Goal: Task Accomplishment & Management: Complete application form

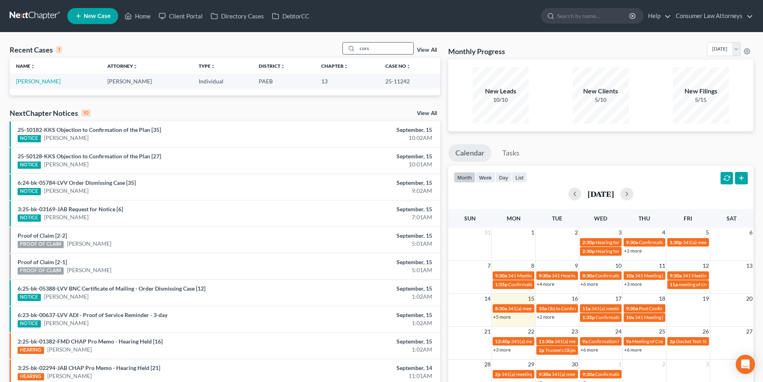
click at [378, 48] on input "cors" at bounding box center [385, 48] width 56 height 12
type input "c"
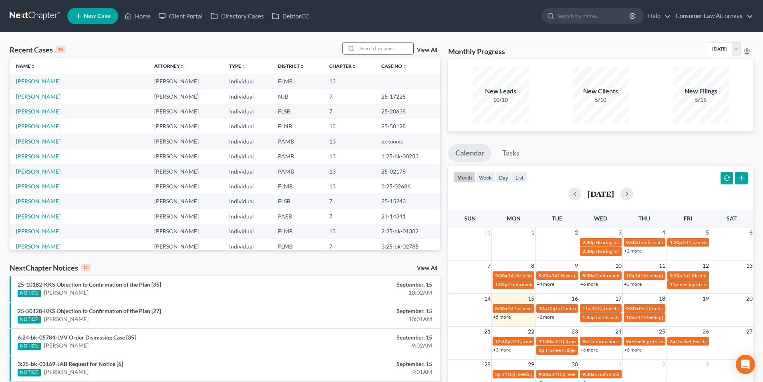
click at [378, 47] on input "search" at bounding box center [385, 48] width 56 height 12
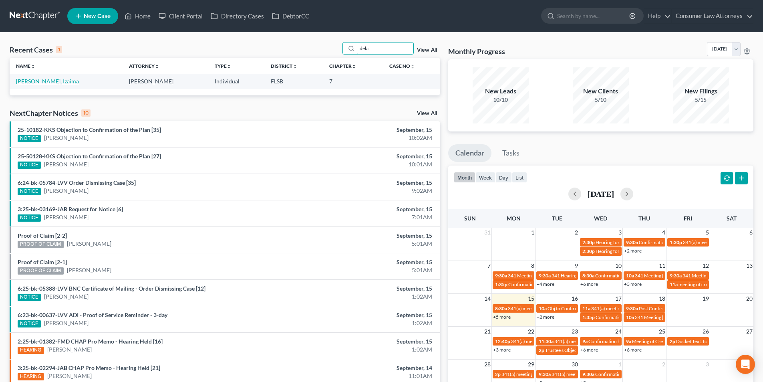
type input "dela"
click at [46, 82] on link "[PERSON_NAME], Izaima" at bounding box center [47, 81] width 63 height 7
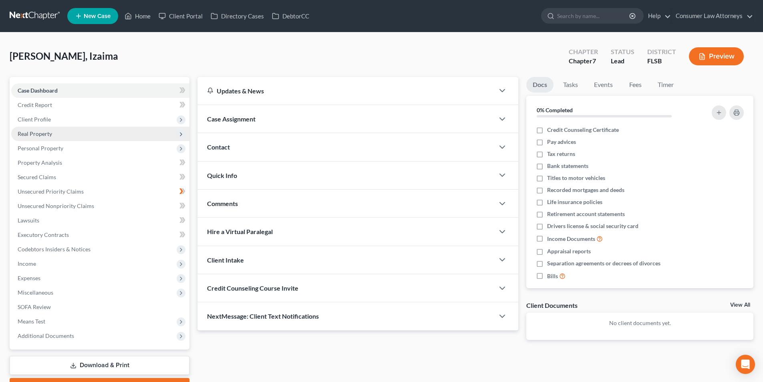
click at [44, 133] on span "Real Property" at bounding box center [35, 133] width 34 height 7
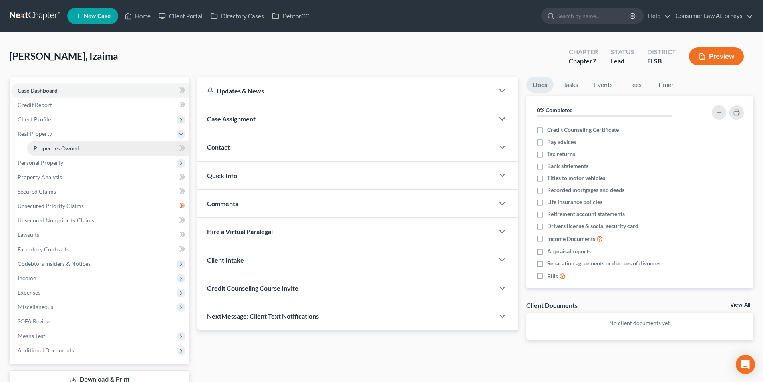
click at [62, 153] on link "Properties Owned" at bounding box center [108, 148] width 162 height 14
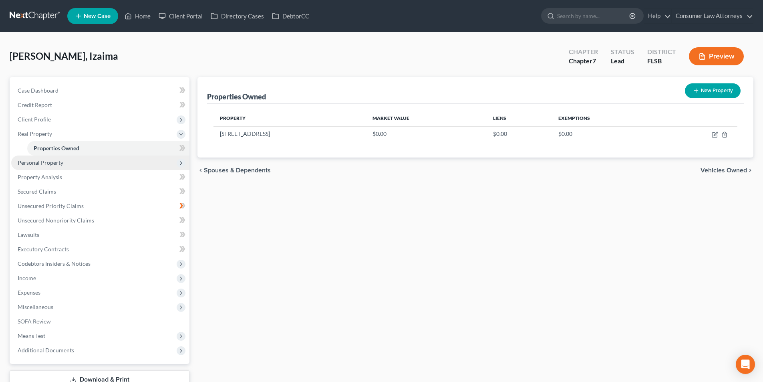
click at [50, 163] on span "Personal Property" at bounding box center [41, 162] width 46 height 7
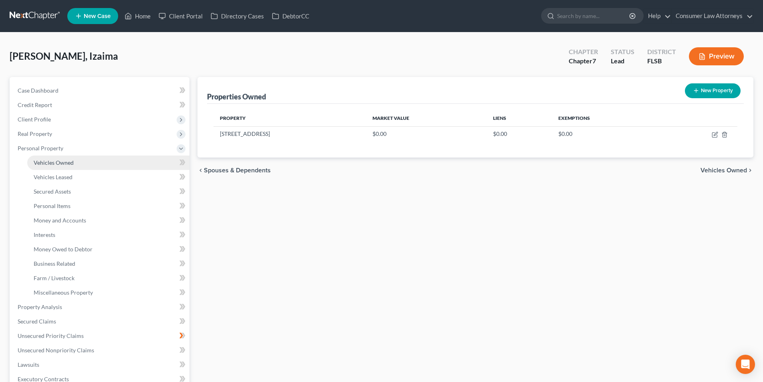
click at [64, 161] on span "Vehicles Owned" at bounding box center [54, 162] width 40 height 7
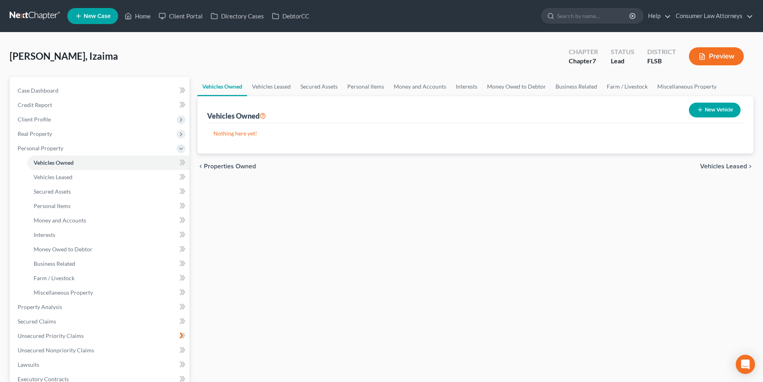
click at [717, 113] on button "New Vehicle" at bounding box center [715, 110] width 52 height 15
select select "0"
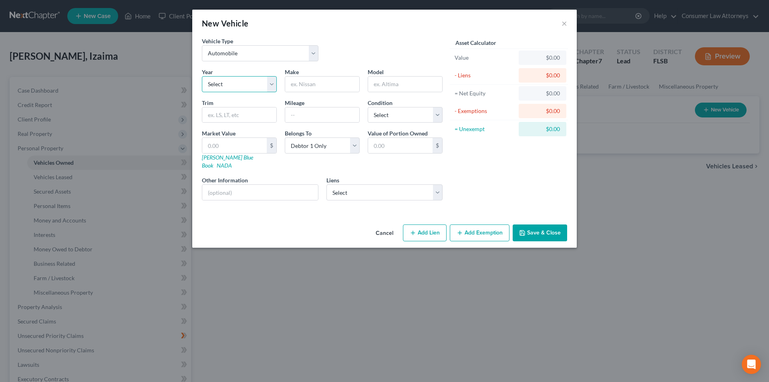
click at [252, 85] on select "Select 2026 2025 2024 2023 2022 2021 2020 2019 2018 2017 2016 2015 2014 2013 20…" at bounding box center [239, 84] width 75 height 16
select select "3"
click at [202, 76] on select "Select 2026 2025 2024 2023 2022 2021 2020 2019 2018 2017 2016 2015 2014 2013 20…" at bounding box center [239, 84] width 75 height 16
click at [340, 87] on input "text" at bounding box center [322, 84] width 74 height 15
type input "Toyota"
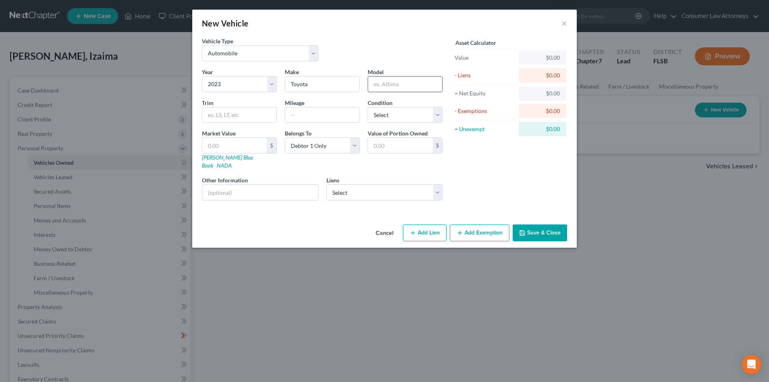
click at [397, 86] on input "text" at bounding box center [405, 84] width 74 height 15
type input "Corolla"
click at [389, 116] on select "Select Excellent Very Good Good Fair Poor" at bounding box center [405, 115] width 75 height 16
select select "3"
click at [368, 107] on select "Select Excellent Very Good Good Fair Poor" at bounding box center [405, 115] width 75 height 16
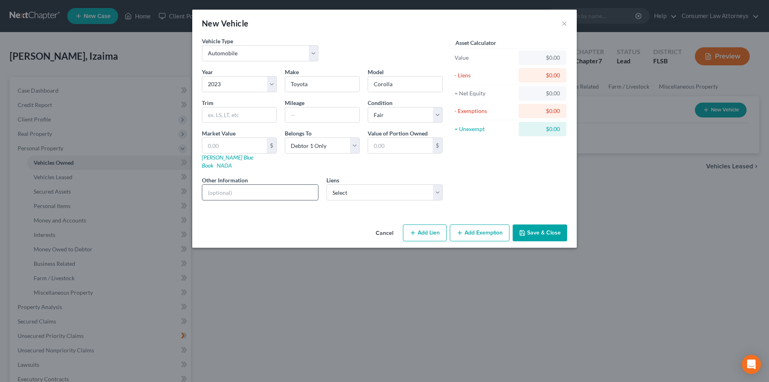
click at [285, 185] on input "text" at bounding box center [260, 192] width 116 height 15
drag, startPoint x: 285, startPoint y: 182, endPoint x: 227, endPoint y: 185, distance: 57.8
click at [227, 185] on input "Vin No. [US_VEHICLE_IDENTIFICATION_NUMBER]" at bounding box center [260, 192] width 116 height 15
type input "Vin No. [US_VEHICLE_IDENTIFICATION_NUMBER]"
click at [367, 184] on select "Select Setoyota Fin Dba Of Wo - $13,571.00" at bounding box center [384, 192] width 117 height 16
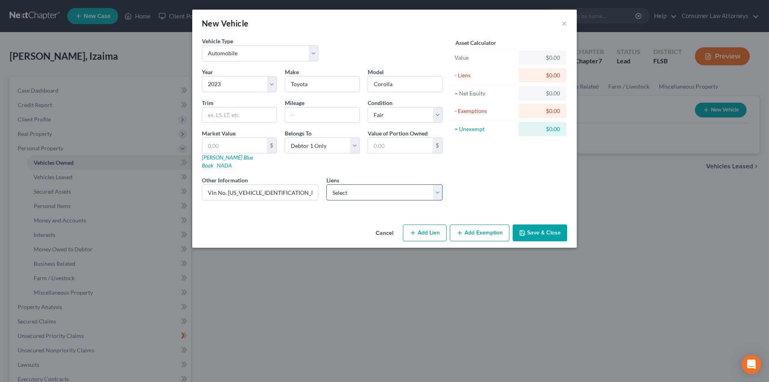
select select "0"
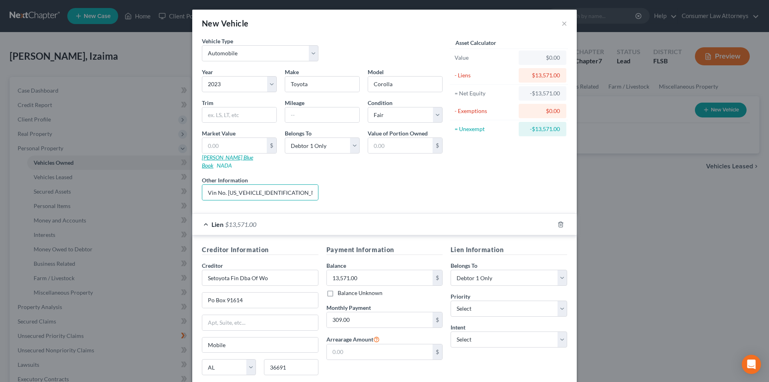
click at [222, 157] on link "[PERSON_NAME] Blue Book" at bounding box center [227, 161] width 51 height 15
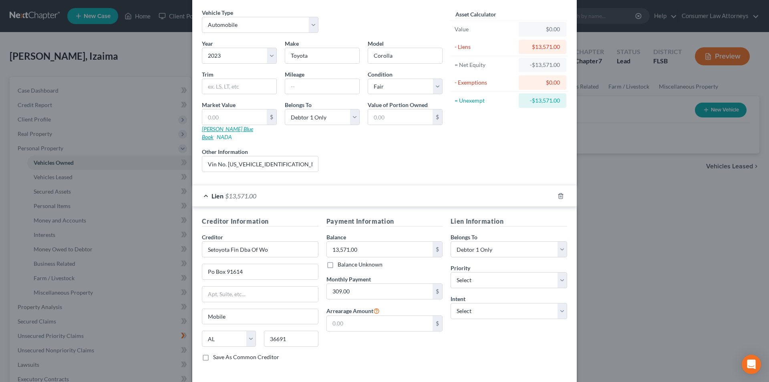
scroll to position [56, 0]
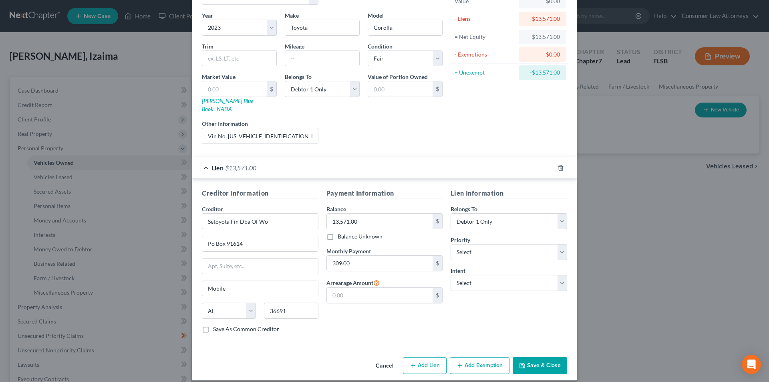
drag, startPoint x: 539, startPoint y: 356, endPoint x: 533, endPoint y: 258, distance: 98.3
click at [540, 357] on button "Save & Close" at bounding box center [540, 365] width 54 height 17
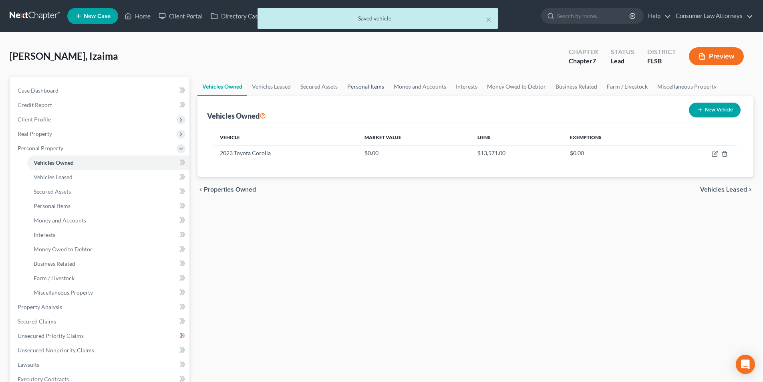
click at [361, 88] on link "Personal Items" at bounding box center [365, 86] width 46 height 19
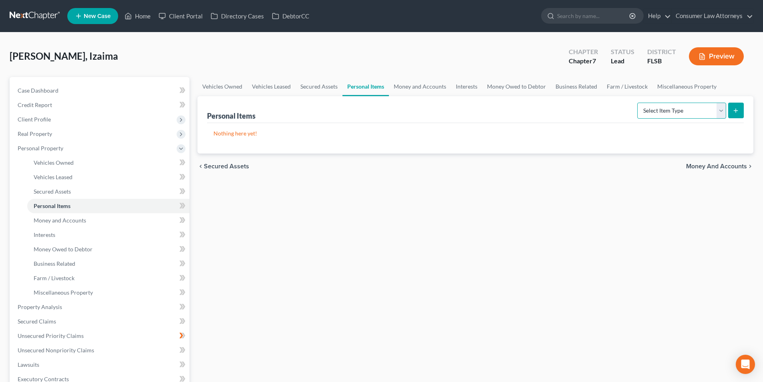
drag, startPoint x: 663, startPoint y: 108, endPoint x: 665, endPoint y: 115, distance: 7.7
click at [663, 108] on select "Select Item Type Clothing Collectibles Of Value Electronics Firearms Household …" at bounding box center [681, 111] width 89 height 16
select select "clothing"
click at [638, 103] on select "Select Item Type Clothing Collectibles Of Value Electronics Firearms Household …" at bounding box center [681, 111] width 89 height 16
click at [739, 115] on button "submit" at bounding box center [736, 111] width 16 height 16
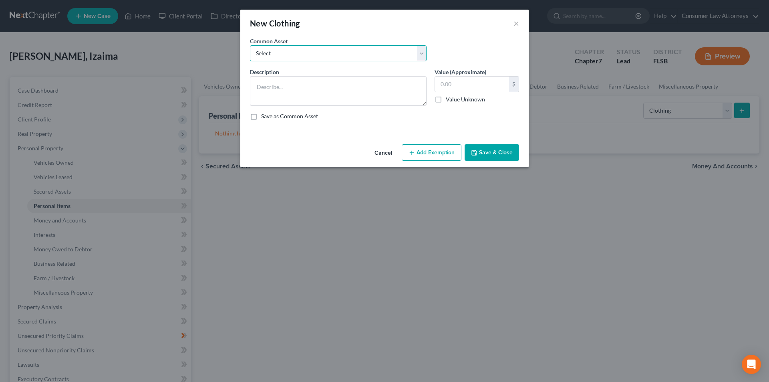
click at [327, 54] on select "Select Miscellaneous clothing and wearing apparel Clothing, shoes, jackets, out…" at bounding box center [338, 53] width 177 height 16
select select "3"
click at [250, 45] on select "Select Miscellaneous clothing and wearing apparel Clothing, shoes, jackets, out…" at bounding box center [338, 53] width 177 height 16
type textarea "Clothing, shoes, jackets, outwear, under garments."
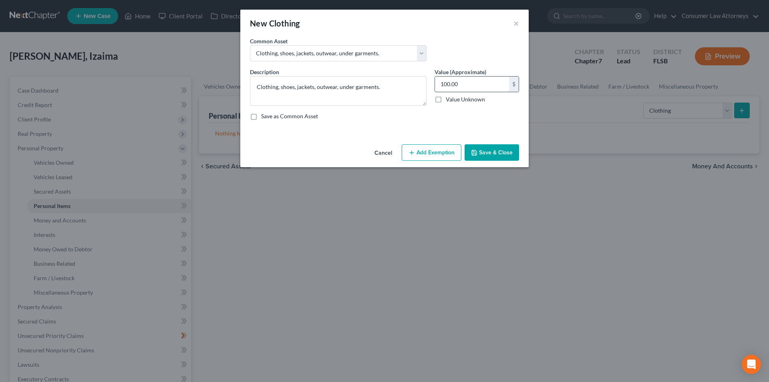
click at [465, 84] on input "100.00" at bounding box center [472, 84] width 74 height 15
type input "225.00"
click at [436, 155] on button "Add Exemption" at bounding box center [432, 152] width 60 height 17
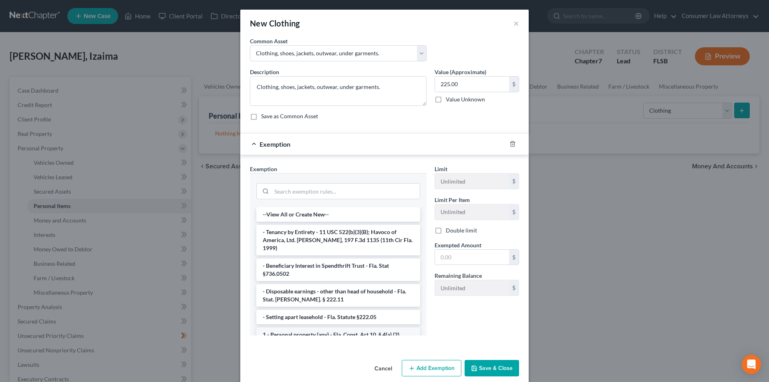
click at [309, 327] on li "1 - Personal property (any) - Fla. Const. Art.10, § 4(a) (2)" at bounding box center [338, 334] width 164 height 14
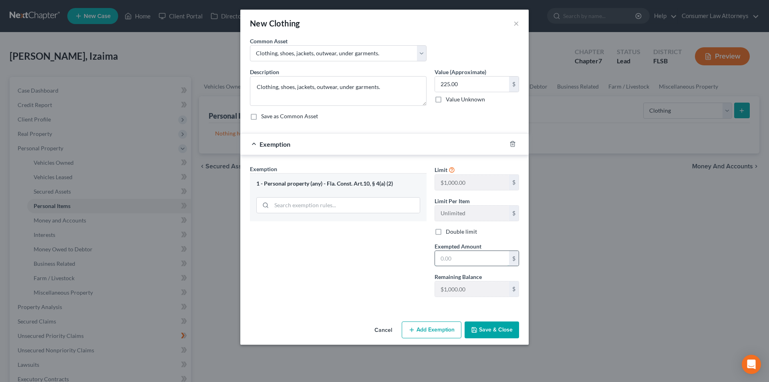
click at [459, 262] on input "text" at bounding box center [472, 258] width 74 height 15
type input "225.00"
click at [487, 327] on button "Save & Close" at bounding box center [492, 329] width 54 height 17
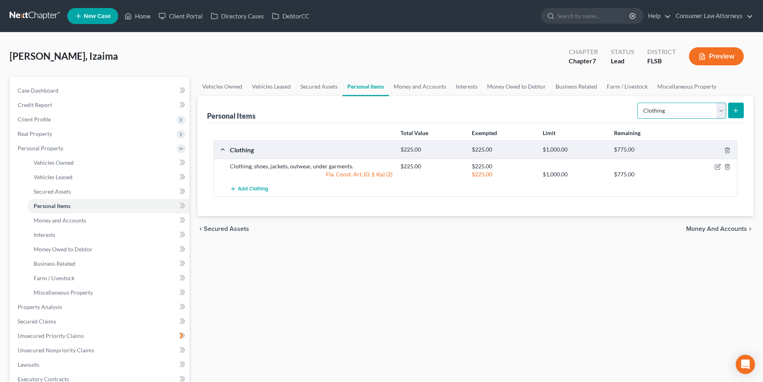
click at [673, 110] on select "Select Item Type Clothing Collectibles Of Value Electronics Firearms Household …" at bounding box center [681, 111] width 89 height 16
select select "electronics"
click at [638, 103] on select "Select Item Type Clothing Collectibles Of Value Electronics Firearms Household …" at bounding box center [681, 111] width 89 height 16
click at [732, 111] on button "submit" at bounding box center [736, 111] width 16 height 16
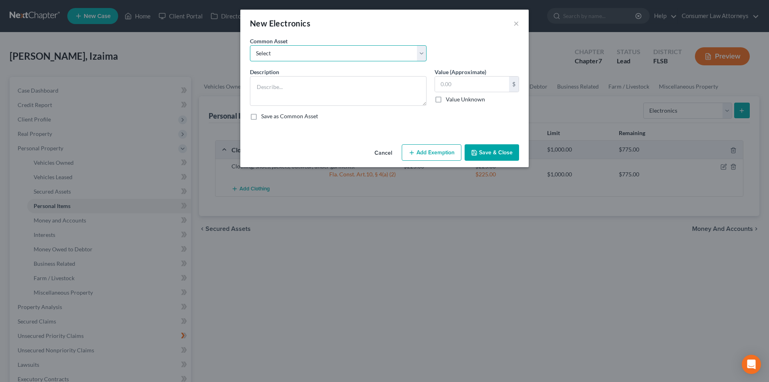
drag, startPoint x: 311, startPoint y: 52, endPoint x: 301, endPoint y: 61, distance: 13.1
click at [311, 52] on select "Select Miscellaneous electronics Xbox Laptop Refrigerator Computer TV Cellphone…" at bounding box center [338, 53] width 177 height 16
select select "9"
click at [250, 45] on select "Select Miscellaneous electronics Xbox Laptop Refrigerator Computer TV Cellphone…" at bounding box center [338, 53] width 177 height 16
type textarea "TV, Cell Phone, and Laptop."
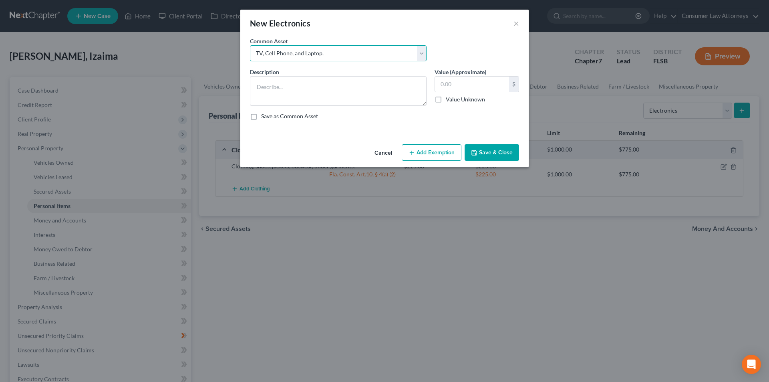
type input "300.00"
click at [437, 153] on button "Add Exemption" at bounding box center [432, 152] width 60 height 17
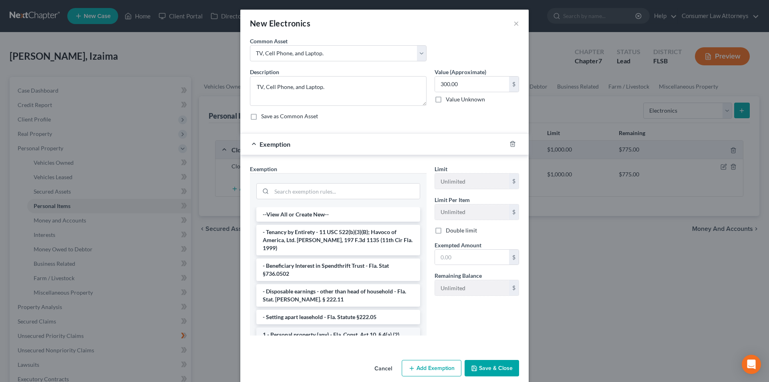
click at [307, 327] on li "1 - Personal property (any) - Fla. Const. Art.10, § 4(a) (2)" at bounding box center [338, 334] width 164 height 14
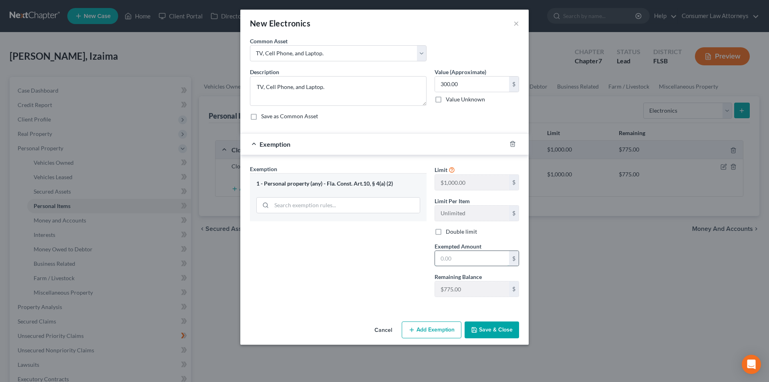
click at [450, 261] on input "text" at bounding box center [472, 258] width 74 height 15
type input "300.00"
click at [491, 328] on button "Save & Close" at bounding box center [492, 329] width 54 height 17
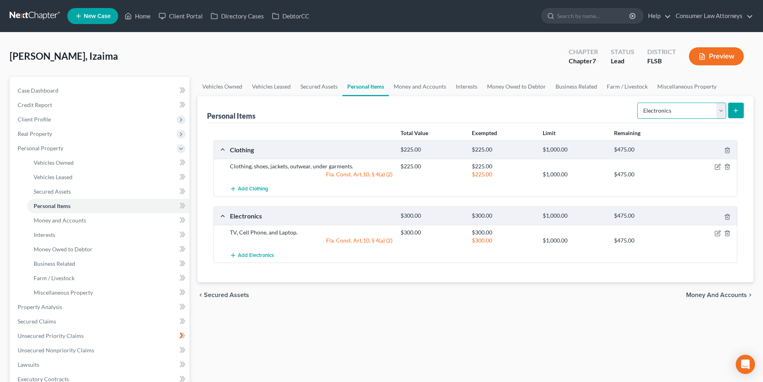
click at [672, 112] on select "Select Item Type Clothing Collectibles Of Value Electronics Firearms Household …" at bounding box center [681, 111] width 89 height 16
select select "household_goods"
click at [638, 103] on select "Select Item Type Clothing Collectibles Of Value Electronics Firearms Household …" at bounding box center [681, 111] width 89 height 16
click at [734, 114] on button "submit" at bounding box center [736, 111] width 16 height 16
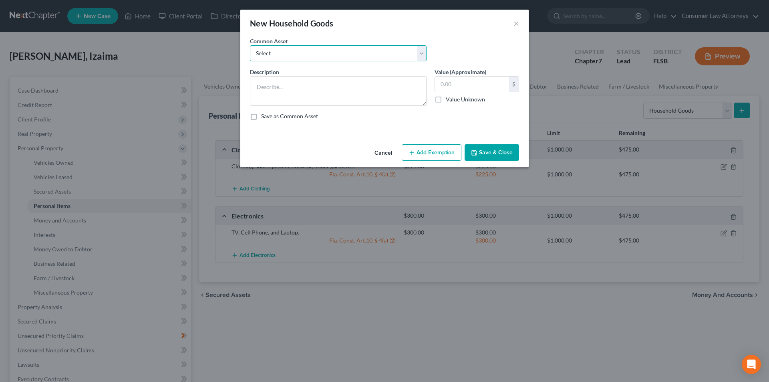
click at [300, 53] on select "Select Miscellaneous household goods, furniture and furnishings freezer Dryer c…" at bounding box center [338, 53] width 177 height 16
select select "16"
click at [250, 45] on select "Select Miscellaneous household goods, furniture and furnishings freezer Dryer c…" at bounding box center [338, 53] width 177 height 16
type textarea "Refrigerator, Stove, Washer, Dryer, Sofa, Love Seat, Recliner, Bedroom Furnitur…"
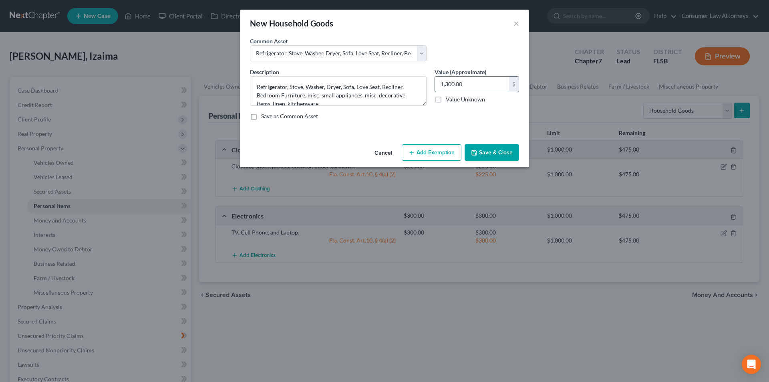
click at [468, 85] on input "1,300.00" at bounding box center [472, 84] width 74 height 15
type input "2"
type input "350.00"
click at [439, 153] on button "Add Exemption" at bounding box center [432, 152] width 60 height 17
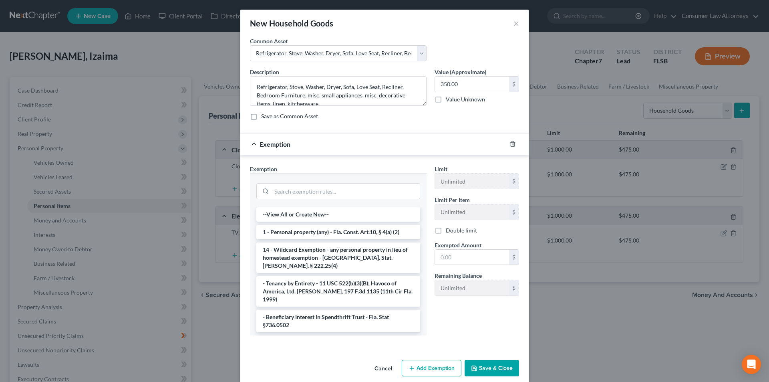
click at [294, 234] on li "1 - Personal property (any) - Fla. Const. Art.10, § 4(a) (2)" at bounding box center [338, 232] width 164 height 14
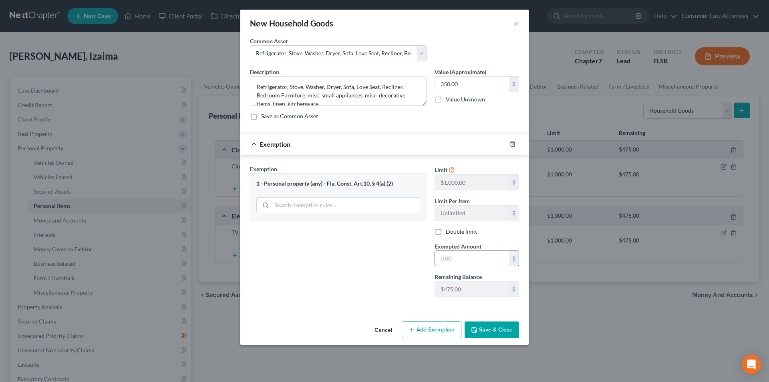
click at [451, 253] on input "text" at bounding box center [472, 258] width 74 height 15
type input "350.00"
click at [487, 327] on button "Save & Close" at bounding box center [492, 329] width 54 height 17
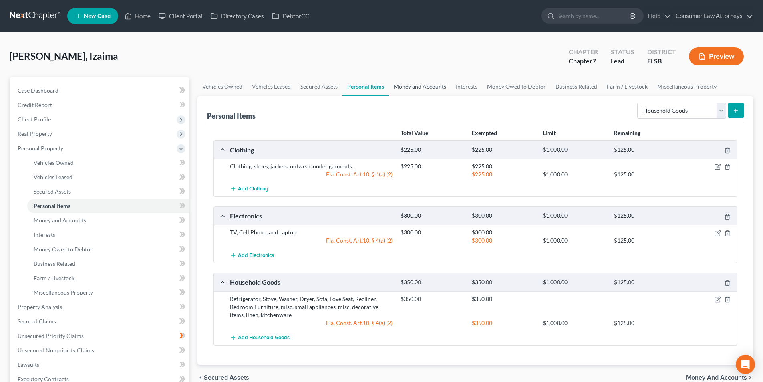
click at [429, 90] on link "Money and Accounts" at bounding box center [420, 86] width 62 height 19
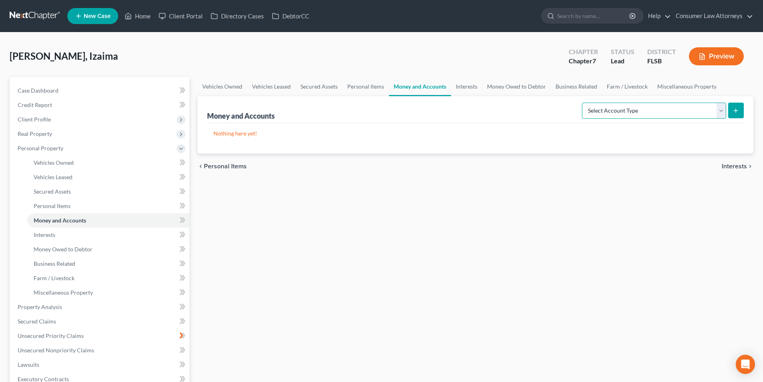
drag, startPoint x: 628, startPoint y: 104, endPoint x: 628, endPoint y: 110, distance: 6.0
click at [628, 104] on select "Select Account Type Brokerage Cash on Hand Certificates of Deposit Checking Acc…" at bounding box center [654, 111] width 144 height 16
click at [584, 103] on select "Select Account Type Brokerage Cash on Hand Certificates of Deposit Checking Acc…" at bounding box center [654, 111] width 144 height 16
click at [630, 111] on select "Select Account Type Brokerage Cash on Hand Certificates of Deposit Checking Acc…" at bounding box center [654, 111] width 144 height 16
select select "cash_on_hand"
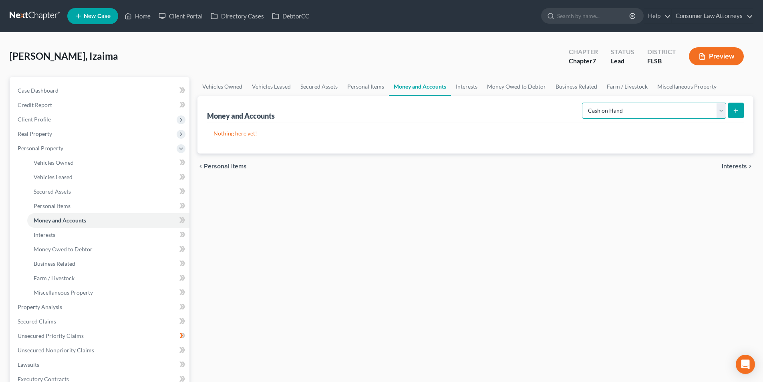
click at [584, 103] on select "Select Account Type Brokerage Cash on Hand Certificates of Deposit Checking Acc…" at bounding box center [654, 111] width 144 height 16
click at [745, 107] on div "Money and Accounts Select Account Type Brokerage Cash on Hand Certificates of D…" at bounding box center [475, 124] width 556 height 57
click at [735, 111] on icon "submit" at bounding box center [736, 110] width 6 height 6
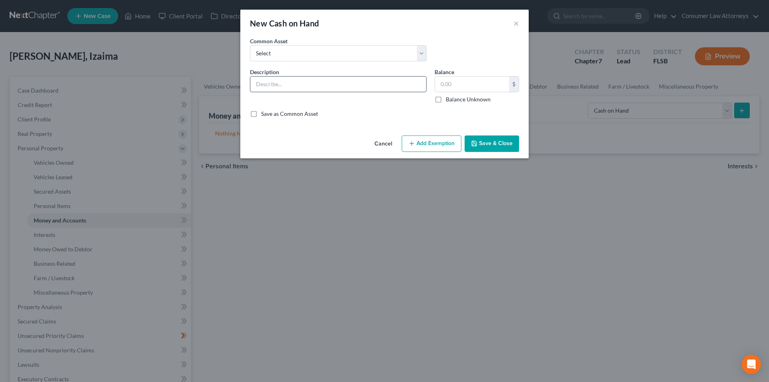
click at [302, 84] on input "text" at bounding box center [338, 84] width 176 height 15
type input "Cash on hand"
click at [459, 88] on input "text" at bounding box center [472, 84] width 74 height 15
type input "100.00"
click at [432, 147] on button "Add Exemption" at bounding box center [432, 143] width 60 height 17
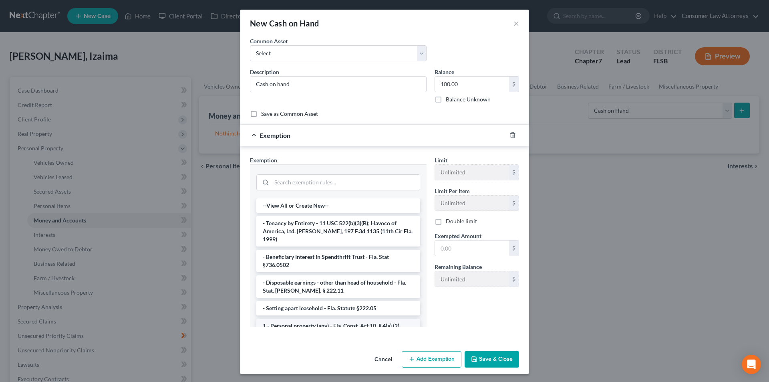
click at [306, 318] on li "1 - Personal property (any) - Fla. Const. Art.10, § 4(a) (2)" at bounding box center [338, 325] width 164 height 14
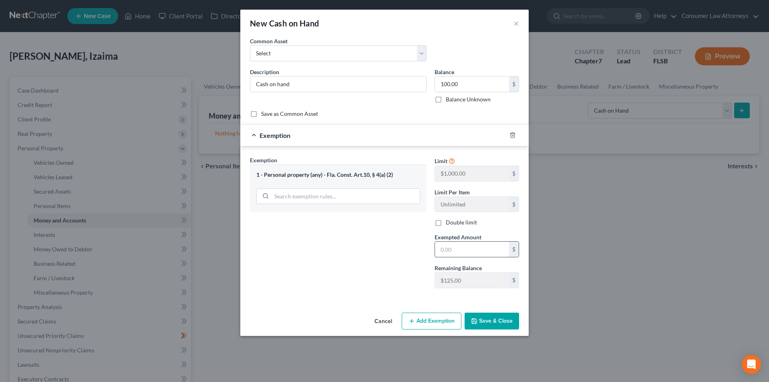
click at [453, 256] on input "text" at bounding box center [472, 249] width 74 height 15
type input "100.00"
click at [481, 322] on button "Save & Close" at bounding box center [492, 320] width 54 height 17
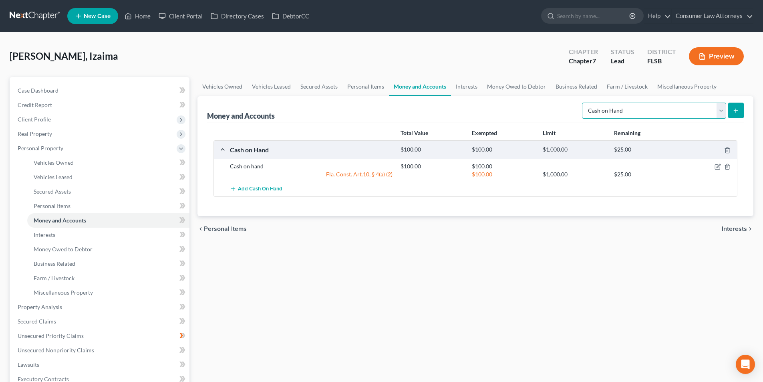
drag, startPoint x: 683, startPoint y: 108, endPoint x: 675, endPoint y: 112, distance: 9.0
click at [683, 108] on select "Select Account Type Brokerage Cash on Hand Certificates of Deposit Checking Acc…" at bounding box center [654, 111] width 144 height 16
select select "checking"
click at [584, 103] on select "Select Account Type Brokerage Cash on Hand Certificates of Deposit Checking Acc…" at bounding box center [654, 111] width 144 height 16
click at [735, 109] on icon "submit" at bounding box center [736, 110] width 6 height 6
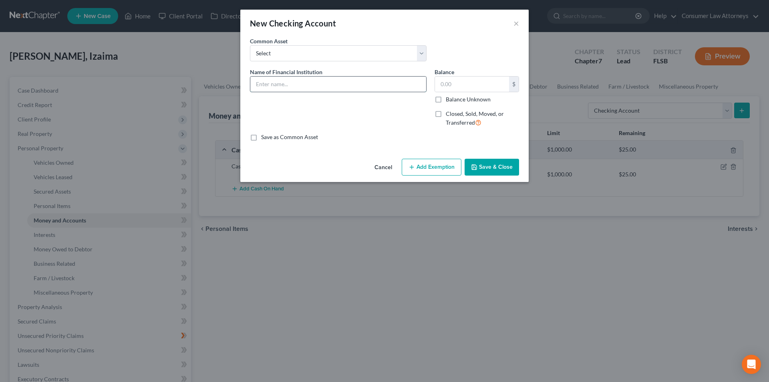
click at [355, 84] on input "text" at bounding box center [338, 84] width 176 height 15
type input "Navy Federal Credit Union - 7277"
click at [464, 86] on input "text" at bounding box center [472, 84] width 74 height 15
type input "25.00"
click at [445, 167] on button "Add Exemption" at bounding box center [432, 167] width 60 height 17
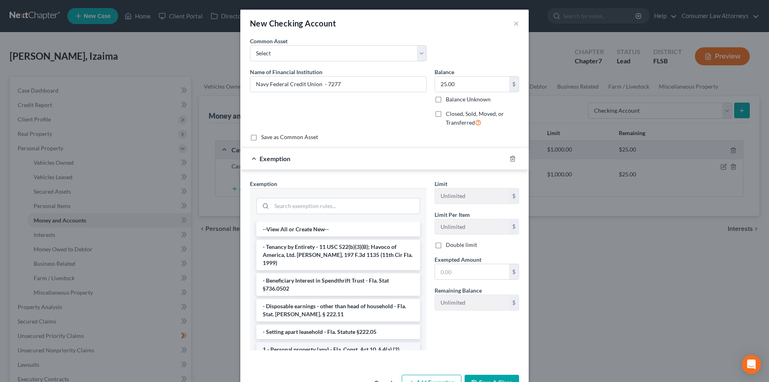
click at [313, 342] on li "1 - Personal property (any) - Fla. Const. Art.10, § 4(a) (2)" at bounding box center [338, 349] width 164 height 14
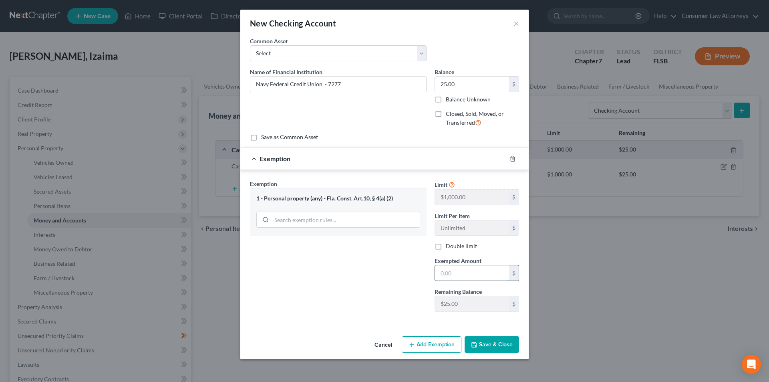
click at [451, 275] on input "text" at bounding box center [472, 272] width 74 height 15
type input "25.00"
click at [498, 345] on button "Save & Close" at bounding box center [492, 344] width 54 height 17
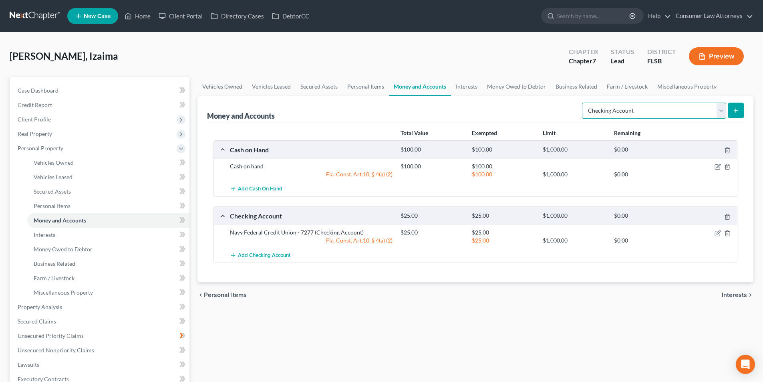
click at [652, 107] on select "Select Account Type Brokerage Cash on Hand Certificates of Deposit Checking Acc…" at bounding box center [654, 111] width 144 height 16
select select "savings"
click at [584, 103] on select "Select Account Type Brokerage Cash on Hand Certificates of Deposit Checking Acc…" at bounding box center [654, 111] width 144 height 16
click at [736, 113] on icon "submit" at bounding box center [736, 110] width 6 height 6
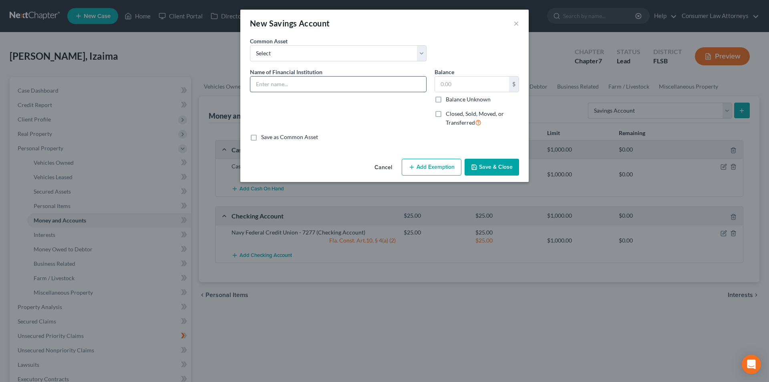
click at [312, 87] on input "text" at bounding box center [338, 84] width 176 height 15
type input "Navy Federal Credit Union - 7088"
click at [448, 84] on input "text" at bounding box center [472, 84] width 74 height 15
type input "0.00"
click at [430, 167] on button "Add Exemption" at bounding box center [432, 167] width 60 height 17
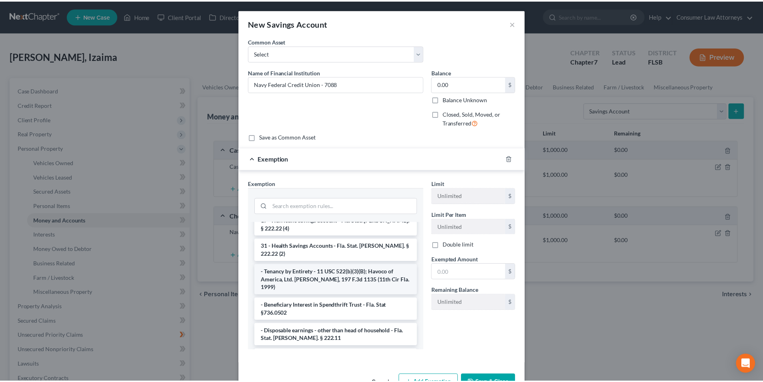
scroll to position [40, 0]
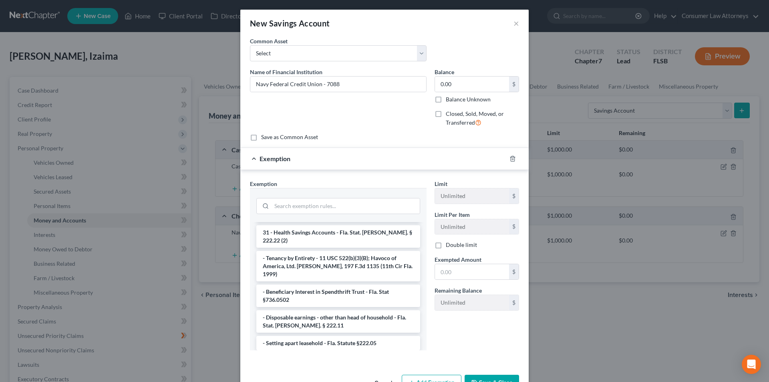
click at [301, 353] on li "1 - Personal property (any) - Fla. Const. Art.10, § 4(a) (2)" at bounding box center [338, 360] width 164 height 14
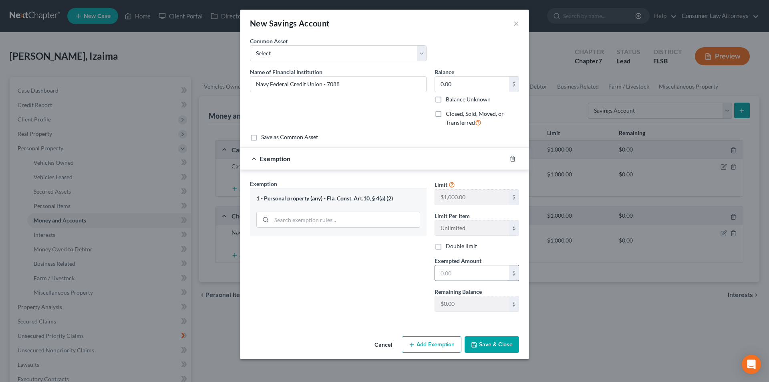
click at [447, 271] on input "text" at bounding box center [472, 272] width 74 height 15
type input "0.00"
click at [491, 344] on button "Save & Close" at bounding box center [492, 344] width 54 height 17
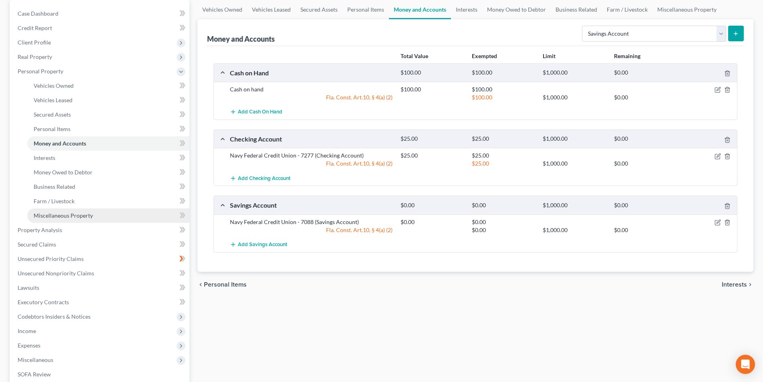
scroll to position [80, 0]
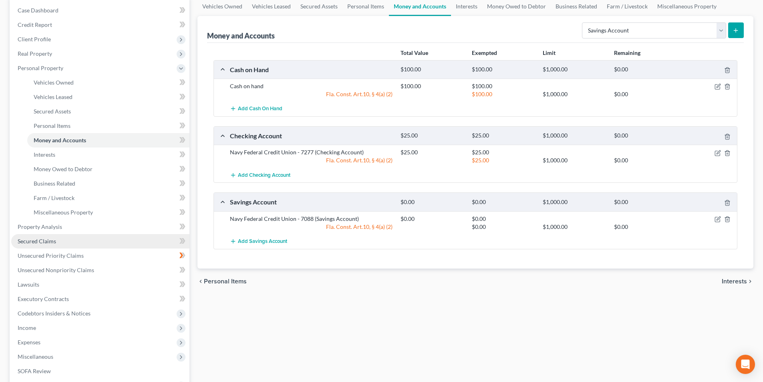
click at [48, 239] on span "Secured Claims" at bounding box center [37, 241] width 38 height 7
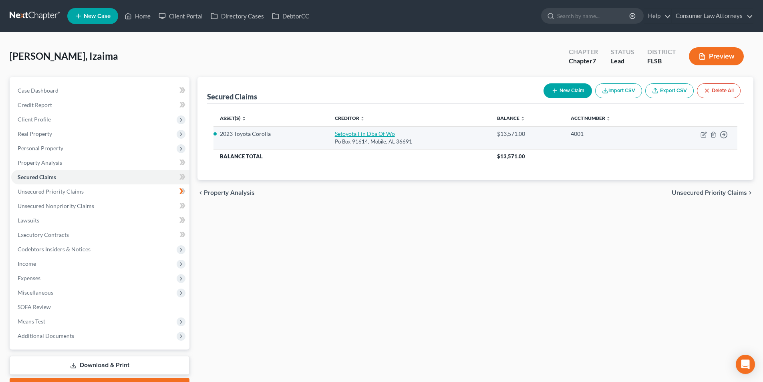
click at [360, 134] on link "Setoyota Fin Dba Of Wo" at bounding box center [365, 133] width 60 height 7
select select "0"
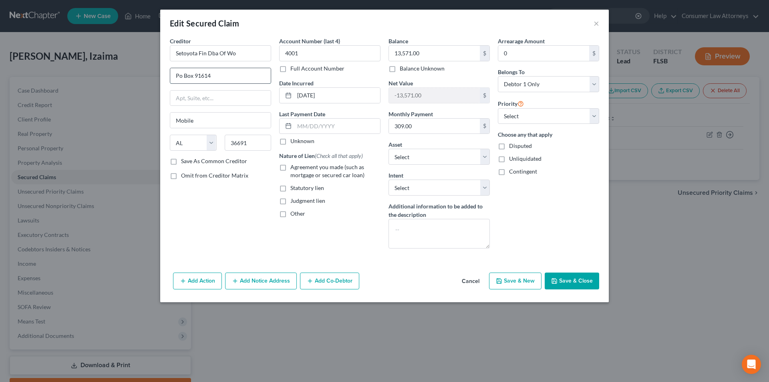
click at [181, 75] on input "Po Box 91614" at bounding box center [220, 75] width 101 height 15
type input "PO Box 91614"
click at [574, 283] on button "Save & Close" at bounding box center [572, 280] width 54 height 17
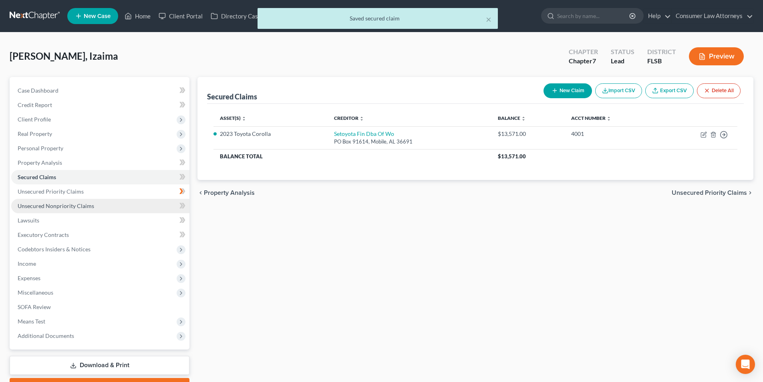
click at [63, 205] on span "Unsecured Nonpriority Claims" at bounding box center [56, 205] width 77 height 7
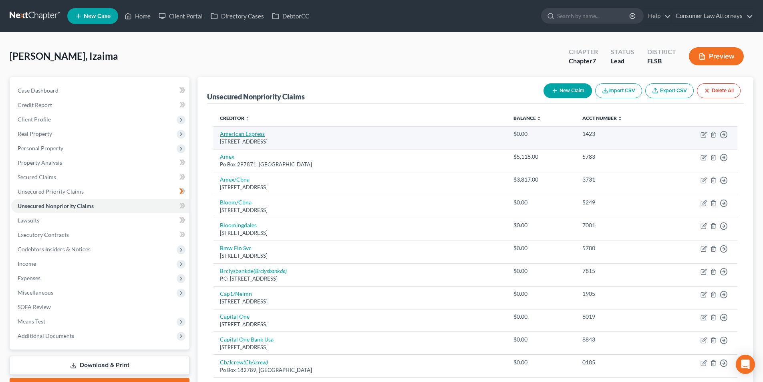
click at [250, 133] on link "American Express" at bounding box center [242, 133] width 45 height 7
select select "45"
select select "2"
select select "0"
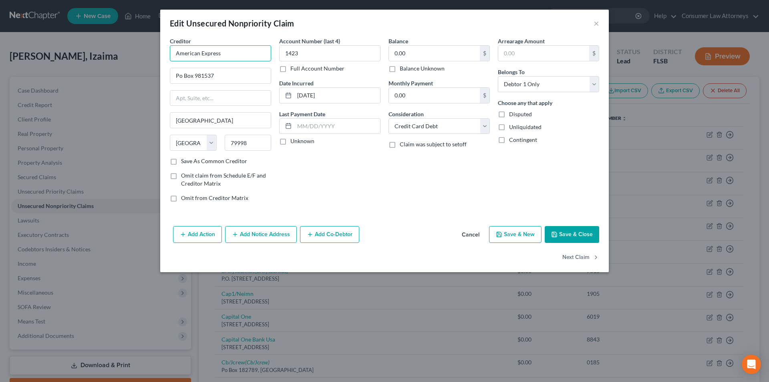
drag, startPoint x: 215, startPoint y: 54, endPoint x: 161, endPoint y: 54, distance: 53.7
click at [161, 54] on div "Creditor * American Express Po Box 981537 [GEOGRAPHIC_DATA] [US_STATE][GEOGRAPH…" at bounding box center [384, 130] width 449 height 186
click at [258, 232] on button "Add Notice Address" at bounding box center [261, 234] width 72 height 17
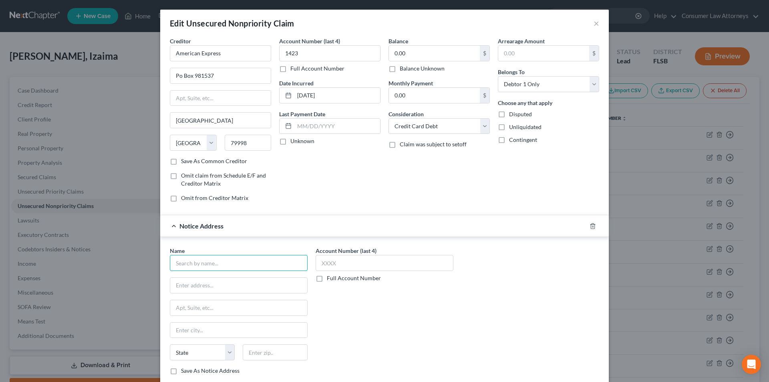
click at [228, 256] on input "text" at bounding box center [239, 263] width 138 height 16
paste input "American Express"
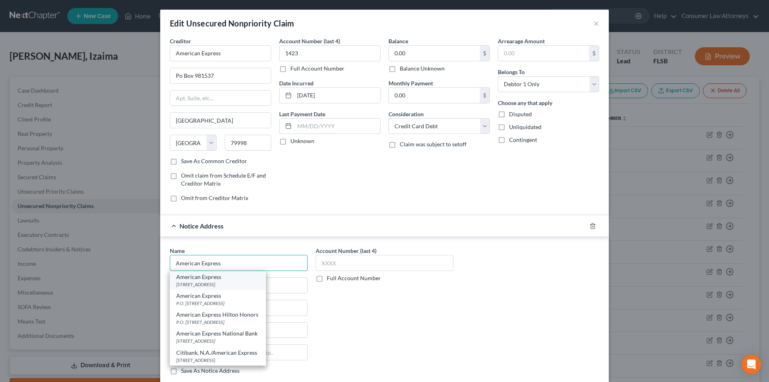
type input "American Express"
click at [216, 287] on div "[STREET_ADDRESS]" at bounding box center [217, 284] width 83 height 7
type input "PO Box 30384"
type input "[GEOGRAPHIC_DATA]"
select select "46"
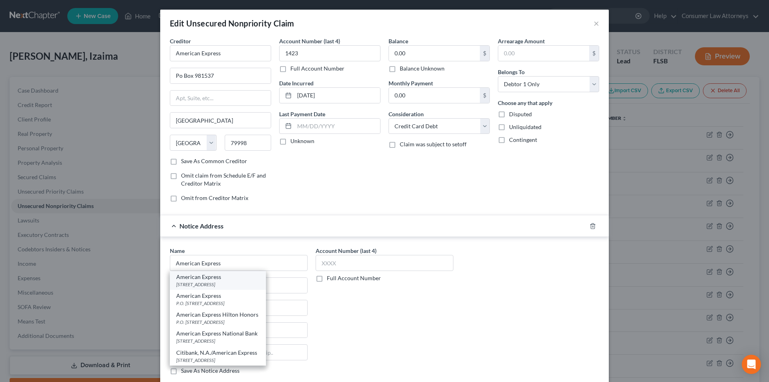
type input "84130"
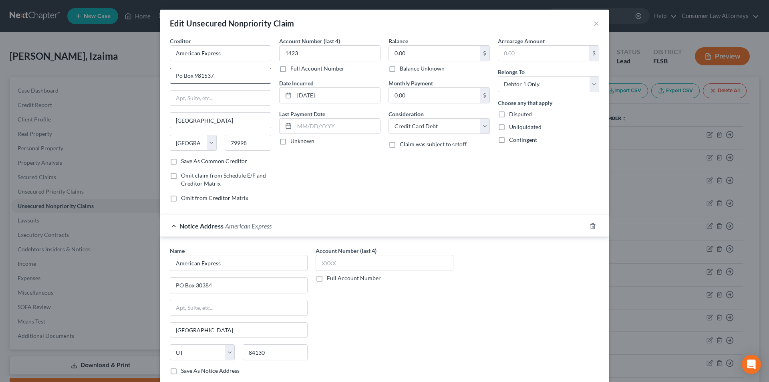
click at [177, 77] on input "Po Box 981537" at bounding box center [220, 75] width 101 height 15
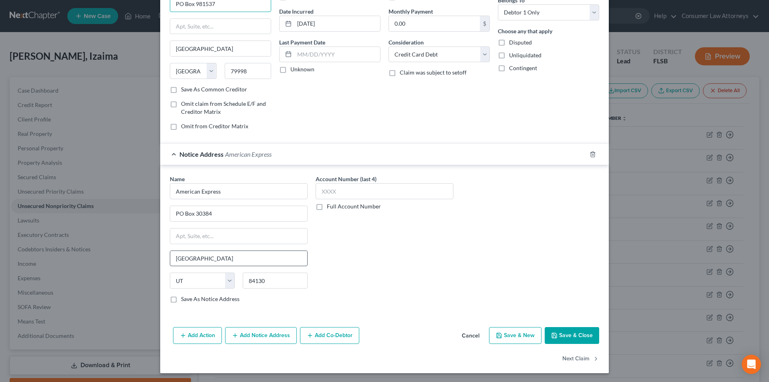
scroll to position [73, 0]
type input "PO Box 981537"
click at [278, 333] on button "Add Notice Address" at bounding box center [261, 334] width 72 height 17
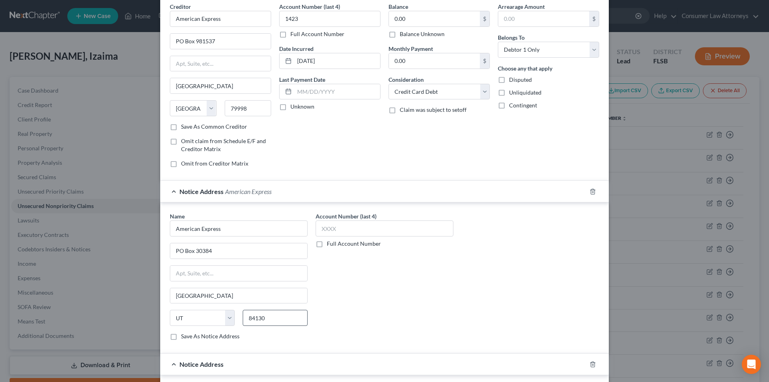
scroll to position [0, 0]
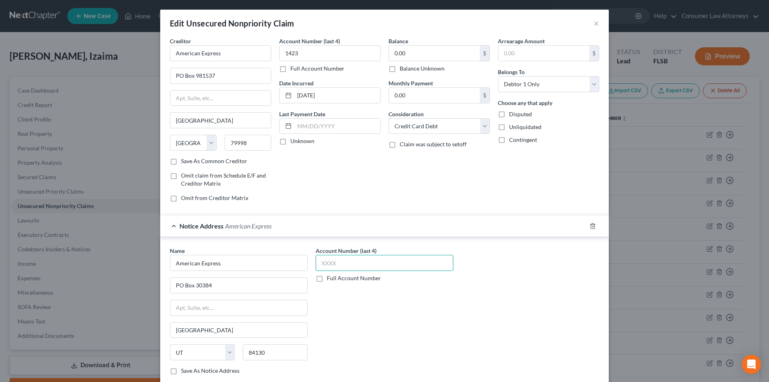
click at [346, 262] on input "text" at bounding box center [385, 263] width 138 height 16
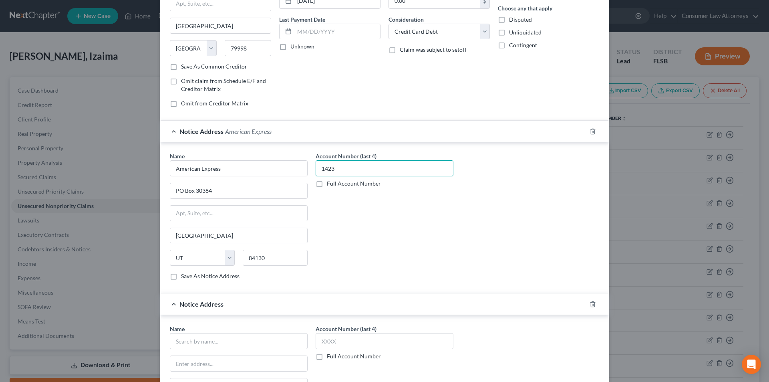
scroll to position [200, 0]
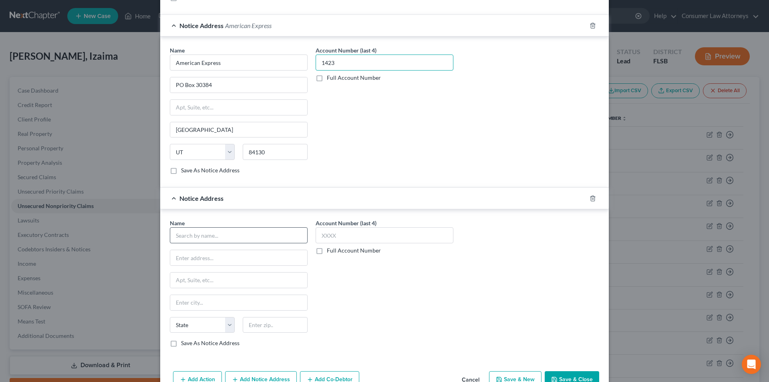
type input "1423"
click at [225, 229] on input "text" at bounding box center [239, 235] width 138 height 16
paste input "American Express"
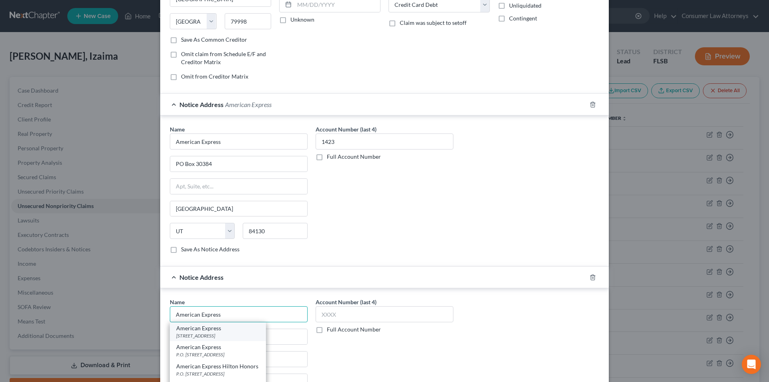
scroll to position [160, 0]
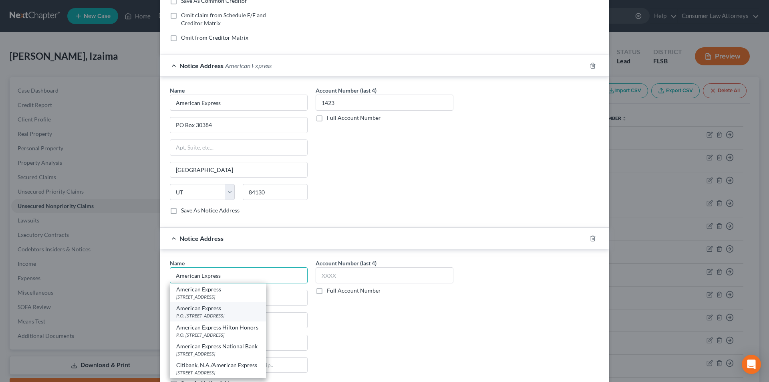
type input "American Express"
click at [223, 312] on div "P.O. [STREET_ADDRESS]" at bounding box center [217, 315] width 83 height 7
type input "P.O. Box 981535"
type input "[GEOGRAPHIC_DATA]"
select select "45"
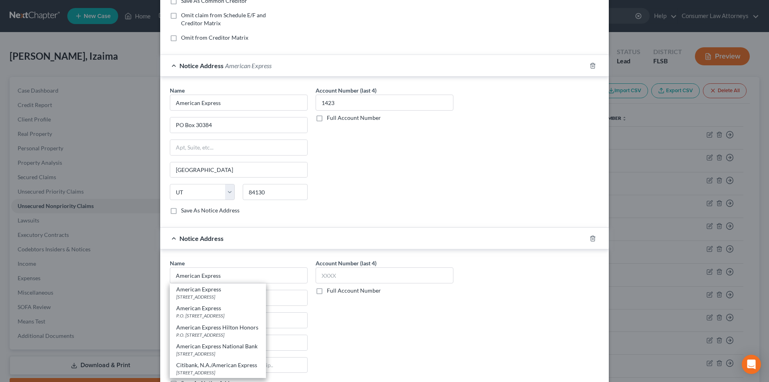
type input "79998"
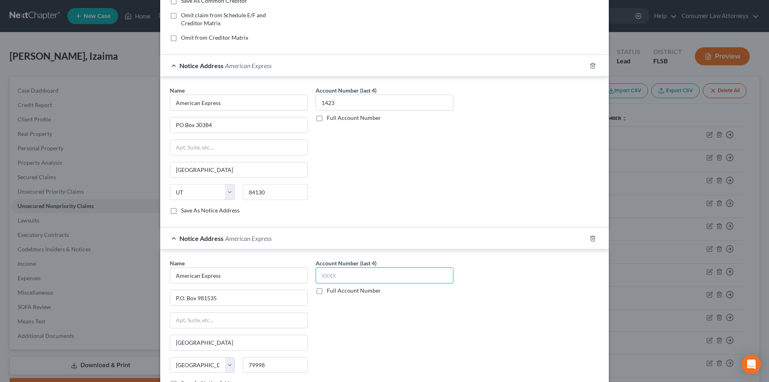
click at [345, 280] on input "text" at bounding box center [385, 275] width 138 height 16
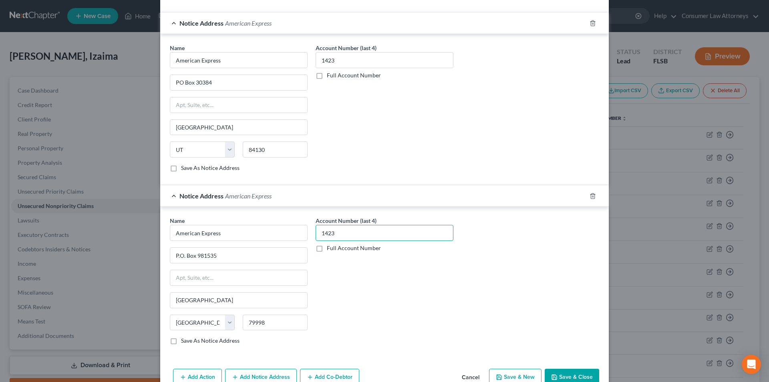
scroll to position [246, 0]
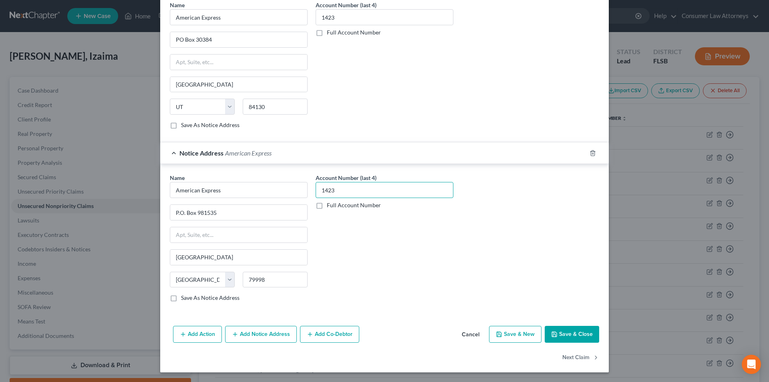
type input "1423"
click at [563, 332] on button "Save & Close" at bounding box center [572, 334] width 54 height 17
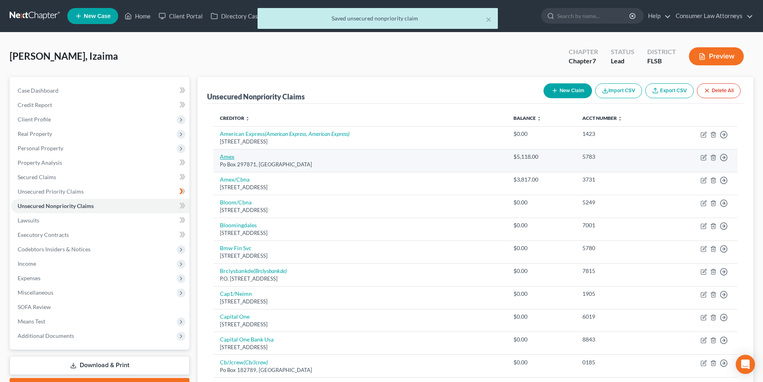
click at [229, 157] on link "Amex" at bounding box center [227, 156] width 14 height 7
select select "9"
select select "2"
select select "0"
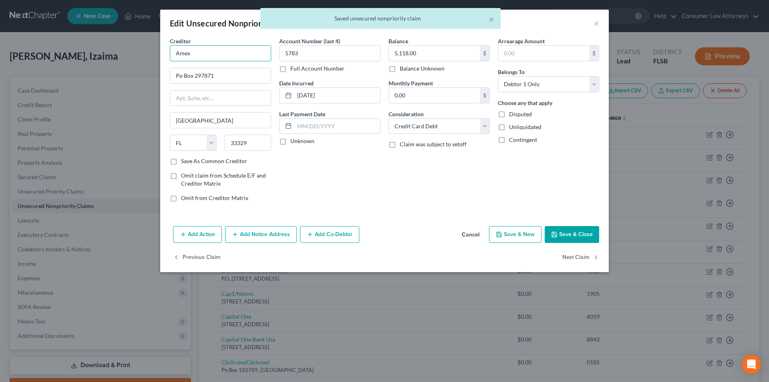
click at [211, 54] on input "Amex" at bounding box center [220, 53] width 101 height 16
type input "Amex"
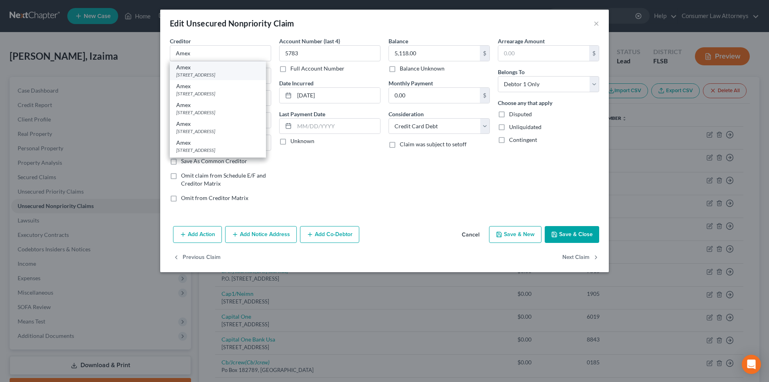
click at [206, 73] on div "[STREET_ADDRESS]" at bounding box center [217, 74] width 83 height 7
type input "PO Box 981537"
type input "[GEOGRAPHIC_DATA]"
select select "45"
type input "79998"
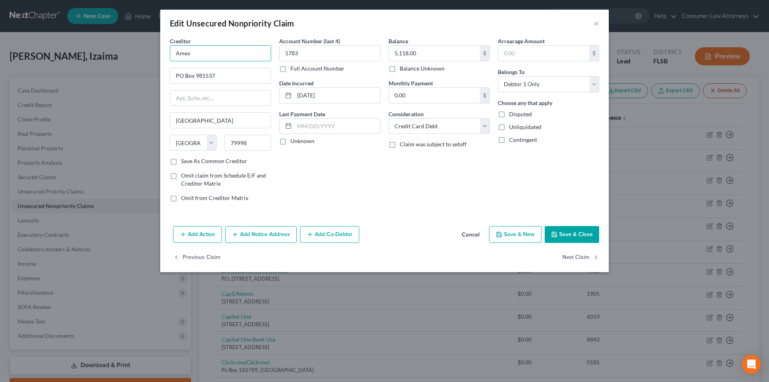
drag, startPoint x: 186, startPoint y: 55, endPoint x: 177, endPoint y: 56, distance: 8.8
click at [159, 56] on div "Edit Unsecured Nonpriority Claim × Creditor * Amex PO Box 981537 [GEOGRAPHIC_DA…" at bounding box center [384, 191] width 769 height 382
click at [258, 238] on button "Add Notice Address" at bounding box center [261, 234] width 72 height 17
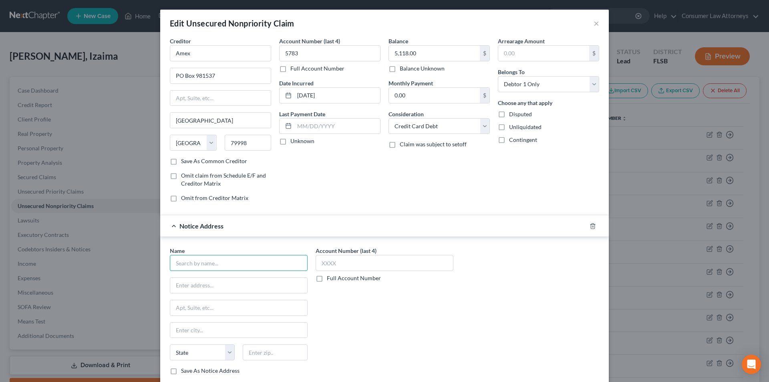
click at [230, 266] on input "text" at bounding box center [239, 263] width 138 height 16
paste input "Amex"
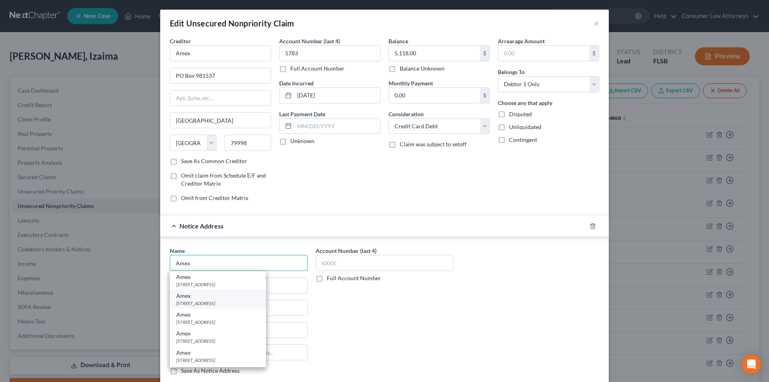
type input "Amex"
click at [195, 304] on div "[STREET_ADDRESS]" at bounding box center [217, 303] width 83 height 7
type input "PO Box 7871"
type input "[GEOGRAPHIC_DATA]"
select select "9"
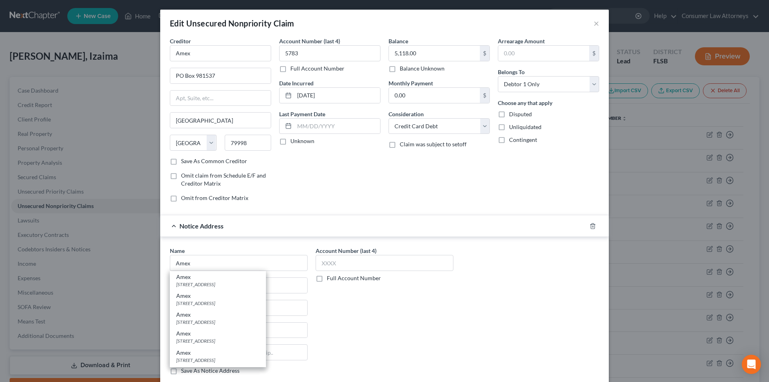
type input "33329"
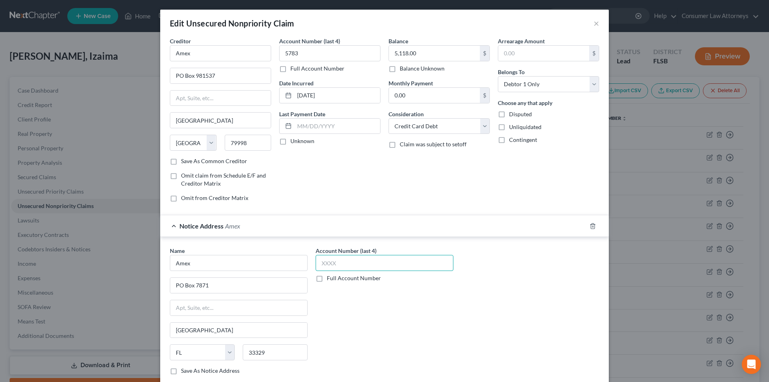
click at [333, 256] on input "text" at bounding box center [385, 263] width 138 height 16
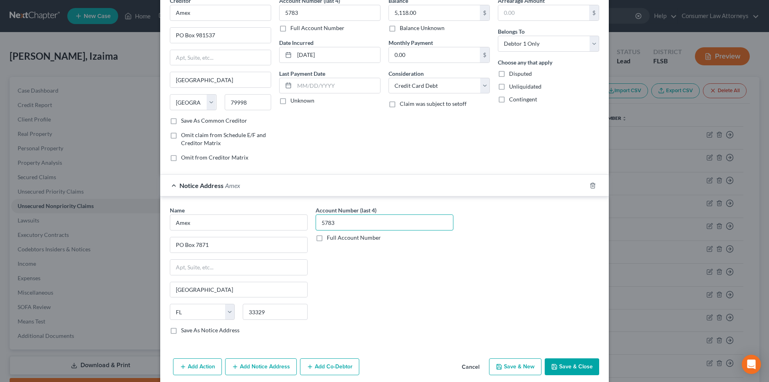
scroll to position [73, 0]
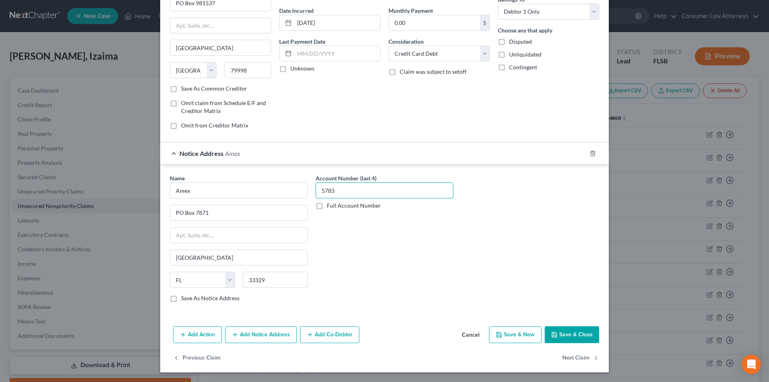
type input "5783"
click at [274, 331] on button "Add Notice Address" at bounding box center [261, 334] width 72 height 17
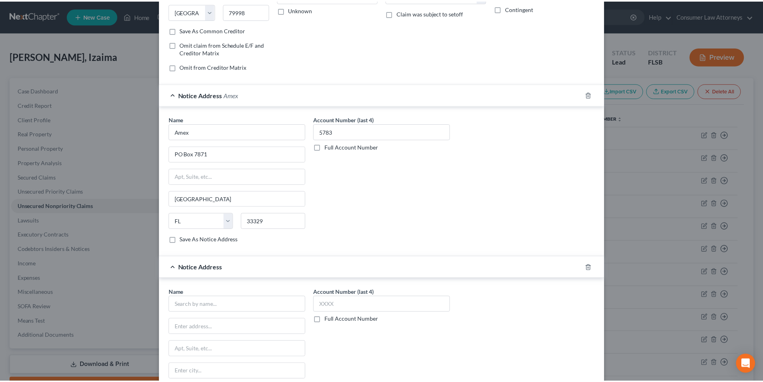
scroll to position [233, 0]
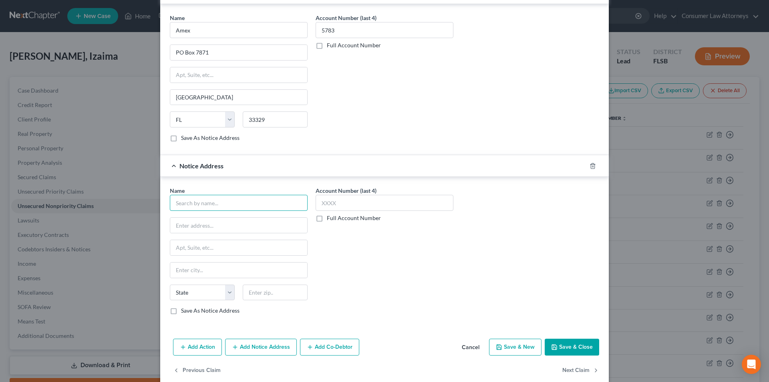
click at [211, 207] on input "text" at bounding box center [239, 203] width 138 height 16
paste input "Amex"
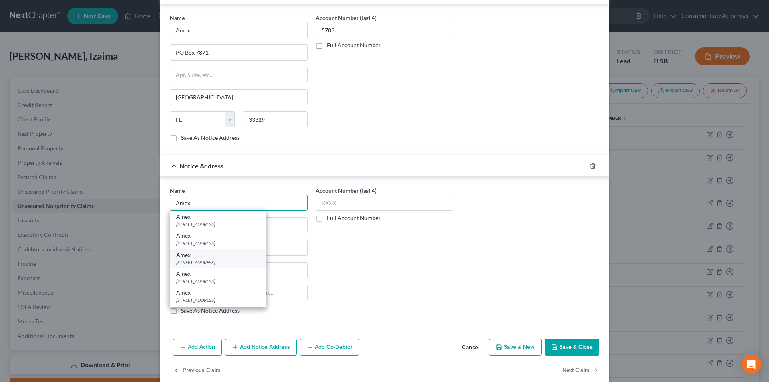
type input "Amex"
click at [199, 260] on div "[STREET_ADDRESS]" at bounding box center [217, 262] width 83 height 7
type input "PO Box 297871"
type input "[GEOGRAPHIC_DATA]"
select select "9"
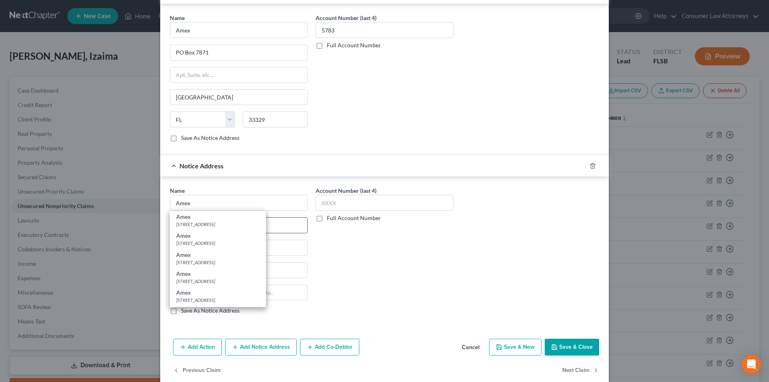
type input "33329"
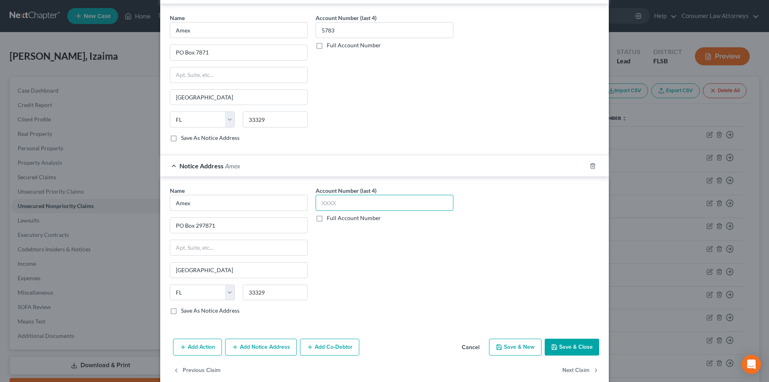
click at [341, 206] on input "text" at bounding box center [385, 203] width 138 height 16
type input "5783"
click at [580, 347] on button "Save & Close" at bounding box center [572, 346] width 54 height 17
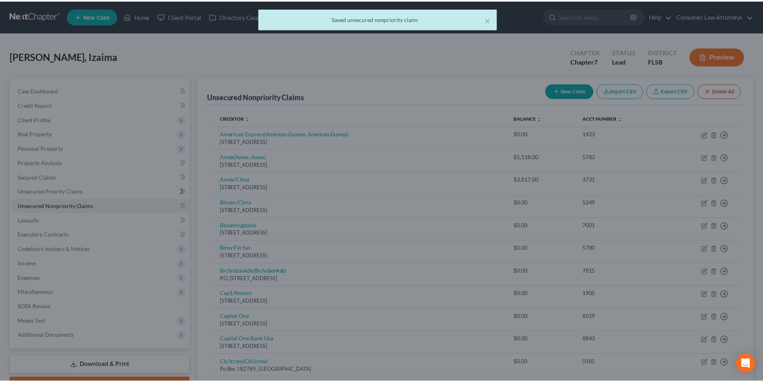
scroll to position [0, 0]
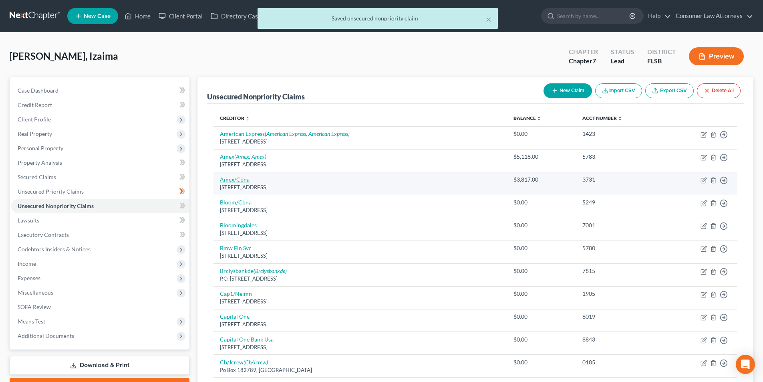
click at [244, 180] on link "Amex/Cbna" at bounding box center [235, 179] width 30 height 7
select select "43"
select select "2"
select select "0"
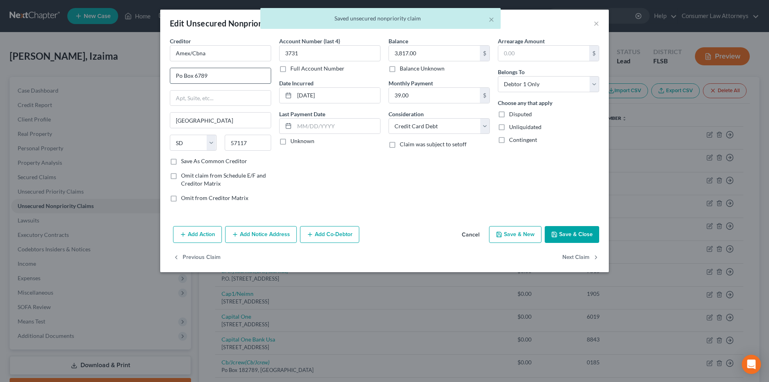
click at [181, 74] on input "Po Box 6789" at bounding box center [220, 75] width 101 height 15
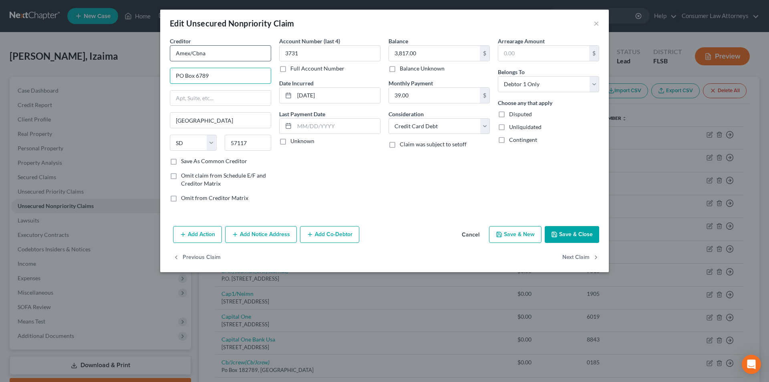
type input "PO Box 6789"
click at [220, 55] on input "Amex/Cbna" at bounding box center [220, 53] width 101 height 16
type input "Amex/CBNA"
click at [568, 235] on button "Save & Close" at bounding box center [572, 234] width 54 height 17
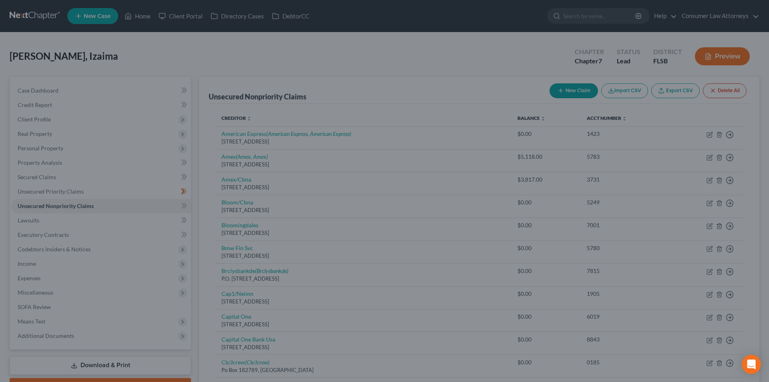
type input "0"
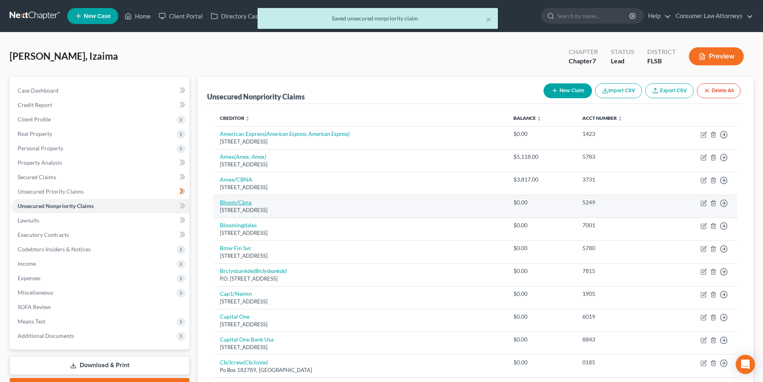
click at [244, 204] on link "Bloom/Cbna" at bounding box center [236, 202] width 32 height 7
select select "43"
select select "2"
select select "0"
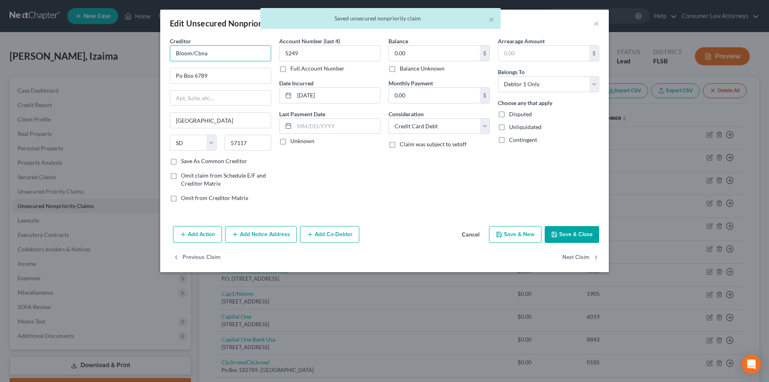
drag, startPoint x: 215, startPoint y: 54, endPoint x: 172, endPoint y: 54, distance: 42.5
click at [172, 54] on input "Bloom/Cbna" at bounding box center [220, 53] width 101 height 16
click at [198, 52] on input "Bloom/Cbna" at bounding box center [220, 53] width 101 height 16
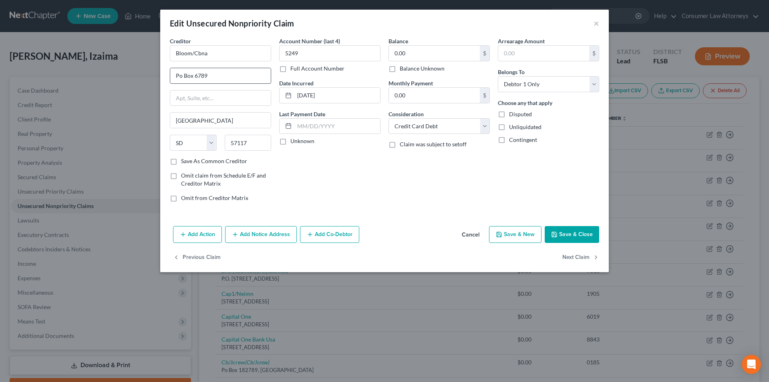
drag, startPoint x: 180, startPoint y: 76, endPoint x: 183, endPoint y: 81, distance: 5.4
click at [180, 76] on input "Po Box 6789" at bounding box center [220, 75] width 101 height 15
type input "PO Box 6789"
click at [255, 56] on input "Bloom/Cbna" at bounding box center [220, 53] width 101 height 16
type input "Bloom/Cbna"
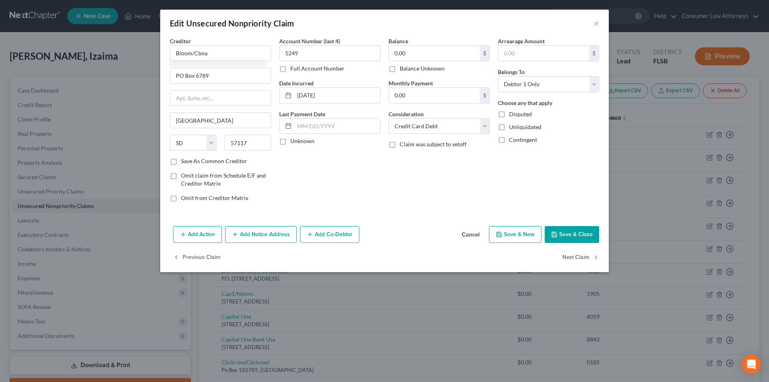
click at [559, 237] on button "Save & Close" at bounding box center [572, 234] width 54 height 17
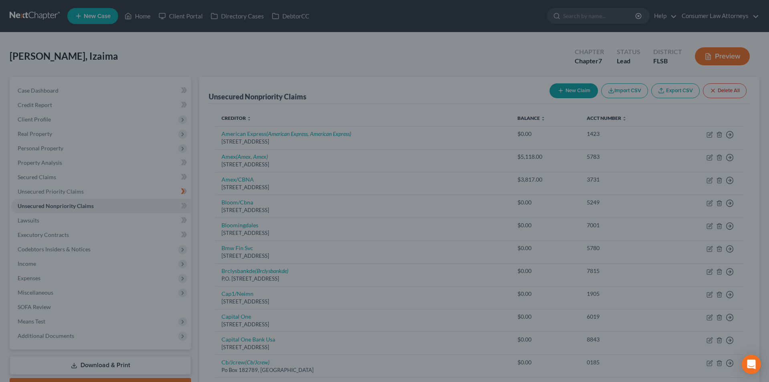
type input "0"
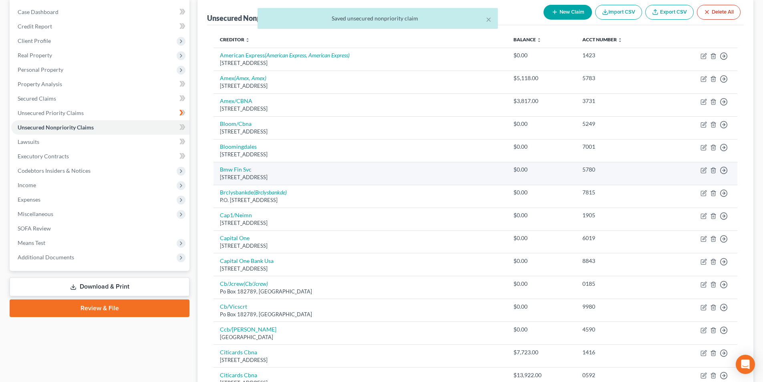
scroll to position [80, 0]
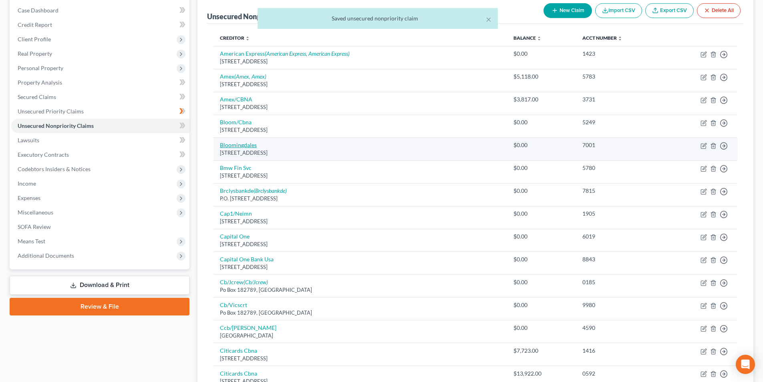
click at [252, 145] on link "Bloomingdales" at bounding box center [238, 144] width 37 height 7
select select "43"
select select "2"
select select "0"
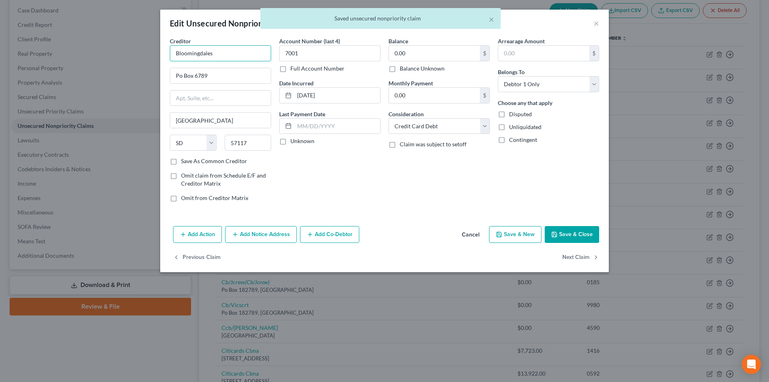
click at [228, 52] on input "Bloomingdales" at bounding box center [220, 53] width 101 height 16
type input "Bloomingdales"
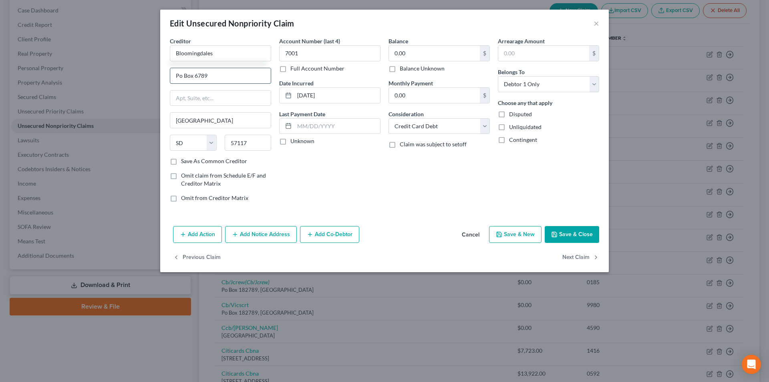
click at [180, 77] on input "Po Box 6789" at bounding box center [220, 75] width 101 height 15
type input "PO Box 6789"
click at [575, 234] on button "Save & Close" at bounding box center [572, 234] width 54 height 17
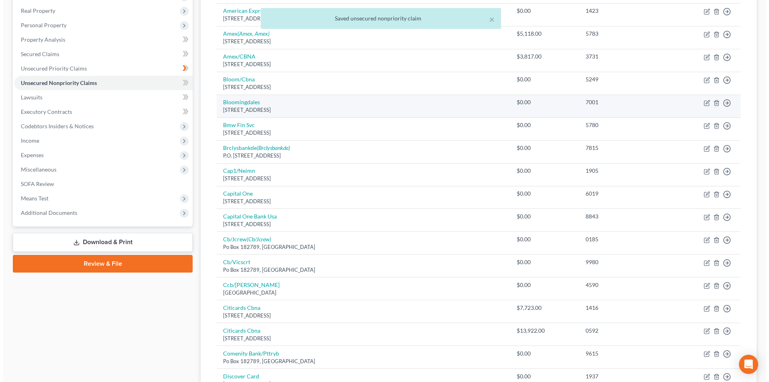
scroll to position [160, 0]
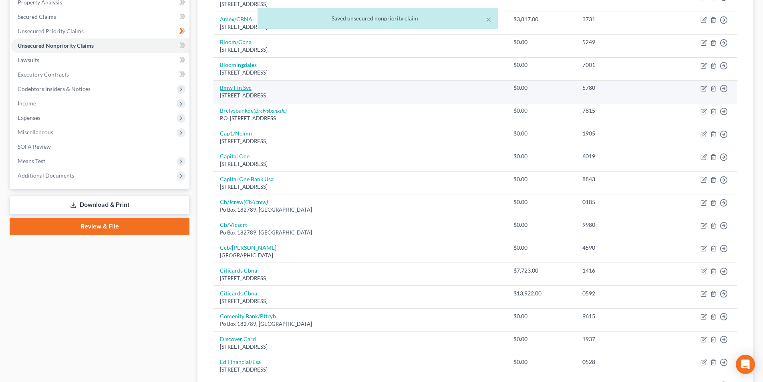
click at [246, 89] on link "Bmw Fin Svc" at bounding box center [236, 87] width 32 height 7
select select "36"
select select "0"
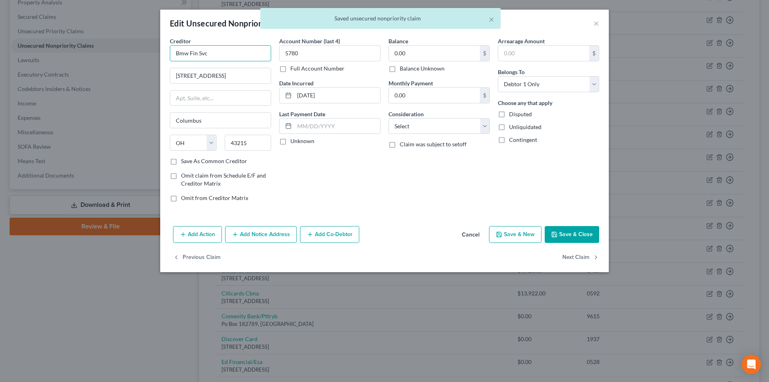
click at [238, 53] on input "Bmw Fin Svc" at bounding box center [220, 53] width 101 height 16
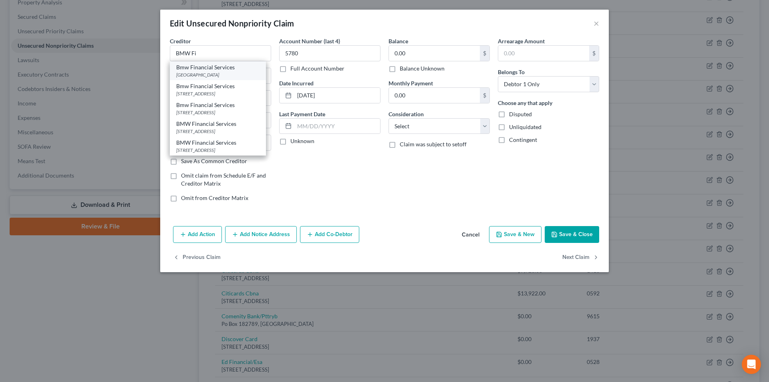
click at [225, 74] on div "[GEOGRAPHIC_DATA]" at bounding box center [217, 74] width 83 height 7
type input "Bmw Financial Services"
type input "PO Box 78103"
type input "Phoenix"
select select "3"
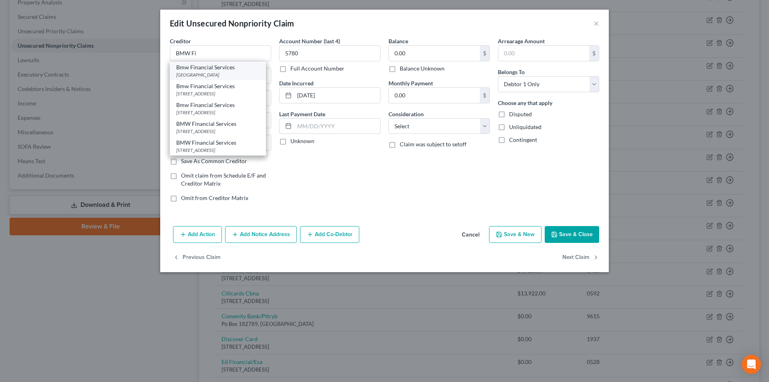
type input "85062"
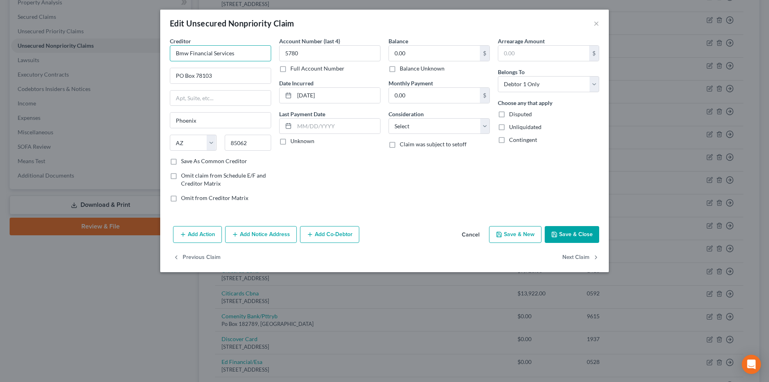
drag, startPoint x: 238, startPoint y: 55, endPoint x: 187, endPoint y: 51, distance: 51.5
click at [159, 54] on div "Edit Unsecured Nonpriority Claim × Creditor * Bmw Financial Services [GEOGRAPHI…" at bounding box center [384, 191] width 769 height 382
click at [261, 230] on button "Add Notice Address" at bounding box center [261, 234] width 72 height 17
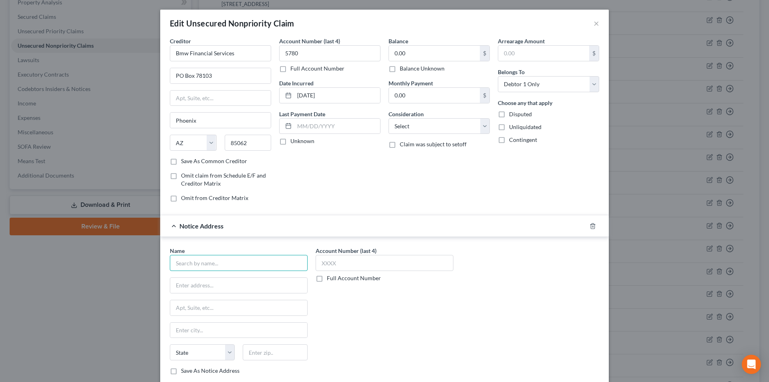
click at [232, 266] on input "text" at bounding box center [239, 263] width 138 height 16
paste input "Bmw Financial Services"
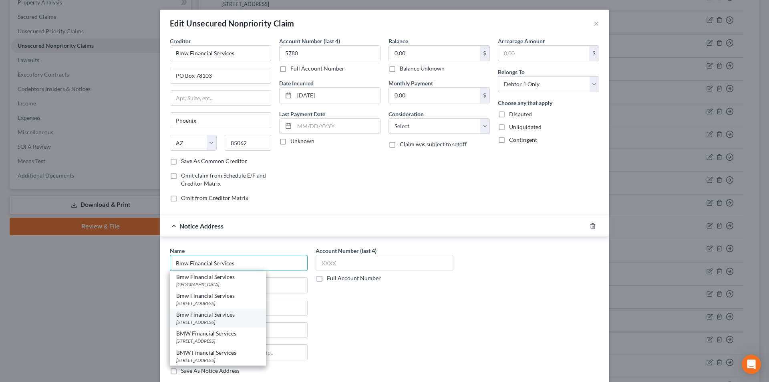
type input "Bmw Financial Services"
click at [205, 322] on div "[STREET_ADDRESS]" at bounding box center [217, 321] width 83 height 7
type input "[STREET_ADDRESS]"
type input "[GEOGRAPHIC_DATA]"
select select "36"
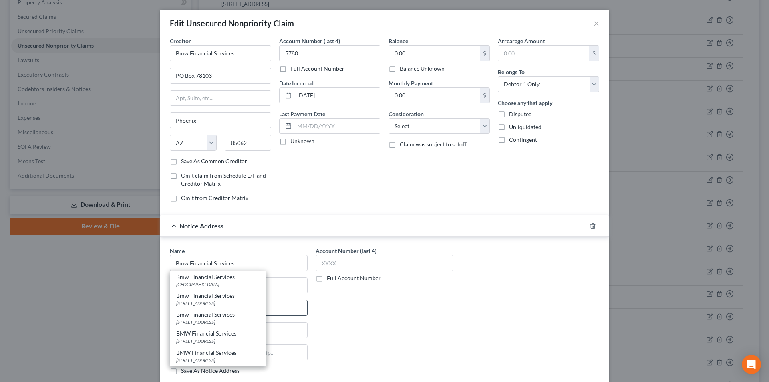
type input "43017"
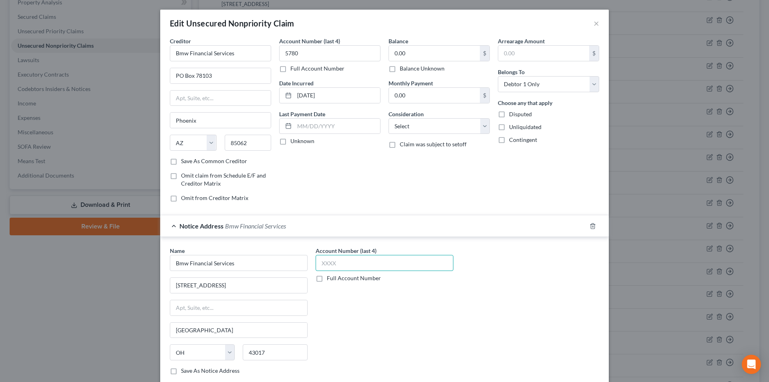
click at [340, 266] on input "text" at bounding box center [385, 263] width 138 height 16
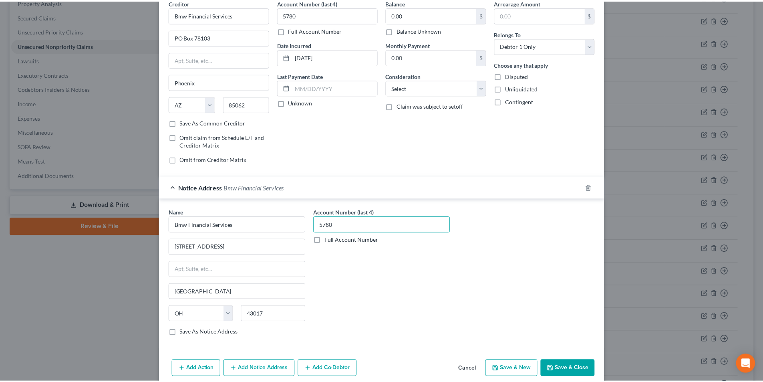
scroll to position [73, 0]
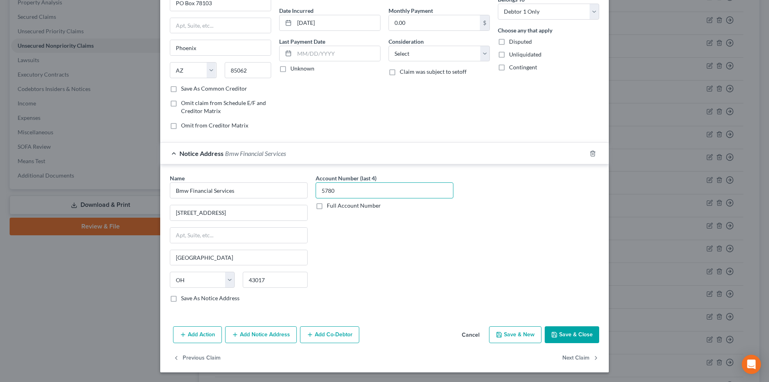
type input "5780"
click at [579, 332] on button "Save & Close" at bounding box center [572, 334] width 54 height 17
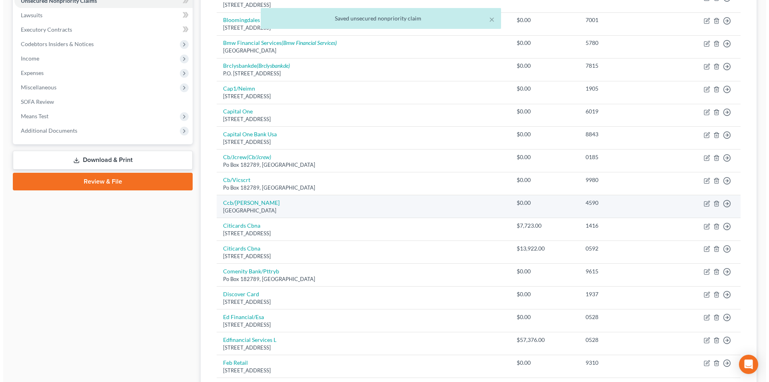
scroll to position [200, 0]
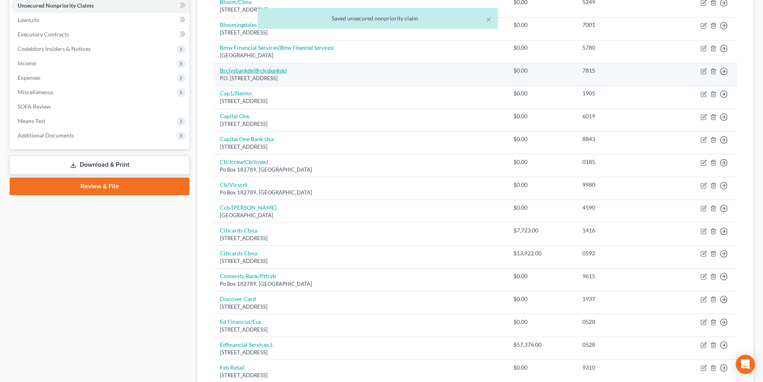
click at [253, 72] on link "Brclysbankde (Brclysbankde)" at bounding box center [253, 70] width 67 height 7
select select "7"
select select "2"
select select "0"
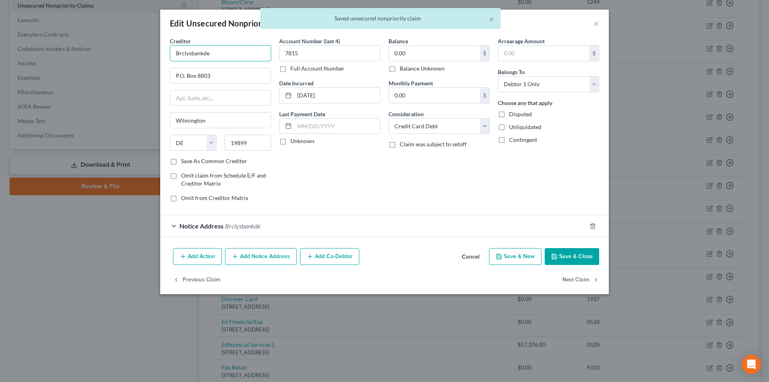
drag, startPoint x: 191, startPoint y: 54, endPoint x: 146, endPoint y: 54, distance: 44.9
click at [146, 54] on div "Edit Unsecured Nonpriority Claim × Creditor * Brclysbankde P.O. [GEOGRAPHIC_DAT…" at bounding box center [384, 191] width 769 height 382
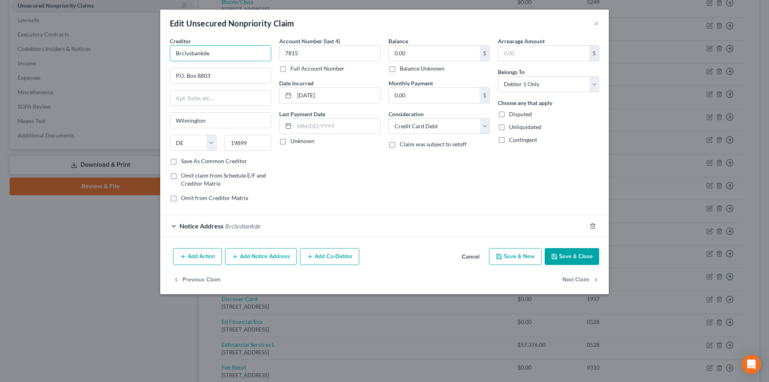
drag, startPoint x: 214, startPoint y: 54, endPoint x: 124, endPoint y: 56, distance: 89.8
click at [123, 56] on div "Edit Unsecured Nonpriority Claim × Creditor * Brclysbankde P.O. [GEOGRAPHIC_DAT…" at bounding box center [384, 191] width 769 height 382
paste input "arclays"
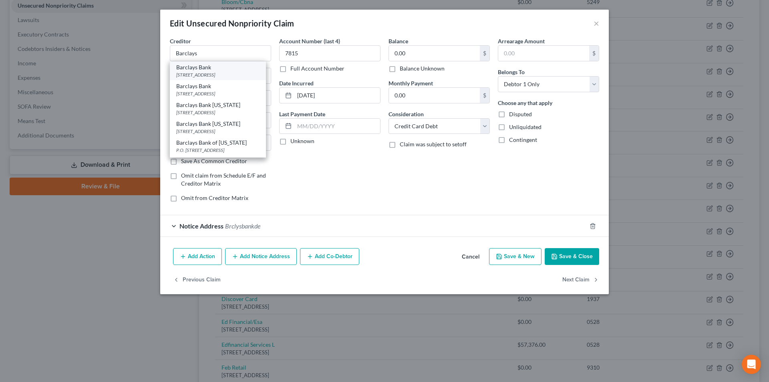
click at [206, 73] on div "[STREET_ADDRESS]" at bounding box center [217, 74] width 83 height 7
type input "Barclays Bank"
type input "[STREET_ADDRESS]"
type input "19801"
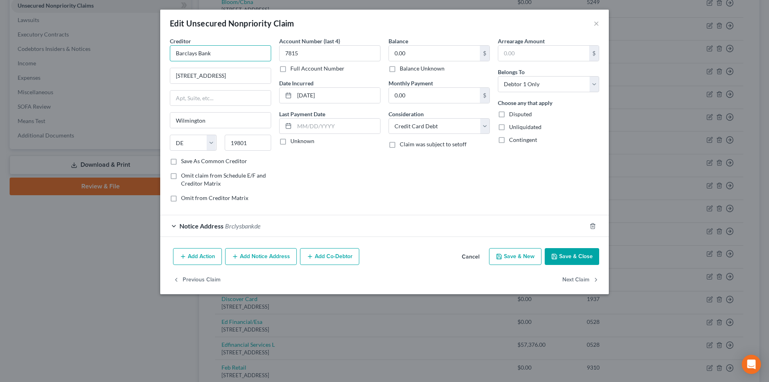
drag, startPoint x: 213, startPoint y: 52, endPoint x: 161, endPoint y: 52, distance: 52.1
click at [161, 52] on div "Creditor * Barclays Bank [STREET_ADDRESS][US_STATE] AK AR AZ CA CO CT DE DC [GE…" at bounding box center [384, 141] width 449 height 208
click at [249, 257] on button "Add Notice Address" at bounding box center [261, 256] width 72 height 17
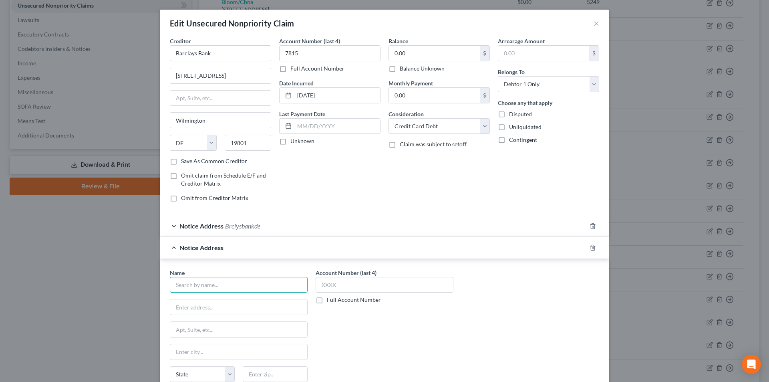
click at [232, 285] on input "text" at bounding box center [239, 285] width 138 height 16
paste input "Barclays Bank"
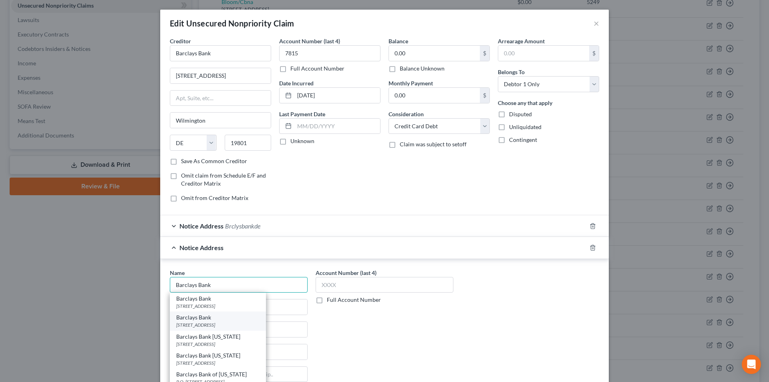
type input "Barclays Bank"
click at [222, 323] on div "[STREET_ADDRESS]" at bounding box center [217, 324] width 83 height 7
type input "[STREET_ADDRESS]"
type input "Wilmington"
select select "7"
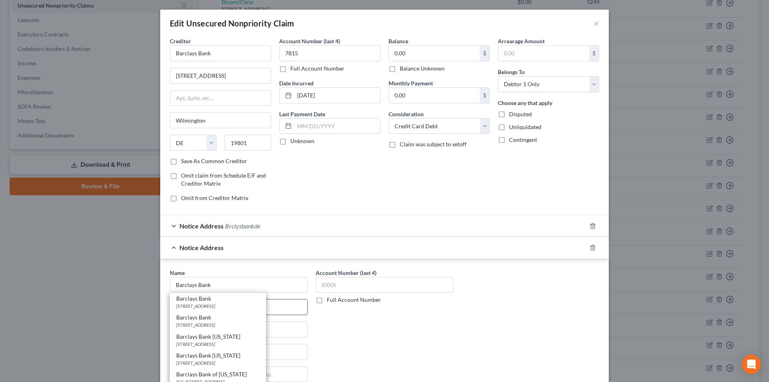
type input "19801"
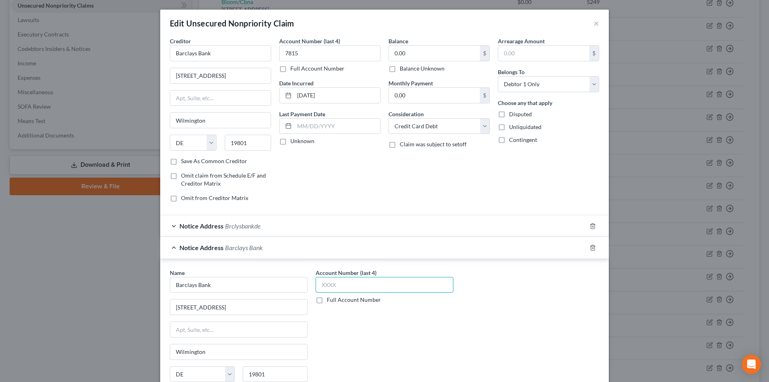
click at [343, 285] on input "text" at bounding box center [385, 285] width 138 height 16
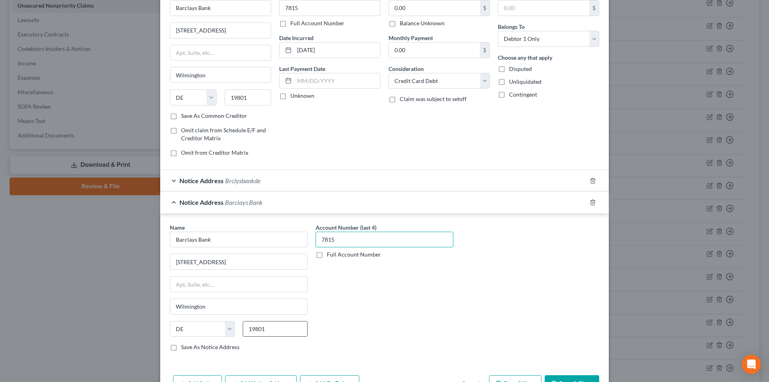
scroll to position [95, 0]
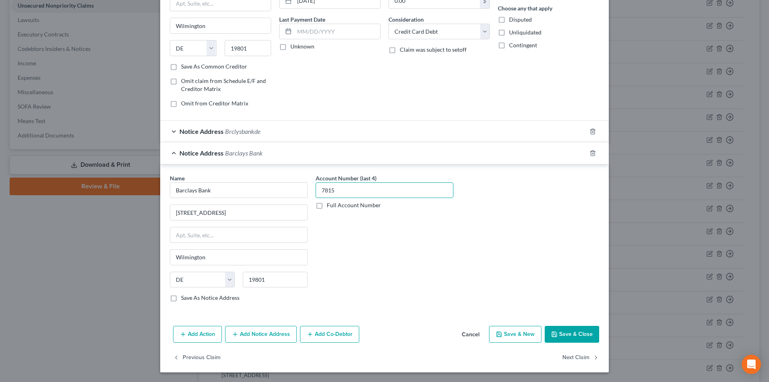
type input "7815"
click at [255, 339] on button "Add Notice Address" at bounding box center [261, 334] width 72 height 17
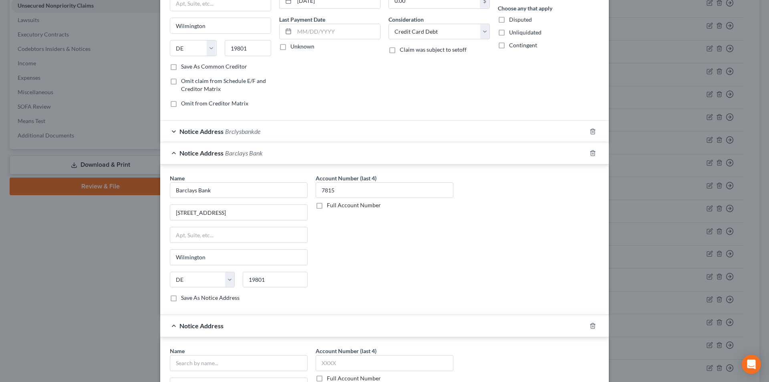
scroll to position [267, 0]
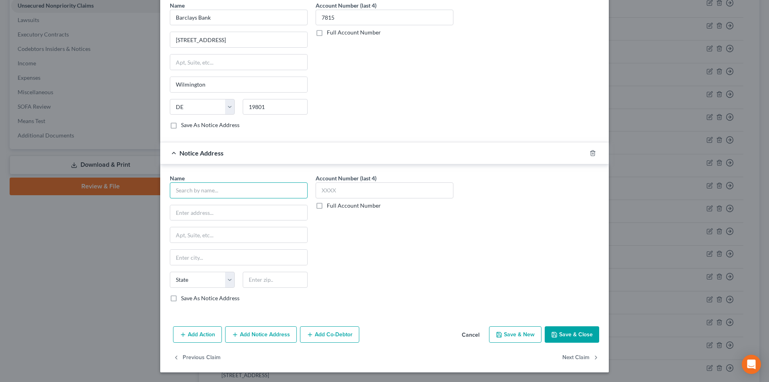
click at [216, 196] on input "text" at bounding box center [239, 190] width 138 height 16
paste input "Barclays Bank"
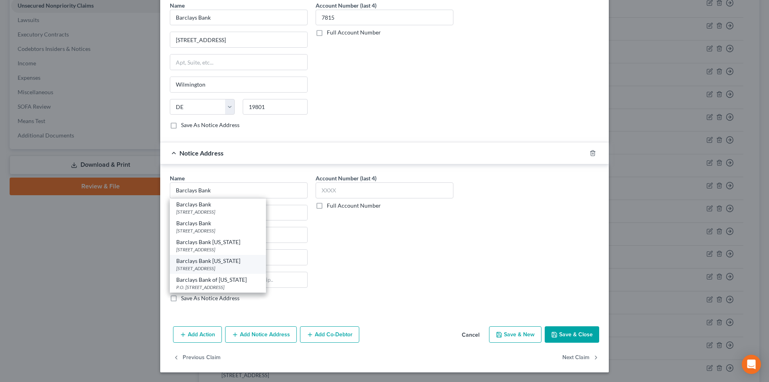
click at [201, 264] on div "Barclays Bank [US_STATE]" at bounding box center [217, 261] width 83 height 8
type input "Barclays Bank [US_STATE]"
type input "[STREET_ADDRESS]"
type input "Wilmington"
select select "7"
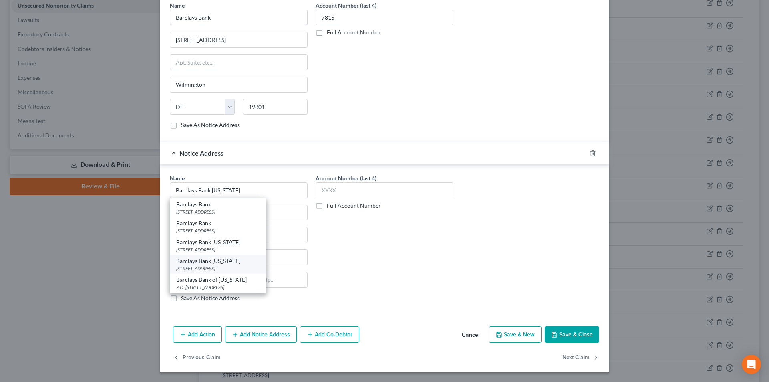
type input "19801"
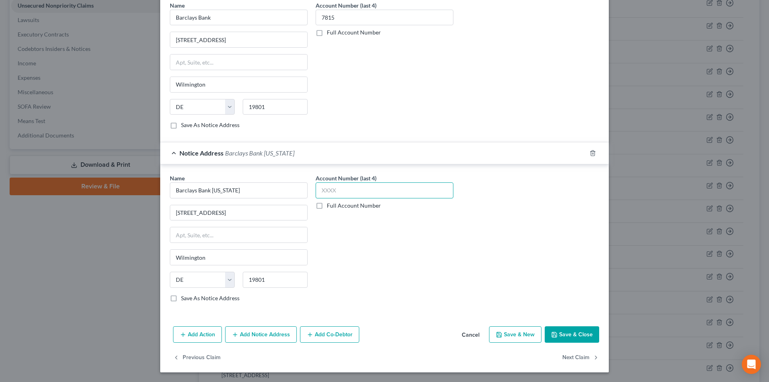
click at [335, 191] on input "text" at bounding box center [385, 190] width 138 height 16
type input "7815"
click at [557, 334] on button "Save & Close" at bounding box center [572, 334] width 54 height 17
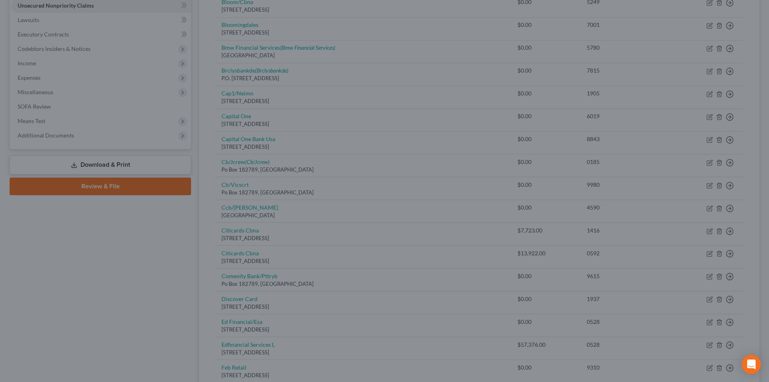
scroll to position [0, 0]
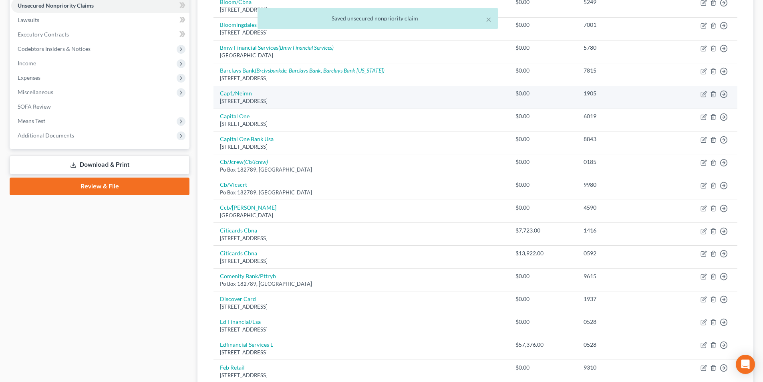
click at [240, 93] on link "Cap1/Neimn" at bounding box center [236, 93] width 32 height 7
select select "46"
select select "2"
select select "0"
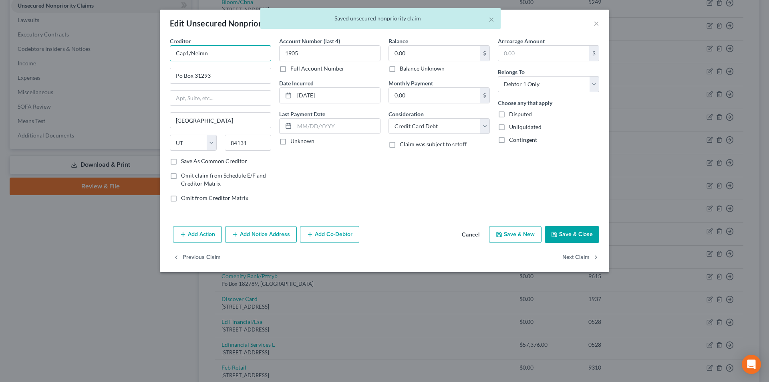
drag, startPoint x: 216, startPoint y: 54, endPoint x: 151, endPoint y: 53, distance: 64.9
click at [147, 54] on div "Edit Unsecured Nonpriority Claim × Creditor * Cap1/Neimn Po Box 31293 [GEOGRAPH…" at bounding box center [384, 191] width 769 height 382
drag, startPoint x: 170, startPoint y: 52, endPoint x: 229, endPoint y: 43, distance: 59.5
click at [232, 46] on input "Cap1/Neimn" at bounding box center [220, 53] width 101 height 16
drag, startPoint x: 216, startPoint y: 51, endPoint x: 166, endPoint y: 56, distance: 49.9
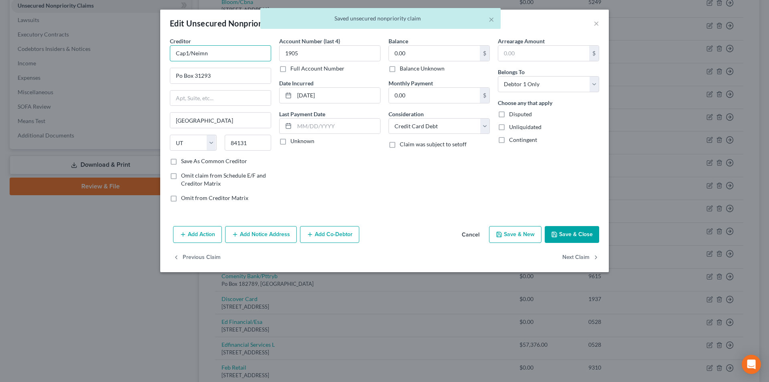
click at [166, 56] on div "Creditor * Cap1/Neimn Po Box 31293 [GEOGRAPHIC_DATA] [US_STATE][GEOGRAPHIC_DATA…" at bounding box center [220, 122] width 109 height 171
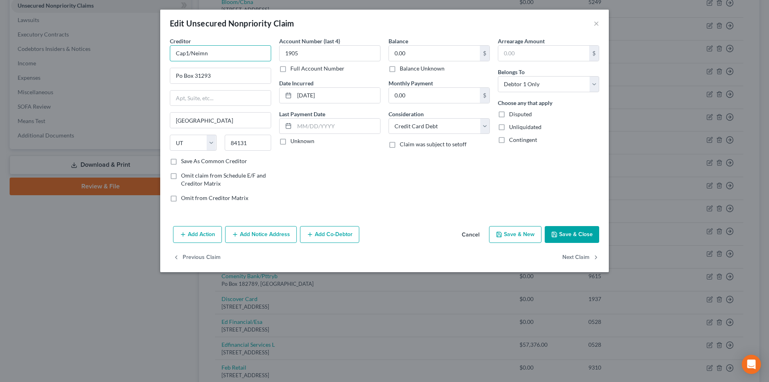
click at [212, 54] on input "Cap1/Neimn" at bounding box center [220, 53] width 101 height 16
click at [188, 52] on input "Cap1/[PERSON_NAME] [PERSON_NAME]" at bounding box center [220, 53] width 101 height 16
type input "Capital One/[PERSON_NAME] [PERSON_NAME]"
click at [179, 77] on input "Po Box 31293" at bounding box center [220, 75] width 101 height 15
type input "PO Box 31293"
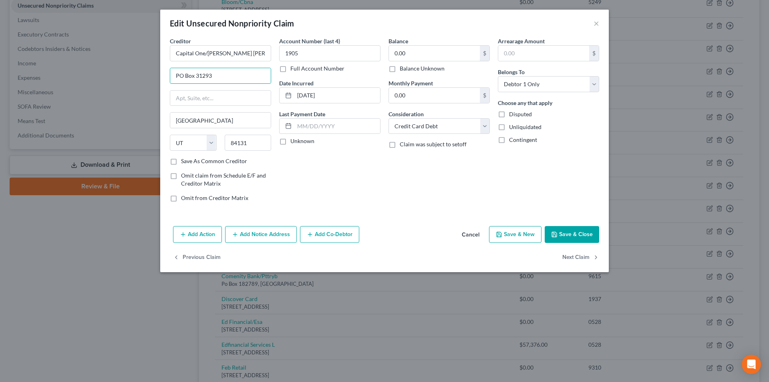
click at [567, 232] on button "Save & Close" at bounding box center [572, 234] width 54 height 17
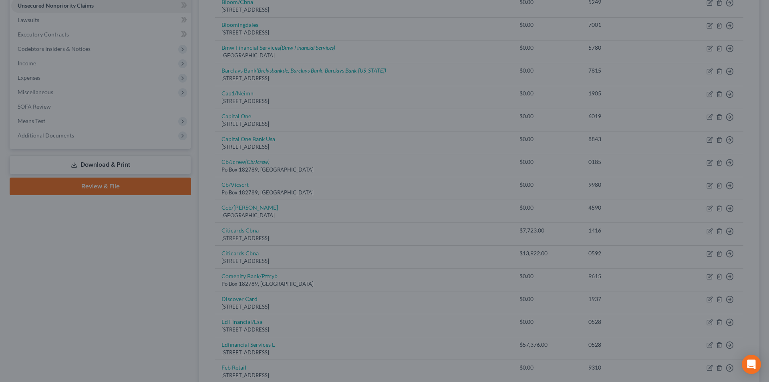
type input "0"
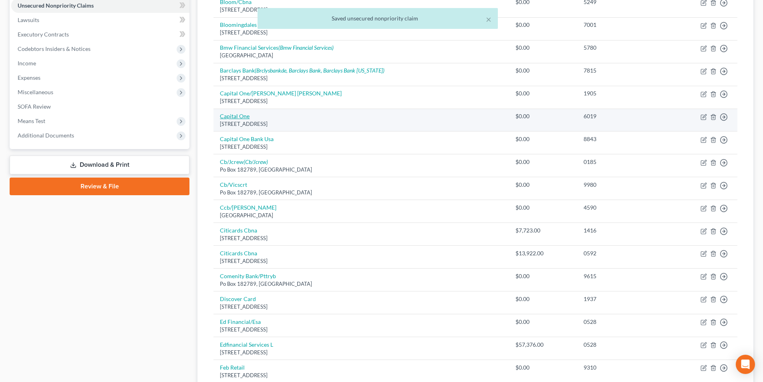
click at [242, 117] on link "Capital One" at bounding box center [235, 116] width 30 height 7
select select "46"
select select "2"
select select "0"
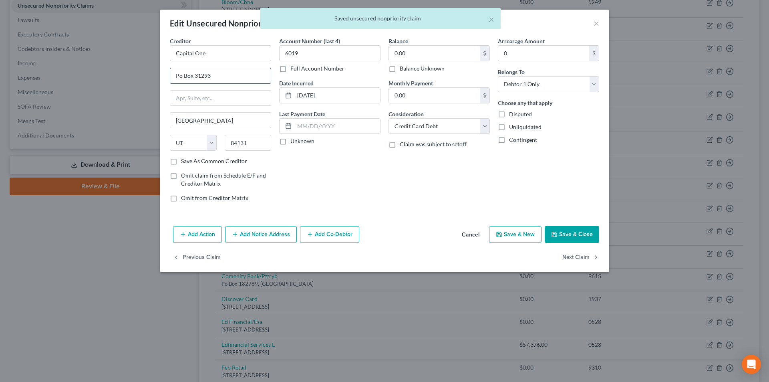
click at [180, 75] on input "Po Box 31293" at bounding box center [220, 75] width 101 height 15
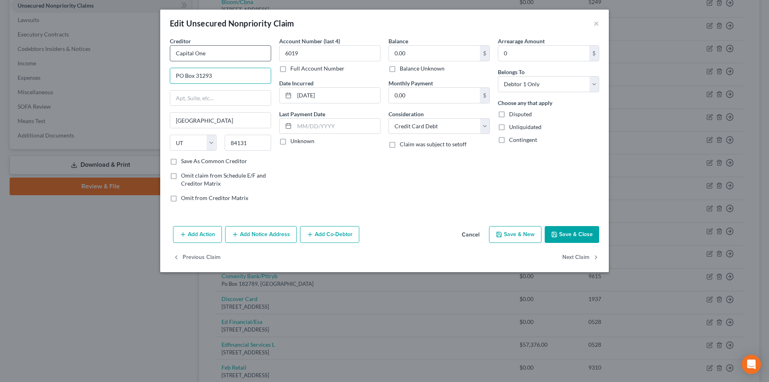
type input "PO Box 31293"
drag, startPoint x: 182, startPoint y: 52, endPoint x: 155, endPoint y: 52, distance: 27.3
click at [155, 52] on div "Edit Unsecured Nonpriority Claim × Creditor * Capital One PO Box 31293 [GEOGRAP…" at bounding box center [384, 191] width 769 height 382
click at [258, 231] on button "Add Notice Address" at bounding box center [261, 234] width 72 height 17
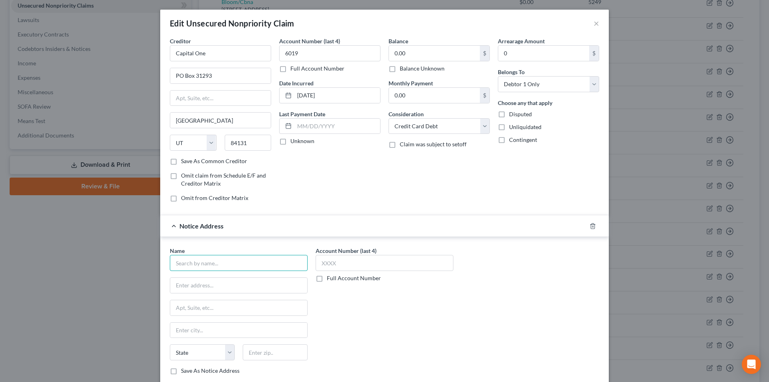
click at [239, 264] on input "text" at bounding box center [239, 263] width 138 height 16
paste input "Capital One"
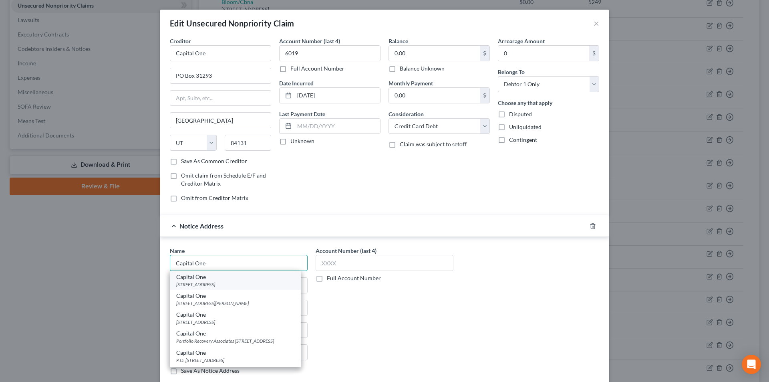
type input "Capital One"
click at [215, 279] on div "Capital One" at bounding box center [235, 277] width 118 height 8
type input "[STREET_ADDRESS]"
type input "[PERSON_NAME] [PERSON_NAME]"
select select "48"
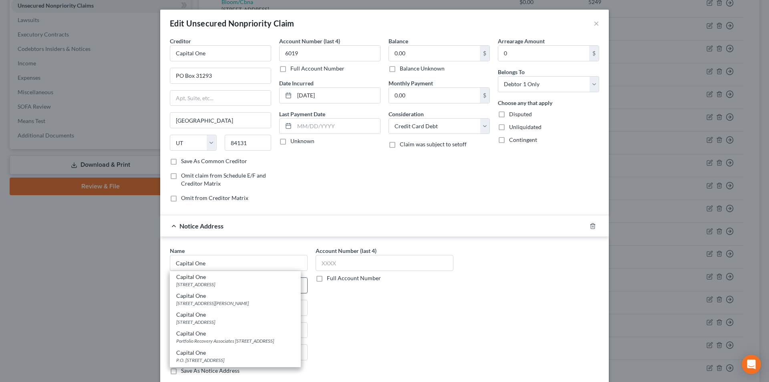
type input "23060"
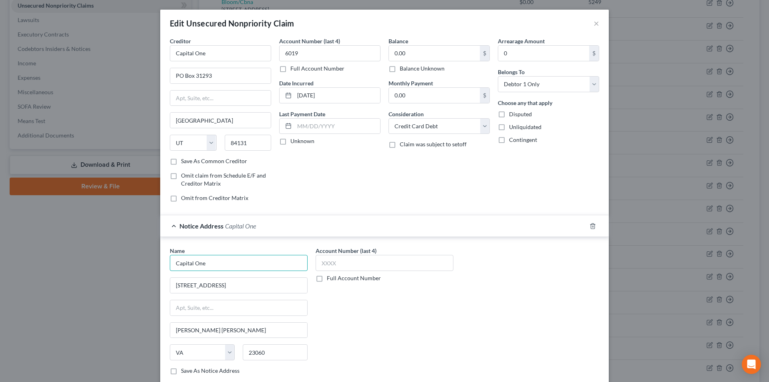
drag, startPoint x: 217, startPoint y: 266, endPoint x: 149, endPoint y: 261, distance: 67.8
click at [136, 262] on div "Edit Unsecured Nonpriority Claim × Creditor * Capital One PO Box 31293 [GEOGRAP…" at bounding box center [384, 191] width 769 height 382
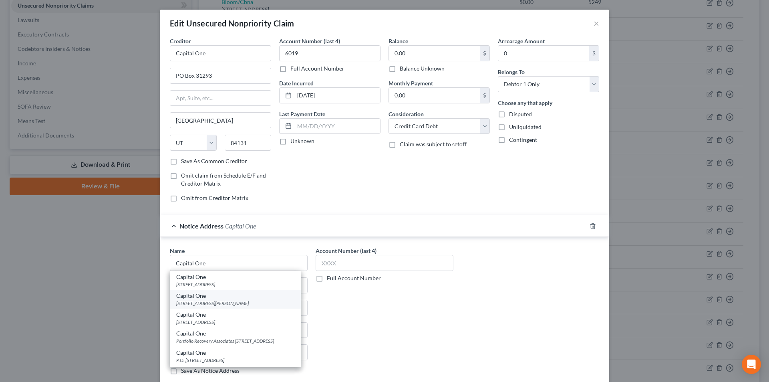
click at [205, 302] on div "[STREET_ADDRESS][PERSON_NAME]" at bounding box center [235, 303] width 118 height 7
type input "1680 Capital One Dr."
type input "[PERSON_NAME]"
type input "22102"
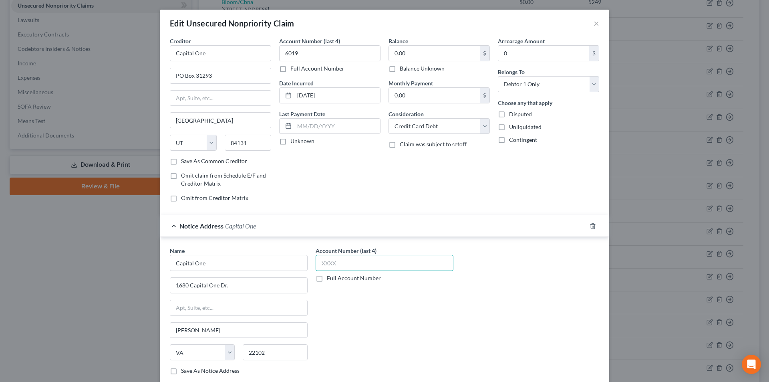
click at [327, 265] on input "text" at bounding box center [385, 263] width 138 height 16
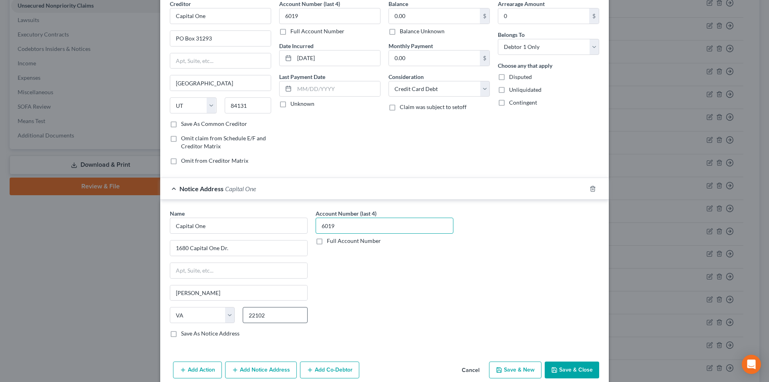
scroll to position [73, 0]
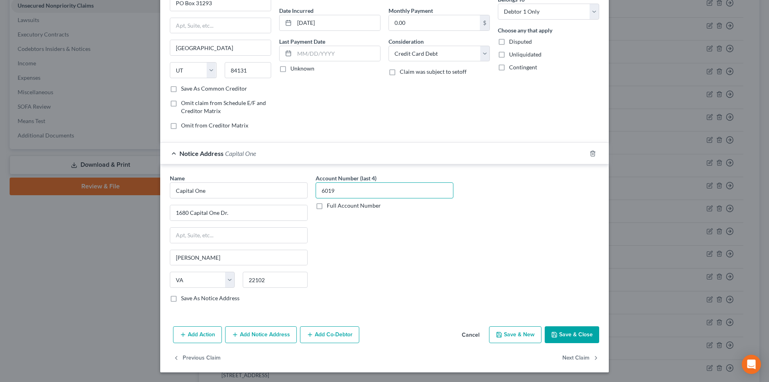
type input "6019"
click at [258, 333] on button "Add Notice Address" at bounding box center [261, 334] width 72 height 17
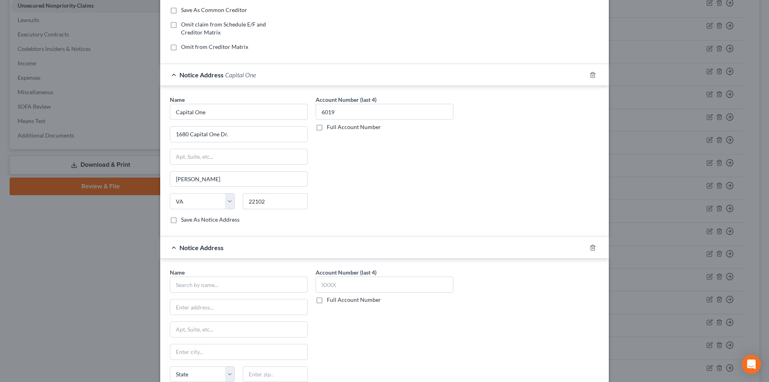
scroll to position [246, 0]
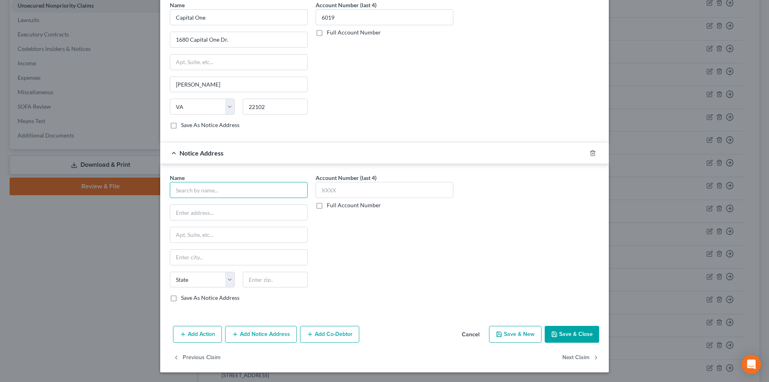
click at [212, 191] on input "text" at bounding box center [239, 190] width 138 height 16
paste input "Capital One"
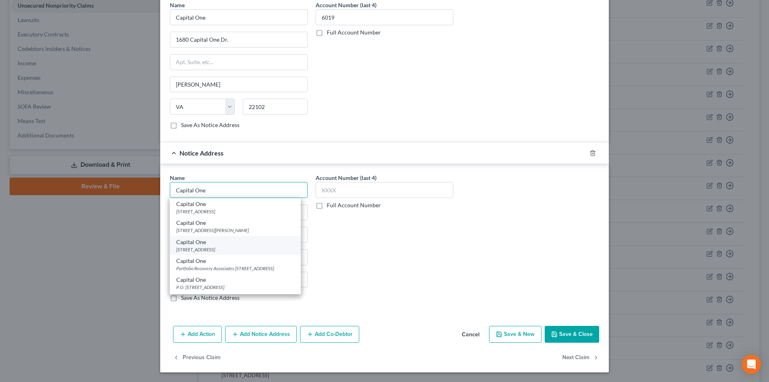
type input "Capital One"
click at [204, 248] on div "[STREET_ADDRESS]" at bounding box center [235, 249] width 118 height 7
type input "PO Box 30285"
type input "[GEOGRAPHIC_DATA]"
select select "46"
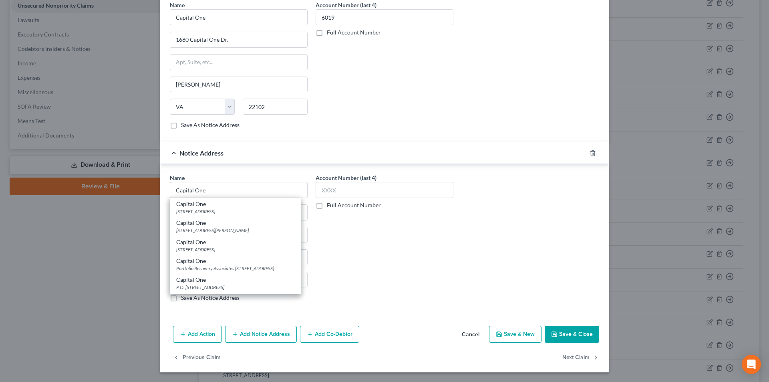
type input "84130-0285"
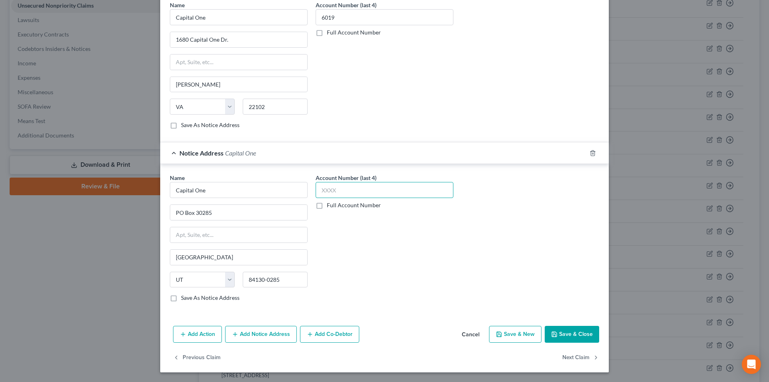
click at [337, 193] on input "text" at bounding box center [385, 190] width 138 height 16
type input "6019"
click at [571, 332] on button "Save & Close" at bounding box center [572, 334] width 54 height 17
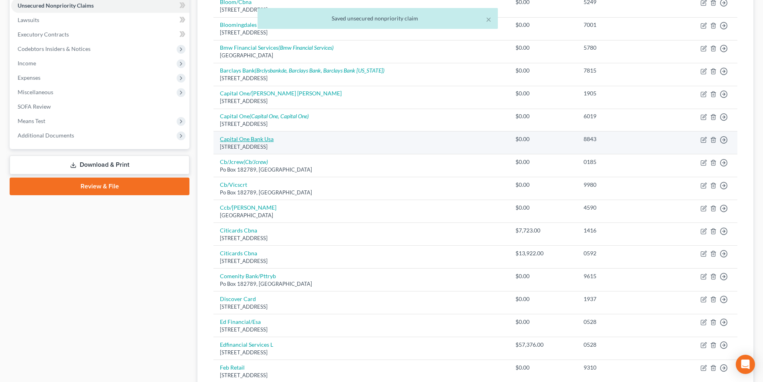
click at [246, 140] on link "Capital One Bank Usa" at bounding box center [247, 138] width 54 height 7
select select "46"
select select "2"
select select "0"
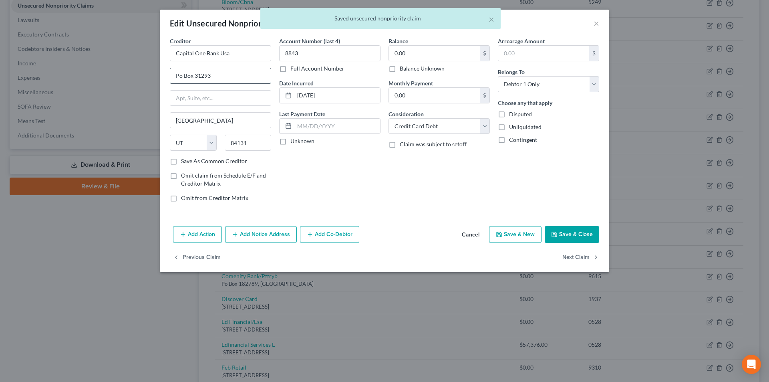
drag, startPoint x: 181, startPoint y: 74, endPoint x: 181, endPoint y: 79, distance: 4.5
click at [181, 74] on input "Po Box 31293" at bounding box center [220, 75] width 101 height 15
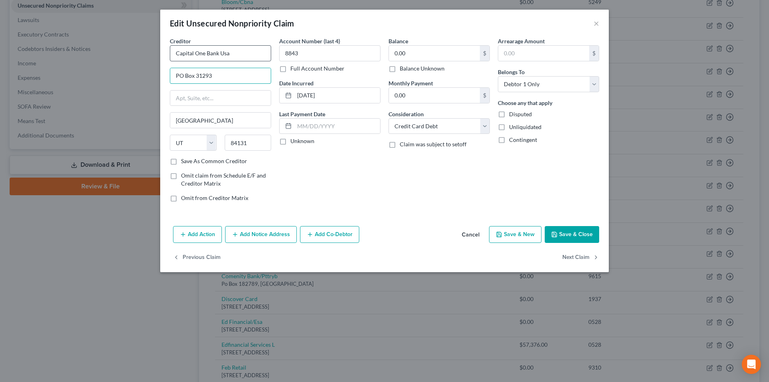
type input "PO Box 31293"
click at [240, 52] on input "Capital One Bank Usa" at bounding box center [220, 53] width 101 height 16
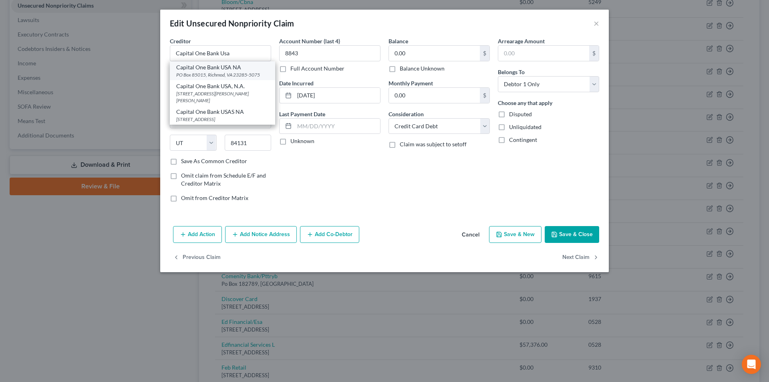
click at [227, 79] on div "Capital One Bank USA NA [GEOGRAPHIC_DATA] 23285-5075" at bounding box center [222, 70] width 105 height 19
type input "Capital One Bank USA NA"
type input "PO Box 85015"
type input "Richmod"
select select "48"
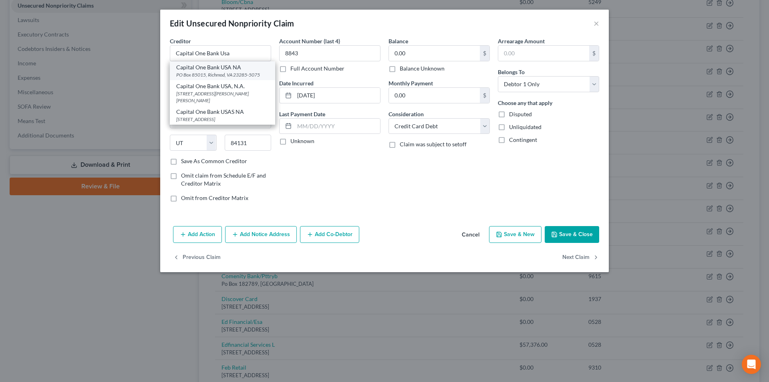
type input "23285-5075"
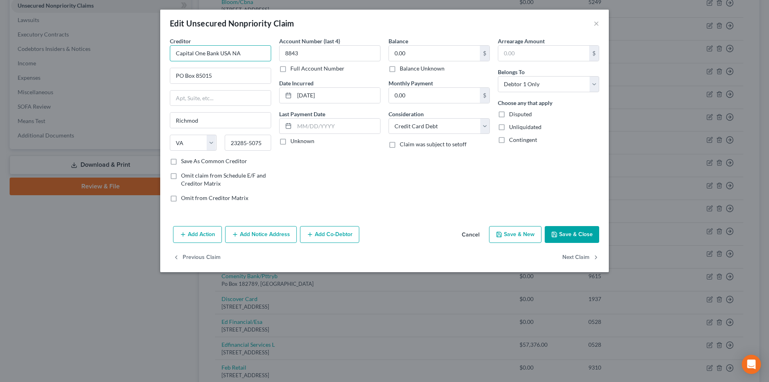
drag, startPoint x: 246, startPoint y: 57, endPoint x: 164, endPoint y: 52, distance: 82.6
click at [164, 52] on div "Creditor * Capital One Bank USA NA PO Box 85015 Richmod State [US_STATE] AK AR …" at bounding box center [384, 130] width 449 height 186
click at [262, 236] on button "Add Notice Address" at bounding box center [261, 234] width 72 height 17
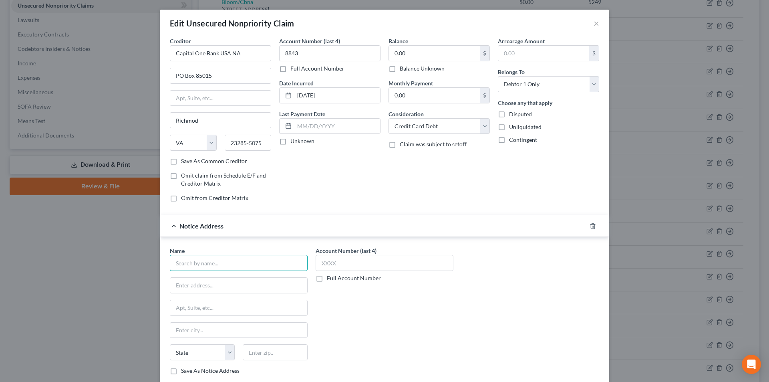
click at [234, 262] on input "text" at bounding box center [239, 263] width 138 height 16
paste input "Capital One Bank USA NA"
type input "Capital One Bank USA NA"
drag, startPoint x: 316, startPoint y: 206, endPoint x: 330, endPoint y: 205, distance: 14.0
click at [317, 206] on div "Account Number (last 4) 8843 Full Account Number Date Incurred [DATE] Last Paym…" at bounding box center [329, 122] width 109 height 171
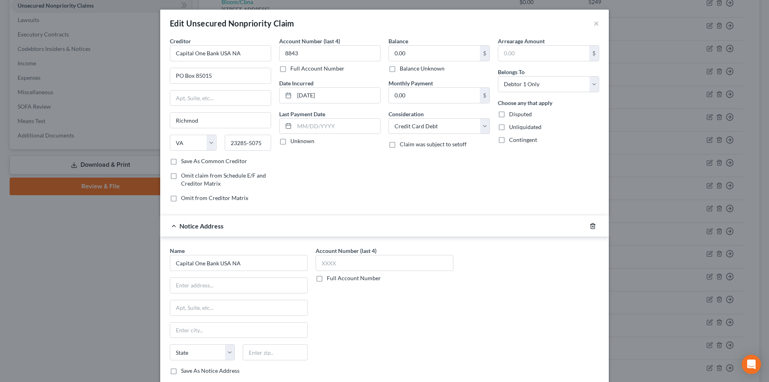
click at [590, 226] on icon "button" at bounding box center [593, 226] width 6 height 6
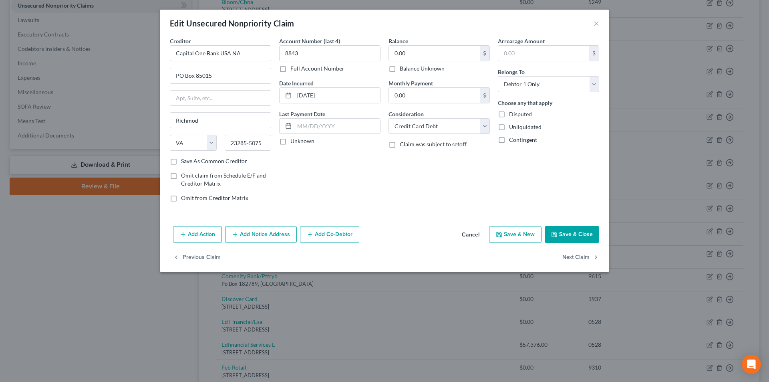
click at [576, 233] on button "Save & Close" at bounding box center [572, 234] width 54 height 17
type input "0"
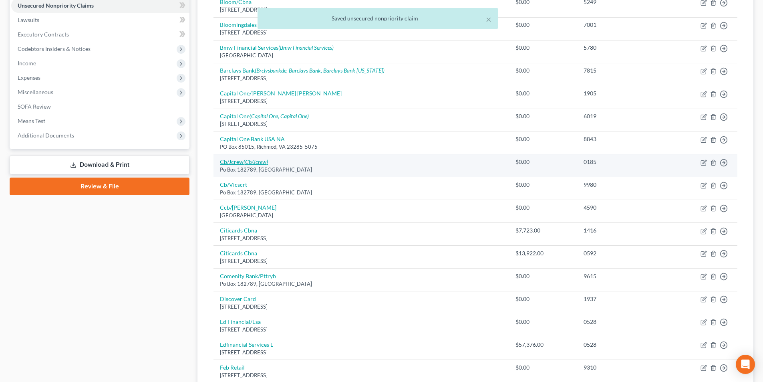
click at [251, 162] on icon "(Cb/Jcrew)" at bounding box center [256, 161] width 24 height 7
select select "36"
select select "2"
select select "0"
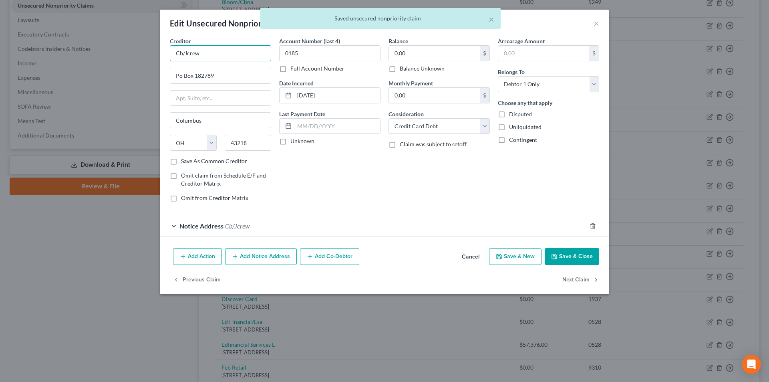
drag, startPoint x: 201, startPoint y: 51, endPoint x: 174, endPoint y: 50, distance: 27.7
click at [162, 51] on div "Creditor * Cb/Jcrew Po Box 182789 [GEOGRAPHIC_DATA] [US_STATE] AK AR AZ CA CO C…" at bounding box center [384, 141] width 449 height 208
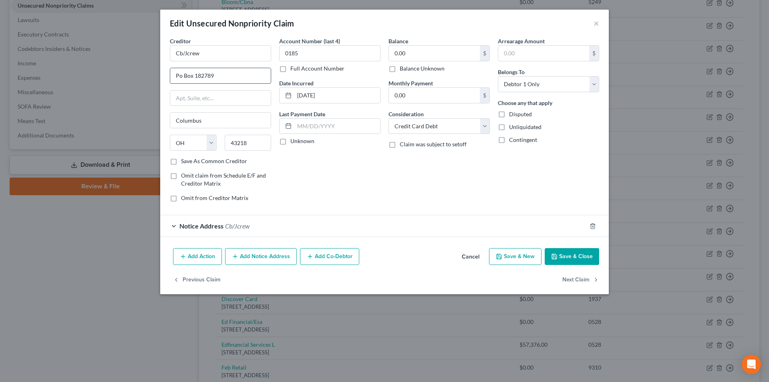
drag, startPoint x: 178, startPoint y: 73, endPoint x: 192, endPoint y: 79, distance: 15.5
click at [178, 73] on input "Po Box 182789" at bounding box center [220, 75] width 101 height 15
type input "PO Box 182789"
click at [571, 257] on button "Save & Close" at bounding box center [572, 256] width 54 height 17
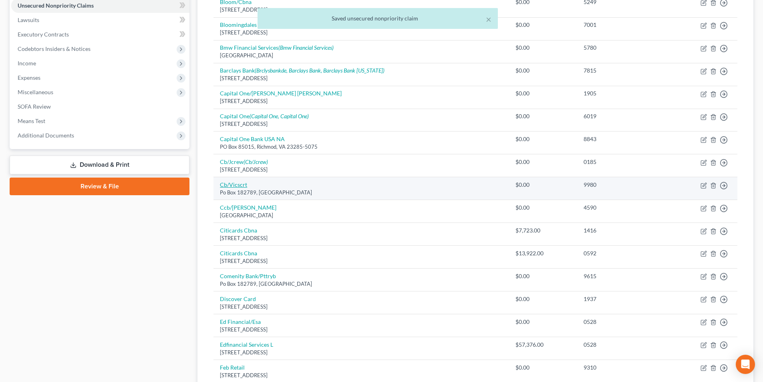
click at [240, 184] on link "Cb/Vicscrt" at bounding box center [233, 184] width 27 height 7
select select "36"
select select "2"
select select "0"
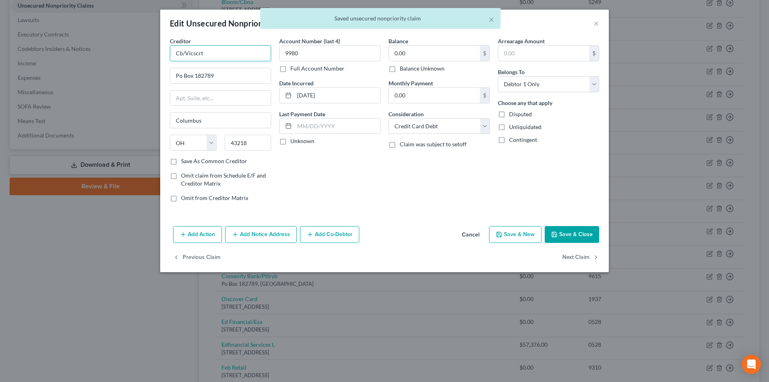
drag, startPoint x: 206, startPoint y: 52, endPoint x: 160, endPoint y: 53, distance: 46.5
click at [160, 53] on div "Edit Unsecured Nonpriority Claim × Creditor * Cb/Vicscrt Po Box 182789 [GEOGRAP…" at bounding box center [384, 191] width 769 height 382
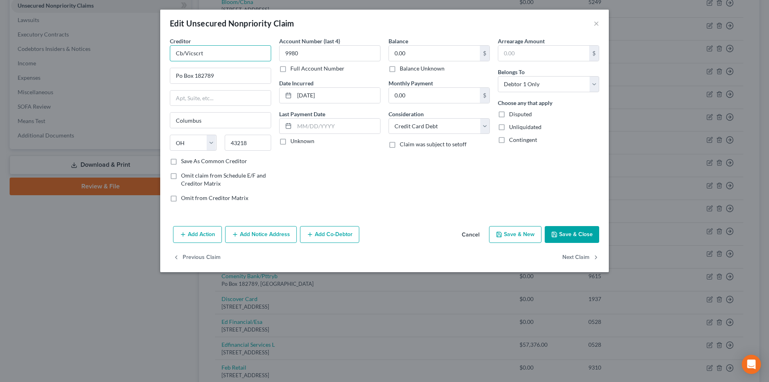
drag, startPoint x: 182, startPoint y: 53, endPoint x: 156, endPoint y: 53, distance: 26.0
click at [156, 53] on div "Edit Unsecured Nonpriority Claim × Creditor * Cb/Vicscrt Po Box 182789 [GEOGRAP…" at bounding box center [384, 191] width 769 height 382
paste input "comenity bank"
drag, startPoint x: 176, startPoint y: 52, endPoint x: 184, endPoint y: 57, distance: 9.9
click at [176, 52] on input "comenity bank/Vicscrt" at bounding box center [220, 53] width 101 height 16
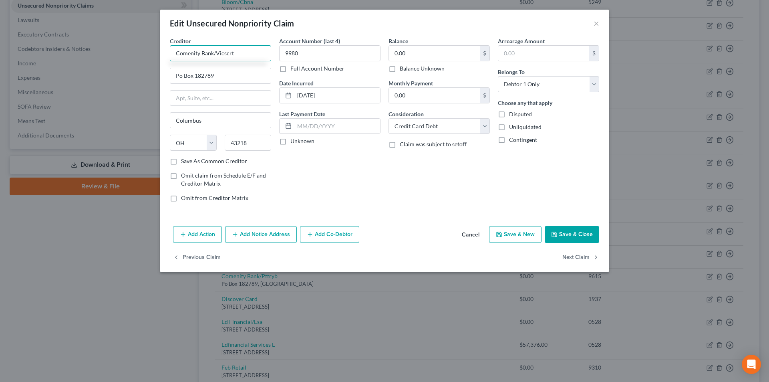
click at [242, 54] on input "Comenity Bank/Vicscrt" at bounding box center [220, 53] width 101 height 16
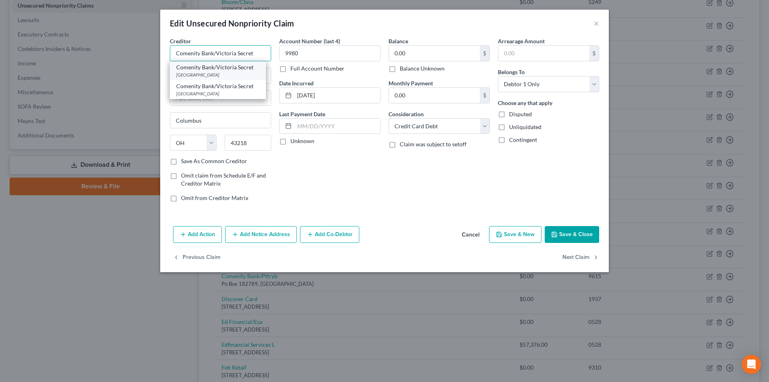
type input "Comenity Bank/Victoria Secret"
click at [223, 67] on div "Comenity Bank/Victoria Secret" at bounding box center [217, 67] width 83 height 8
type input "PO Box 182273"
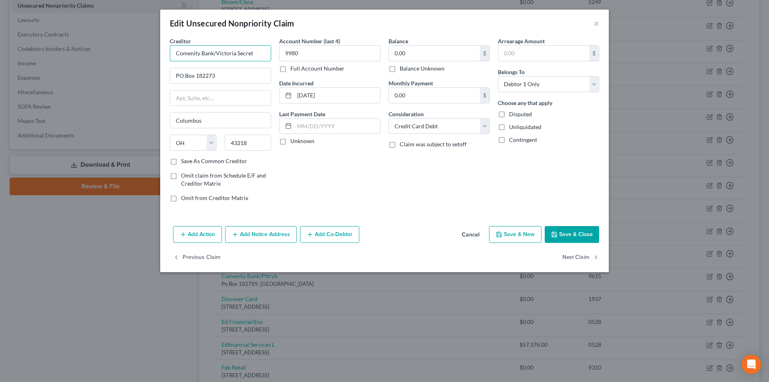
drag, startPoint x: 219, startPoint y: 56, endPoint x: 158, endPoint y: 56, distance: 60.9
click at [158, 56] on div "Edit Unsecured Nonpriority Claim × Creditor * Comenity Bank/Victoria Secret PO …" at bounding box center [384, 191] width 769 height 382
click at [258, 231] on button "Add Notice Address" at bounding box center [261, 234] width 72 height 17
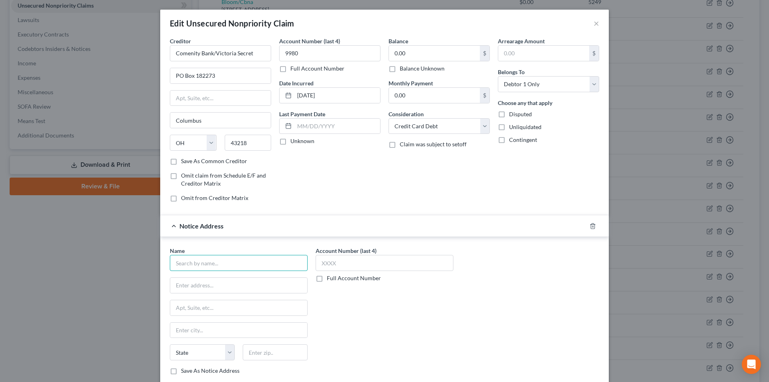
click at [220, 267] on input "text" at bounding box center [239, 263] width 138 height 16
paste input "Comenity Bank/Victoria Secret"
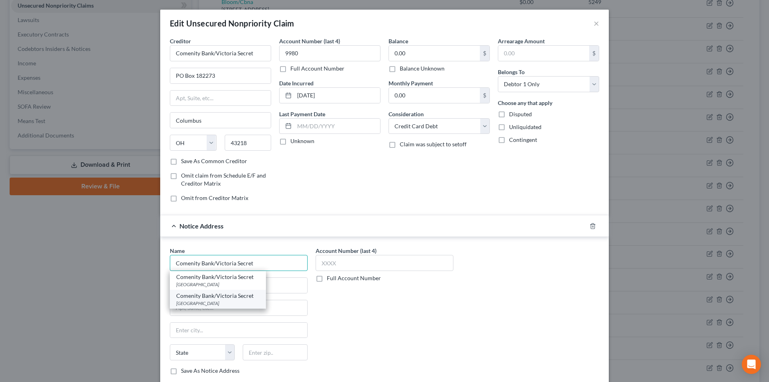
type input "Comenity Bank/Victoria Secret"
click at [204, 300] on div "[GEOGRAPHIC_DATA]" at bounding box center [217, 303] width 83 height 7
type input "PO Box 182128"
type input "Columbus"
select select "36"
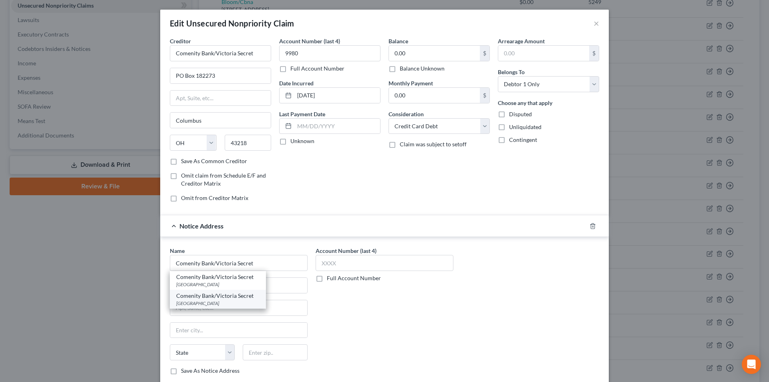
type input "43218"
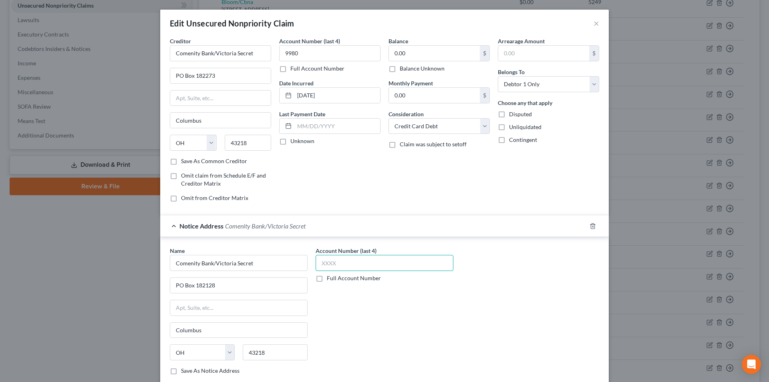
click at [340, 264] on input "text" at bounding box center [385, 263] width 138 height 16
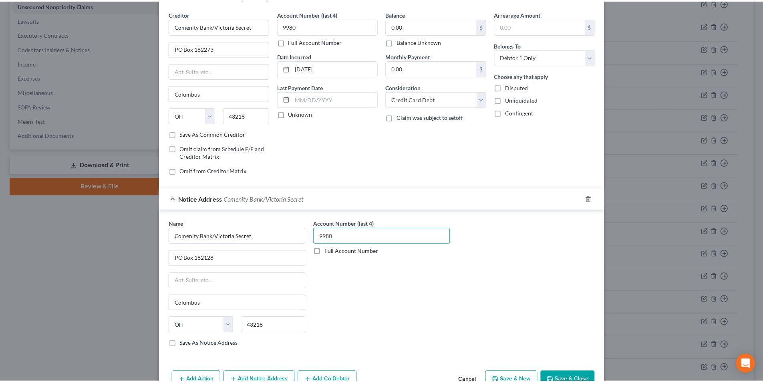
scroll to position [73, 0]
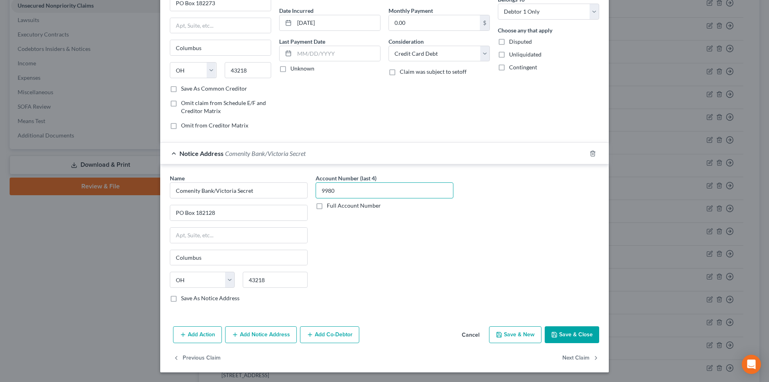
type input "9980"
click at [569, 335] on button "Save & Close" at bounding box center [572, 334] width 54 height 17
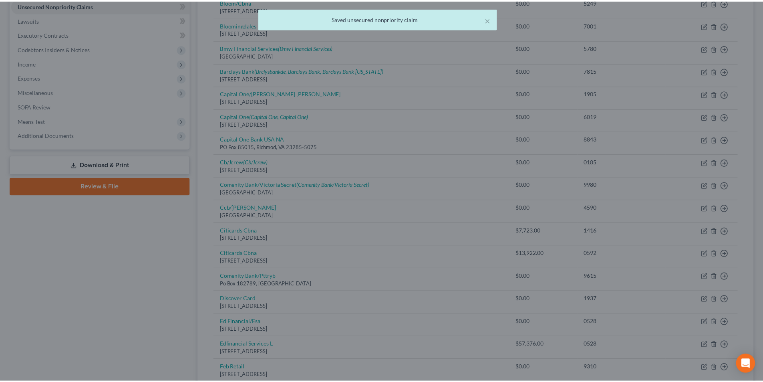
scroll to position [0, 0]
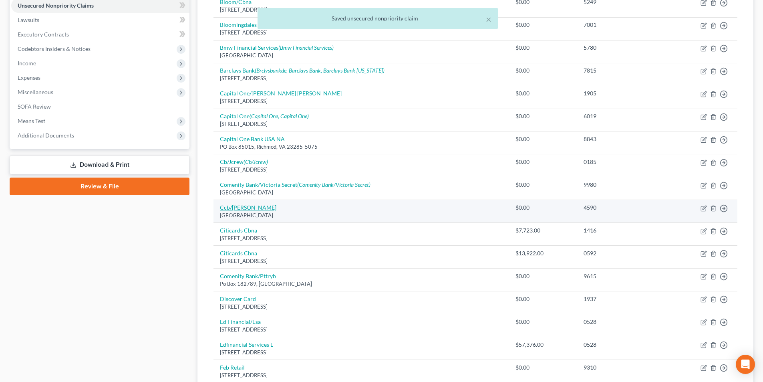
click at [237, 208] on link "Ccb/[PERSON_NAME]" at bounding box center [248, 207] width 56 height 7
select select "36"
select select "2"
select select "0"
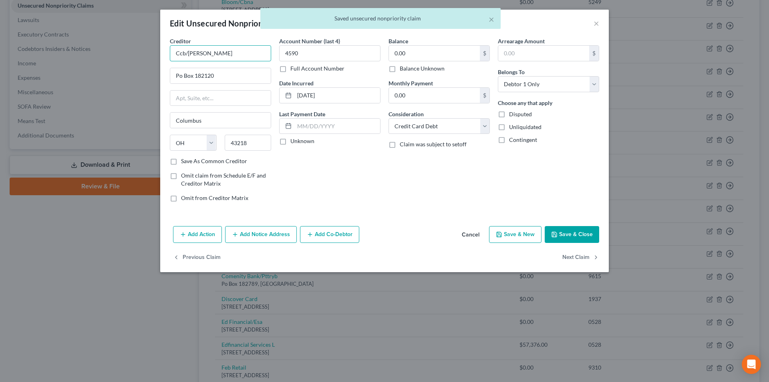
drag, startPoint x: 195, startPoint y: 55, endPoint x: 175, endPoint y: 51, distance: 20.4
click at [159, 55] on div "Edit Unsecured Nonpriority Claim × Creditor * Ccb/Carters Po Box 182120 [GEOGRA…" at bounding box center [384, 191] width 769 height 382
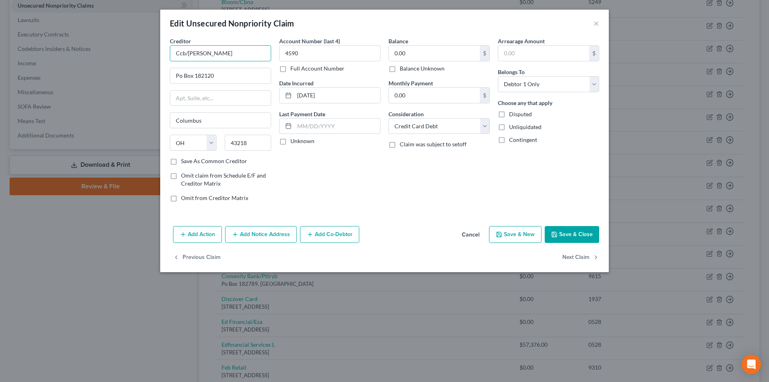
drag, startPoint x: 186, startPoint y: 52, endPoint x: 158, endPoint y: 50, distance: 28.1
click at [158, 50] on div "Edit Unsecured Nonpriority Claim × Creditor * Ccb/Carters Po Box 182120 [GEOGRA…" at bounding box center [384, 191] width 769 height 382
paste input "omenity Bank/Victoria Secret"
type input "Comenity Bank/Carters"
click at [180, 77] on input "Po Box 182120" at bounding box center [220, 75] width 101 height 15
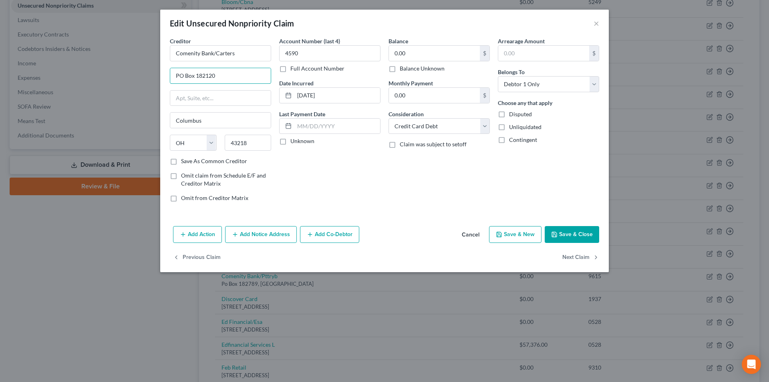
type input "PO Box 182120"
click at [572, 232] on button "Save & Close" at bounding box center [572, 234] width 54 height 17
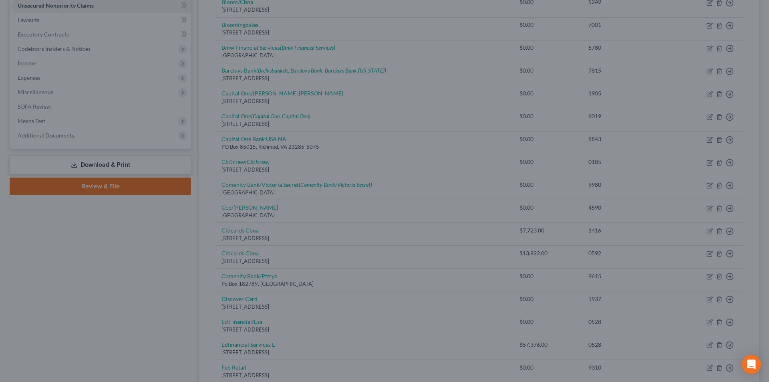
type input "0"
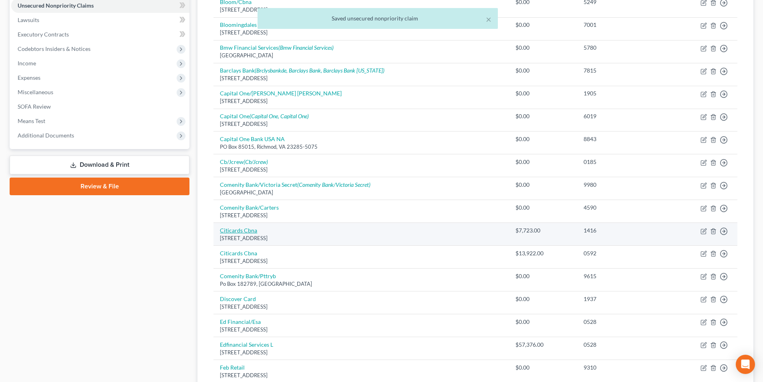
click at [246, 234] on link "Citicards Cbna" at bounding box center [238, 230] width 37 height 7
select select "43"
select select "2"
select select "0"
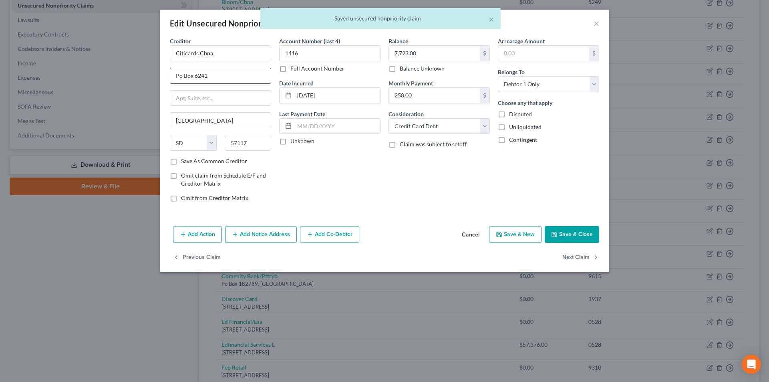
drag, startPoint x: 180, startPoint y: 73, endPoint x: 194, endPoint y: 81, distance: 15.8
click at [180, 73] on input "Po Box 6241" at bounding box center [220, 75] width 101 height 15
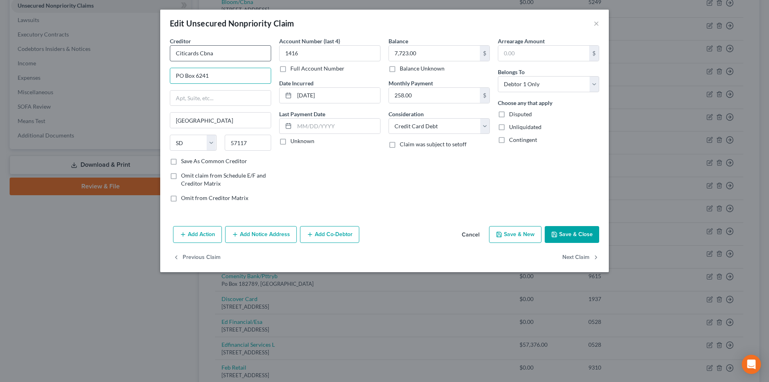
type input "PO Box 6241"
click at [252, 54] on input "Citicards Cbna" at bounding box center [220, 53] width 101 height 16
click at [225, 72] on div "[STREET_ADDRESS]" at bounding box center [217, 74] width 83 height 7
type input "Citicards CBNA"
type input "[STREET_ADDRESS]"
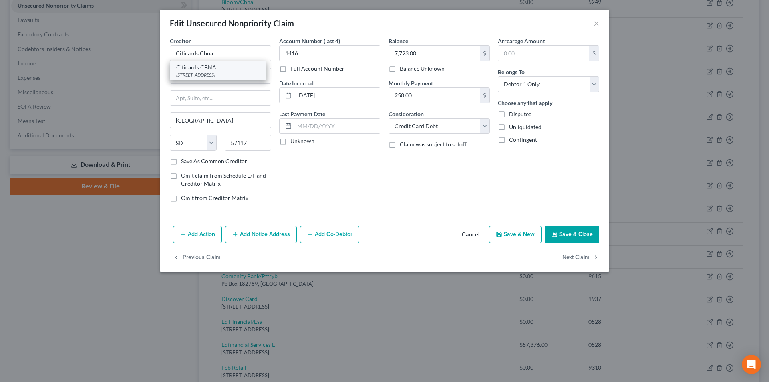
type input "Mail Code 234"
type input "57108"
click at [571, 230] on button "Save & Close" at bounding box center [572, 234] width 54 height 17
type input "0"
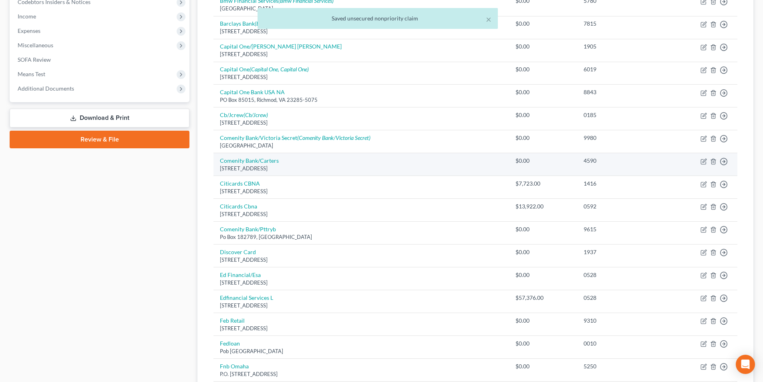
scroll to position [320, 0]
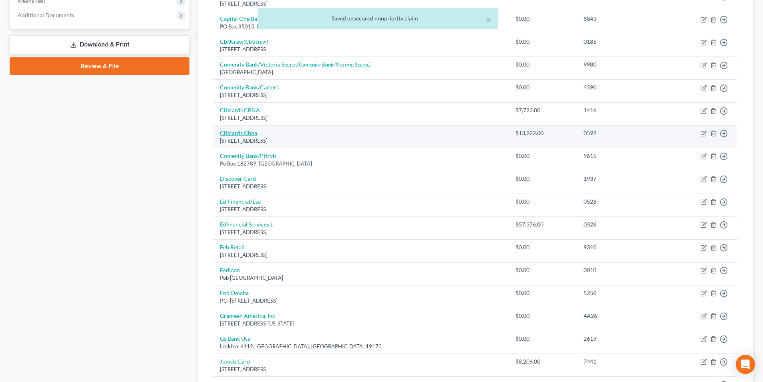
click at [247, 131] on link "Citicards Cbna" at bounding box center [238, 132] width 37 height 7
select select "43"
select select "0"
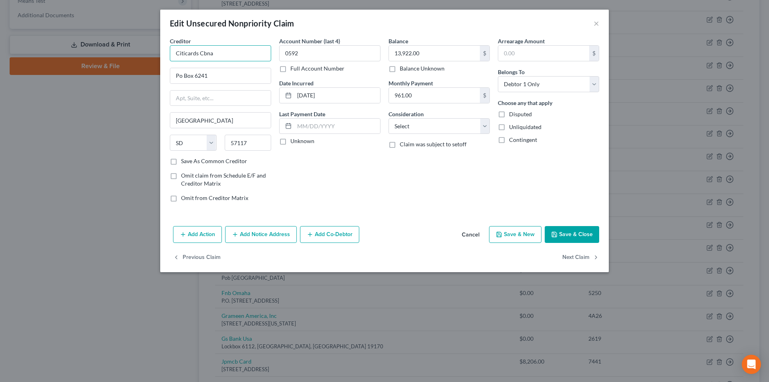
click at [222, 54] on input "Citicards Cbna" at bounding box center [220, 53] width 101 height 16
click at [209, 77] on div "[STREET_ADDRESS]" at bounding box center [217, 74] width 83 height 7
type input "Citicards CBNA"
type input "[STREET_ADDRESS]"
type input "Mail Code 234"
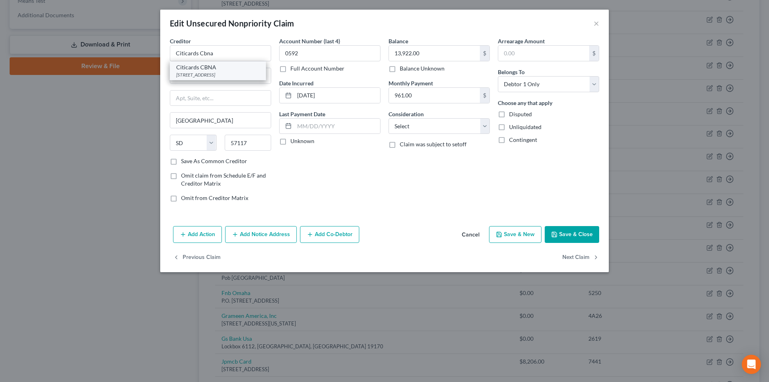
type input "57108"
click at [576, 232] on button "Save & Close" at bounding box center [572, 234] width 54 height 17
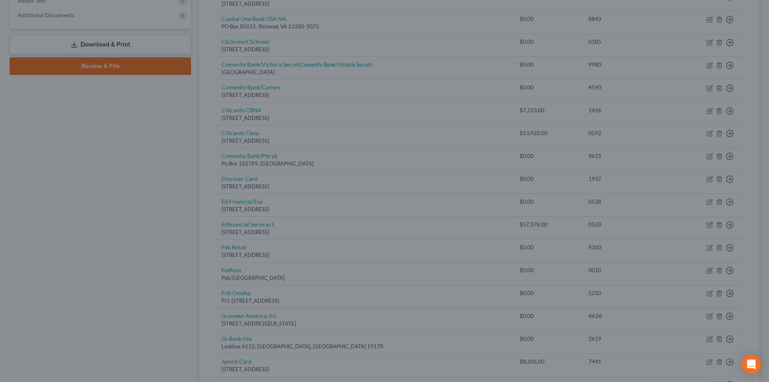
type input "0"
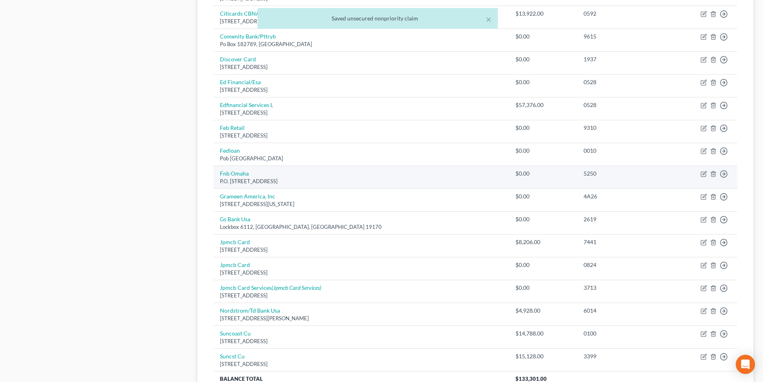
scroll to position [441, 0]
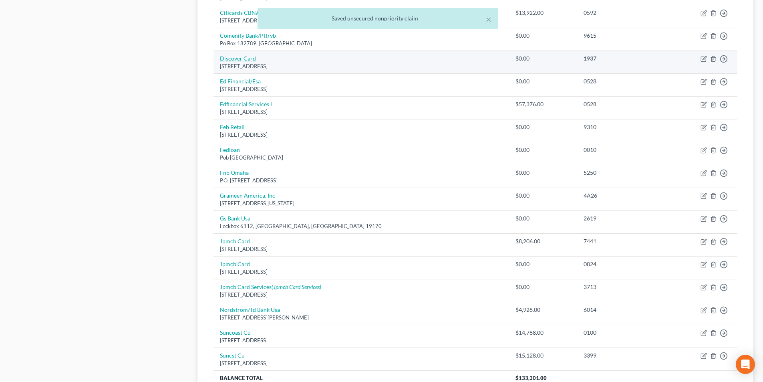
click at [244, 60] on link "Discover Card" at bounding box center [238, 58] width 36 height 7
select select "46"
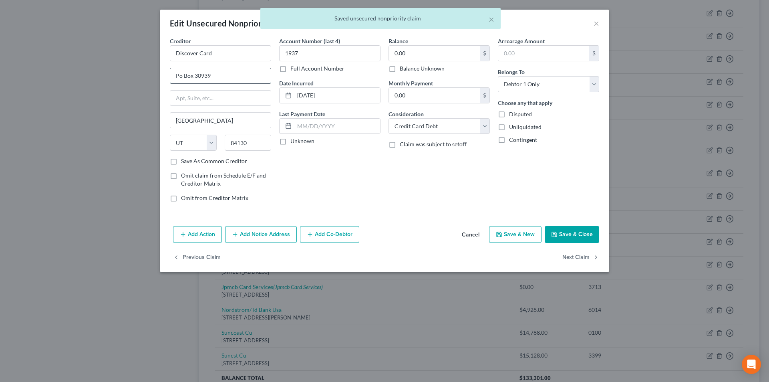
click at [180, 74] on input "Po Box 30939" at bounding box center [220, 75] width 101 height 15
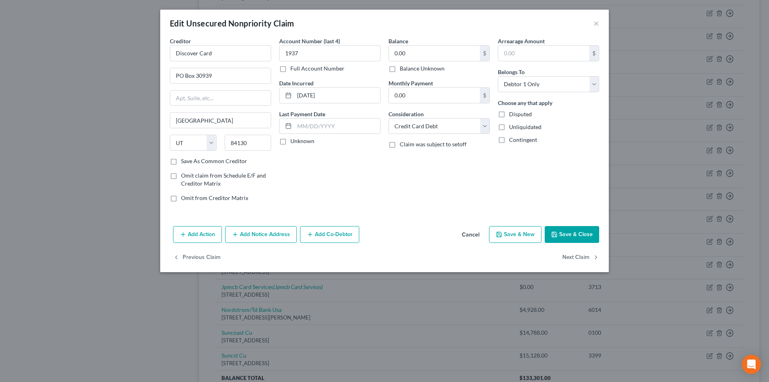
click at [222, 38] on div "Creditor * Discover Card" at bounding box center [220, 49] width 101 height 24
click at [223, 53] on input "Discover Card" at bounding box center [220, 53] width 101 height 16
click at [222, 74] on div "[STREET_ADDRESS]" at bounding box center [217, 74] width 83 height 7
drag, startPoint x: 569, startPoint y: 234, endPoint x: 565, endPoint y: 232, distance: 4.7
click at [569, 234] on button "Save & Close" at bounding box center [572, 234] width 54 height 17
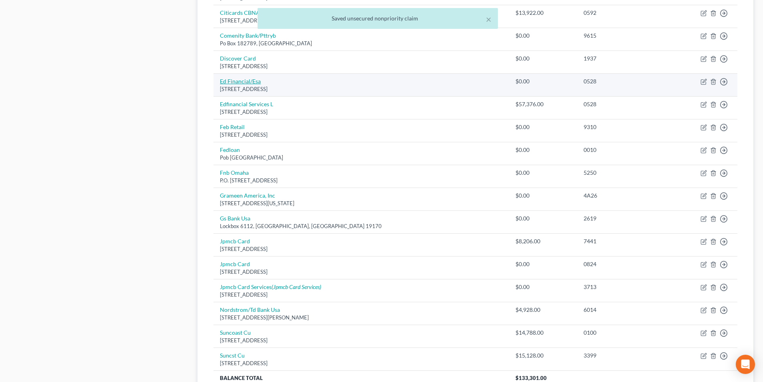
click at [244, 84] on link "Ed Financial/Esa" at bounding box center [240, 81] width 41 height 7
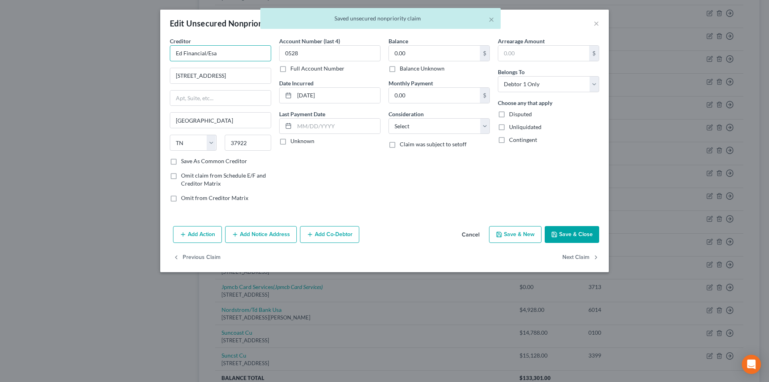
drag, startPoint x: 217, startPoint y: 53, endPoint x: 162, endPoint y: 53, distance: 54.9
click at [158, 53] on div "Edit Unsecured Nonpriority Claim × Creditor * Ed Financial/Esa [STREET_ADDRESS]…" at bounding box center [384, 191] width 769 height 382
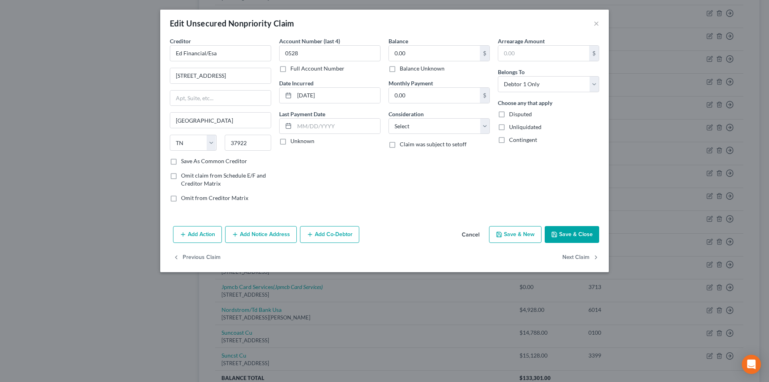
click at [574, 226] on button "Save & Close" at bounding box center [572, 234] width 54 height 17
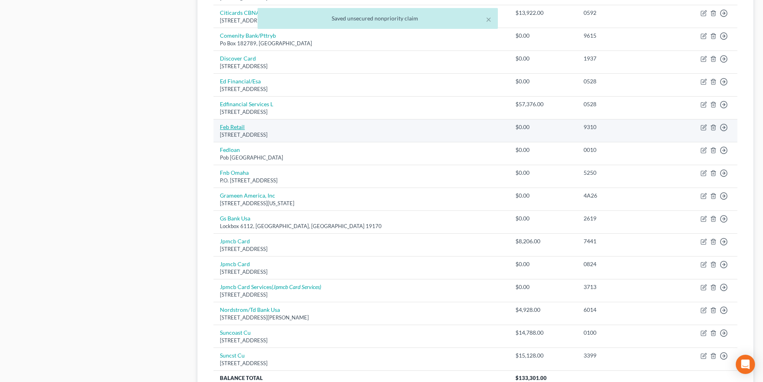
click at [234, 125] on link "Feb Retail" at bounding box center [232, 126] width 25 height 7
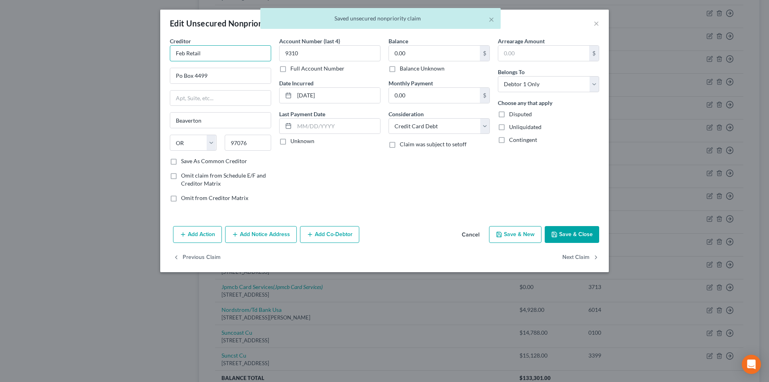
drag, startPoint x: 212, startPoint y: 52, endPoint x: 177, endPoint y: 52, distance: 34.9
click at [163, 50] on div "Creditor * Feb Retail Po Box [GEOGRAPHIC_DATA] [US_STATE][GEOGRAPHIC_DATA] AZ […" at bounding box center [384, 130] width 449 height 186
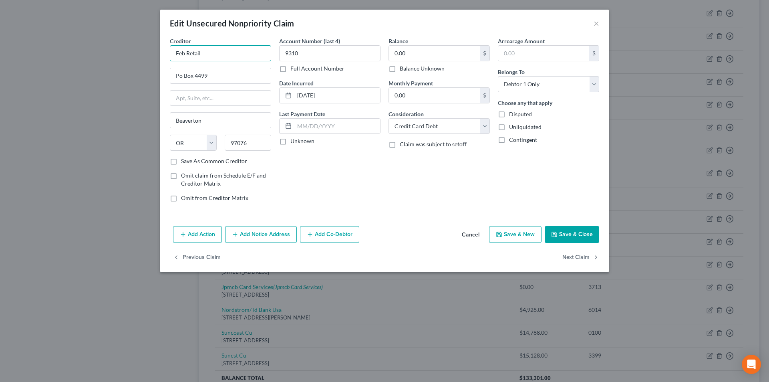
drag, startPoint x: 210, startPoint y: 55, endPoint x: 145, endPoint y: 52, distance: 65.4
click at [145, 52] on div "Edit Unsecured Nonpriority Claim × Creditor * Feb Retail Po Box 4499 [GEOGRAPHI…" at bounding box center [384, 191] width 769 height 382
paste input "ruary r"
click at [179, 76] on input "Po Box 4499" at bounding box center [220, 75] width 101 height 15
click at [582, 232] on button "Save & Close" at bounding box center [572, 234] width 54 height 17
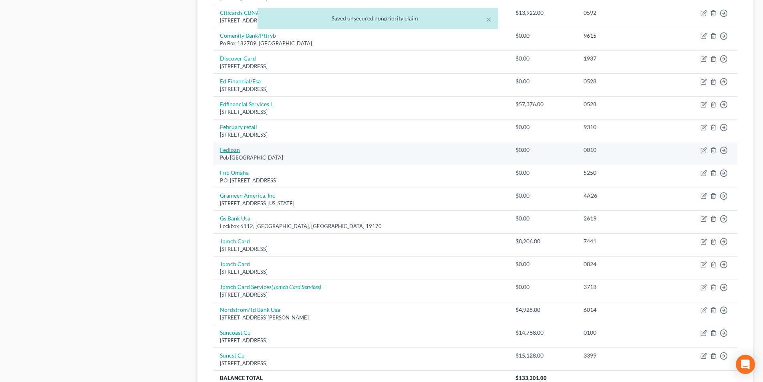
click at [234, 151] on link "Fedloan" at bounding box center [230, 149] width 20 height 7
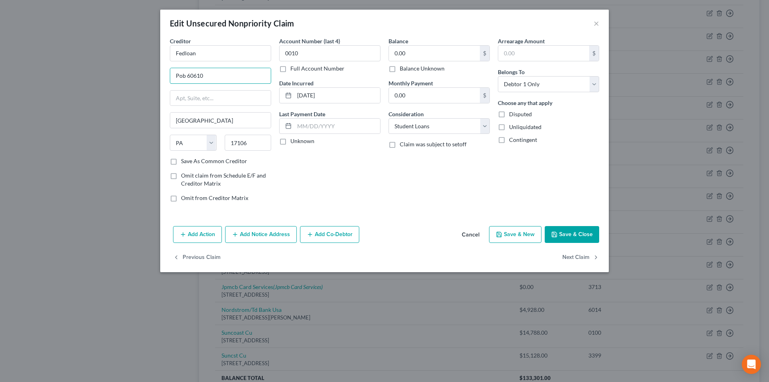
drag, startPoint x: 180, startPoint y: 75, endPoint x: 197, endPoint y: 87, distance: 20.6
click at [181, 77] on input "Pob 60610" at bounding box center [220, 75] width 101 height 15
click at [566, 234] on button "Save & Close" at bounding box center [572, 234] width 54 height 17
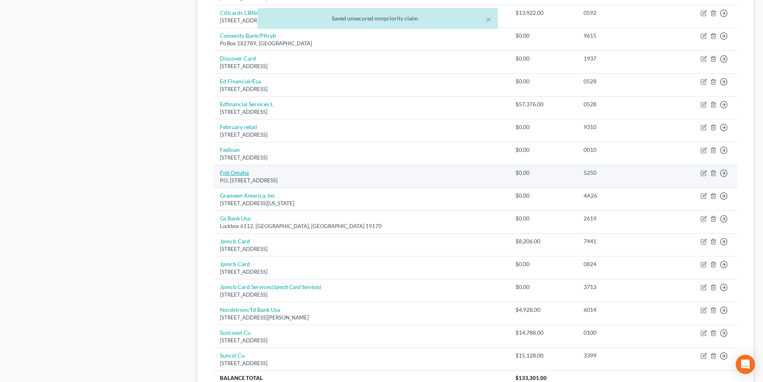
click at [243, 175] on link "Fnb Omaha" at bounding box center [234, 172] width 29 height 7
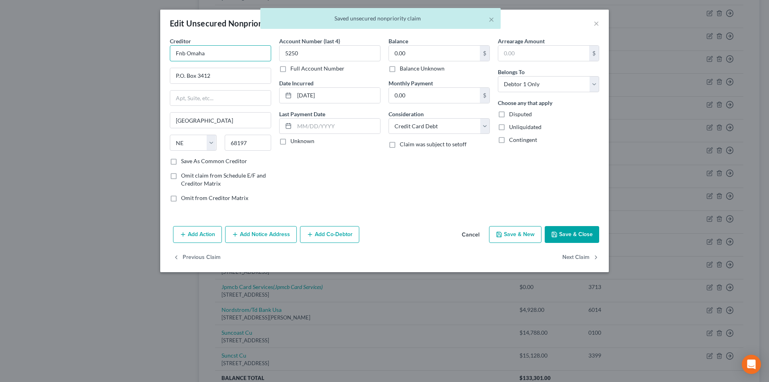
drag, startPoint x: 195, startPoint y: 55, endPoint x: 159, endPoint y: 52, distance: 35.4
click at [159, 52] on div "Edit Unsecured Nonpriority Claim × Creditor * Fnb Omaha P.O. [GEOGRAPHIC_DATA] …" at bounding box center [384, 191] width 769 height 382
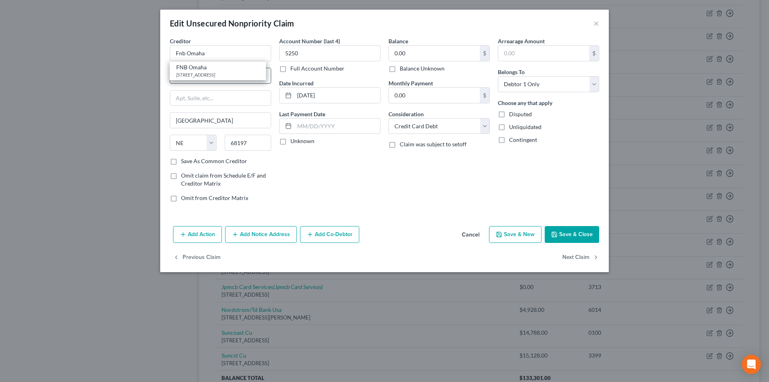
click at [207, 65] on div "FNB Omaha" at bounding box center [217, 67] width 83 height 8
click at [570, 233] on button "Save & Close" at bounding box center [572, 234] width 54 height 17
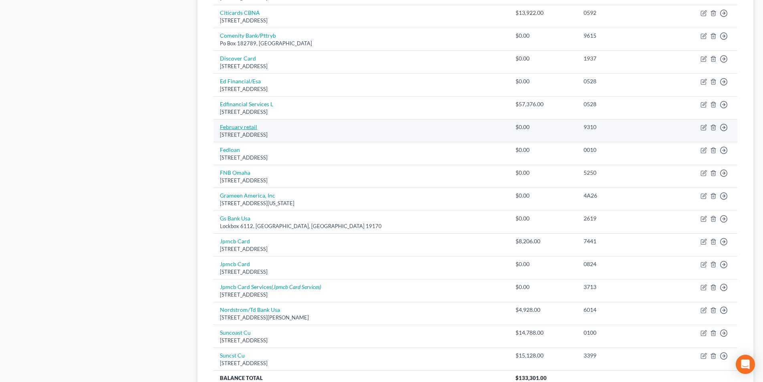
click at [243, 127] on link "February retail" at bounding box center [238, 126] width 37 height 7
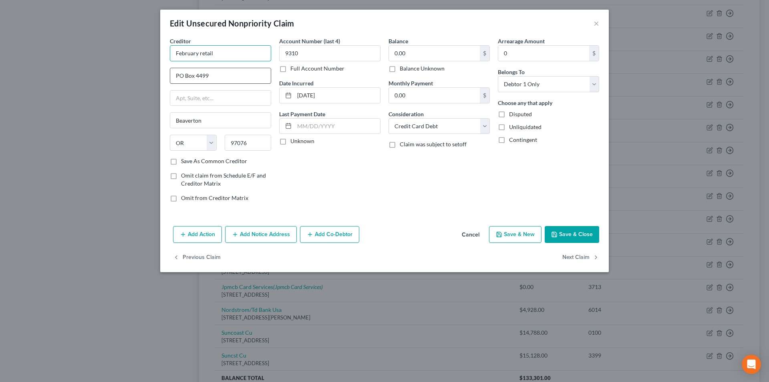
drag, startPoint x: 199, startPoint y: 54, endPoint x: 216, endPoint y: 80, distance: 31.1
click at [203, 61] on input "February retail" at bounding box center [220, 53] width 101 height 16
click at [576, 236] on button "Save & Close" at bounding box center [572, 234] width 54 height 17
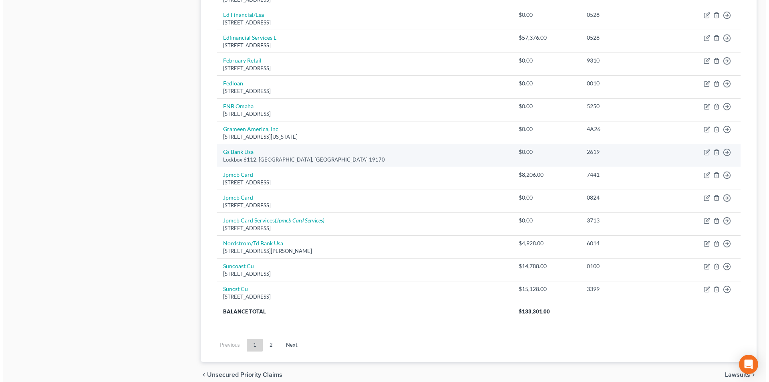
scroll to position [521, 0]
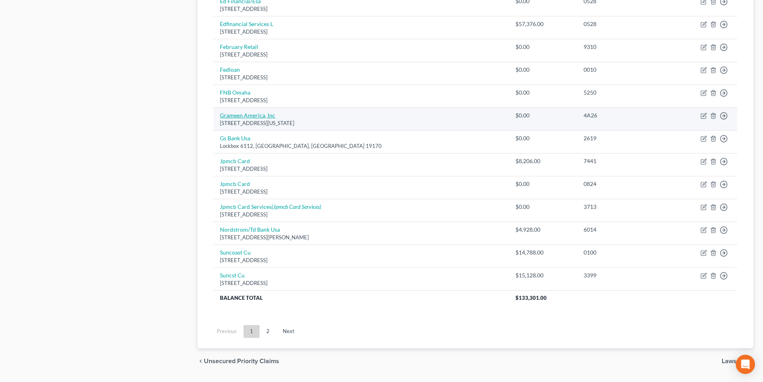
click at [253, 117] on link "Grameen America, Inc" at bounding box center [247, 115] width 55 height 7
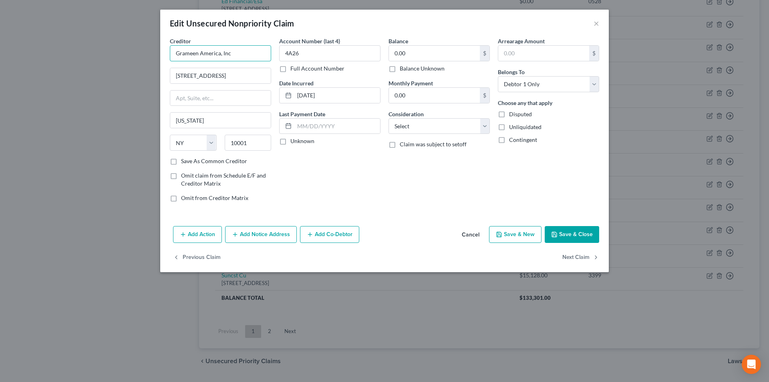
click at [261, 56] on input "Grameen America, Inc" at bounding box center [220, 53] width 101 height 16
click at [588, 237] on button "Save & Close" at bounding box center [572, 234] width 54 height 17
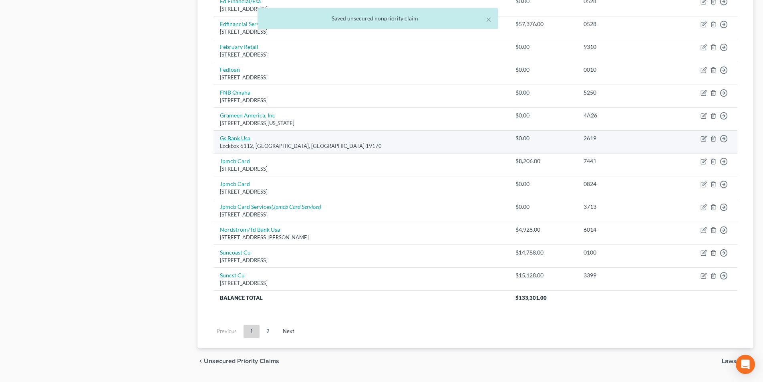
click at [240, 139] on link "Gs Bank Usa" at bounding box center [235, 138] width 30 height 7
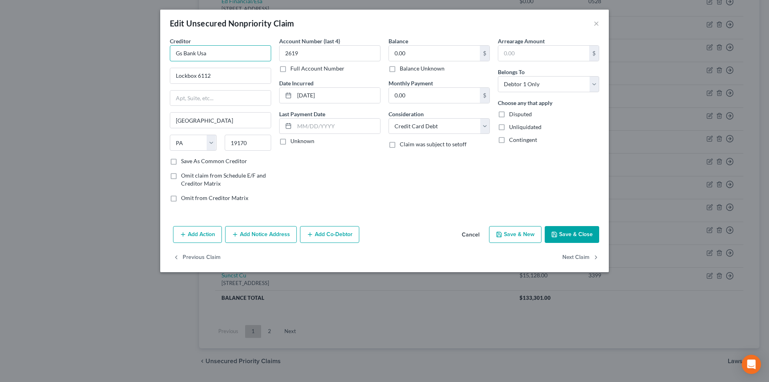
drag, startPoint x: 203, startPoint y: 52, endPoint x: 155, endPoint y: 52, distance: 48.5
click at [155, 52] on div "Edit Unsecured Nonpriority Claim × Creditor * Gs Bank Usa Lockbox 6112 [GEOGRAP…" at bounding box center [384, 191] width 769 height 382
drag, startPoint x: 179, startPoint y: 57, endPoint x: 161, endPoint y: 57, distance: 17.2
click at [162, 57] on div "Creditor * Gs Bank Usa Lockbox 6112 [GEOGRAPHIC_DATA] [US_STATE][GEOGRAPHIC_DAT…" at bounding box center [384, 130] width 449 height 186
paste input "oldman [PERSON_NAME]"
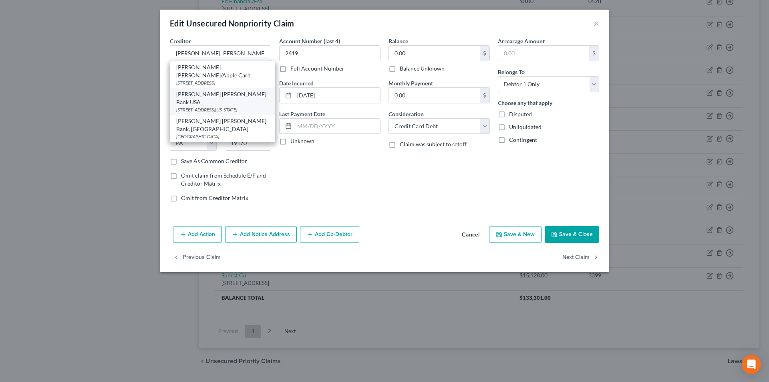
click at [224, 96] on div "[PERSON_NAME] [PERSON_NAME] Bank USA" at bounding box center [222, 98] width 93 height 16
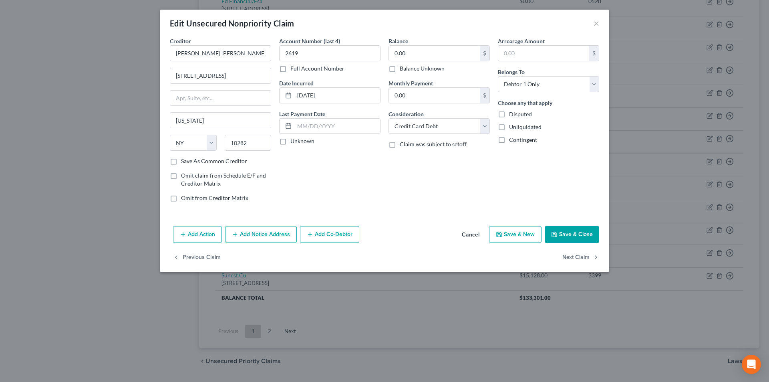
click at [564, 233] on button "Save & Close" at bounding box center [572, 234] width 54 height 17
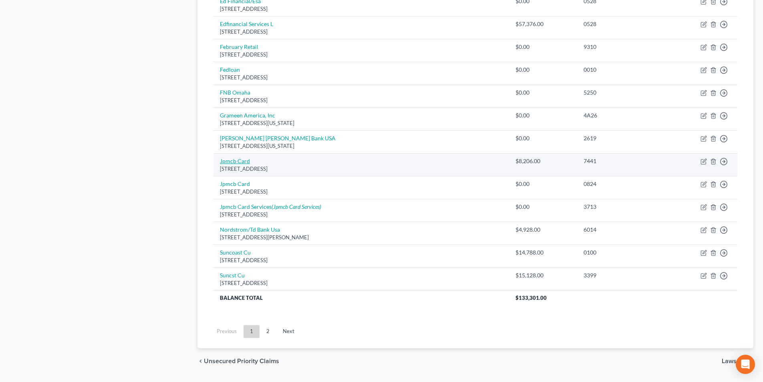
click at [238, 163] on link "Jpmcb Card" at bounding box center [235, 160] width 30 height 7
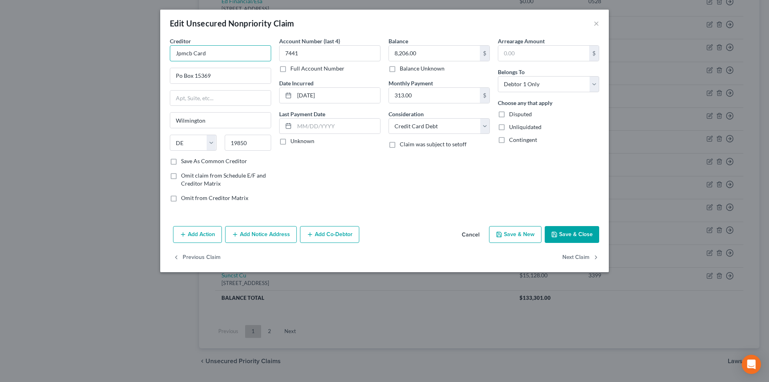
click at [224, 59] on input "Jpmcb Card" at bounding box center [220, 53] width 101 height 16
click at [224, 67] on div "JPMCB CARD SERVICES" at bounding box center [217, 67] width 83 height 8
drag, startPoint x: 570, startPoint y: 230, endPoint x: 540, endPoint y: 228, distance: 29.7
click at [570, 230] on button "Save & Close" at bounding box center [572, 234] width 54 height 17
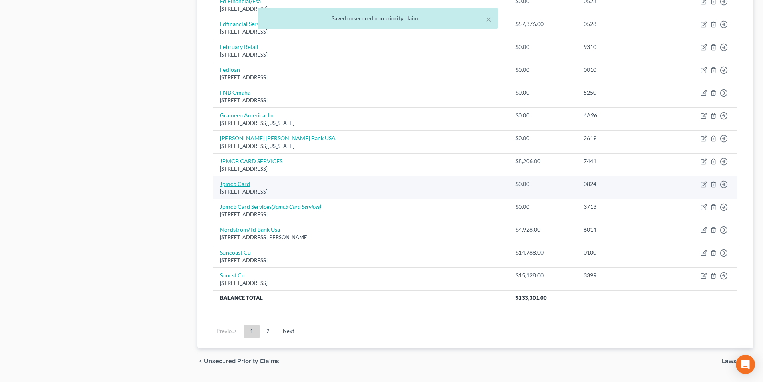
click at [234, 185] on link "Jpmcb Card" at bounding box center [235, 183] width 30 height 7
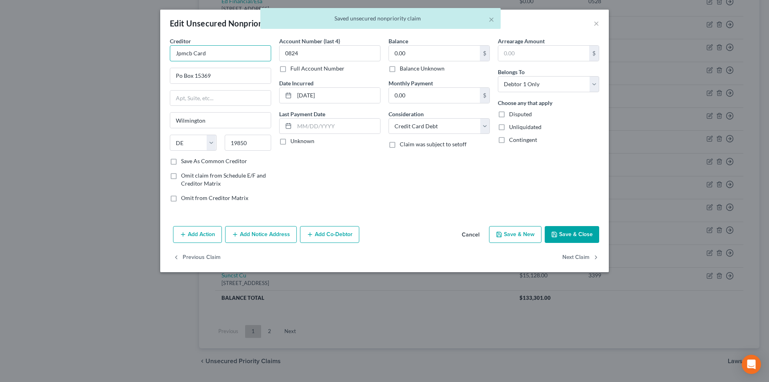
click at [248, 54] on input "Jpmcb Card" at bounding box center [220, 53] width 101 height 16
click at [226, 73] on div "[STREET_ADDRESS]" at bounding box center [217, 74] width 83 height 7
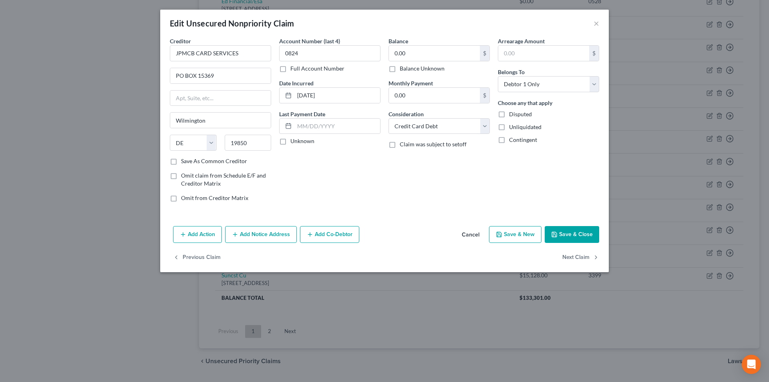
click at [570, 234] on button "Save & Close" at bounding box center [572, 234] width 54 height 17
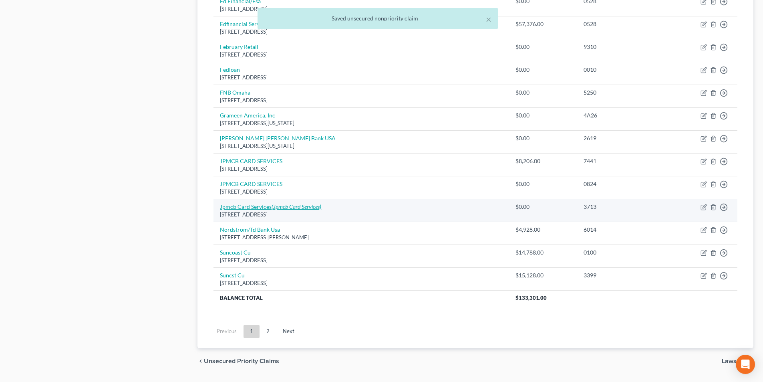
click at [269, 208] on link "Jpmcb Card Services (Jpmcb Card Services)" at bounding box center [270, 206] width 101 height 7
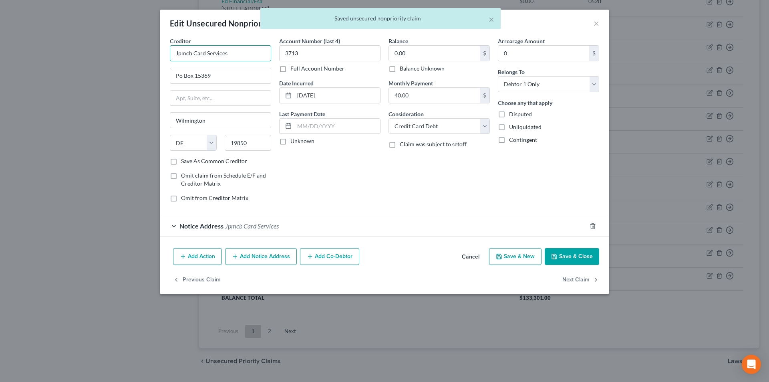
click at [240, 56] on input "Jpmcb Card Services" at bounding box center [220, 53] width 101 height 16
click at [218, 65] on div "JPMCB CARD SERVICES" at bounding box center [217, 67] width 83 height 8
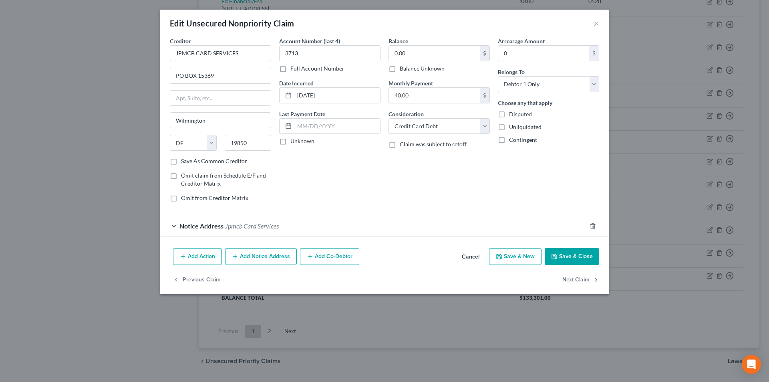
click at [249, 226] on span "Jpmcb Card Services" at bounding box center [252, 226] width 54 height 8
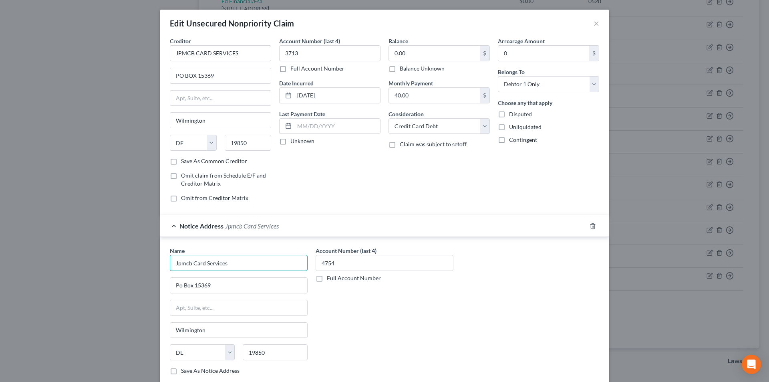
click at [242, 259] on input "Jpmcb Card Services" at bounding box center [239, 263] width 138 height 16
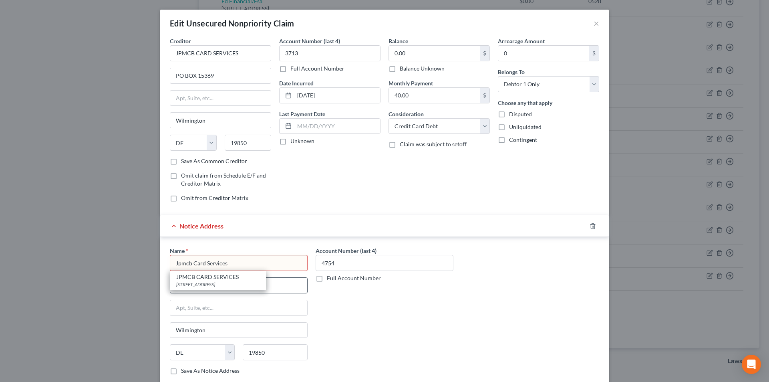
click at [224, 283] on div "[STREET_ADDRESS]" at bounding box center [217, 284] width 83 height 7
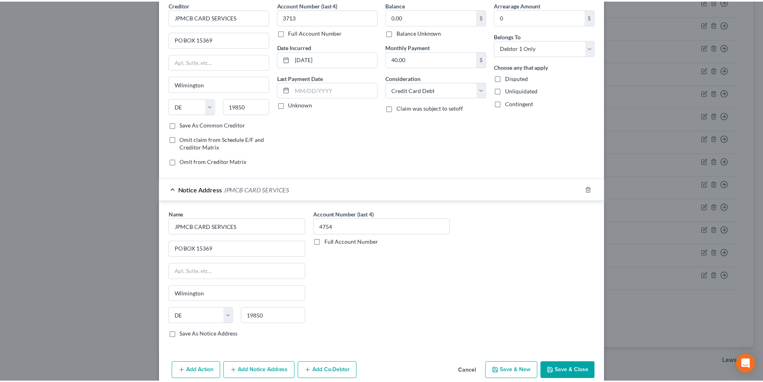
scroll to position [73, 0]
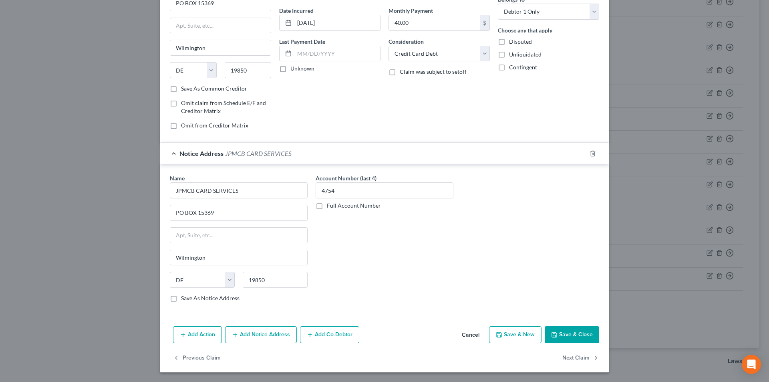
drag, startPoint x: 576, startPoint y: 334, endPoint x: 492, endPoint y: 279, distance: 100.7
click at [576, 334] on button "Save & Close" at bounding box center [572, 334] width 54 height 17
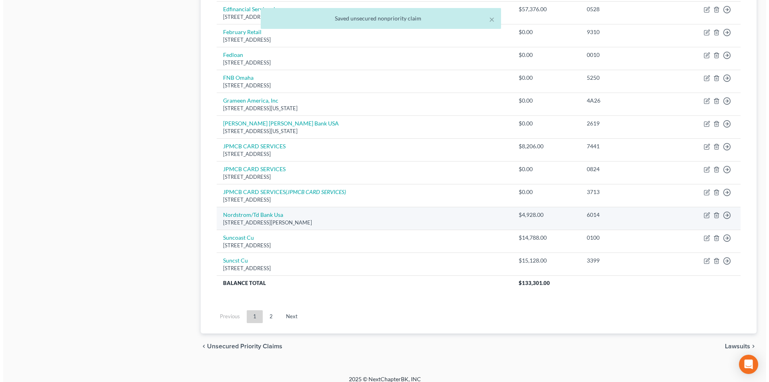
scroll to position [543, 0]
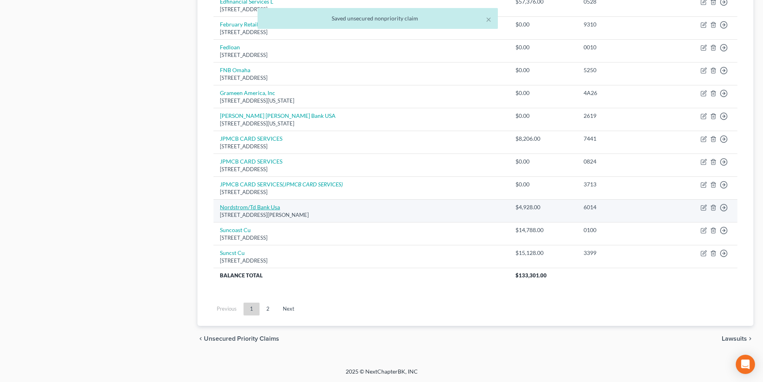
click at [261, 205] on link "Nordstrom/Td Bank Usa" at bounding box center [250, 206] width 60 height 7
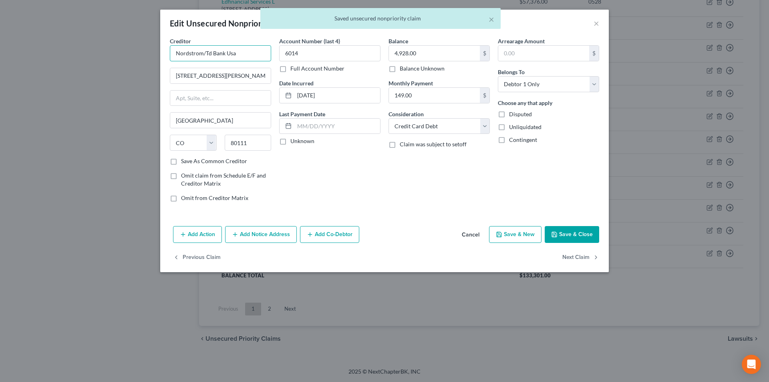
click at [247, 52] on input "Nordstrom/Td Bank Usa" at bounding box center [220, 53] width 101 height 16
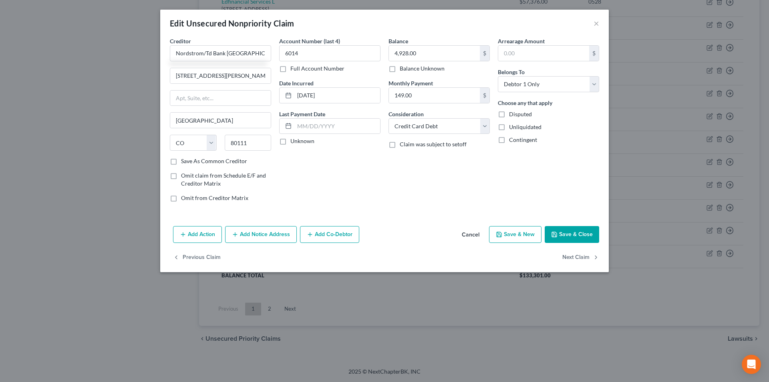
click at [575, 237] on button "Save & Close" at bounding box center [572, 234] width 54 height 17
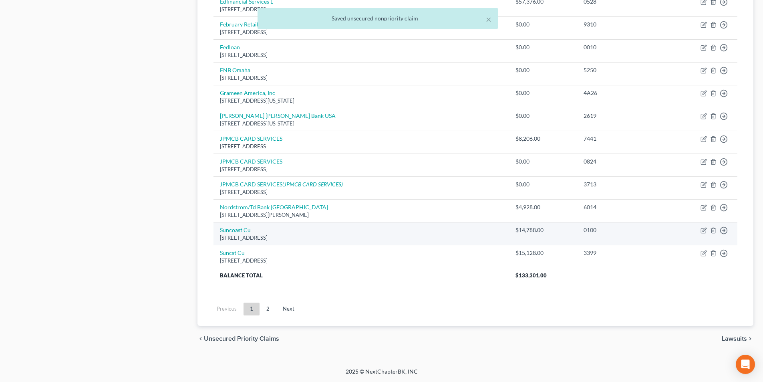
click at [239, 234] on div "[STREET_ADDRESS]" at bounding box center [361, 238] width 283 height 8
click at [241, 228] on link "Suncoast Cu" at bounding box center [235, 229] width 31 height 7
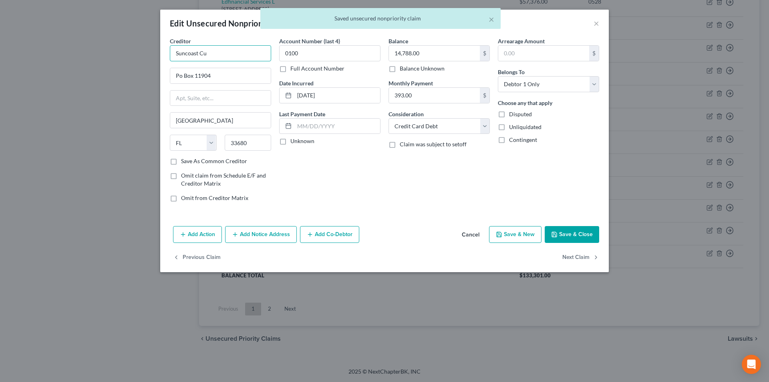
click at [239, 49] on input "Suncoast Cu" at bounding box center [220, 53] width 101 height 16
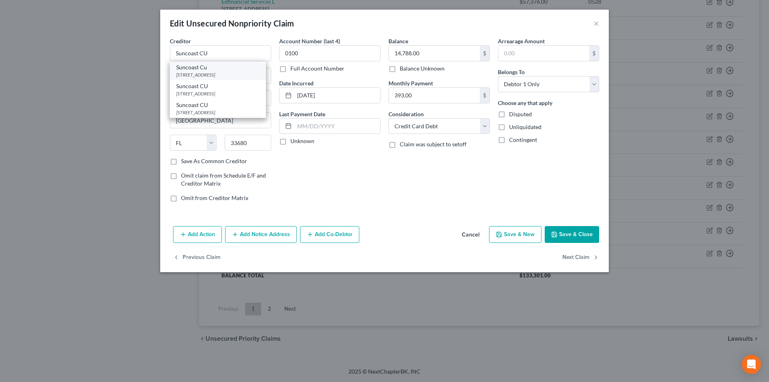
click at [207, 70] on div "Suncoast Cu" at bounding box center [217, 67] width 83 height 8
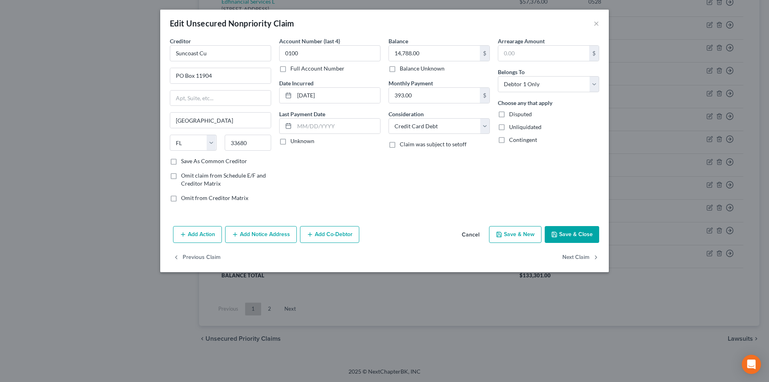
click at [282, 232] on button "Add Notice Address" at bounding box center [261, 234] width 72 height 17
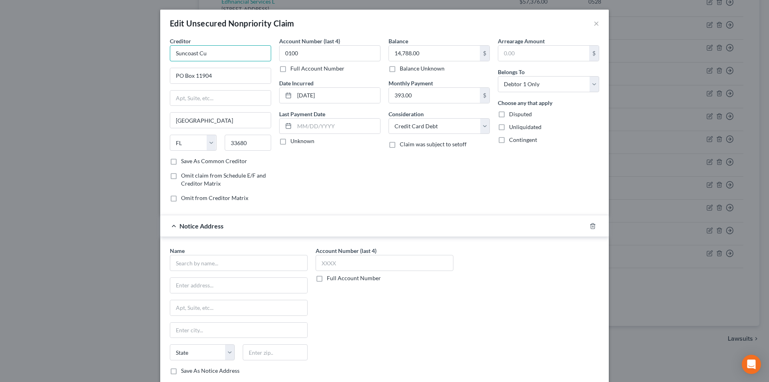
drag, startPoint x: 186, startPoint y: 51, endPoint x: 170, endPoint y: 54, distance: 16.2
click at [170, 54] on input "Suncoast Cu" at bounding box center [220, 53] width 101 height 16
click at [204, 267] on input "text" at bounding box center [239, 263] width 138 height 16
paste input "Suncoast Cu"
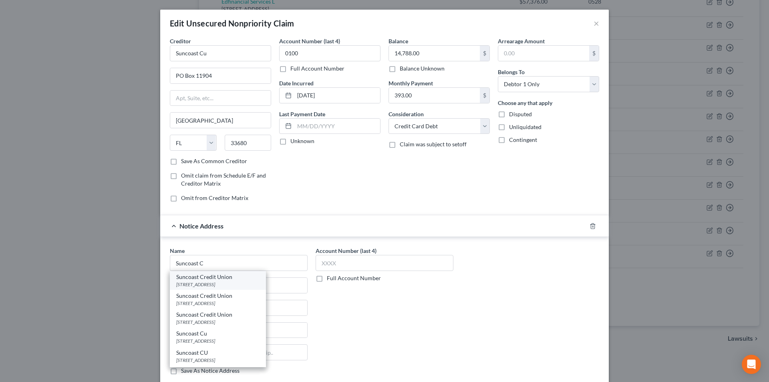
click at [216, 281] on div "[STREET_ADDRESS]" at bounding box center [217, 284] width 83 height 7
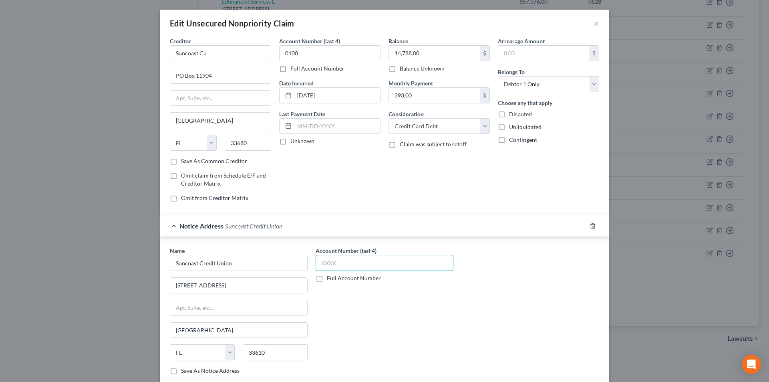
click at [334, 267] on input "text" at bounding box center [385, 263] width 138 height 16
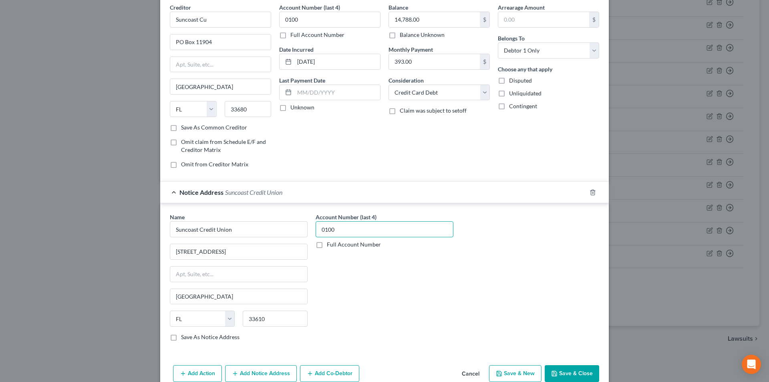
scroll to position [73, 0]
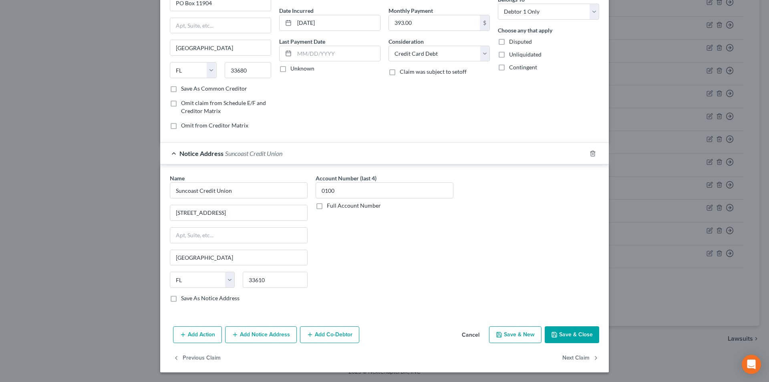
click at [247, 336] on button "Add Notice Address" at bounding box center [261, 334] width 72 height 17
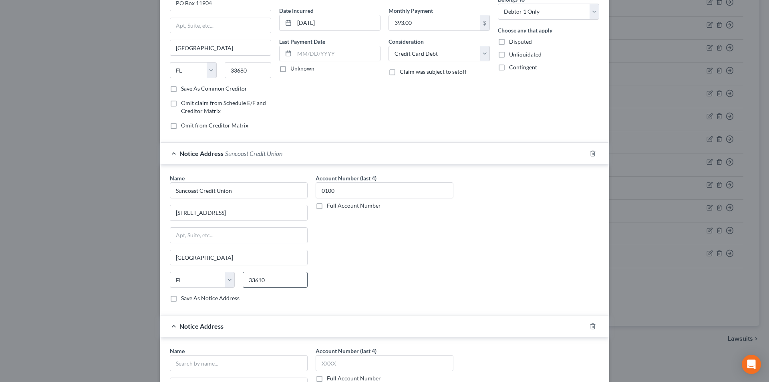
scroll to position [246, 0]
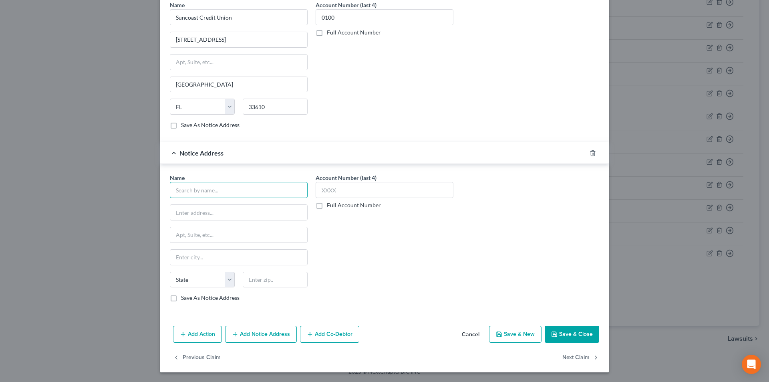
click at [224, 193] on input "text" at bounding box center [239, 190] width 138 height 16
paste input "Suncoast Cu"
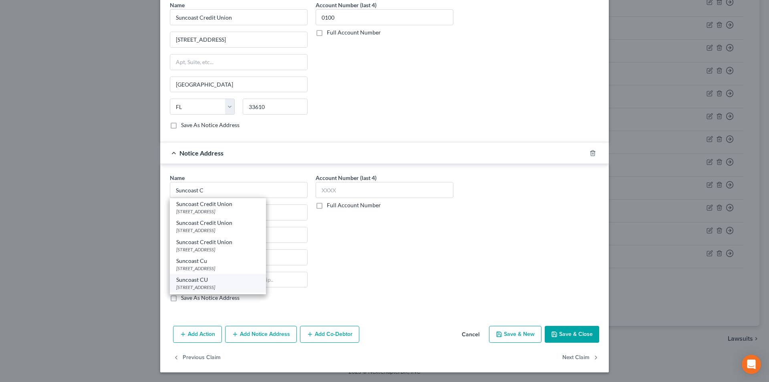
click at [218, 281] on div "Suncoast CU" at bounding box center [217, 280] width 83 height 8
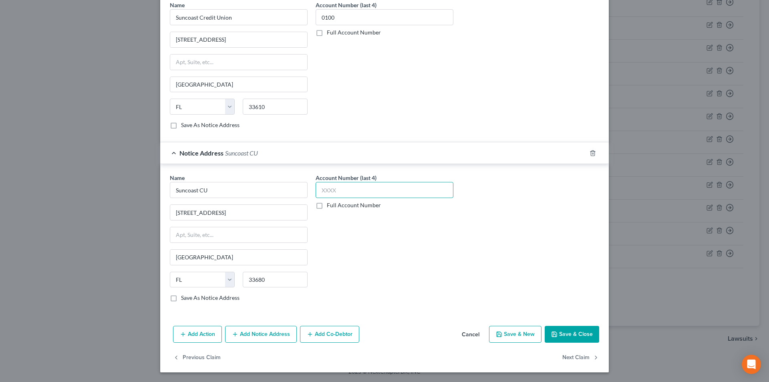
click at [355, 190] on input "text" at bounding box center [385, 190] width 138 height 16
click at [571, 328] on button "Save & Close" at bounding box center [572, 334] width 54 height 17
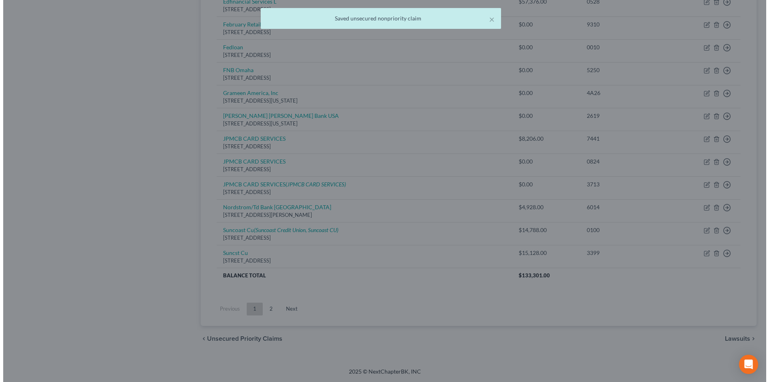
scroll to position [0, 0]
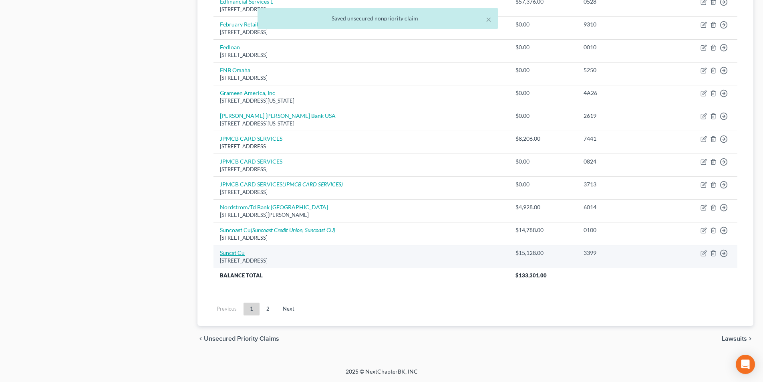
click at [244, 252] on link "Suncst Cu" at bounding box center [232, 252] width 25 height 7
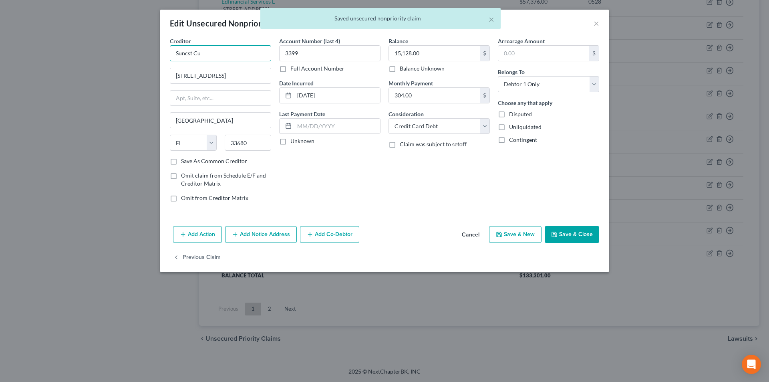
click at [242, 55] on input "Suncst Cu" at bounding box center [220, 53] width 101 height 16
drag, startPoint x: 216, startPoint y: 50, endPoint x: 145, endPoint y: 50, distance: 70.5
click at [145, 49] on div "Edit Unsecured Nonpriority Claim × Creditor * Suncst Cu [STREET_ADDRESS] [US_ST…" at bounding box center [384, 191] width 769 height 382
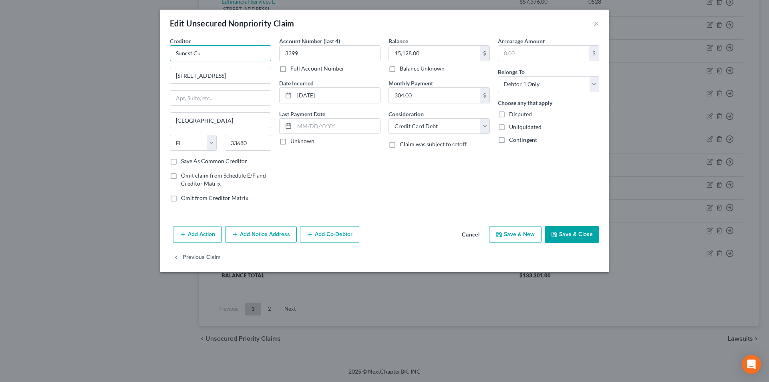
paste input "oa"
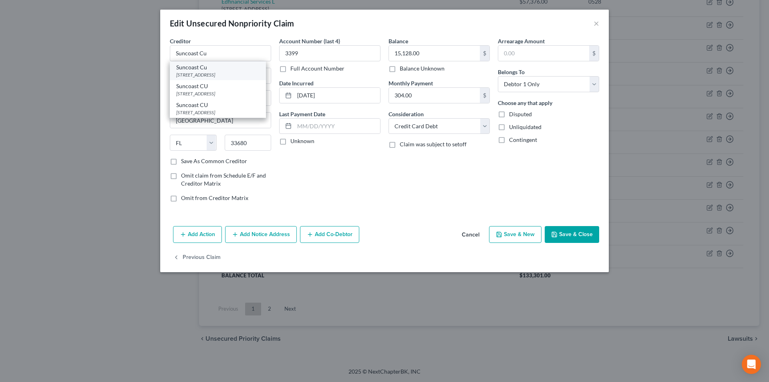
click at [209, 68] on div "Suncoast Cu" at bounding box center [217, 67] width 83 height 8
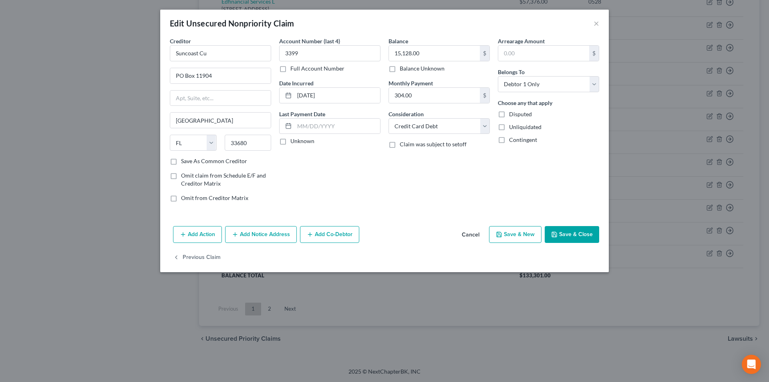
click at [268, 234] on button "Add Notice Address" at bounding box center [261, 234] width 72 height 17
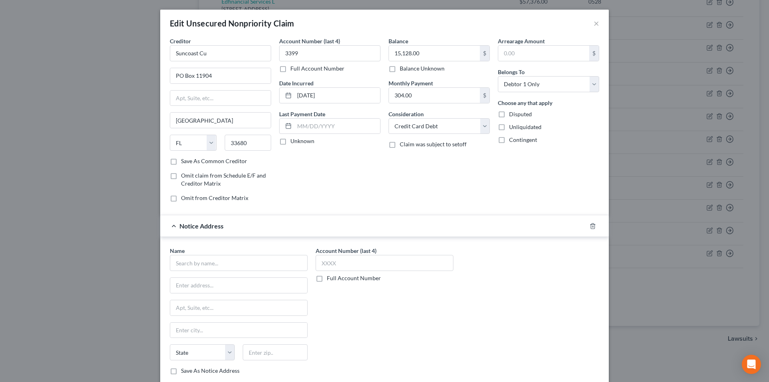
click at [223, 254] on div "Name *" at bounding box center [239, 258] width 138 height 24
click at [224, 256] on input "text" at bounding box center [239, 263] width 138 height 16
paste input "Suncoast Cu"
click at [193, 301] on div "[STREET_ADDRESS]" at bounding box center [217, 303] width 83 height 7
click at [334, 262] on input "text" at bounding box center [385, 263] width 138 height 16
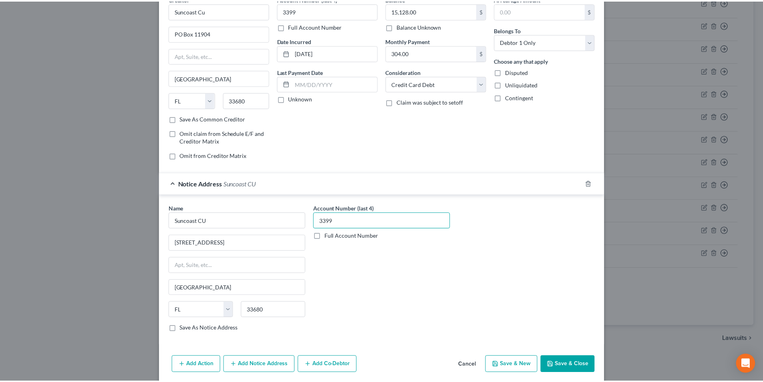
scroll to position [73, 0]
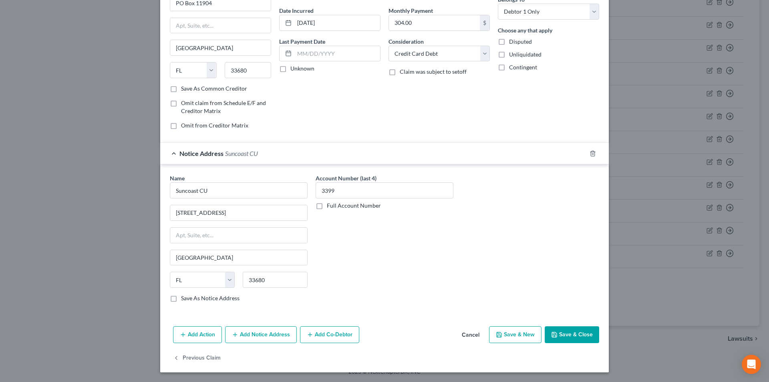
click at [558, 329] on button "Save & Close" at bounding box center [572, 334] width 54 height 17
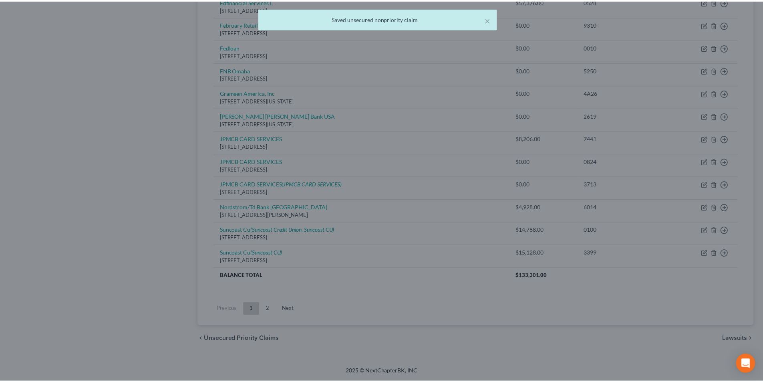
scroll to position [0, 0]
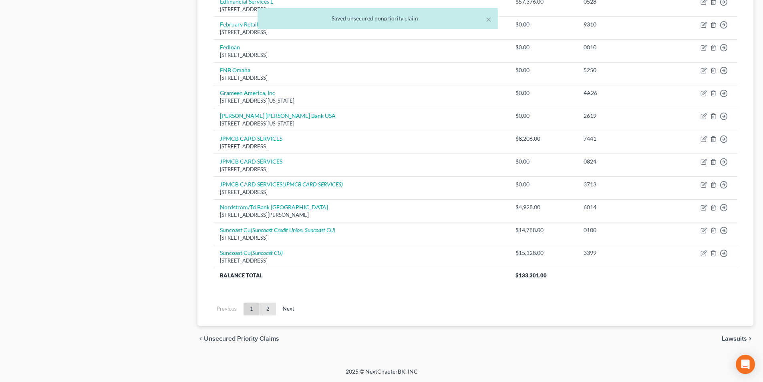
click at [269, 309] on link "2" at bounding box center [268, 308] width 16 height 13
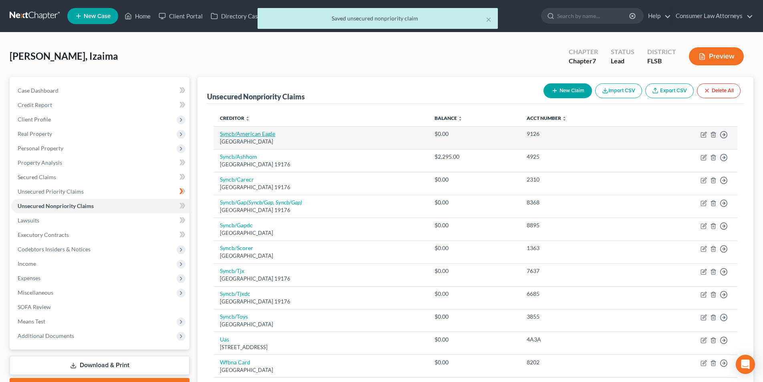
click at [249, 135] on link "Syncb/American Eagle" at bounding box center [247, 133] width 55 height 7
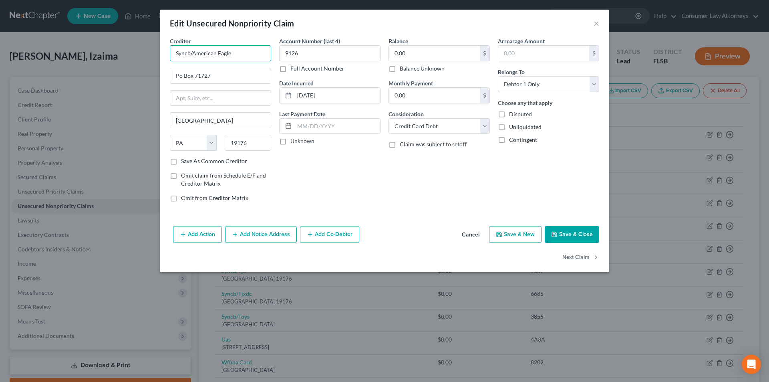
drag, startPoint x: 189, startPoint y: 52, endPoint x: 141, endPoint y: 49, distance: 48.6
click at [143, 50] on div "Edit Unsecured Nonpriority Claim × Creditor * Syncb/American Eagle Po Box 71727…" at bounding box center [384, 191] width 769 height 382
drag, startPoint x: 217, startPoint y: 51, endPoint x: 173, endPoint y: 50, distance: 44.1
click at [173, 50] on input "Synchrony Bank/American Eagle" at bounding box center [220, 53] width 101 height 16
drag, startPoint x: 178, startPoint y: 73, endPoint x: 183, endPoint y: 80, distance: 8.5
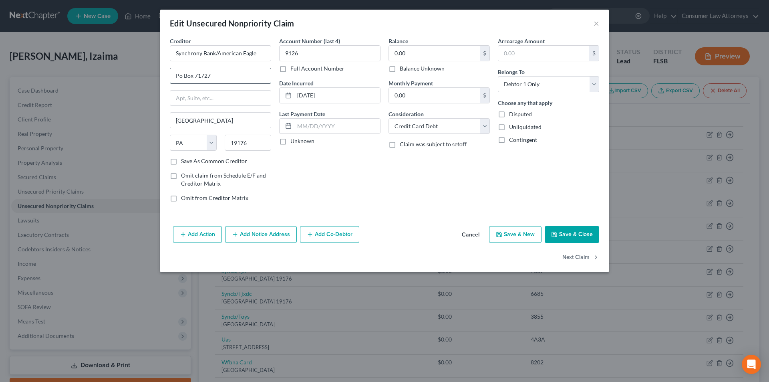
click at [178, 73] on input "Po Box 71727" at bounding box center [220, 75] width 101 height 15
click at [579, 231] on button "Save & Close" at bounding box center [572, 234] width 54 height 17
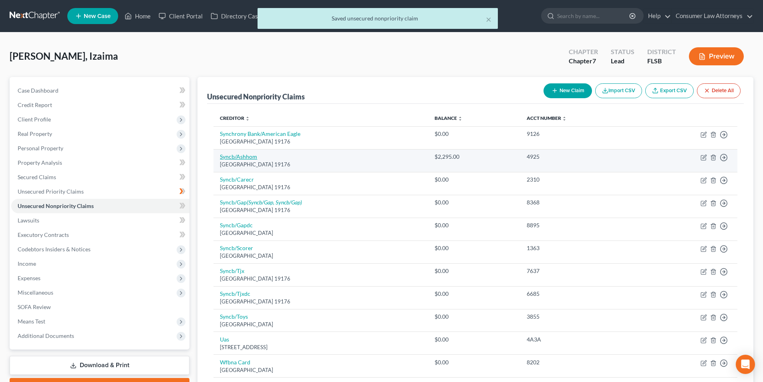
click at [248, 155] on link "Syncb/Ashhom" at bounding box center [238, 156] width 37 height 7
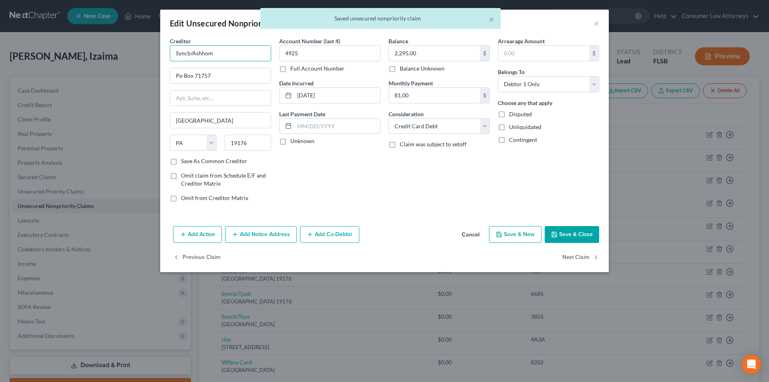
drag, startPoint x: 191, startPoint y: 51, endPoint x: 156, endPoint y: 52, distance: 34.9
click at [157, 51] on div "Edit Unsecured Nonpriority Claim × Creditor * Syncb/Ashhom Po Box 71757 [GEOGRA…" at bounding box center [384, 191] width 769 height 382
paste input "hrony Bank/"
drag, startPoint x: 180, startPoint y: 73, endPoint x: 203, endPoint y: 91, distance: 29.3
click at [180, 73] on input "Po Box 71757" at bounding box center [220, 75] width 101 height 15
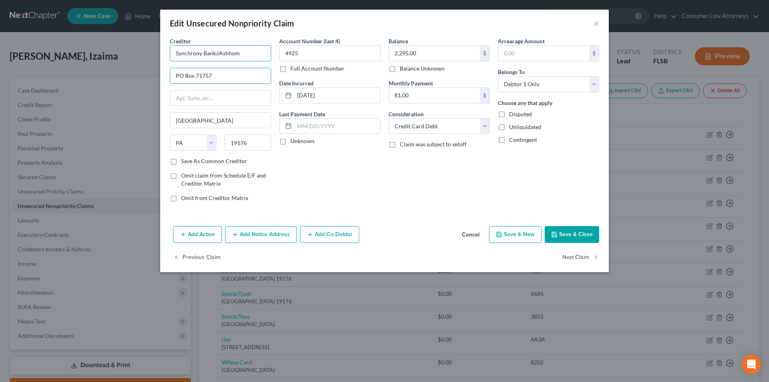
click at [219, 54] on input "Synchrony Bank//Ashhom" at bounding box center [220, 53] width 101 height 16
click at [226, 52] on input "Synchrony Bank/Ashhom" at bounding box center [220, 53] width 101 height 16
click at [217, 71] on div "Synchrony Bank/Ashley Homestore" at bounding box center [220, 67] width 88 height 8
click at [566, 230] on button "Save & Close" at bounding box center [572, 234] width 54 height 17
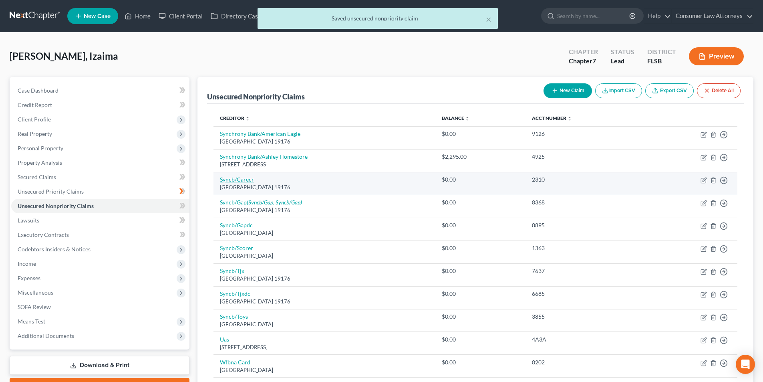
click at [248, 183] on link "Syncb/Carecr" at bounding box center [237, 179] width 34 height 7
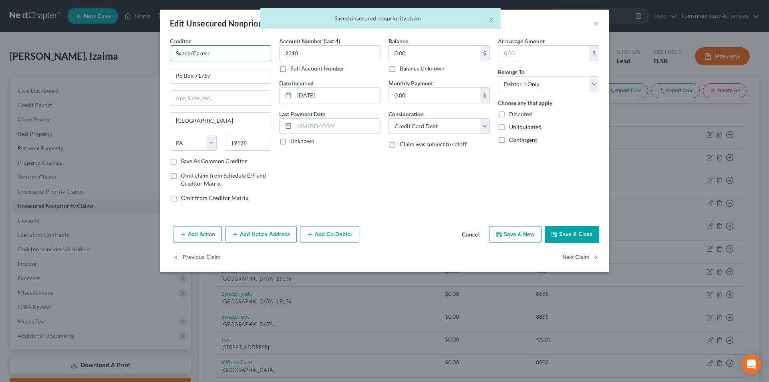
drag, startPoint x: 192, startPoint y: 51, endPoint x: 149, endPoint y: 51, distance: 43.3
click at [150, 51] on div "Edit Unsecured Nonpriority Claim × Creditor * Syncb/Carecr Po Box 71757 [GEOGRA…" at bounding box center [384, 191] width 769 height 382
paste input "hrony Bank"
click at [247, 55] on input "Synchrony Bank/Carecr" at bounding box center [220, 53] width 101 height 16
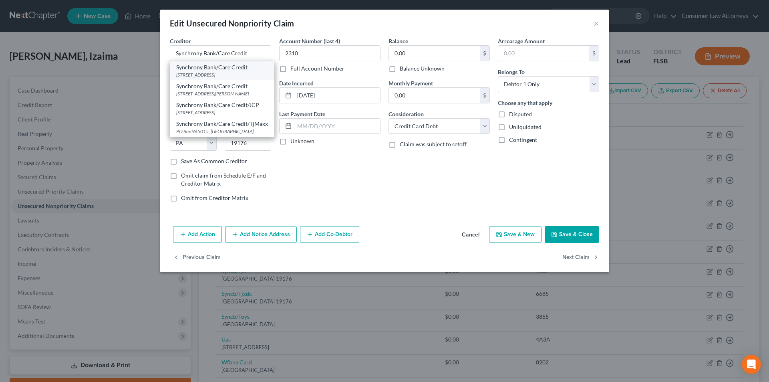
click at [216, 70] on div "Synchrony Bank/Care Credit" at bounding box center [222, 67] width 92 height 8
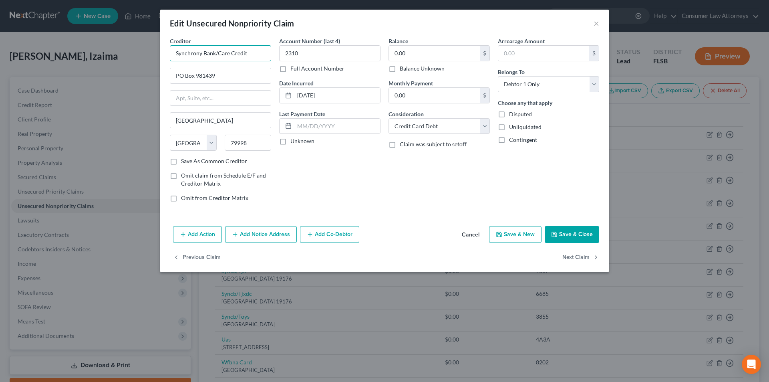
drag, startPoint x: 254, startPoint y: 56, endPoint x: 171, endPoint y: 54, distance: 82.9
click at [171, 54] on input "Synchrony Bank/Care Credit" at bounding box center [220, 53] width 101 height 16
click at [256, 233] on button "Add Notice Address" at bounding box center [261, 234] width 72 height 17
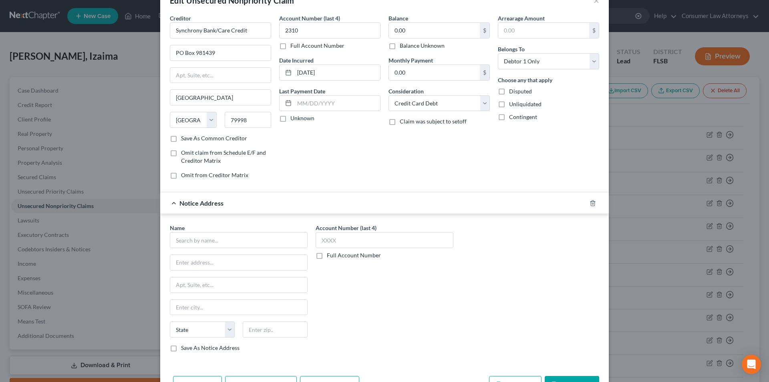
scroll to position [73, 0]
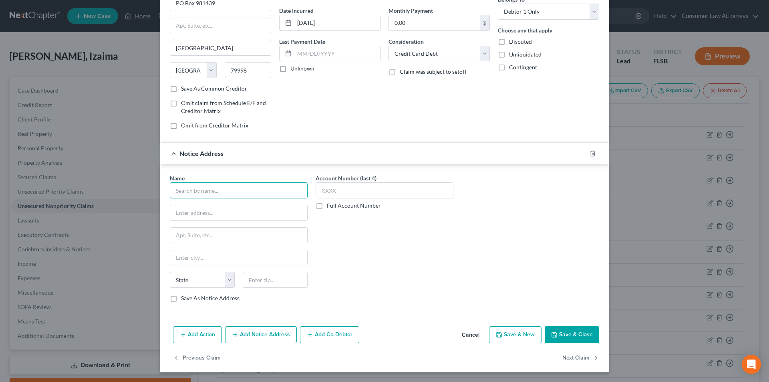
click at [240, 195] on input "text" at bounding box center [239, 190] width 138 height 16
paste input "Synchrony Bank/Care Credit"
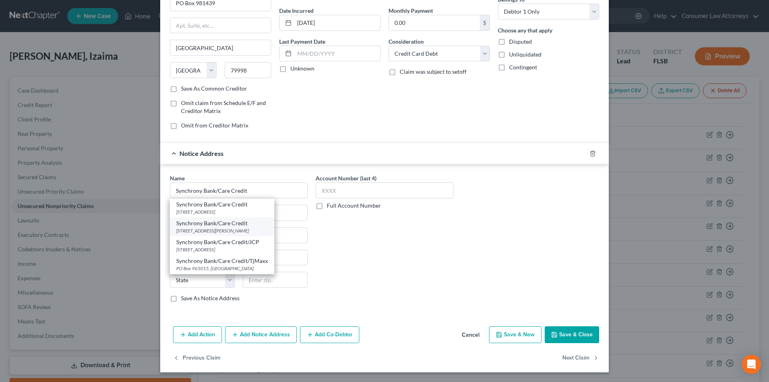
click at [230, 231] on div "[STREET_ADDRESS][PERSON_NAME]" at bounding box center [222, 230] width 92 height 7
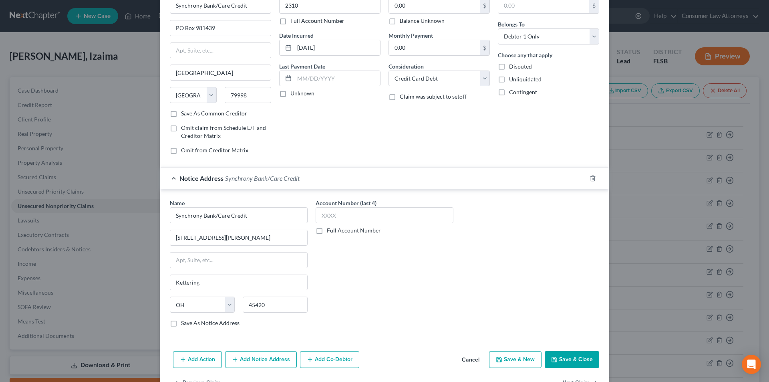
scroll to position [0, 0]
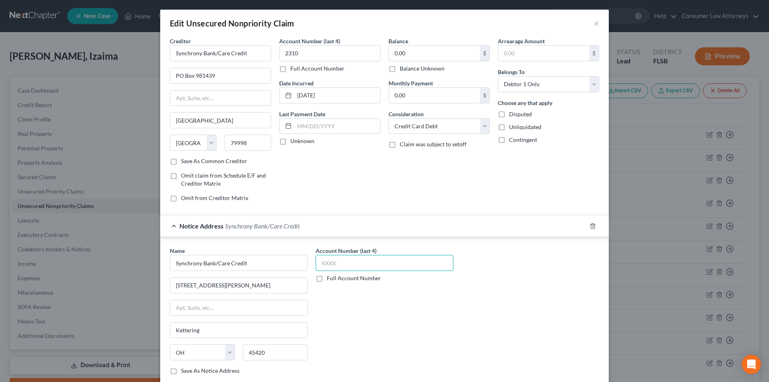
click at [333, 266] on input "text" at bounding box center [385, 263] width 138 height 16
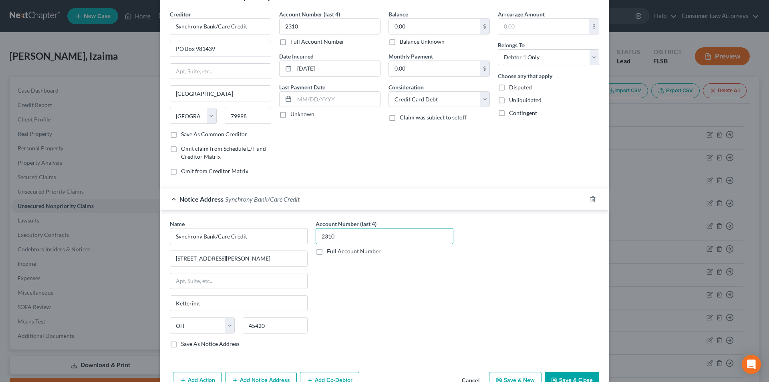
scroll to position [73, 0]
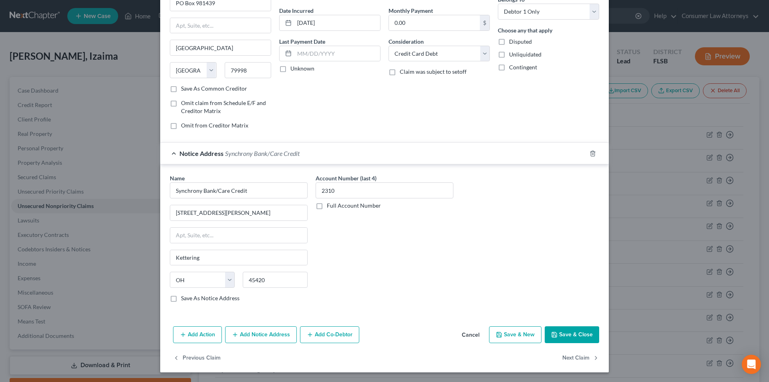
click at [578, 335] on button "Save & Close" at bounding box center [572, 334] width 54 height 17
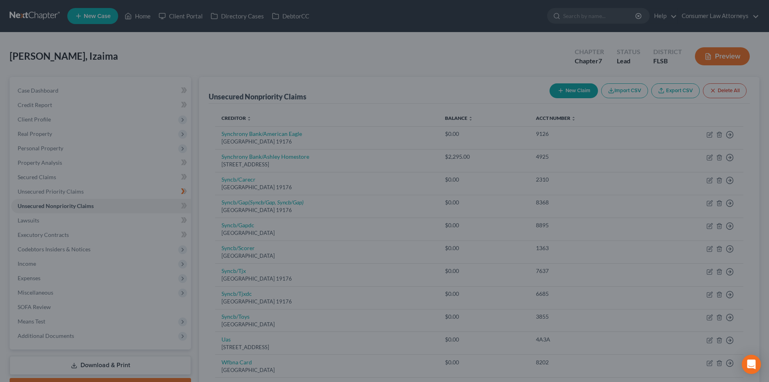
scroll to position [0, 0]
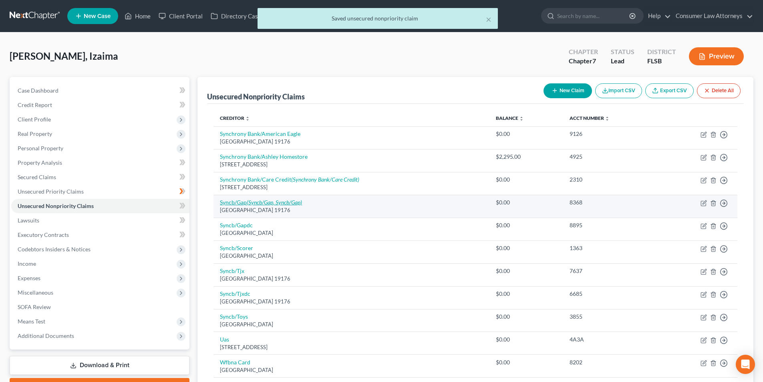
click at [272, 203] on icon "(Syncb/Gap, Syncb/Gap)" at bounding box center [274, 202] width 55 height 7
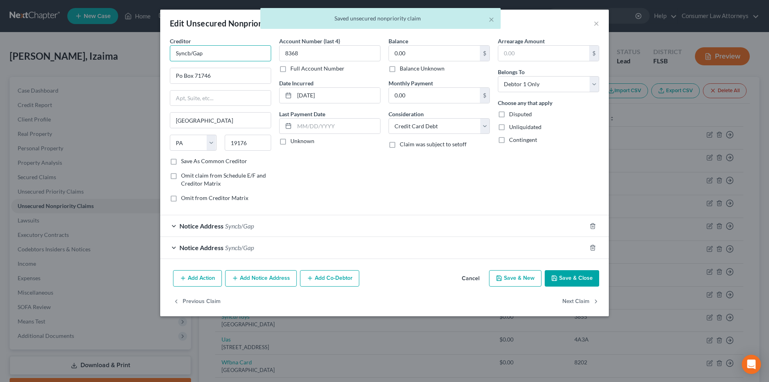
drag, startPoint x: 191, startPoint y: 52, endPoint x: 165, endPoint y: 50, distance: 26.5
click at [166, 50] on div "Creditor * Syncb/Gap Po Box 71746 [GEOGRAPHIC_DATA] [US_STATE][GEOGRAPHIC_DATA]…" at bounding box center [220, 122] width 109 height 171
paste input "hrony Bank/Care Credit"
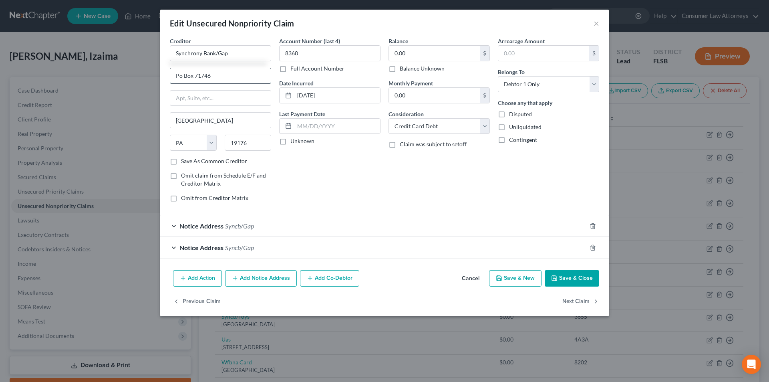
click at [178, 75] on input "Po Box 71746" at bounding box center [220, 75] width 101 height 15
click at [571, 278] on button "Save & Close" at bounding box center [572, 278] width 54 height 17
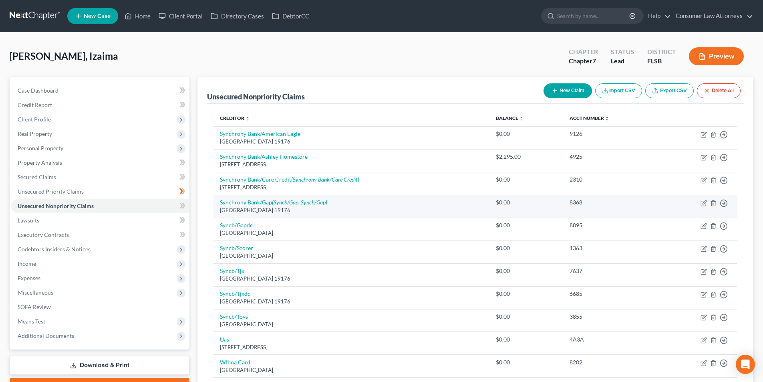
click at [277, 202] on icon "(Syncb/Gap, Syncb/Gap)" at bounding box center [299, 202] width 55 height 7
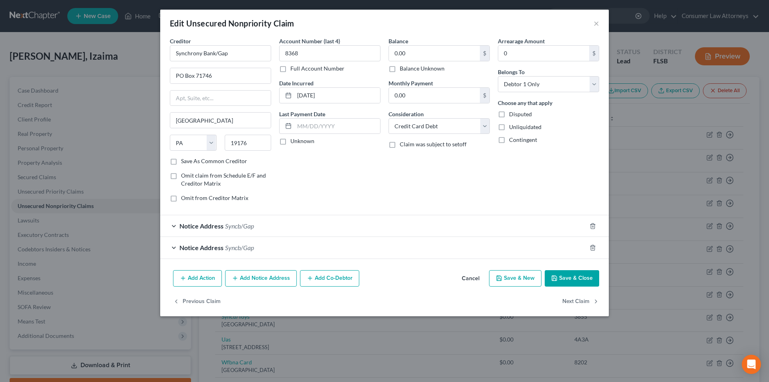
click at [190, 228] on span "Notice Address" at bounding box center [201, 226] width 44 height 8
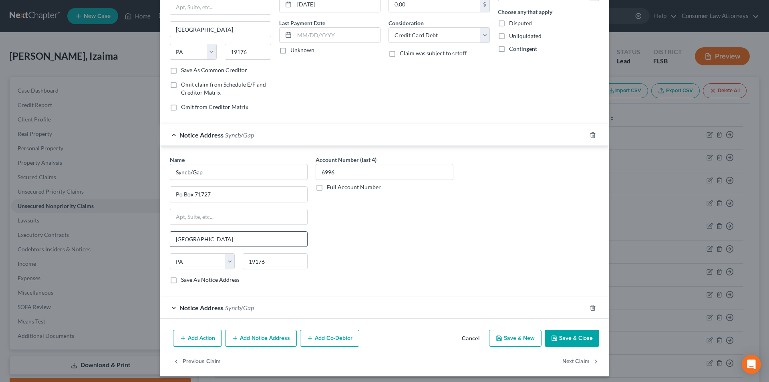
scroll to position [95, 0]
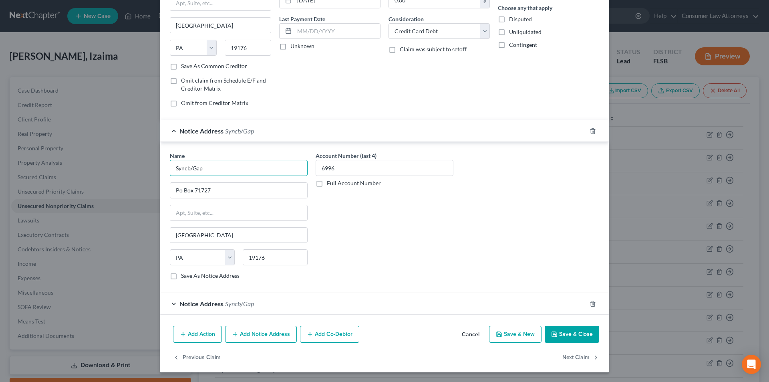
drag, startPoint x: 187, startPoint y: 167, endPoint x: 145, endPoint y: 160, distance: 42.3
click at [150, 162] on div "Edit Unsecured Nonpriority Claim × Creditor * Synchrony Bank/Gap PO Box 71746 […" at bounding box center [384, 191] width 769 height 382
drag, startPoint x: 212, startPoint y: 167, endPoint x: 171, endPoint y: 167, distance: 40.1
click at [171, 167] on input "Synchrony Bank/Gap" at bounding box center [239, 168] width 138 height 16
click at [177, 190] on input "Po Box 71727" at bounding box center [238, 190] width 137 height 15
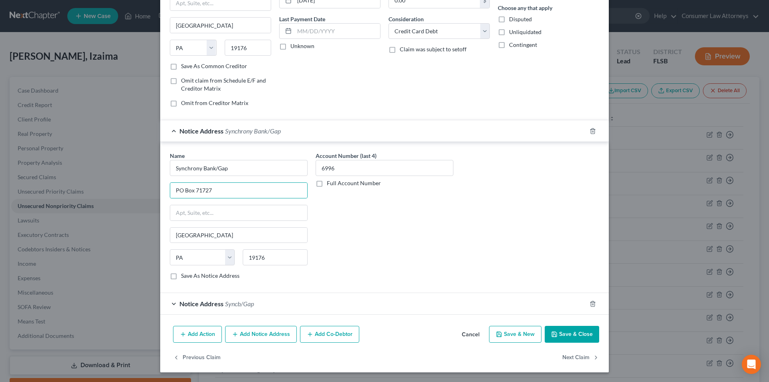
click at [223, 307] on div "Notice Address Syncb/Gap" at bounding box center [373, 303] width 426 height 21
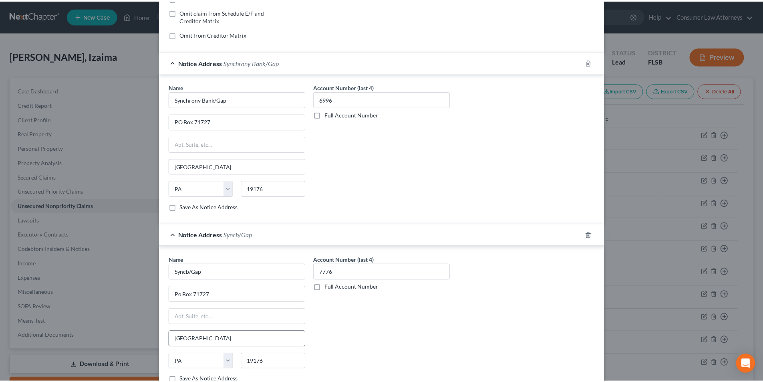
scroll to position [246, 0]
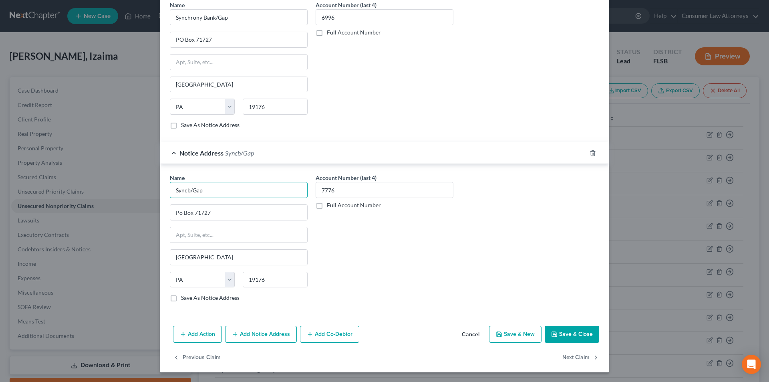
drag, startPoint x: 187, startPoint y: 187, endPoint x: 147, endPoint y: 187, distance: 40.9
click at [147, 187] on div "Edit Unsecured Nonpriority Claim × Creditor * Synchrony Bank/Gap PO Box 71746 […" at bounding box center [384, 191] width 769 height 382
paste input "hrony Bank"
click at [177, 212] on input "Po Box 71727" at bounding box center [238, 212] width 137 height 15
click at [562, 334] on button "Save & Close" at bounding box center [572, 334] width 54 height 17
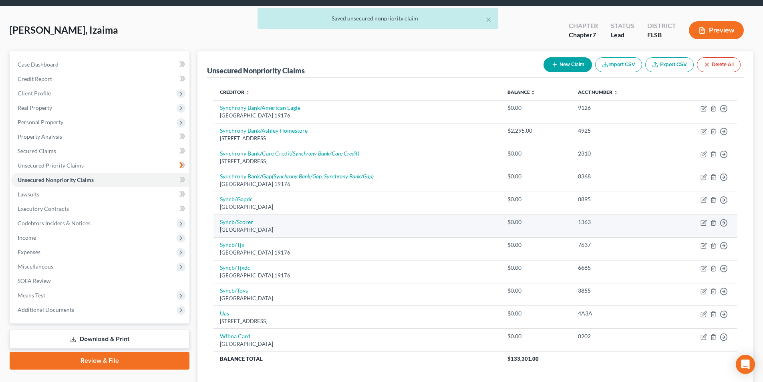
scroll to position [40, 0]
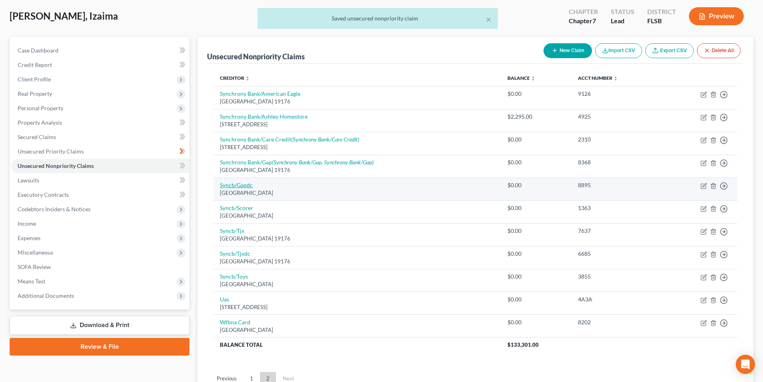
click at [241, 181] on link "Syncb/Gapdc" at bounding box center [236, 184] width 33 height 7
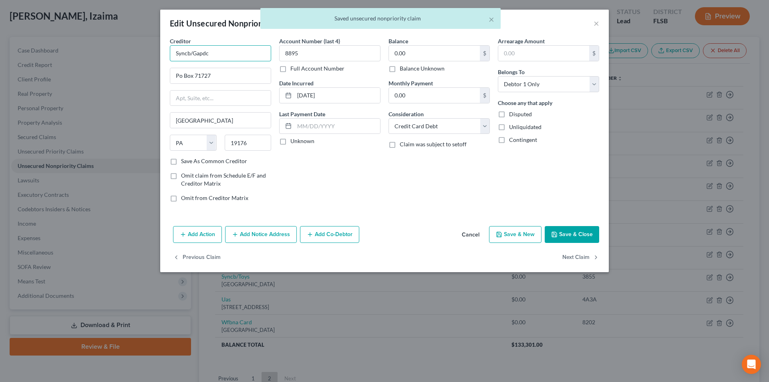
drag, startPoint x: 191, startPoint y: 54, endPoint x: 161, endPoint y: 53, distance: 30.5
click at [161, 53] on div "Creditor * Syncb/Gapdc Po Box 71727 [GEOGRAPHIC_DATA] [US_STATE][GEOGRAPHIC_DAT…" at bounding box center [384, 130] width 449 height 186
paste input "hrony Bank"
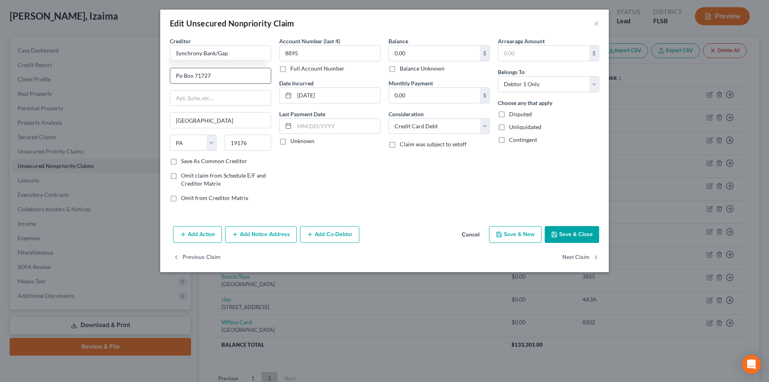
click at [179, 74] on input "Po Box 71727" at bounding box center [220, 75] width 101 height 15
click at [566, 238] on button "Save & Close" at bounding box center [572, 234] width 54 height 17
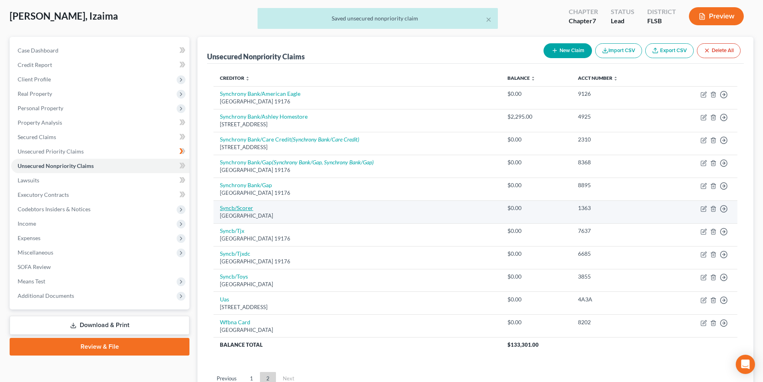
click at [244, 205] on link "Syncb/Scorer" at bounding box center [236, 207] width 33 height 7
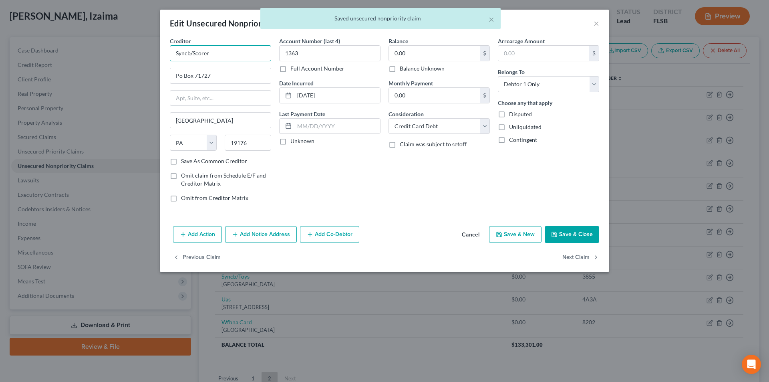
drag, startPoint x: 190, startPoint y: 53, endPoint x: 149, endPoint y: 52, distance: 40.9
click at [150, 52] on div "Edit Unsecured Nonpriority Claim × Creditor * Syncb/Scorer Po Box 71727 [GEOGRA…" at bounding box center [384, 191] width 769 height 382
paste input "hrony Bank"
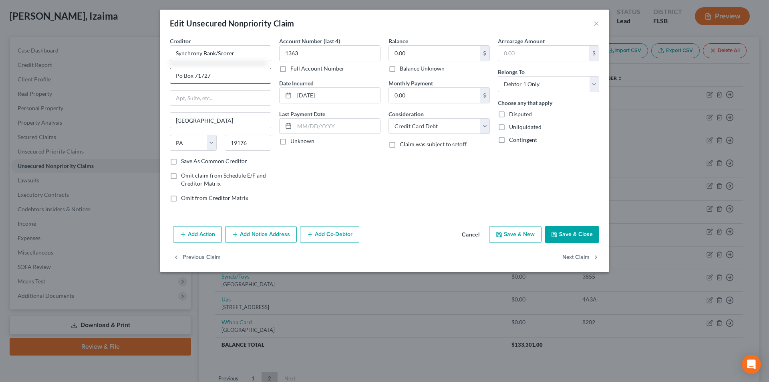
click at [179, 75] on input "Po Box 71727" at bounding box center [220, 75] width 101 height 15
click at [563, 234] on button "Save & Close" at bounding box center [572, 234] width 54 height 17
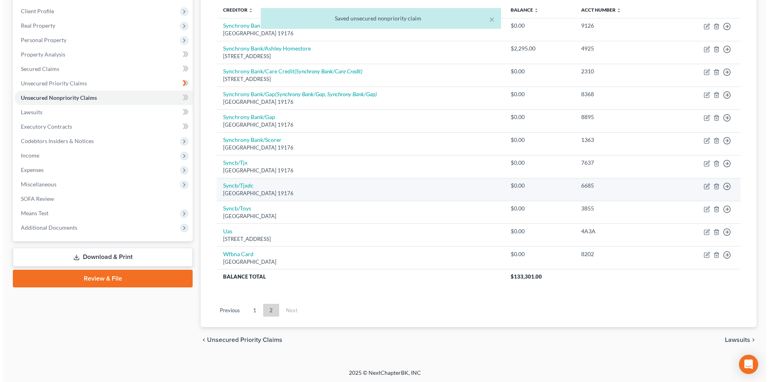
scroll to position [109, 0]
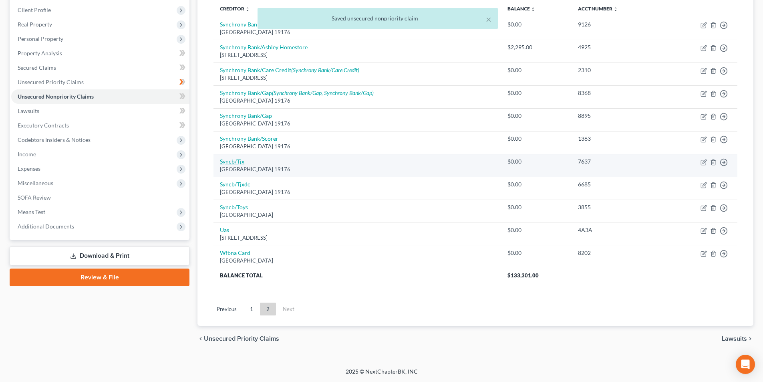
click at [234, 162] on link "Syncb/Tjx" at bounding box center [232, 161] width 24 height 7
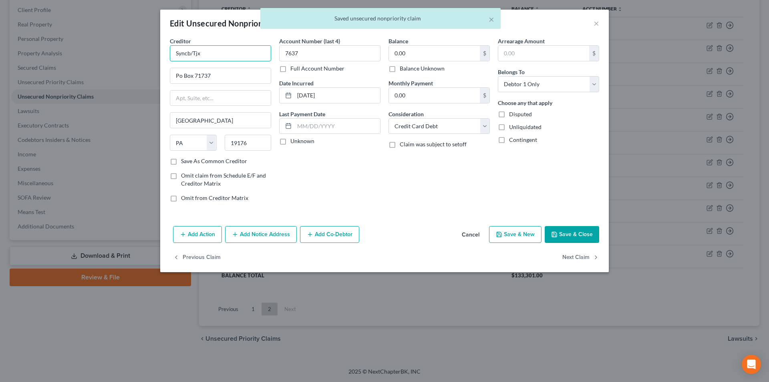
drag, startPoint x: 188, startPoint y: 51, endPoint x: 144, endPoint y: 54, distance: 44.2
click at [145, 54] on div "Edit Unsecured Nonpriority Claim × Creditor * Syncb/Tjx Po Box 71737 [GEOGRAPHI…" at bounding box center [384, 191] width 769 height 382
paste input "hrony Bank"
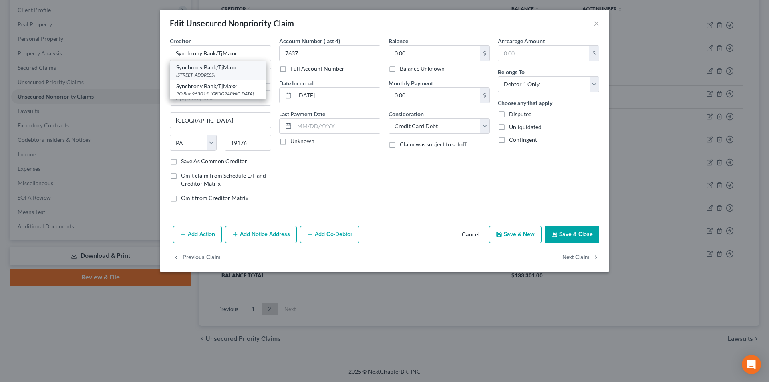
click at [187, 72] on div "[STREET_ADDRESS]" at bounding box center [217, 74] width 83 height 7
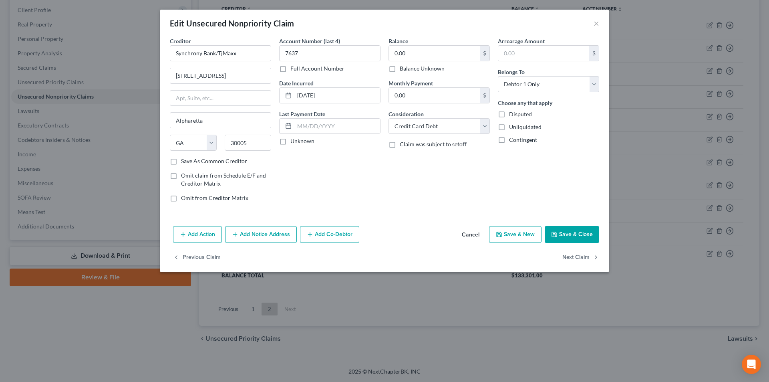
click at [268, 235] on button "Add Notice Address" at bounding box center [261, 234] width 72 height 17
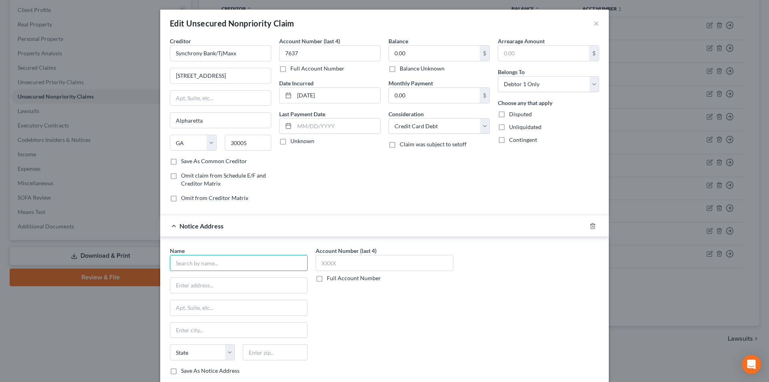
click at [215, 263] on input "text" at bounding box center [239, 263] width 138 height 16
paste input "Synchrony Bank"
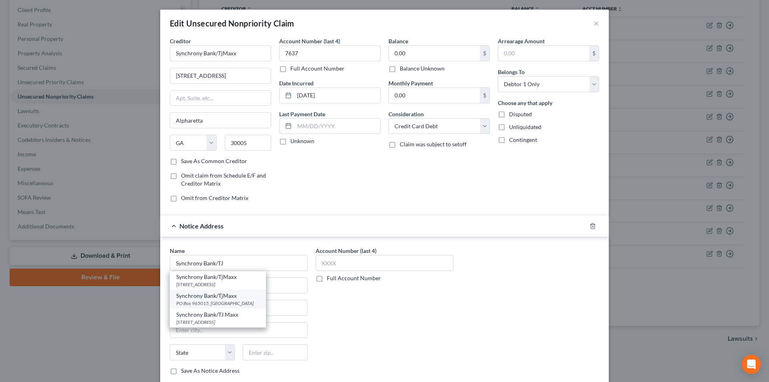
click at [215, 302] on div "PO Box 965015, [GEOGRAPHIC_DATA]" at bounding box center [217, 303] width 83 height 7
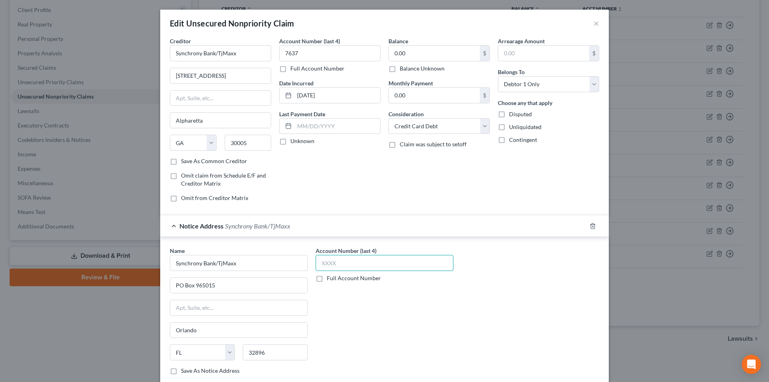
click at [336, 264] on input "text" at bounding box center [385, 263] width 138 height 16
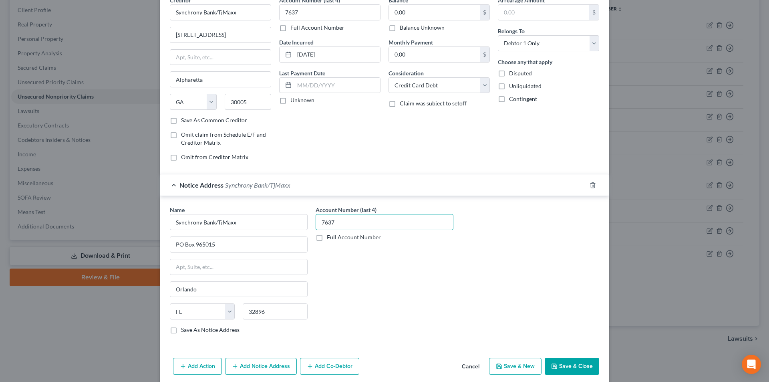
scroll to position [73, 0]
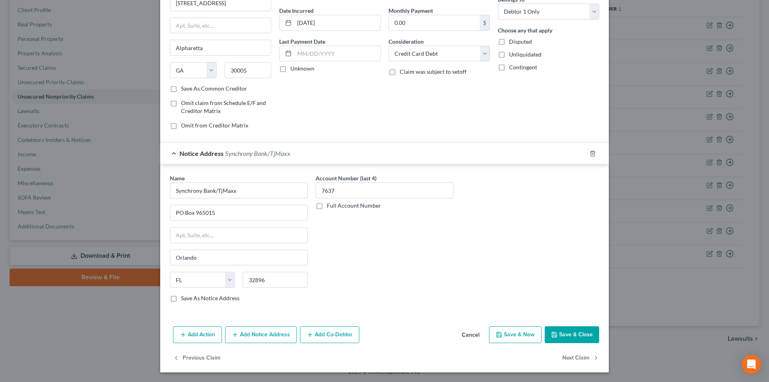
click at [566, 335] on button "Save & Close" at bounding box center [572, 334] width 54 height 17
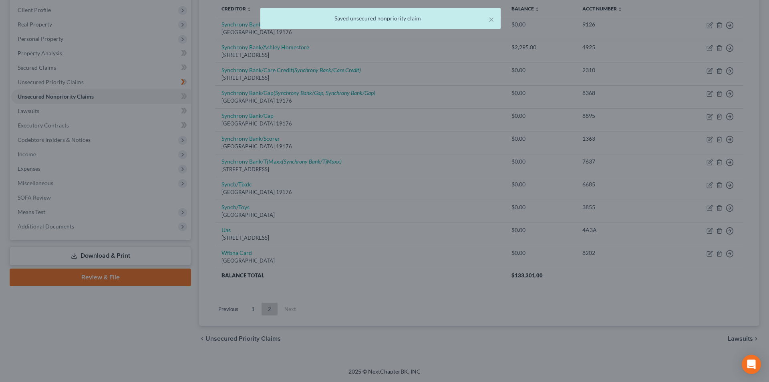
scroll to position [0, 0]
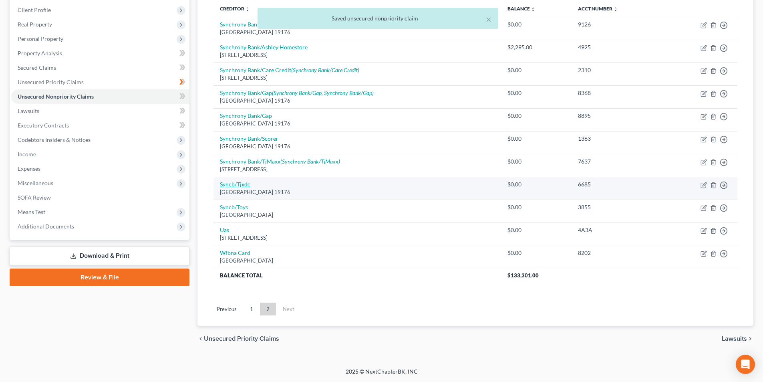
click at [241, 187] on link "Syncb/Tjxdc" at bounding box center [235, 184] width 30 height 7
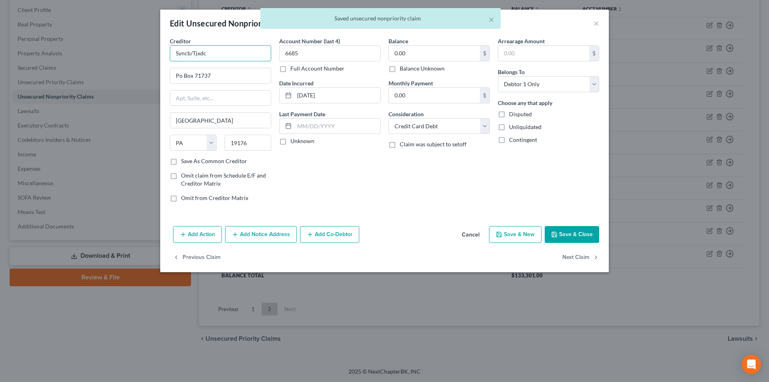
drag, startPoint x: 205, startPoint y: 53, endPoint x: 128, endPoint y: 55, distance: 76.9
click at [128, 54] on div "Edit Unsecured Nonpriority Claim × Creditor * Syncb/Tjxdc Po Box 71737 [GEOGRAP…" at bounding box center [384, 191] width 769 height 382
paste input "hrony Bank"
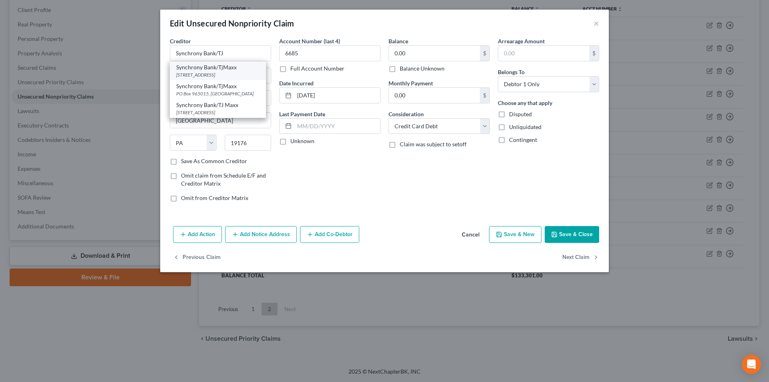
click at [209, 76] on div "[STREET_ADDRESS]" at bounding box center [217, 74] width 83 height 7
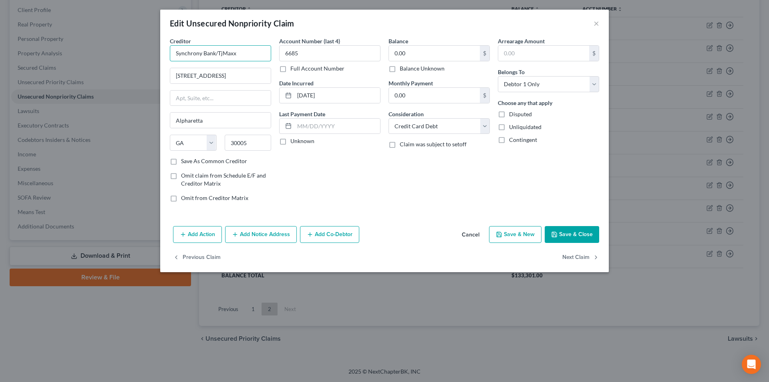
drag, startPoint x: 242, startPoint y: 56, endPoint x: 167, endPoint y: 55, distance: 74.9
click at [167, 55] on div "Creditor * Synchrony Bank/TjMaxx [GEOGRAPHIC_DATA] [GEOGRAPHIC_DATA] [US_STATE]…" at bounding box center [220, 122] width 109 height 171
drag, startPoint x: 257, startPoint y: 230, endPoint x: 257, endPoint y: 240, distance: 10.4
click at [257, 230] on button "Add Notice Address" at bounding box center [261, 234] width 72 height 17
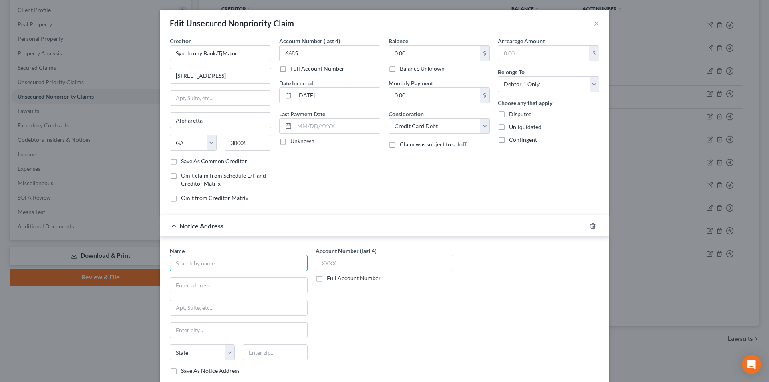
click at [244, 263] on input "text" at bounding box center [239, 263] width 138 height 16
paste input "Synchrony Bank/TjMaxx"
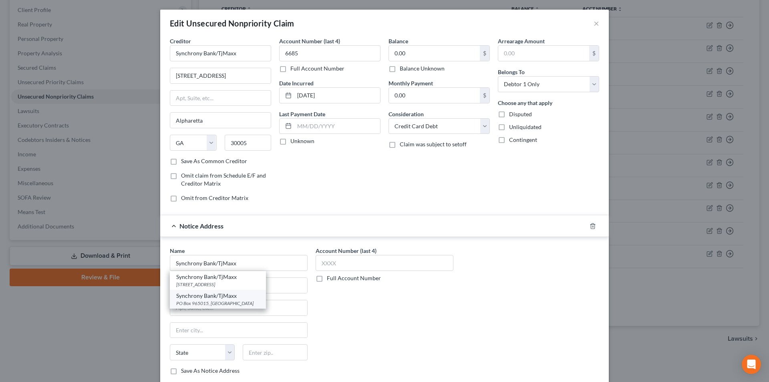
click at [222, 303] on div "PO Box 965015, [GEOGRAPHIC_DATA]" at bounding box center [217, 303] width 83 height 7
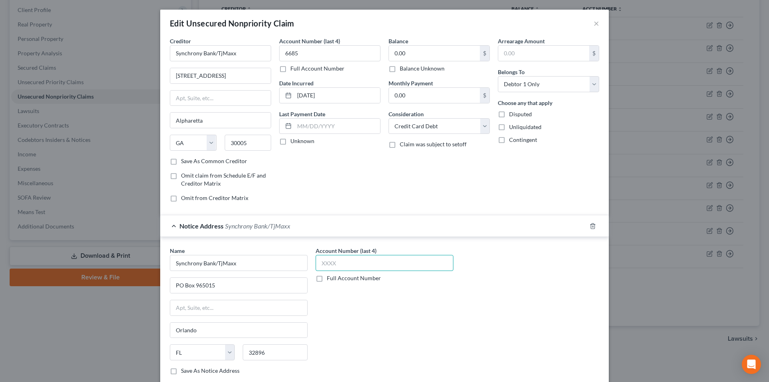
click at [329, 263] on input "text" at bounding box center [385, 263] width 138 height 16
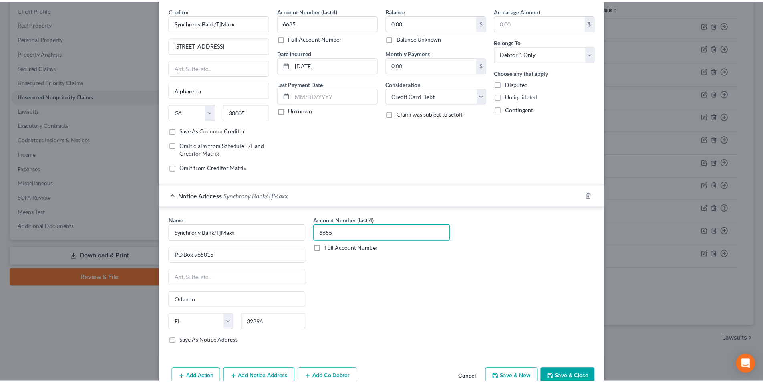
scroll to position [73, 0]
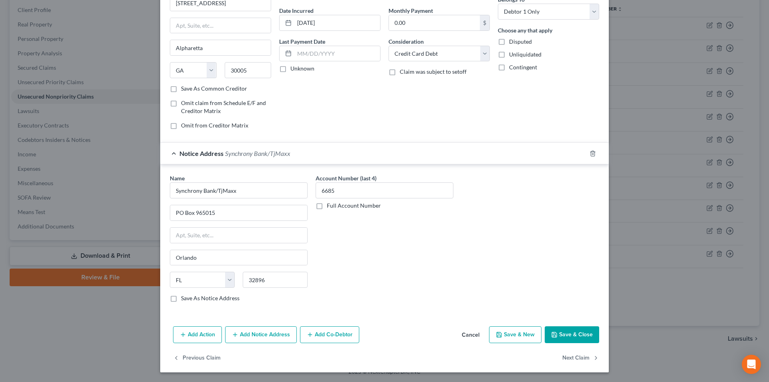
click at [582, 340] on button "Save & Close" at bounding box center [572, 334] width 54 height 17
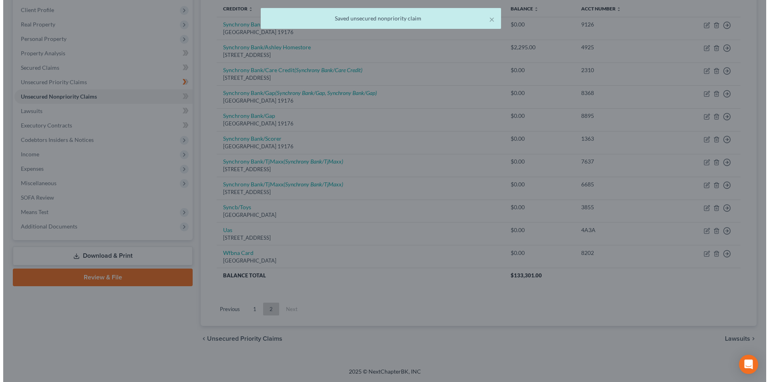
scroll to position [0, 0]
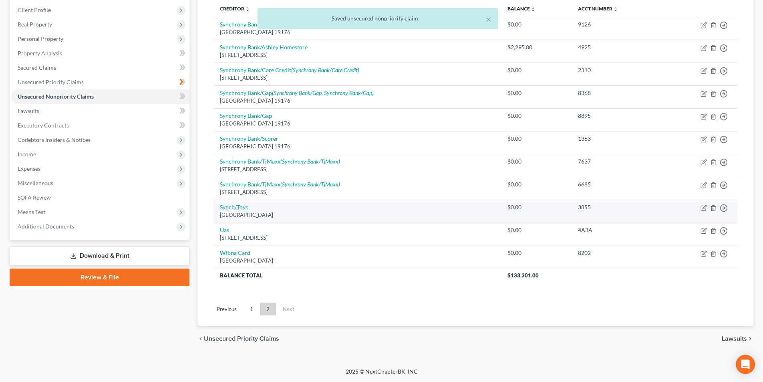
click at [242, 205] on link "Syncb/Toys" at bounding box center [234, 206] width 28 height 7
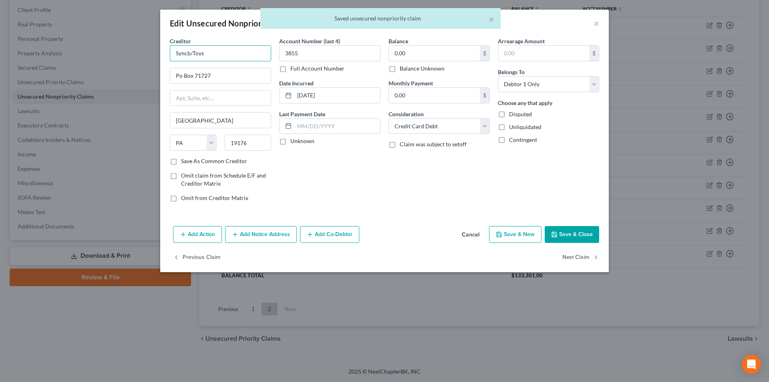
drag, startPoint x: 143, startPoint y: 54, endPoint x: 116, endPoint y: 56, distance: 26.5
click at [120, 55] on div "Edit Unsecured Nonpriority Claim × Creditor * Syncb/Toys Po Box 71727 [GEOGRAPH…" at bounding box center [384, 191] width 769 height 382
paste input "hrony Bank/TjMaxx"
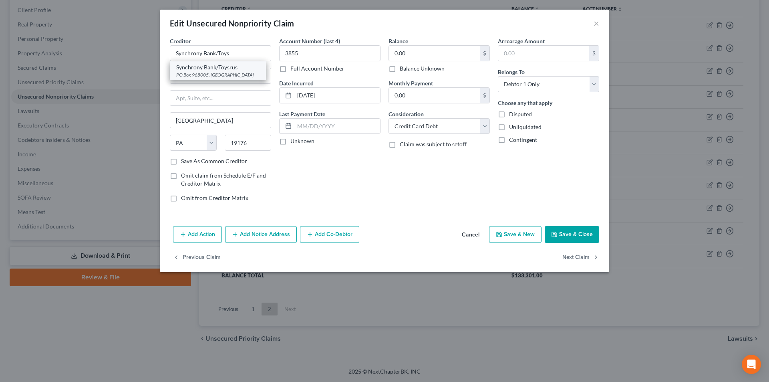
click at [226, 70] on div "Synchrony Bank/Toysrus" at bounding box center [217, 67] width 83 height 8
click at [560, 233] on button "Save & Close" at bounding box center [572, 234] width 54 height 17
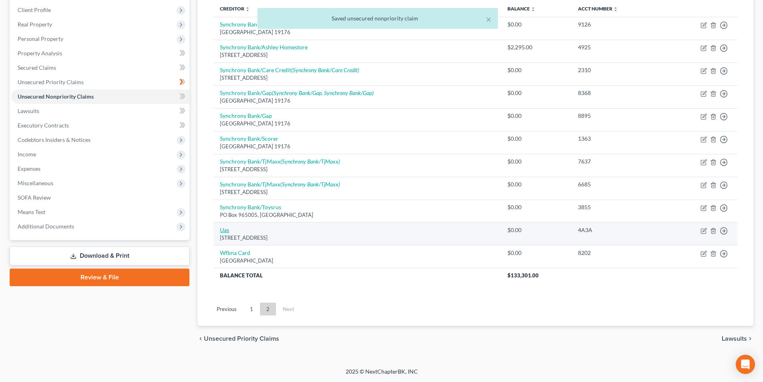
click at [226, 231] on link "Uas" at bounding box center [224, 229] width 9 height 7
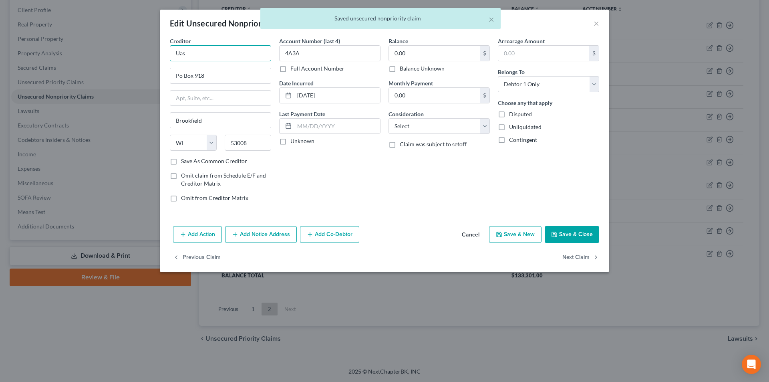
click at [168, 53] on div "Creditor * Uas Po [GEOGRAPHIC_DATA] [US_STATE][GEOGRAPHIC_DATA] AZ CA CO [GEOGR…" at bounding box center [220, 122] width 109 height 171
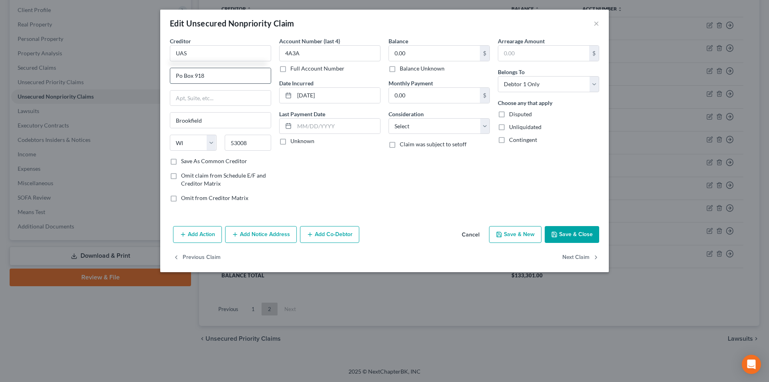
drag, startPoint x: 181, startPoint y: 75, endPoint x: 183, endPoint y: 81, distance: 6.5
click at [181, 75] on input "Po Box 918" at bounding box center [220, 75] width 101 height 15
click at [572, 235] on button "Save & Close" at bounding box center [572, 234] width 54 height 17
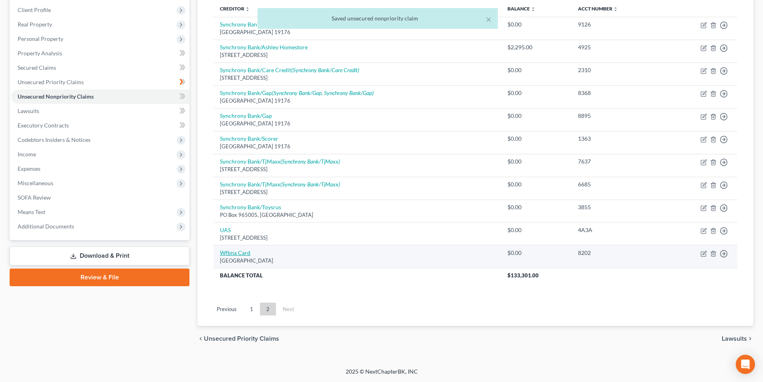
click at [236, 252] on link "Wfbna Card" at bounding box center [235, 252] width 30 height 7
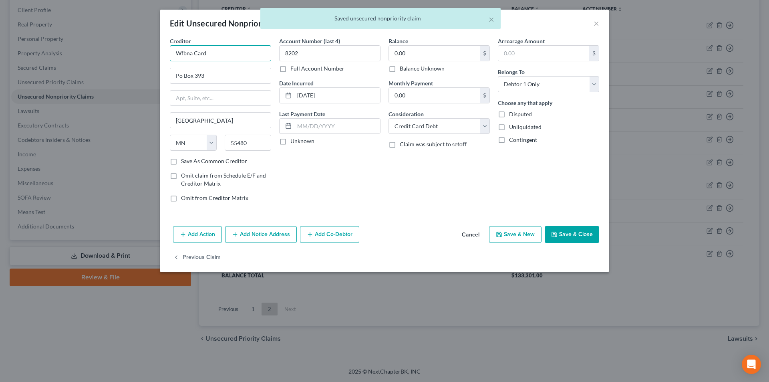
drag, startPoint x: 192, startPoint y: 55, endPoint x: 145, endPoint y: 48, distance: 47.4
click at [147, 48] on div "Edit Unsecured Nonpriority Claim × Creditor * Wfbna Card Po Box 393 [GEOGRAPHIC…" at bounding box center [384, 191] width 769 height 382
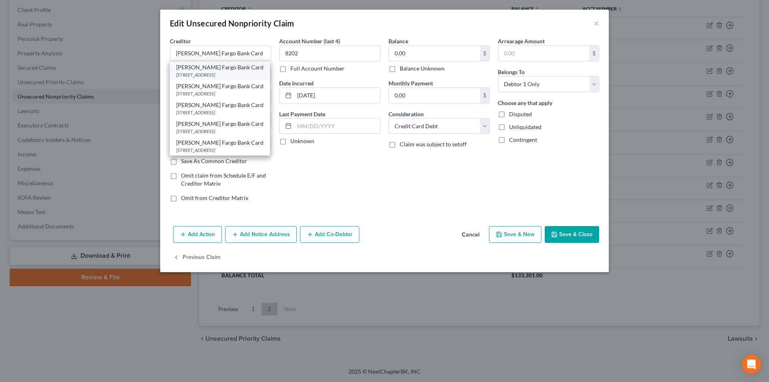
click at [202, 72] on div "[STREET_ADDRESS]" at bounding box center [219, 74] width 87 height 7
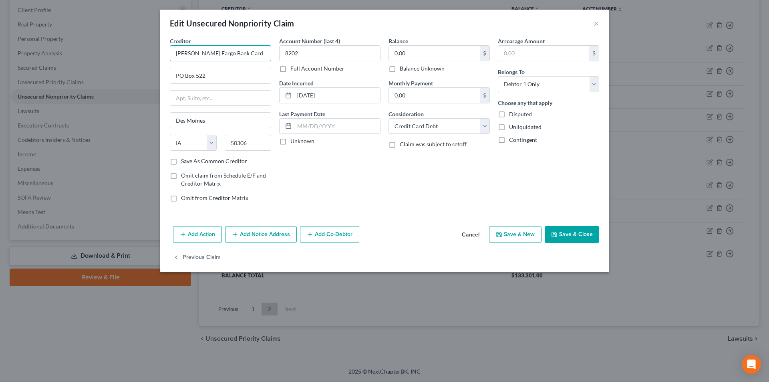
drag, startPoint x: 235, startPoint y: 50, endPoint x: 186, endPoint y: 52, distance: 48.9
click at [175, 52] on input "[PERSON_NAME] Fargo Bank Card" at bounding box center [220, 53] width 101 height 16
click at [264, 236] on button "Add Notice Address" at bounding box center [261, 234] width 72 height 17
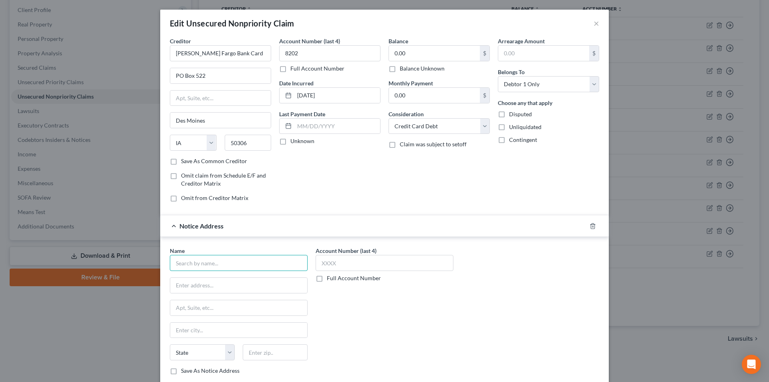
click at [232, 269] on input "text" at bounding box center [239, 263] width 138 height 16
paste input "[PERSON_NAME] Fargo Bank Card"
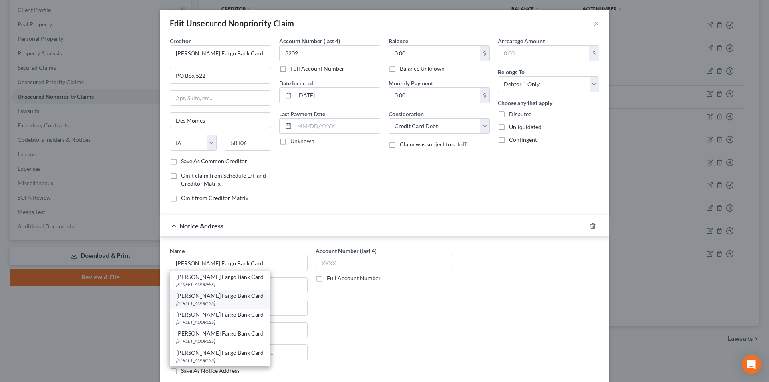
click at [208, 302] on div "[STREET_ADDRESS]" at bounding box center [219, 303] width 87 height 7
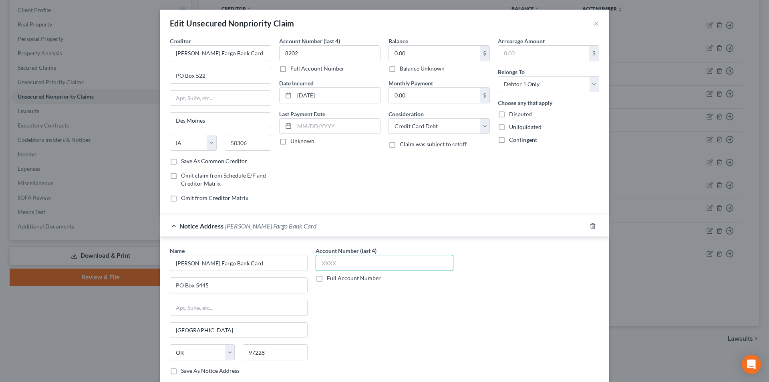
click at [336, 264] on input "text" at bounding box center [385, 263] width 138 height 16
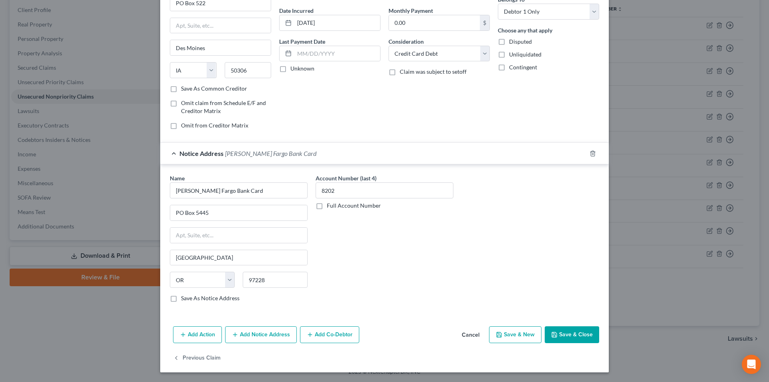
click at [275, 337] on button "Add Notice Address" at bounding box center [261, 334] width 72 height 17
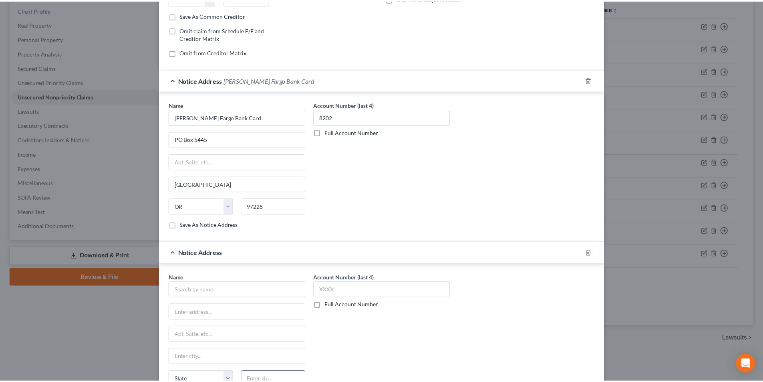
scroll to position [233, 0]
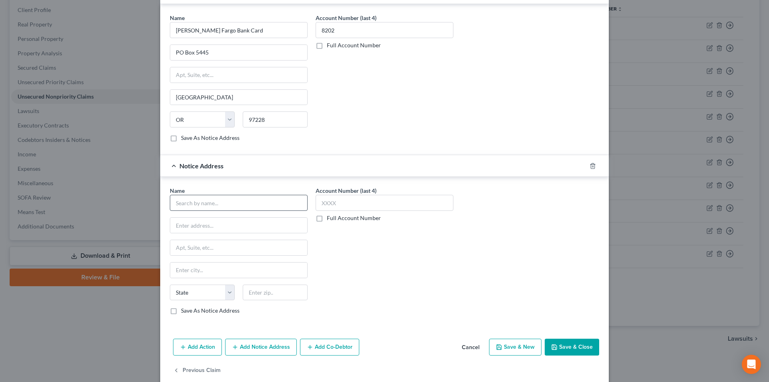
click at [232, 210] on div "Name * State [US_STATE] AK AR AZ CA CO CT DE DC [GEOGRAPHIC_DATA] [GEOGRAPHIC_D…" at bounding box center [239, 250] width 138 height 128
click at [232, 207] on input "text" at bounding box center [239, 203] width 138 height 16
paste input "[PERSON_NAME] Fargo Bank Card"
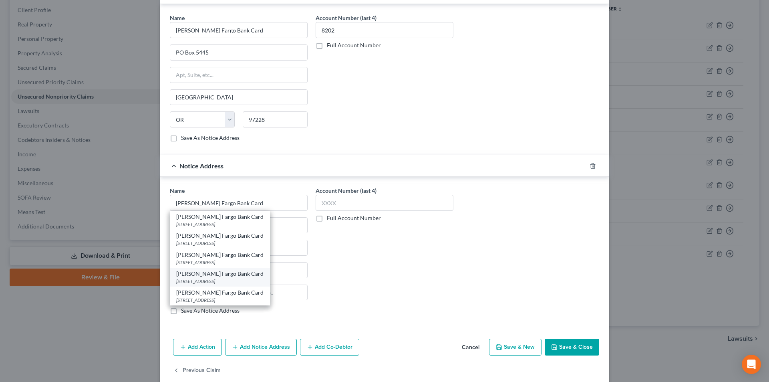
click at [216, 283] on div "[STREET_ADDRESS]" at bounding box center [219, 281] width 87 height 7
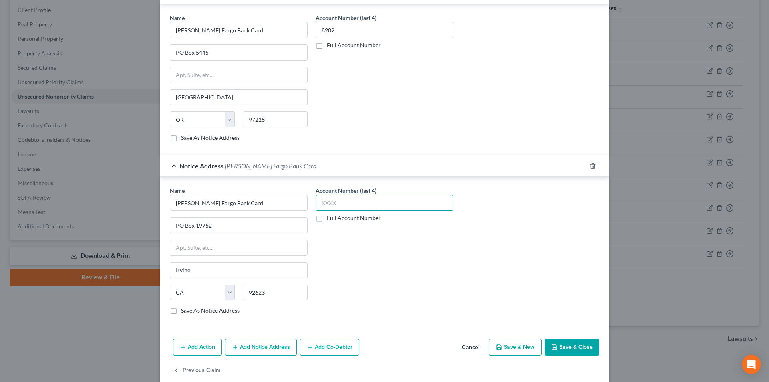
click at [349, 204] on input "text" at bounding box center [385, 203] width 138 height 16
click at [568, 347] on button "Save & Close" at bounding box center [572, 346] width 54 height 17
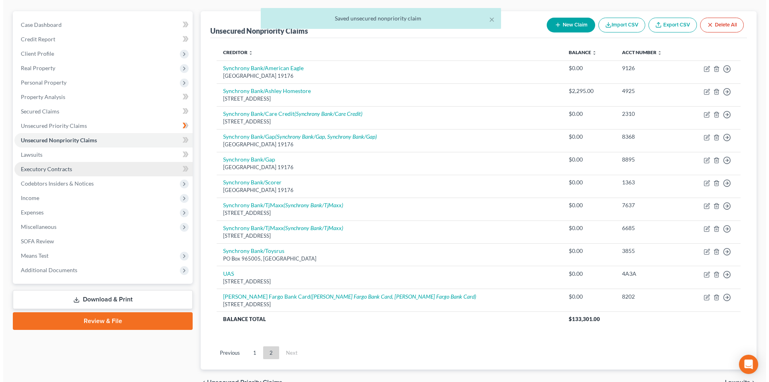
scroll to position [0, 0]
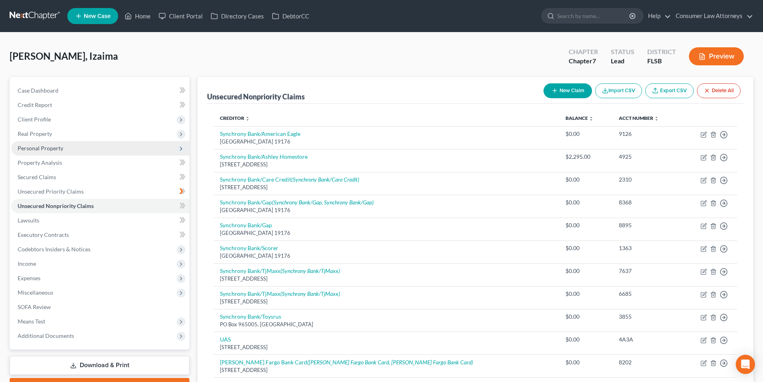
click at [48, 147] on span "Personal Property" at bounding box center [41, 148] width 46 height 7
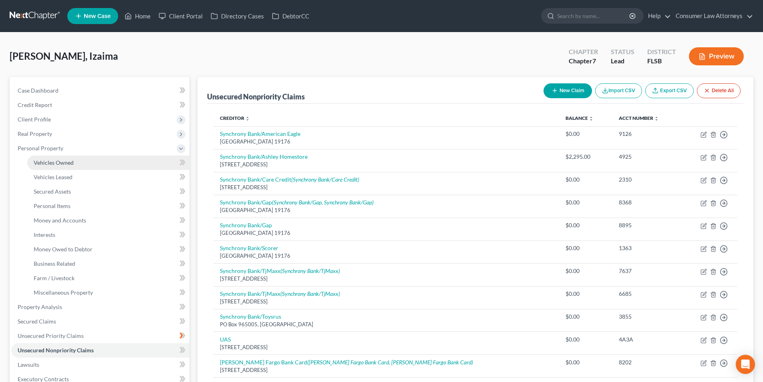
click at [59, 163] on span "Vehicles Owned" at bounding box center [54, 162] width 40 height 7
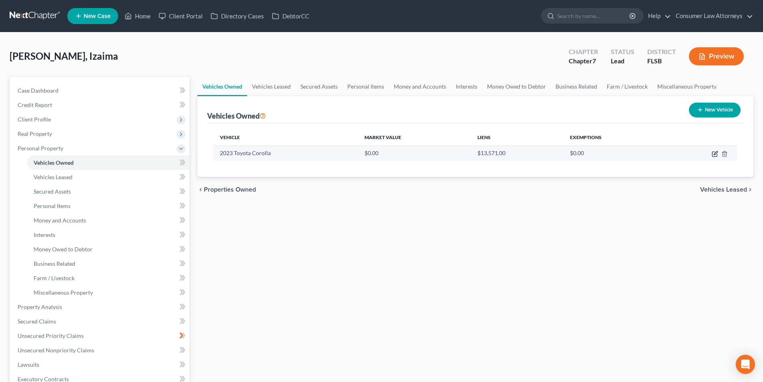
click at [713, 152] on icon "button" at bounding box center [714, 154] width 5 height 5
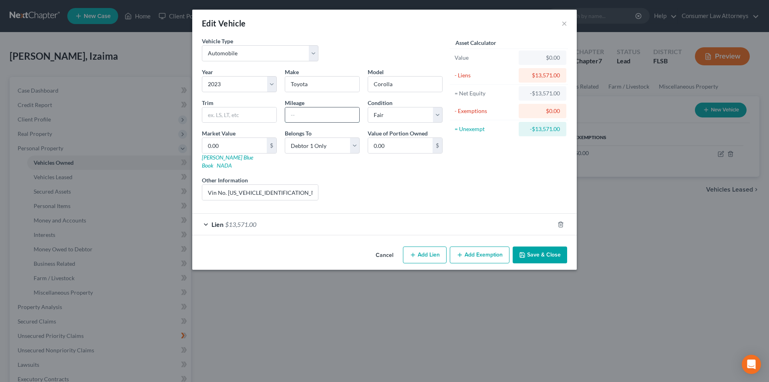
click at [320, 116] on input "text" at bounding box center [322, 114] width 74 height 15
click at [230, 160] on link "[PERSON_NAME] Blue Book" at bounding box center [227, 161] width 51 height 15
drag, startPoint x: 284, startPoint y: 185, endPoint x: 227, endPoint y: 183, distance: 56.9
click at [227, 185] on input "Vin No. [US_VEHICLE_IDENTIFICATION_NUMBER]" at bounding box center [260, 192] width 116 height 15
click at [249, 147] on input "0.00" at bounding box center [234, 145] width 64 height 15
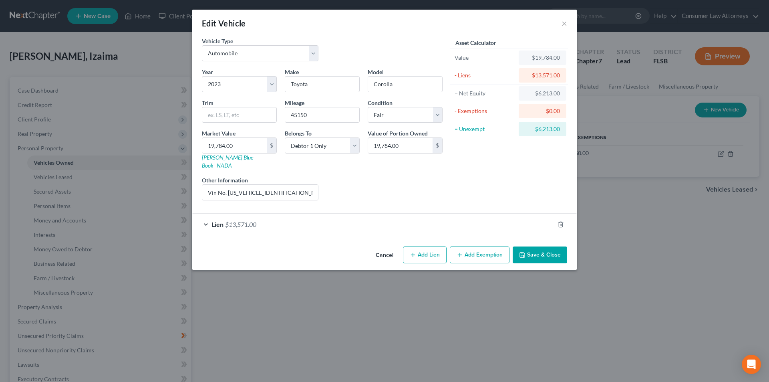
click at [477, 248] on button "Add Exemption" at bounding box center [480, 254] width 60 height 17
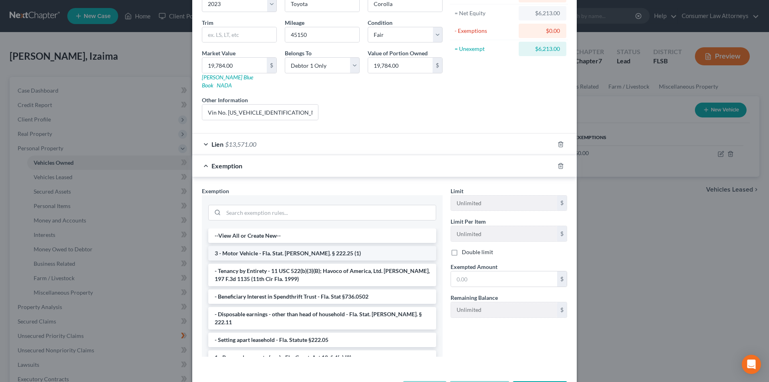
click at [310, 250] on li "3 - Motor Vehicle - Fla. Stat. [PERSON_NAME]. § 222.25 (1)" at bounding box center [322, 253] width 228 height 14
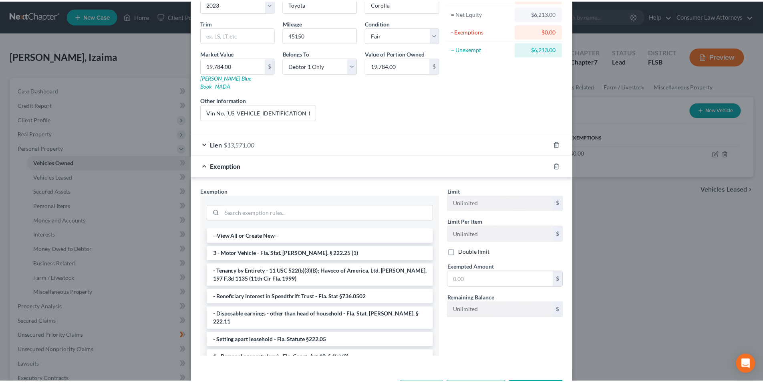
scroll to position [66, 0]
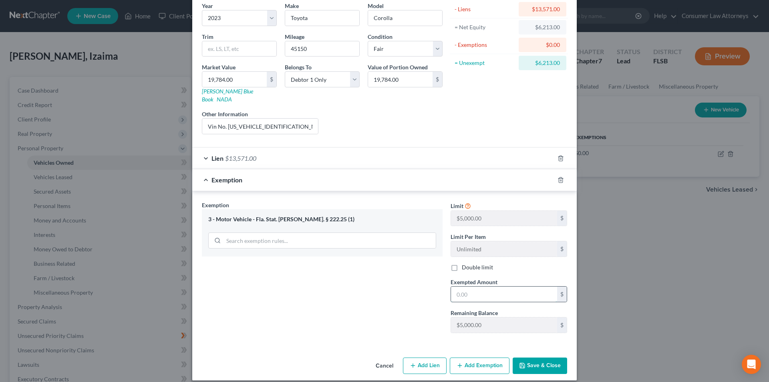
click at [492, 288] on input "text" at bounding box center [504, 293] width 106 height 15
click at [545, 357] on button "Save & Close" at bounding box center [540, 365] width 54 height 17
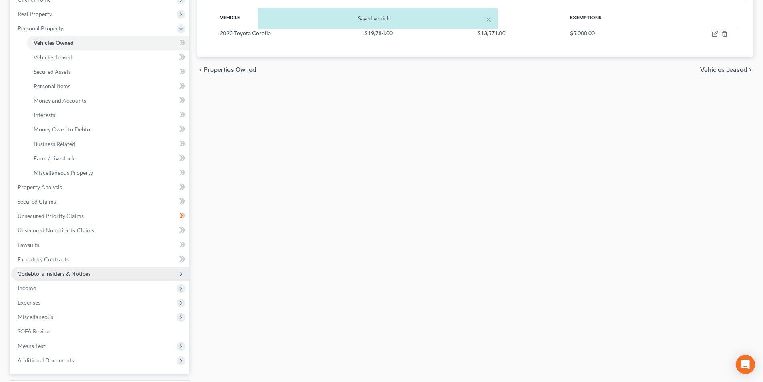
scroll to position [120, 0]
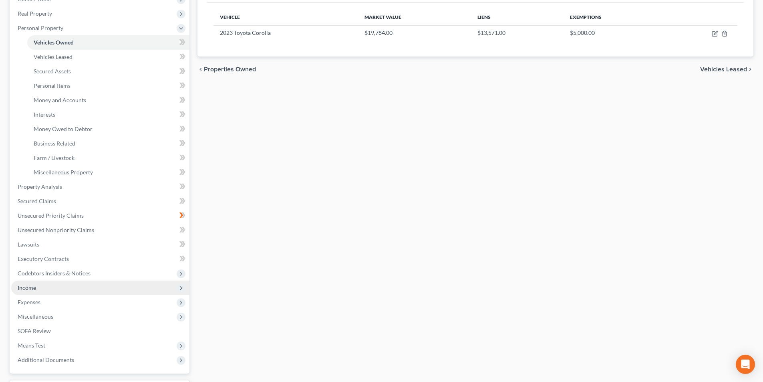
click at [28, 287] on span "Income" at bounding box center [27, 287] width 18 height 7
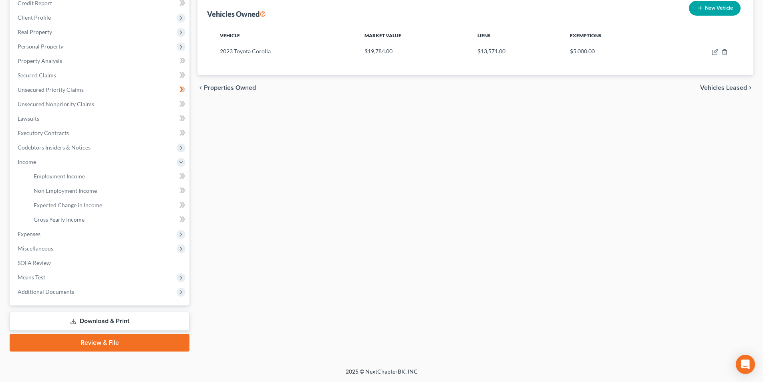
scroll to position [102, 0]
click at [78, 176] on span "Employment Income" at bounding box center [59, 176] width 51 height 7
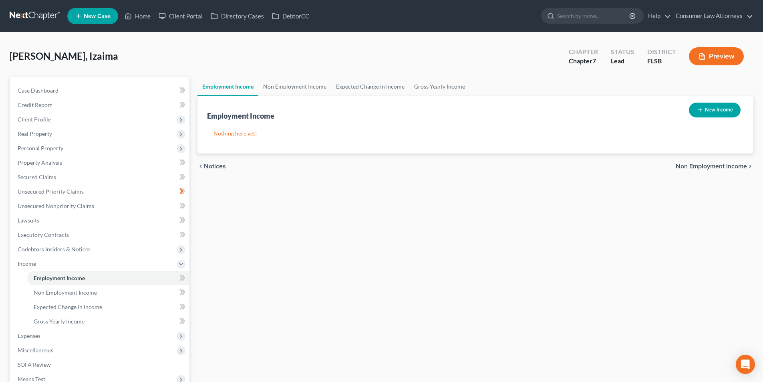
click at [715, 113] on button "New Income" at bounding box center [715, 110] width 52 height 15
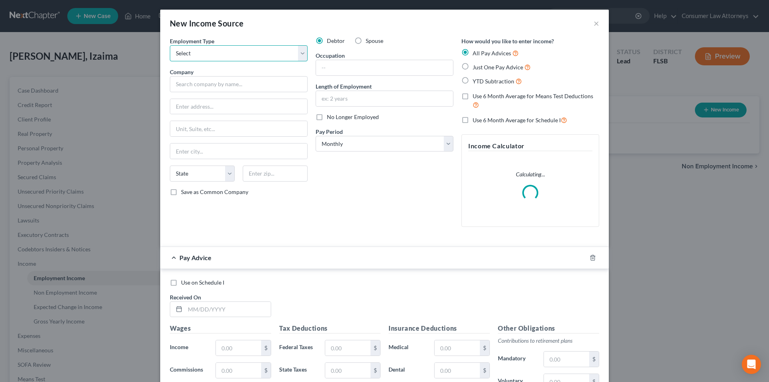
click at [226, 46] on select "Select Full or [DEMOGRAPHIC_DATA] Employment Self Employment" at bounding box center [239, 53] width 138 height 16
click at [170, 45] on select "Select Full or [DEMOGRAPHIC_DATA] Employment Self Employment" at bounding box center [239, 53] width 138 height 16
click at [210, 86] on input "text" at bounding box center [239, 84] width 138 height 16
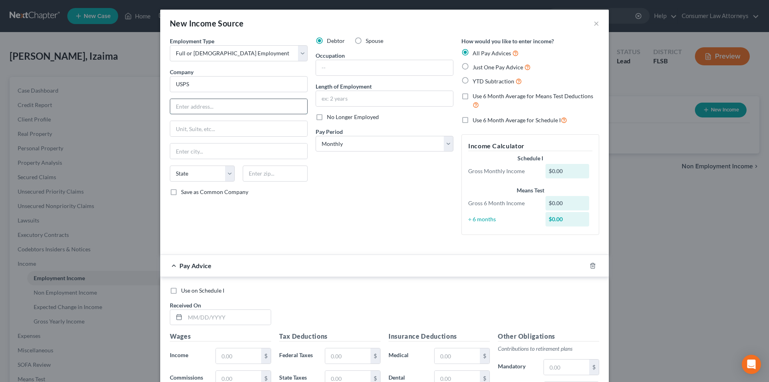
click at [243, 109] on input "text" at bounding box center [238, 106] width 137 height 15
click at [370, 62] on input "text" at bounding box center [384, 67] width 137 height 15
click at [359, 101] on input "text" at bounding box center [384, 98] width 137 height 15
click at [374, 151] on select "Select Monthly Twice Monthly Every Other Week Weekly" at bounding box center [385, 144] width 138 height 16
click at [316, 136] on select "Select Monthly Twice Monthly Every Other Week Weekly" at bounding box center [385, 144] width 138 height 16
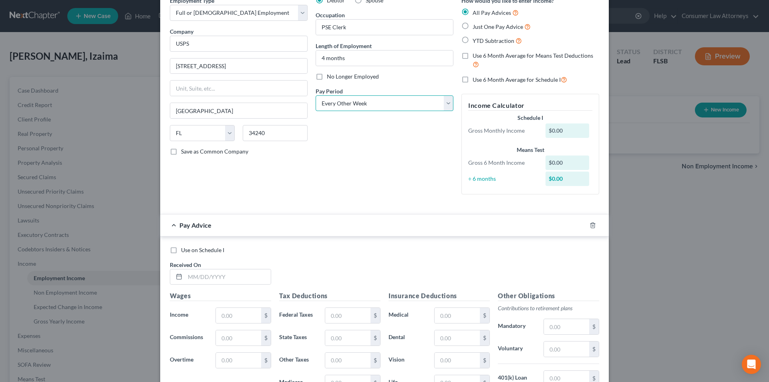
scroll to position [160, 0]
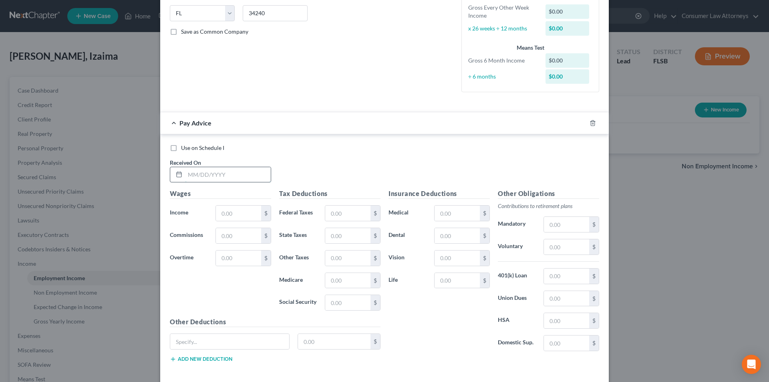
click at [207, 167] on input "text" at bounding box center [228, 174] width 86 height 15
click at [232, 214] on input "text" at bounding box center [238, 212] width 45 height 15
click at [343, 306] on input "text" at bounding box center [347, 302] width 45 height 15
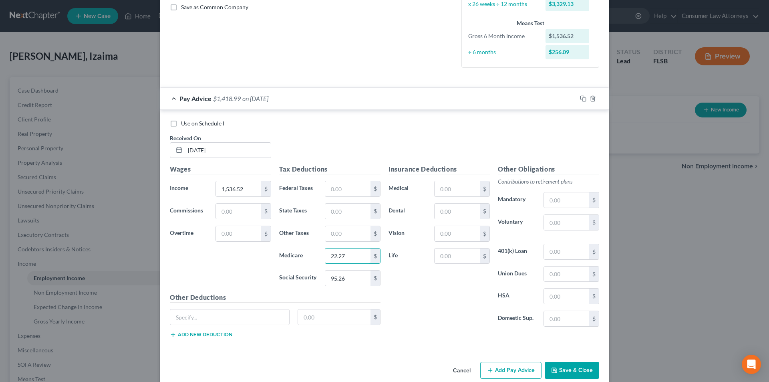
scroll to position [197, 0]
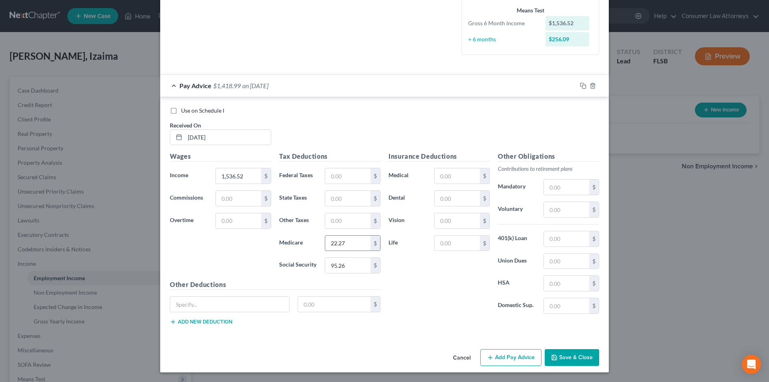
drag, startPoint x: 504, startPoint y: 357, endPoint x: 657, endPoint y: 282, distance: 170.7
click at [504, 357] on button "Add Pay Advice" at bounding box center [510, 357] width 61 height 17
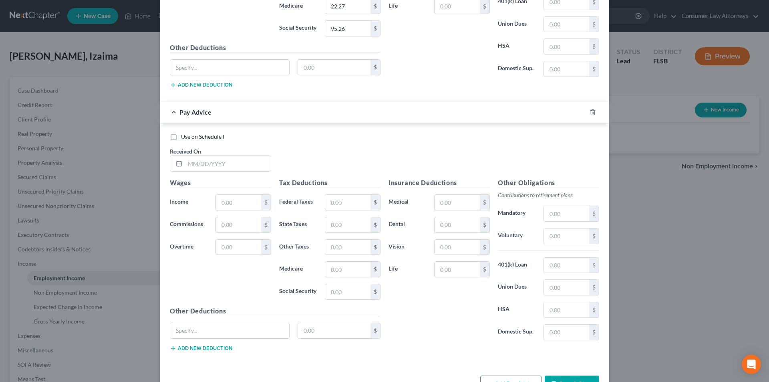
scroll to position [460, 0]
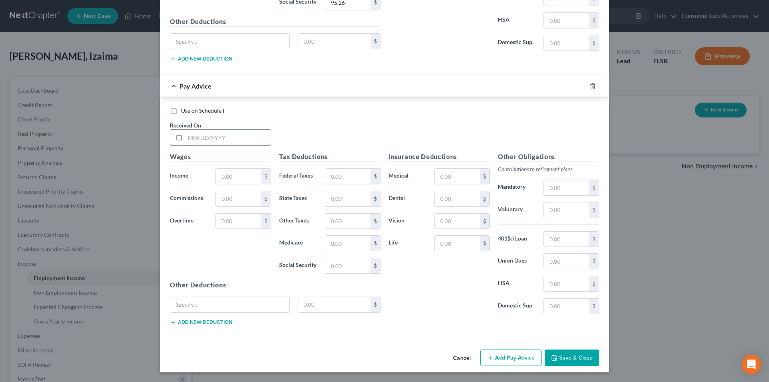
click at [196, 144] on input "text" at bounding box center [228, 137] width 86 height 15
click at [223, 175] on input "text" at bounding box center [238, 176] width 45 height 15
click at [339, 173] on input "text" at bounding box center [347, 176] width 45 height 15
click at [327, 267] on input "text" at bounding box center [347, 265] width 45 height 15
click at [505, 357] on button "Add Pay Advice" at bounding box center [510, 357] width 61 height 17
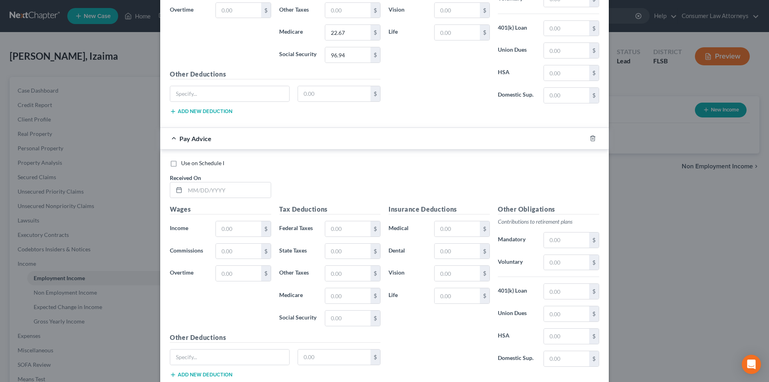
scroll to position [723, 0]
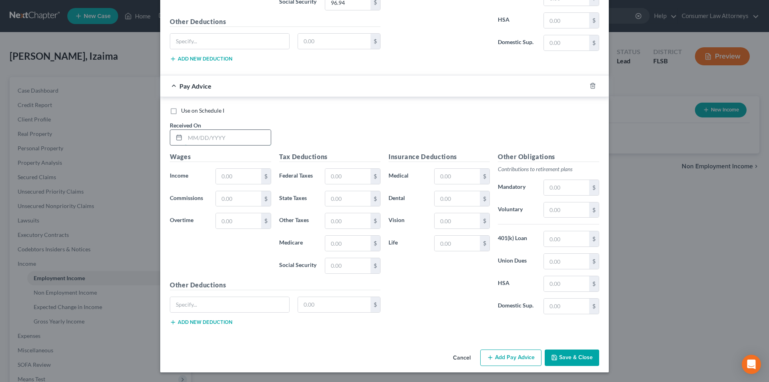
click at [196, 137] on input "text" at bounding box center [228, 137] width 86 height 15
click at [228, 178] on input "text" at bounding box center [238, 176] width 45 height 15
click at [245, 174] on input "128" at bounding box center [238, 176] width 45 height 15
click at [345, 265] on input "text" at bounding box center [347, 265] width 45 height 15
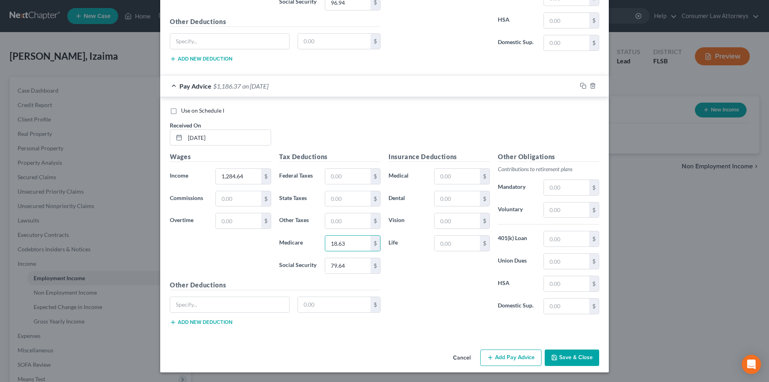
click at [520, 361] on button "Add Pay Advice" at bounding box center [510, 357] width 61 height 17
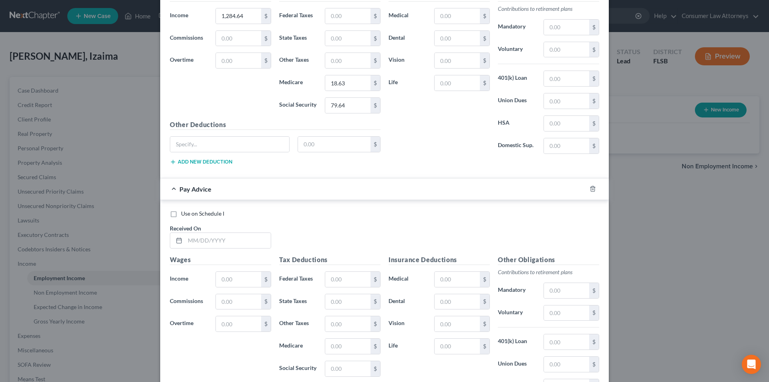
scroll to position [987, 0]
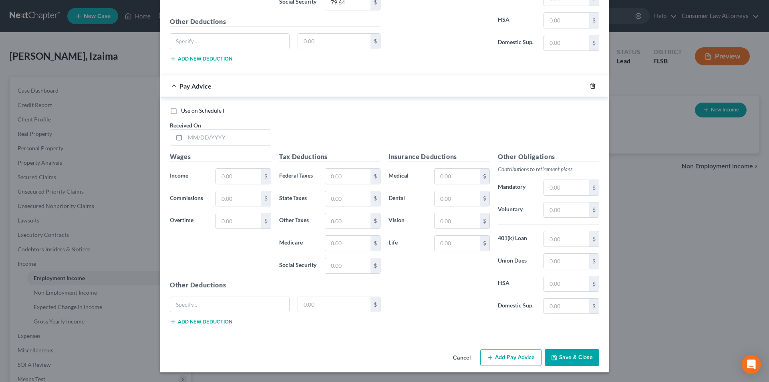
click at [591, 87] on icon "button" at bounding box center [593, 86] width 6 height 6
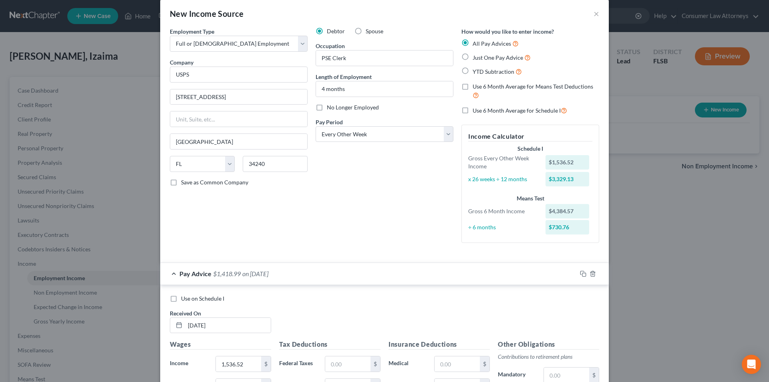
scroll to position [0, 0]
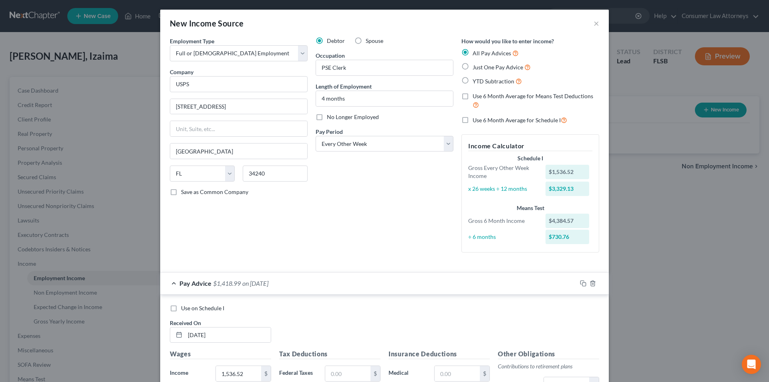
click at [473, 119] on label "Use 6 Month Average for Schedule I" at bounding box center [520, 119] width 95 height 9
click at [476, 119] on input "Use 6 Month Average for Schedule I" at bounding box center [478, 117] width 5 height 5
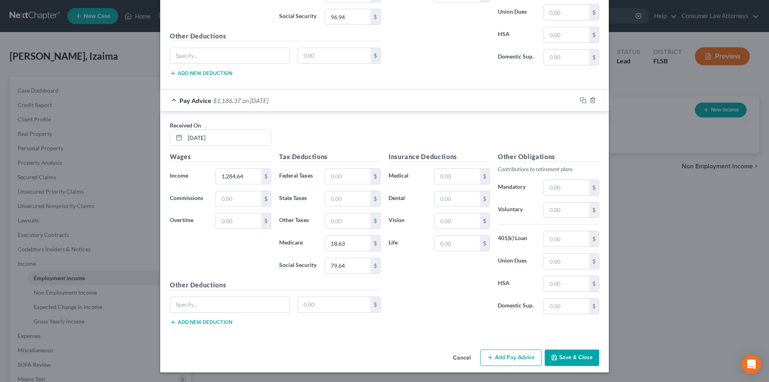
scroll to position [679, 0]
click at [575, 357] on button "Save & Close" at bounding box center [572, 357] width 54 height 17
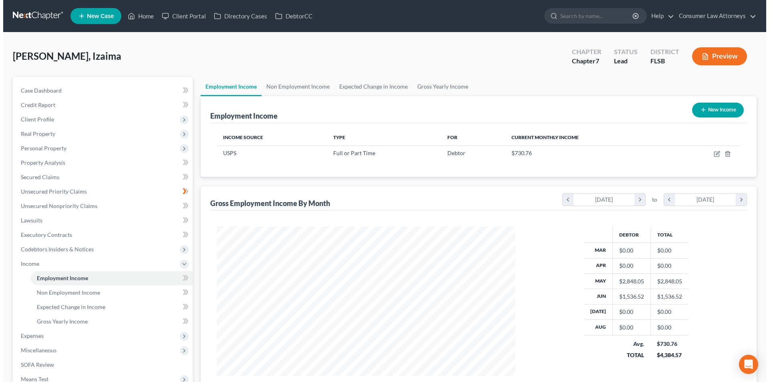
scroll to position [400427, 400261]
click at [713, 109] on button "New Income" at bounding box center [715, 110] width 52 height 15
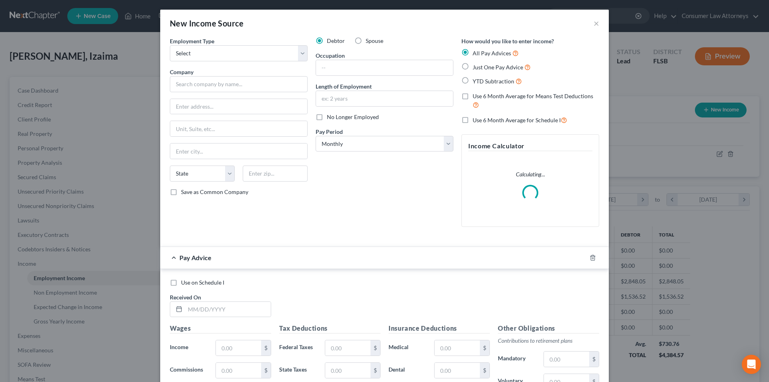
scroll to position [151, 318]
drag, startPoint x: 205, startPoint y: 54, endPoint x: 205, endPoint y: 60, distance: 6.5
click at [205, 54] on select "Select Full or [DEMOGRAPHIC_DATA] Employment Self Employment" at bounding box center [239, 53] width 138 height 16
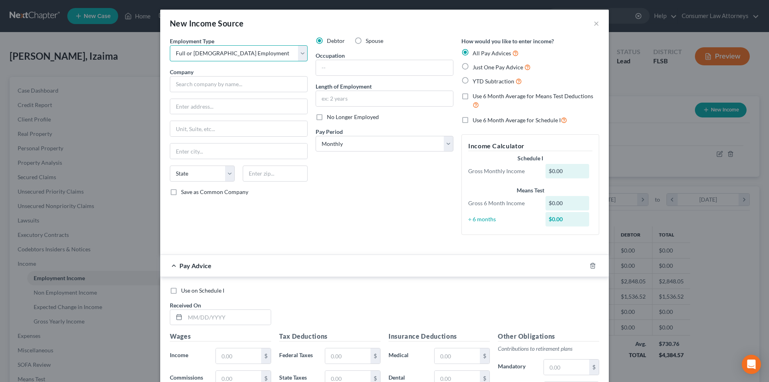
click at [170, 45] on select "Select Full or [DEMOGRAPHIC_DATA] Employment Self Employment" at bounding box center [239, 53] width 138 height 16
click at [203, 85] on input "text" at bounding box center [239, 84] width 138 height 16
click at [195, 109] on input "text" at bounding box center [238, 106] width 137 height 15
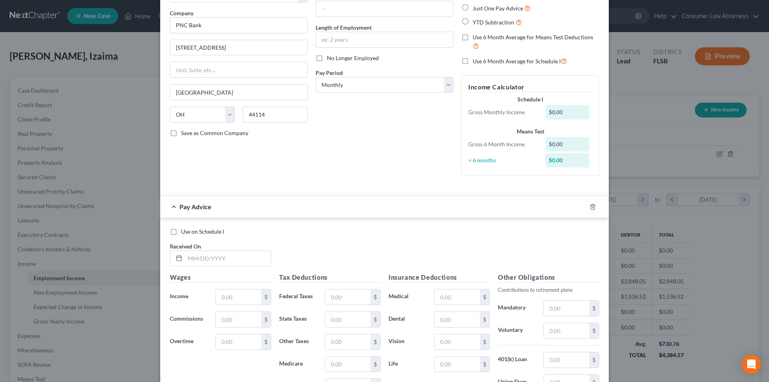
scroll to position [160, 0]
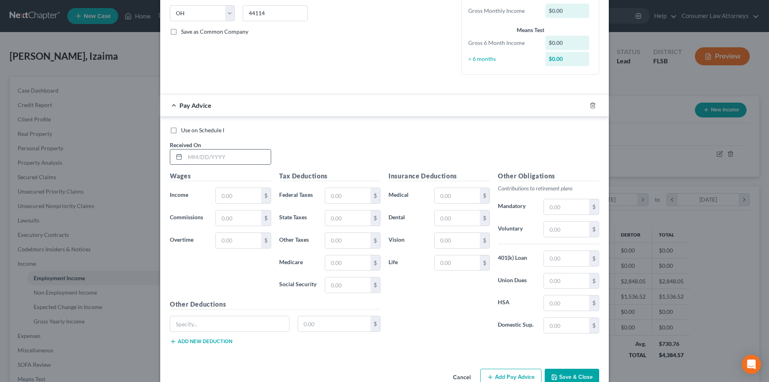
click at [235, 162] on input "text" at bounding box center [228, 156] width 86 height 15
click at [241, 197] on input "text" at bounding box center [238, 195] width 45 height 15
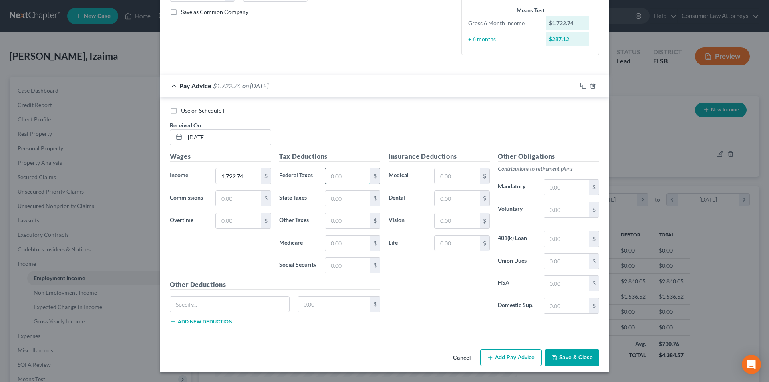
click at [342, 177] on input "text" at bounding box center [347, 175] width 45 height 15
click at [452, 200] on input "text" at bounding box center [457, 198] width 45 height 15
click at [216, 306] on input "text" at bounding box center [229, 303] width 119 height 15
click at [321, 305] on input "text" at bounding box center [334, 303] width 73 height 15
click at [516, 360] on button "Add Pay Advice" at bounding box center [510, 357] width 61 height 17
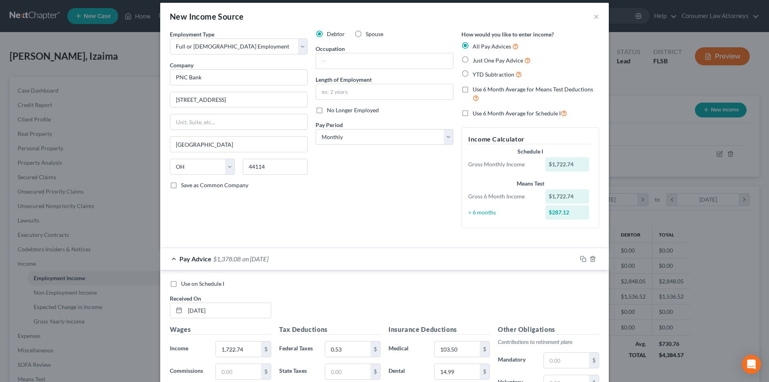
scroll to position [0, 0]
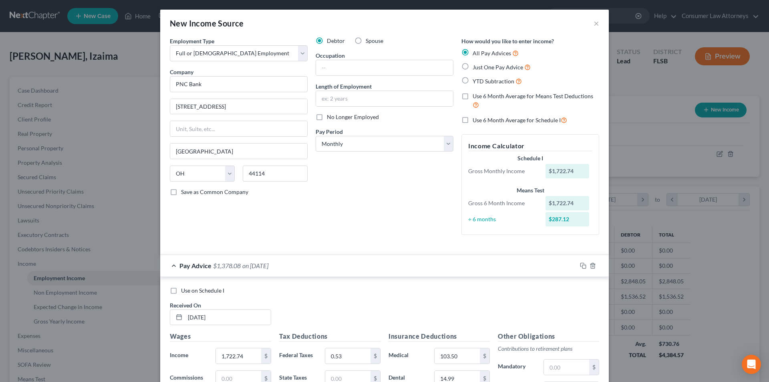
click at [327, 117] on label "No Longer Employed" at bounding box center [353, 117] width 52 height 8
click at [330, 117] on input "No Longer Employed" at bounding box center [332, 115] width 5 height 5
click at [375, 147] on select "Select Monthly Twice Monthly Every Other Week Weekly" at bounding box center [385, 144] width 138 height 16
click at [316, 136] on select "Select Monthly Twice Monthly Every Other Week Weekly" at bounding box center [385, 144] width 138 height 16
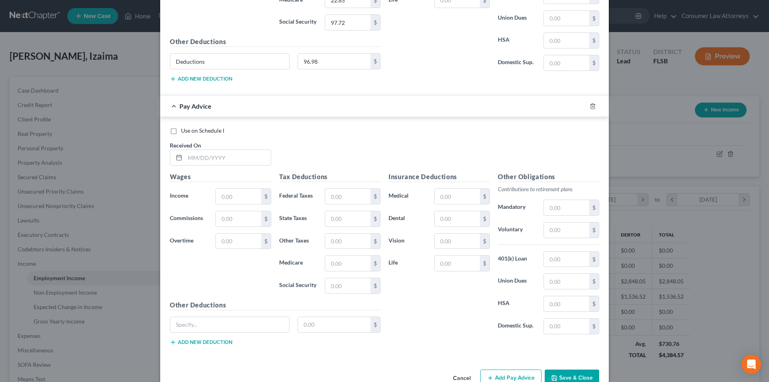
scroll to position [443, 0]
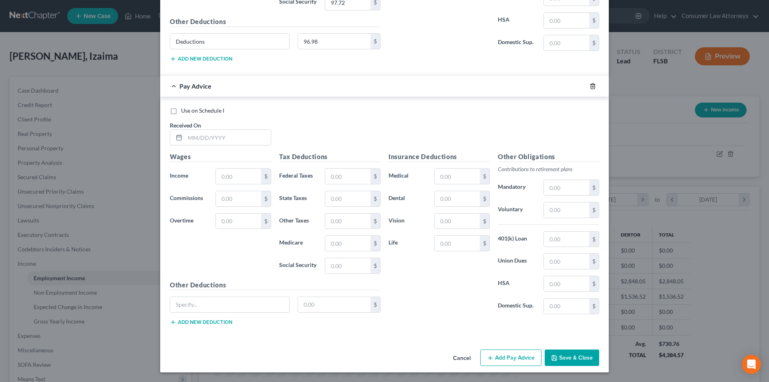
click at [591, 85] on icon "button" at bounding box center [593, 85] width 4 height 5
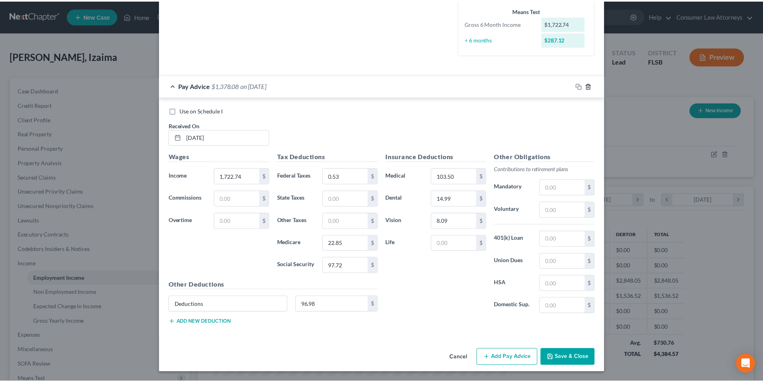
scroll to position [197, 0]
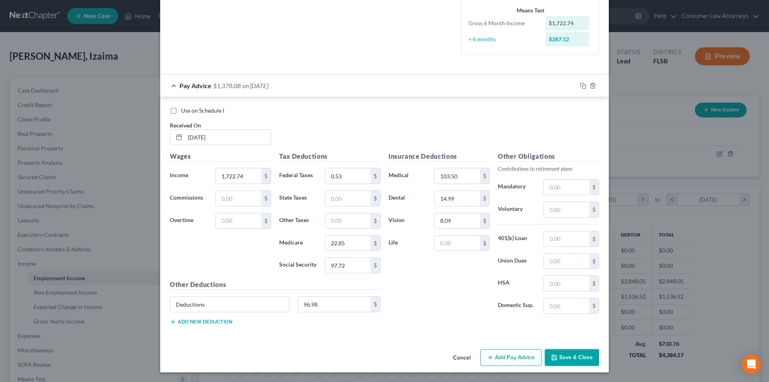
click at [563, 359] on button "Save & Close" at bounding box center [572, 357] width 54 height 17
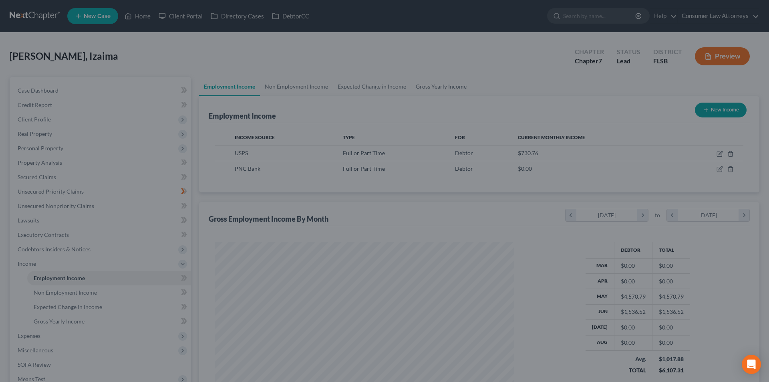
scroll to position [400427, 400261]
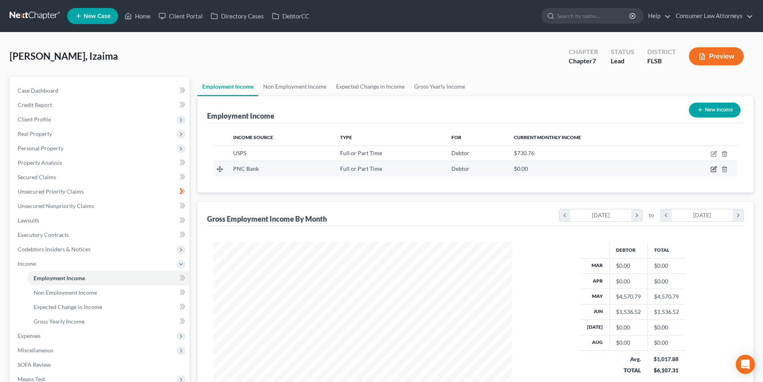
click at [716, 168] on icon "button" at bounding box center [715, 169] width 4 height 4
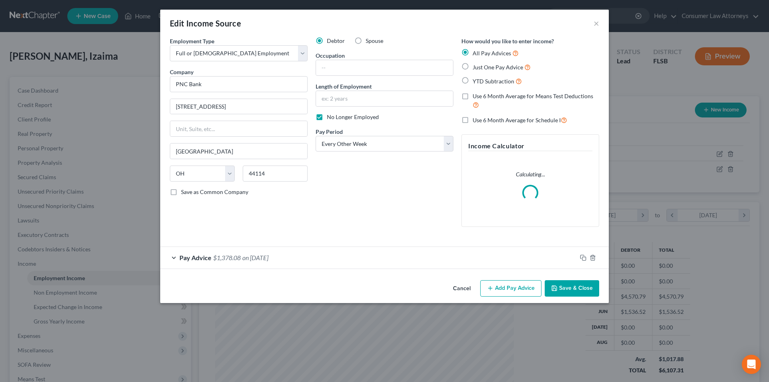
scroll to position [151, 318]
click at [363, 103] on input "text" at bounding box center [384, 98] width 137 height 15
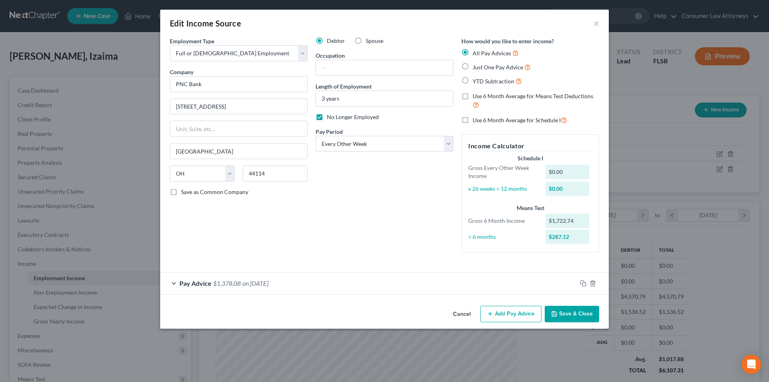
click at [506, 316] on button "Add Pay Advice" at bounding box center [510, 314] width 61 height 17
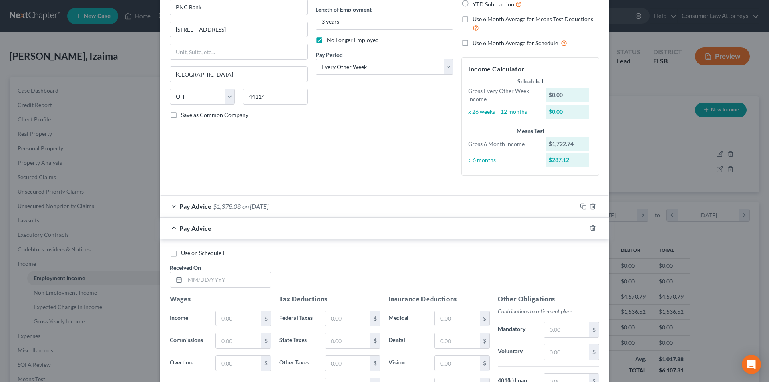
scroll to position [160, 0]
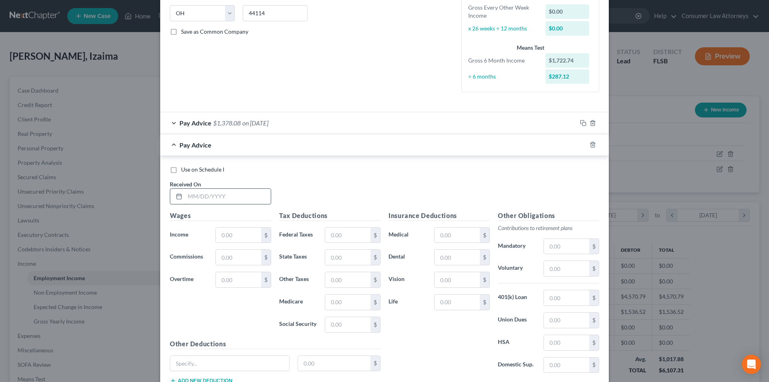
click at [223, 197] on input "text" at bounding box center [228, 196] width 86 height 15
click at [230, 240] on input "text" at bounding box center [238, 235] width 45 height 15
click at [347, 304] on input "text" at bounding box center [347, 301] width 45 height 15
click at [338, 325] on input "text" at bounding box center [347, 324] width 45 height 15
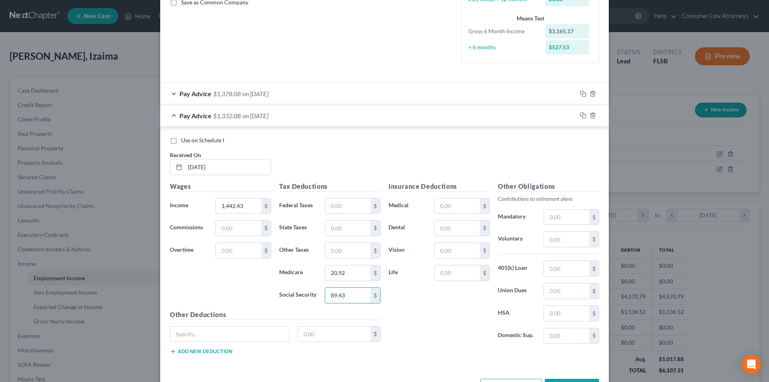
scroll to position [219, 0]
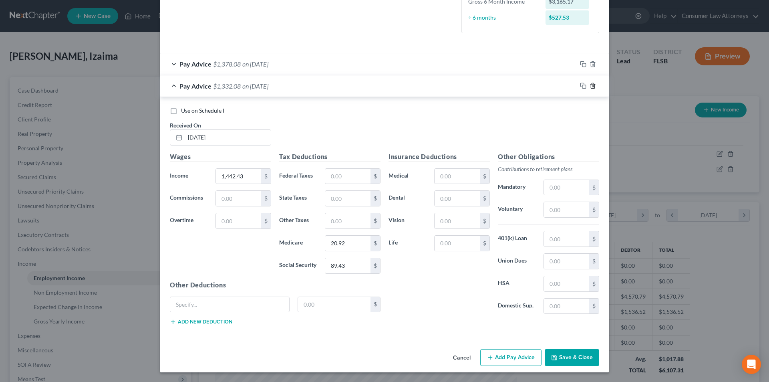
click at [590, 86] on icon "button" at bounding box center [593, 86] width 6 height 6
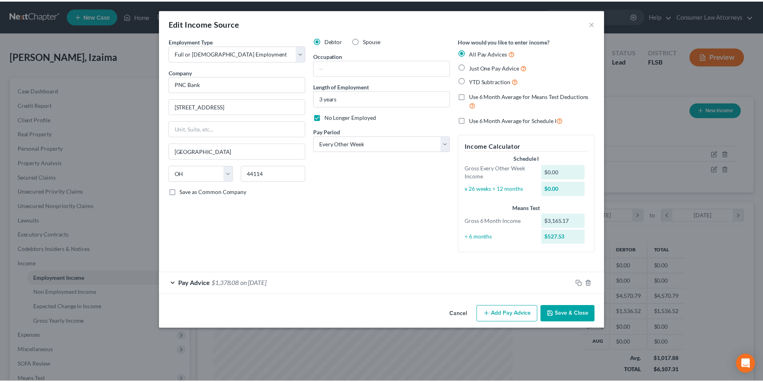
scroll to position [0, 0]
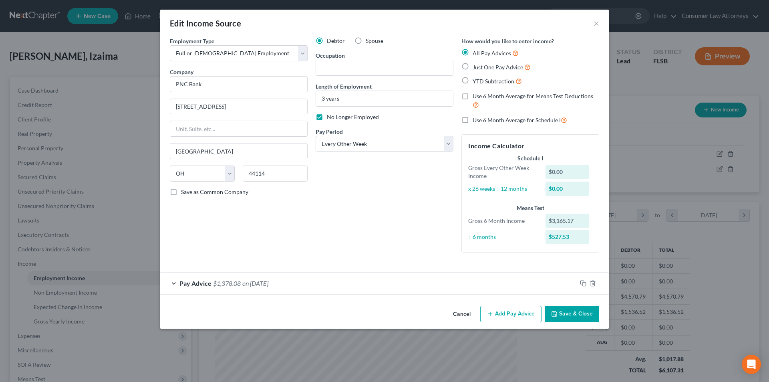
click at [569, 312] on button "Save & Close" at bounding box center [572, 314] width 54 height 17
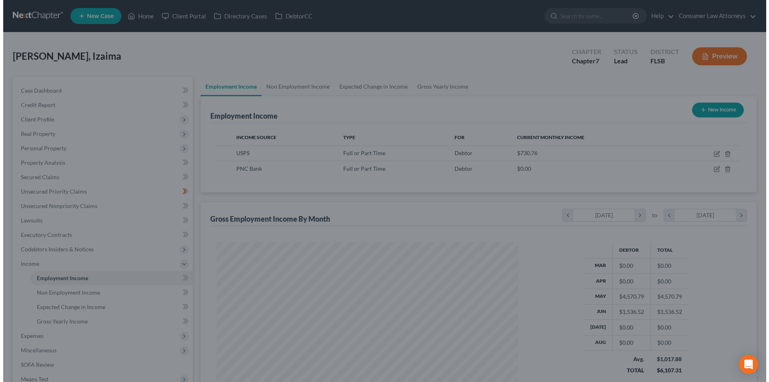
scroll to position [400427, 400261]
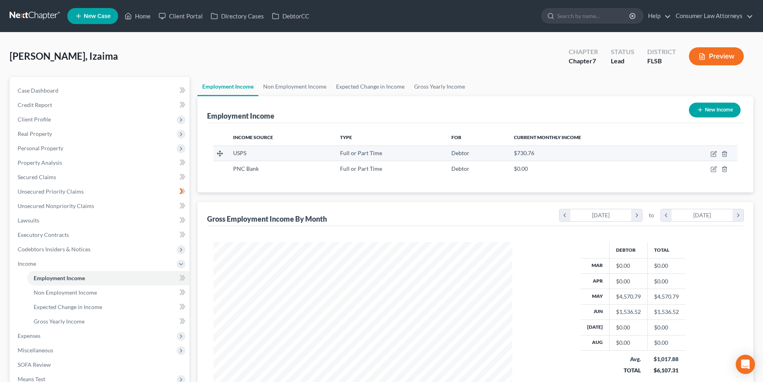
click at [710, 155] on td at bounding box center [703, 152] width 67 height 15
click at [716, 155] on icon "button" at bounding box center [713, 154] width 5 height 5
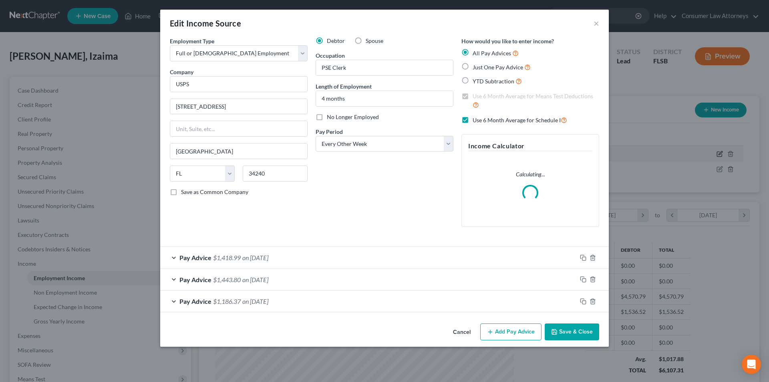
scroll to position [151, 318]
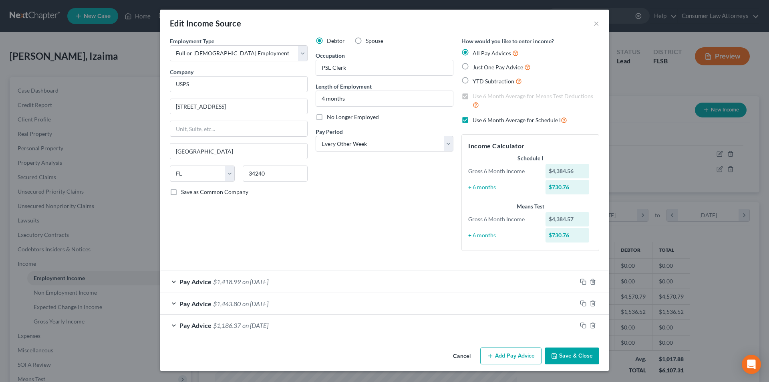
click at [505, 356] on button "Add Pay Advice" at bounding box center [510, 355] width 61 height 17
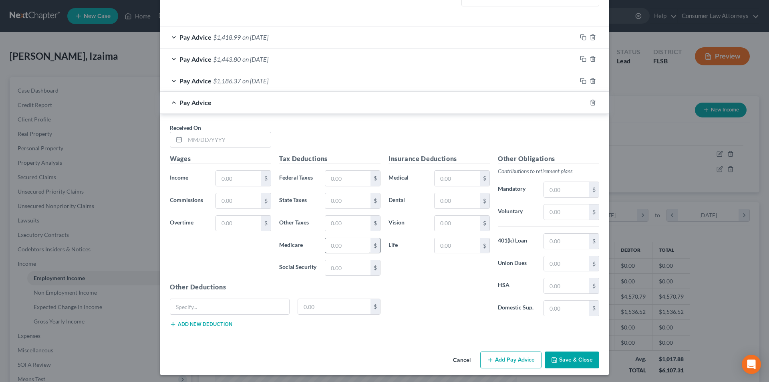
scroll to position [247, 0]
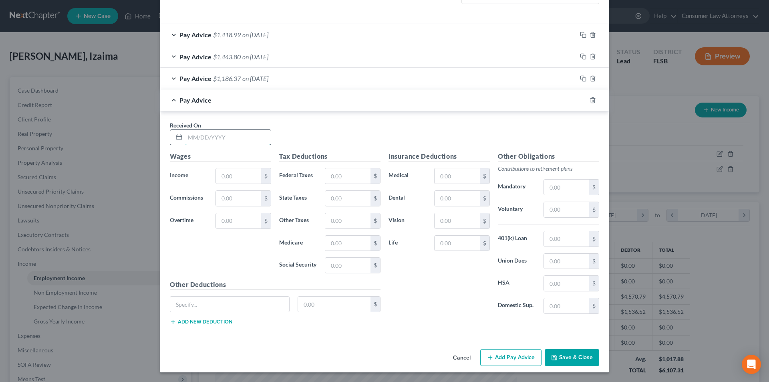
click at [234, 139] on input "text" at bounding box center [228, 137] width 86 height 15
click at [233, 173] on input "text" at bounding box center [238, 175] width 45 height 15
click at [337, 177] on input "text" at bounding box center [347, 175] width 45 height 15
click at [329, 238] on input "text" at bounding box center [347, 243] width 45 height 15
click at [520, 357] on button "Add Pay Advice" at bounding box center [510, 357] width 61 height 17
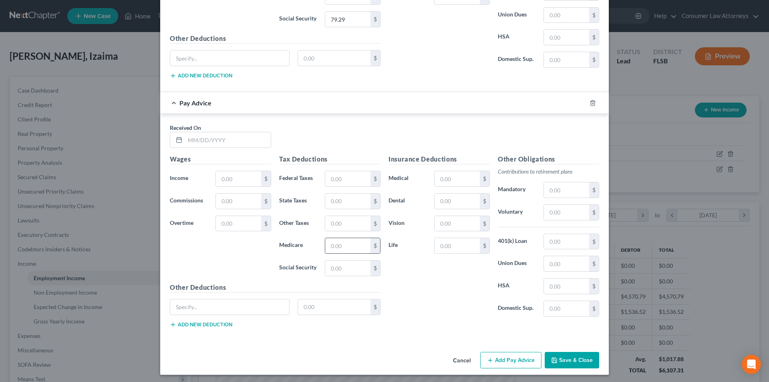
scroll to position [495, 0]
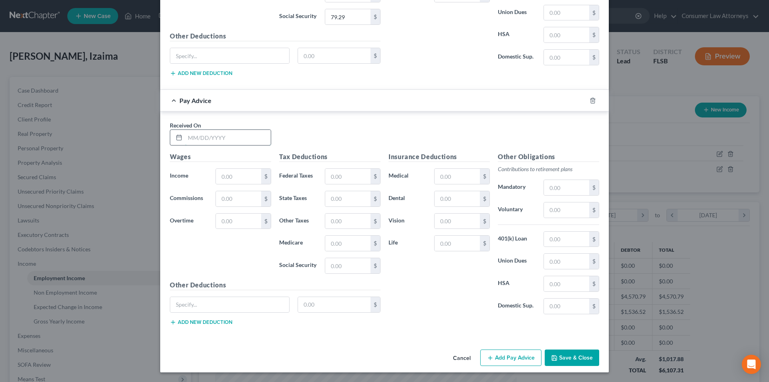
click at [228, 135] on input "text" at bounding box center [228, 137] width 86 height 15
click at [228, 177] on input "text" at bounding box center [238, 176] width 45 height 15
click at [342, 241] on input "text" at bounding box center [347, 243] width 45 height 15
click at [508, 354] on button "Add Pay Advice" at bounding box center [510, 357] width 61 height 17
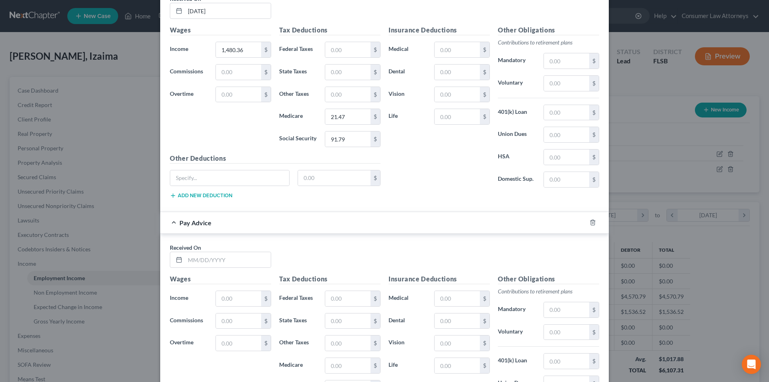
scroll to position [695, 0]
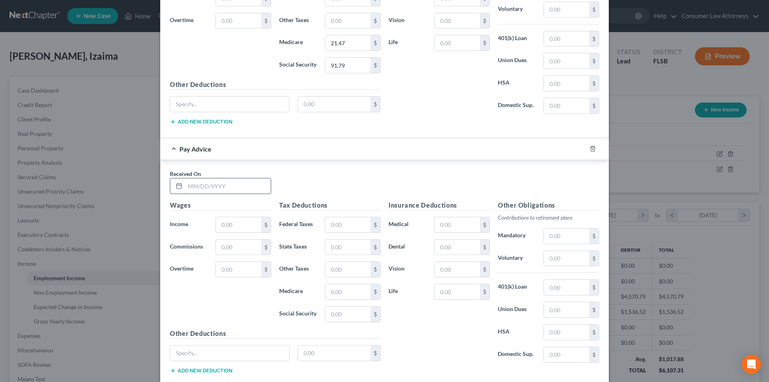
click at [215, 184] on input "text" at bounding box center [228, 185] width 86 height 15
click at [237, 230] on input "text" at bounding box center [238, 224] width 45 height 15
click at [349, 295] on input "text" at bounding box center [347, 291] width 45 height 15
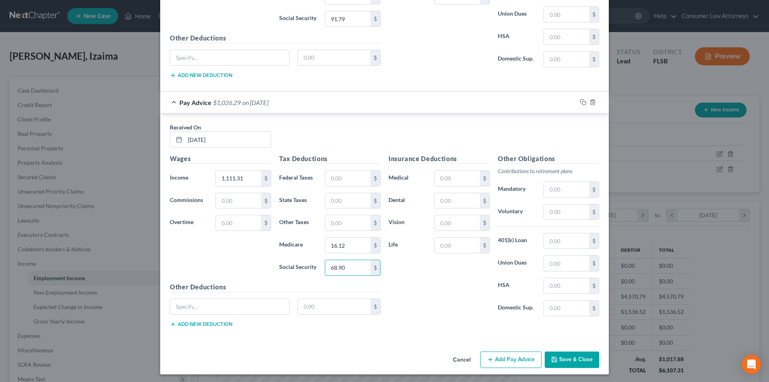
scroll to position [744, 0]
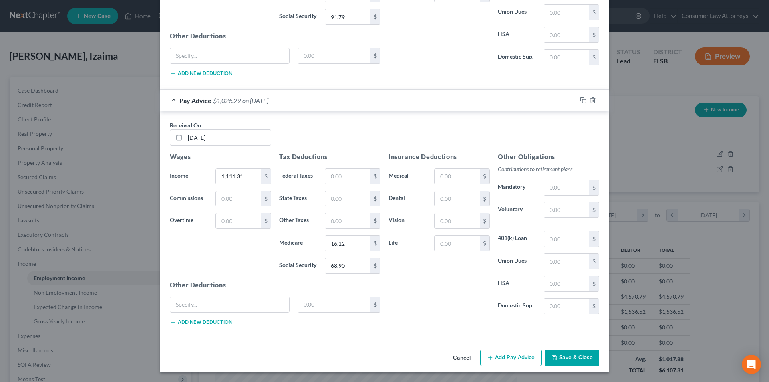
click at [515, 359] on button "Add Pay Advice" at bounding box center [510, 357] width 61 height 17
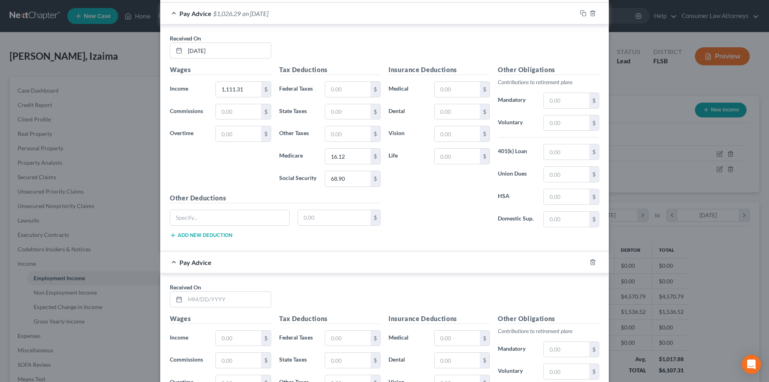
scroll to position [944, 0]
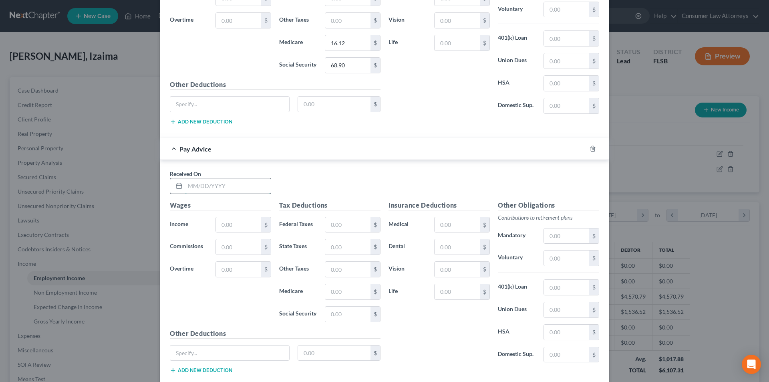
click at [207, 188] on input "text" at bounding box center [228, 185] width 86 height 15
click at [241, 229] on input "text" at bounding box center [238, 224] width 45 height 15
click at [350, 293] on input "text" at bounding box center [347, 291] width 45 height 15
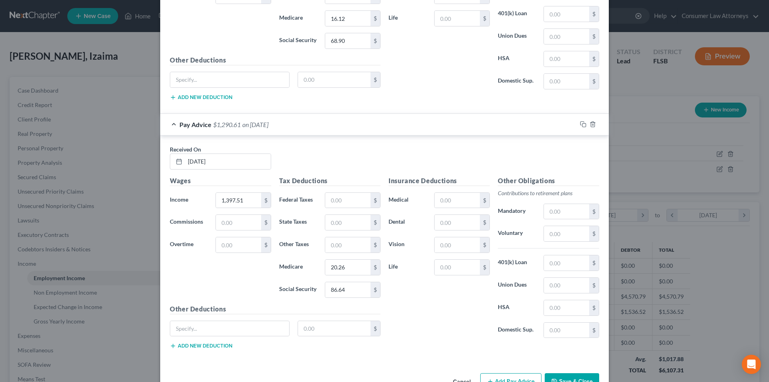
scroll to position [993, 0]
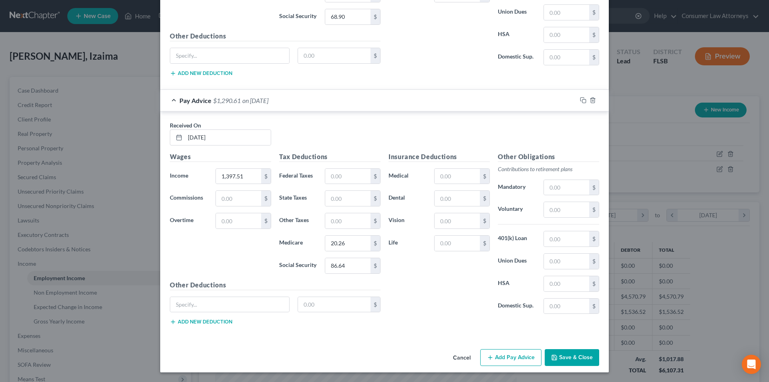
drag, startPoint x: 516, startPoint y: 353, endPoint x: 441, endPoint y: 290, distance: 97.2
click at [516, 353] on button "Add Pay Advice" at bounding box center [510, 357] width 61 height 17
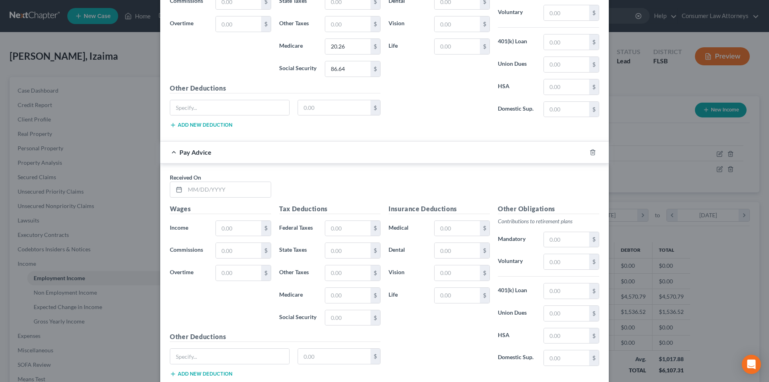
scroll to position [1193, 0]
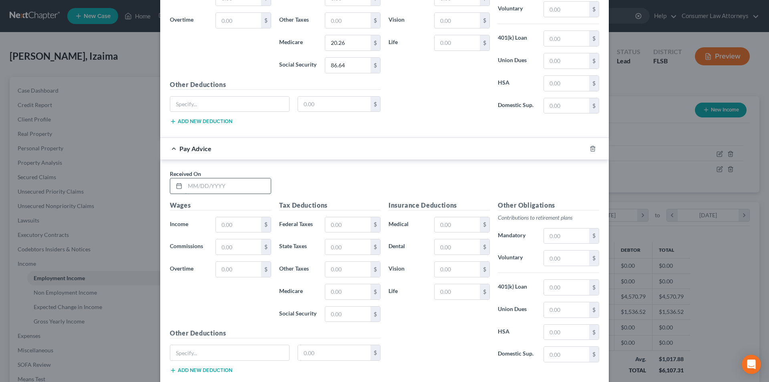
click at [215, 188] on input "text" at bounding box center [228, 185] width 86 height 15
click at [235, 223] on input "text" at bounding box center [238, 224] width 45 height 15
click at [340, 292] on input "text" at bounding box center [347, 291] width 45 height 15
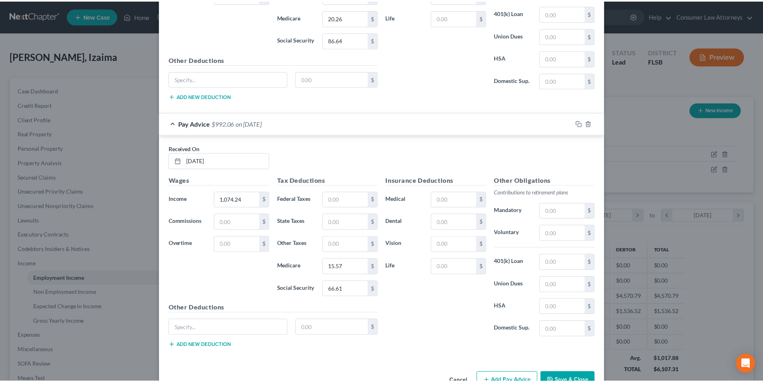
scroll to position [1241, 0]
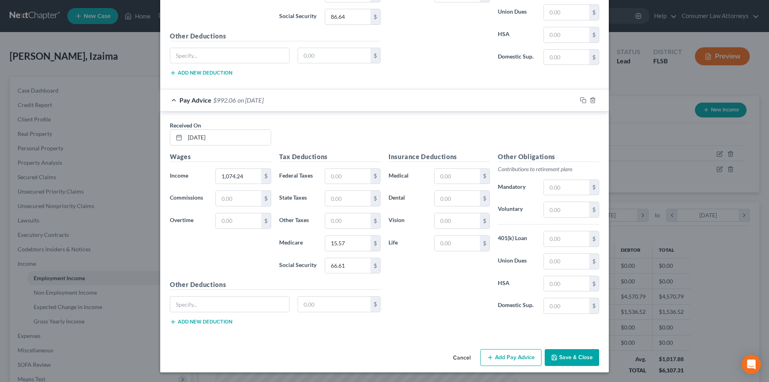
click at [565, 350] on button "Save & Close" at bounding box center [572, 357] width 54 height 17
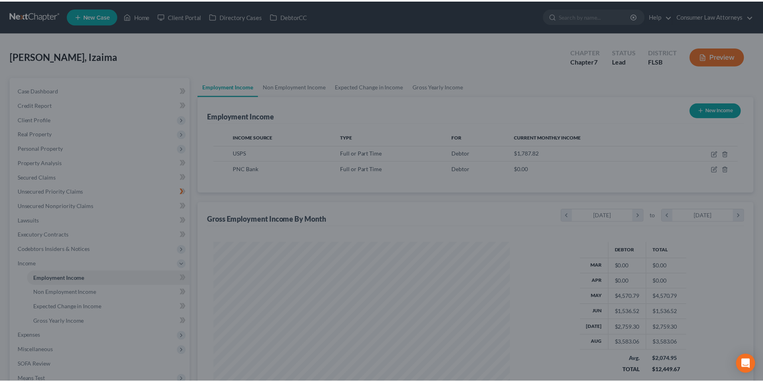
scroll to position [400427, 400261]
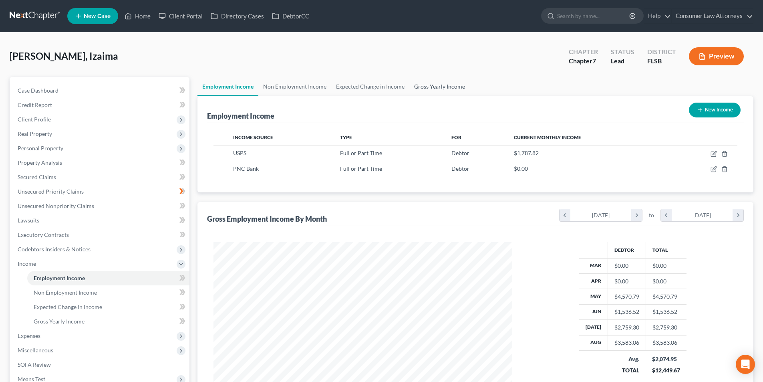
click at [455, 89] on link "Gross Yearly Income" at bounding box center [439, 86] width 60 height 19
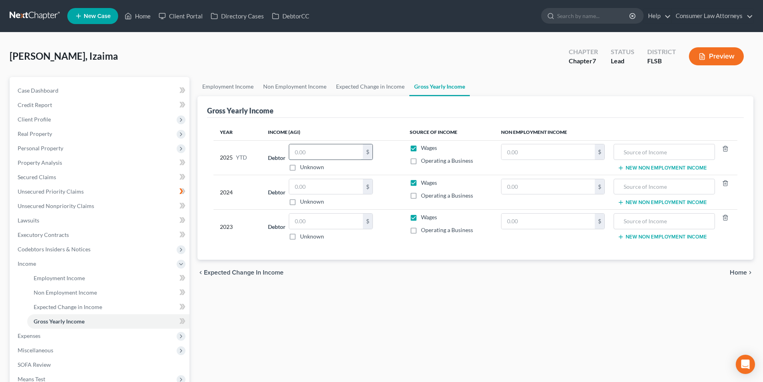
click at [330, 156] on input "text" at bounding box center [326, 151] width 74 height 15
click at [314, 184] on input "text" at bounding box center [326, 186] width 74 height 15
click at [333, 222] on input "text" at bounding box center [326, 221] width 74 height 15
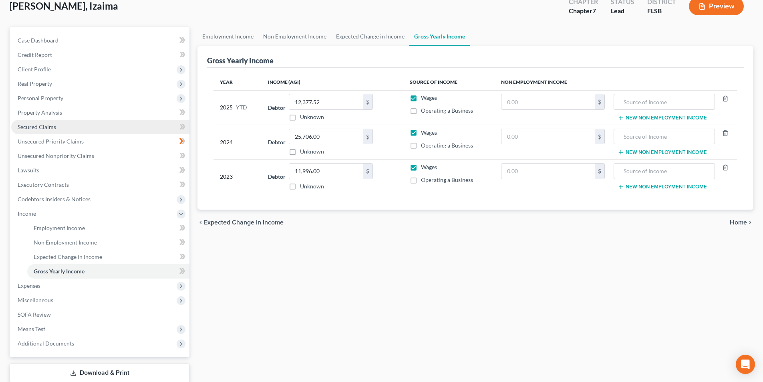
scroll to position [80, 0]
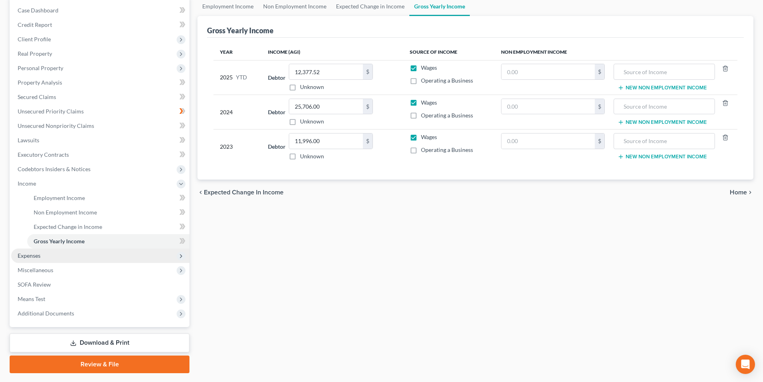
click at [29, 256] on span "Expenses" at bounding box center [29, 255] width 23 height 7
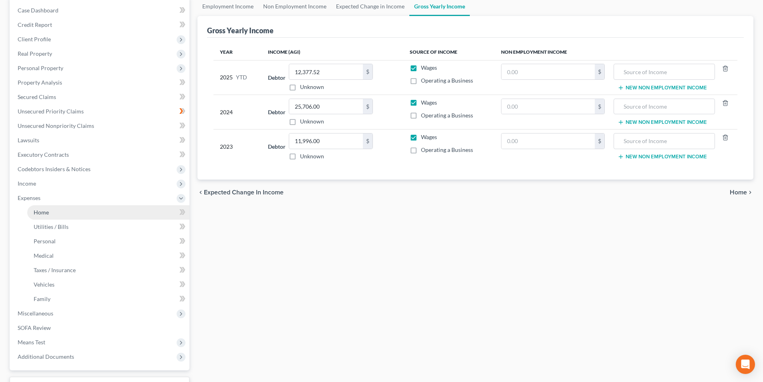
click at [48, 211] on span "Home" at bounding box center [41, 212] width 15 height 7
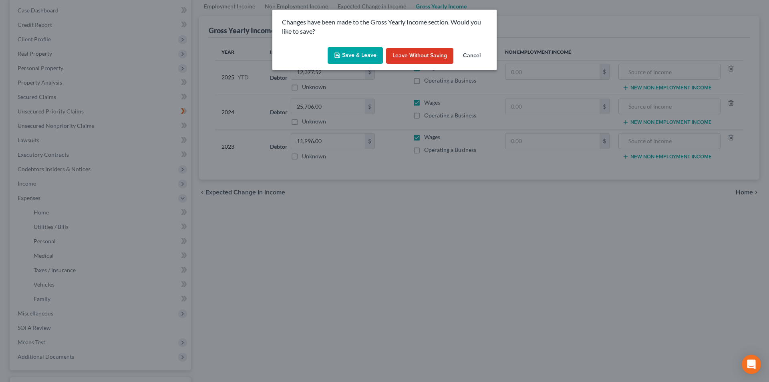
click at [359, 54] on button "Save & Leave" at bounding box center [355, 55] width 55 height 17
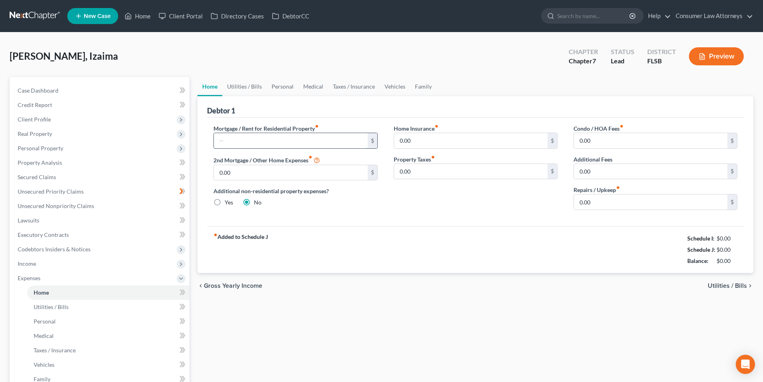
click at [260, 143] on input "text" at bounding box center [290, 140] width 153 height 15
click at [254, 85] on link "Utilities / Bills" at bounding box center [244, 86] width 44 height 19
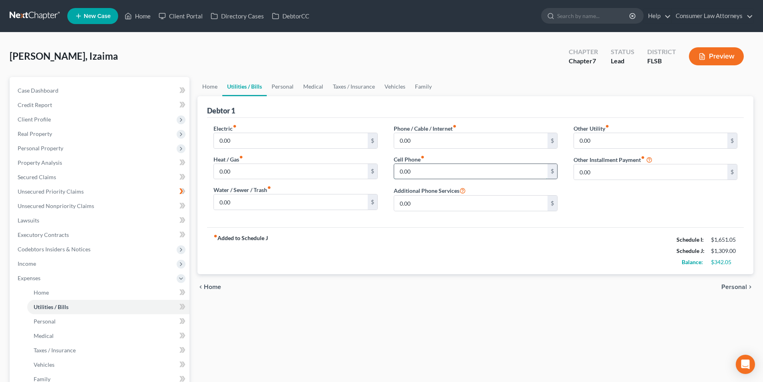
click at [443, 176] on input "0.00" at bounding box center [470, 171] width 153 height 15
click at [282, 87] on link "Personal" at bounding box center [283, 86] width 32 height 19
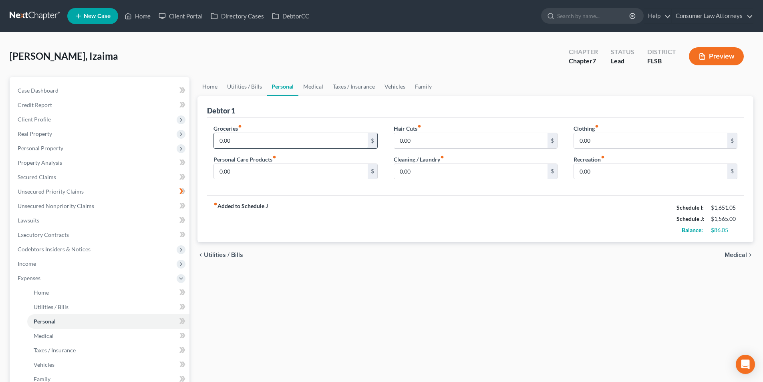
click at [249, 138] on input "0.00" at bounding box center [290, 140] width 153 height 15
click at [432, 141] on input "0.00" at bounding box center [470, 140] width 153 height 15
click at [602, 173] on input "0.00" at bounding box center [650, 171] width 153 height 15
click at [606, 136] on input "0.00" at bounding box center [650, 140] width 153 height 15
click at [447, 169] on input "0.00" at bounding box center [470, 171] width 153 height 15
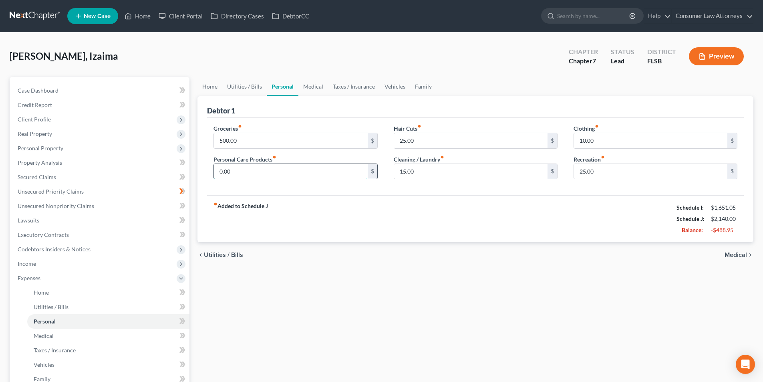
click at [267, 174] on input "0.00" at bounding box center [290, 171] width 153 height 15
click at [386, 86] on link "Vehicles" at bounding box center [395, 86] width 30 height 19
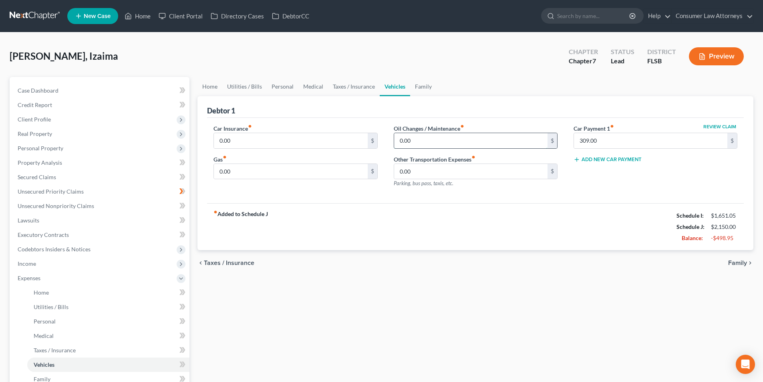
click at [429, 140] on input "0.00" at bounding box center [470, 140] width 153 height 15
drag, startPoint x: 429, startPoint y: 140, endPoint x: 376, endPoint y: 139, distance: 52.5
click at [376, 139] on div "Car Insurance fiber_manual_record 0.00 $ Gas fiber_manual_record 0.00 $ Oil Cha…" at bounding box center [475, 159] width 540 height 70
click at [264, 178] on input "0.00" at bounding box center [290, 171] width 153 height 15
click at [283, 141] on input "0.00" at bounding box center [290, 140] width 153 height 15
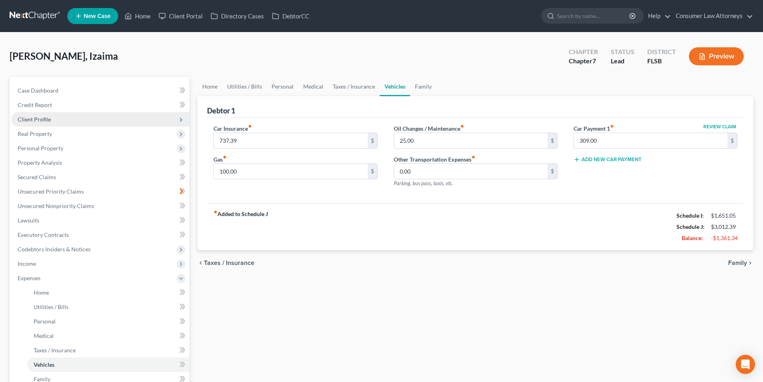
click at [43, 120] on span "Client Profile" at bounding box center [34, 119] width 33 height 7
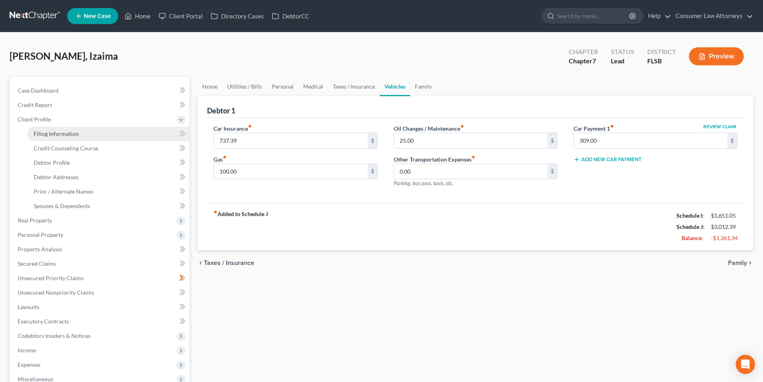
click at [61, 132] on span "Filing Information" at bounding box center [56, 133] width 45 height 7
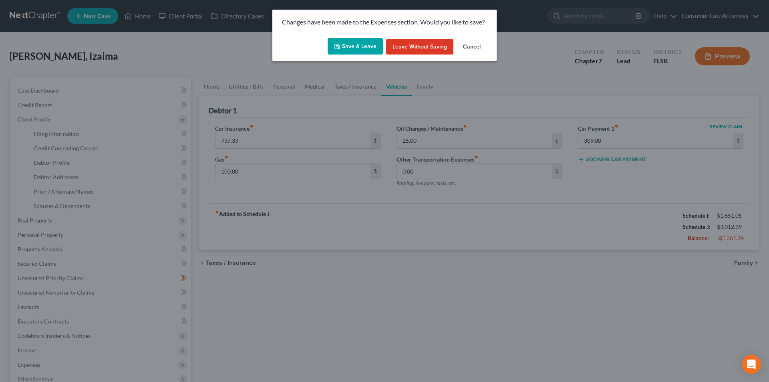
click at [355, 46] on button "Save & Leave" at bounding box center [355, 46] width 55 height 17
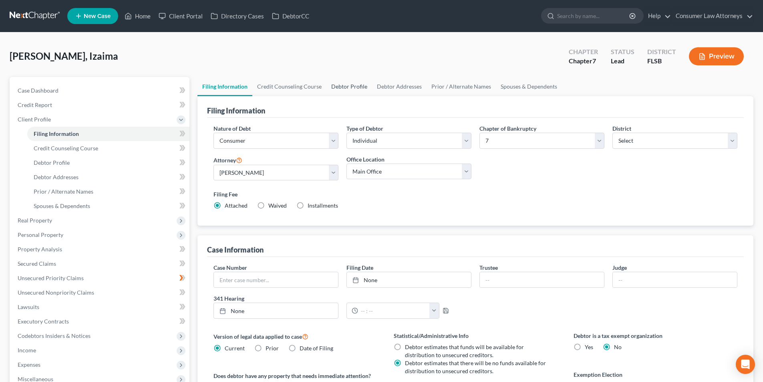
click at [348, 83] on link "Debtor Profile" at bounding box center [349, 86] width 46 height 19
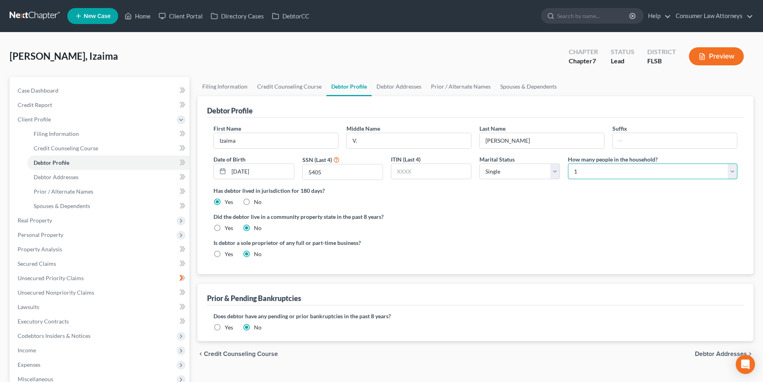
click at [585, 176] on select "Select 1 2 3 4 5 6 7 8 9 10 11 12 13 14 15 16 17 18 19 20" at bounding box center [652, 171] width 169 height 16
click at [568, 163] on select "Select 1 2 3 4 5 6 7 8 9 10 11 12 13 14 15 16 17 18 19 20" at bounding box center [652, 171] width 169 height 16
click at [582, 97] on div "Debtor Profile" at bounding box center [475, 107] width 537 height 22
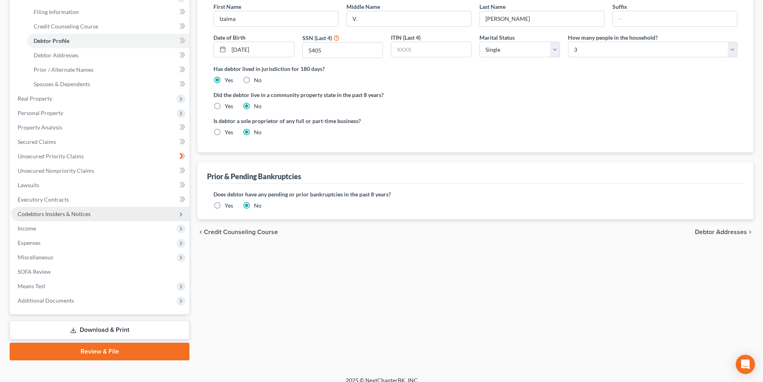
scroll to position [131, 0]
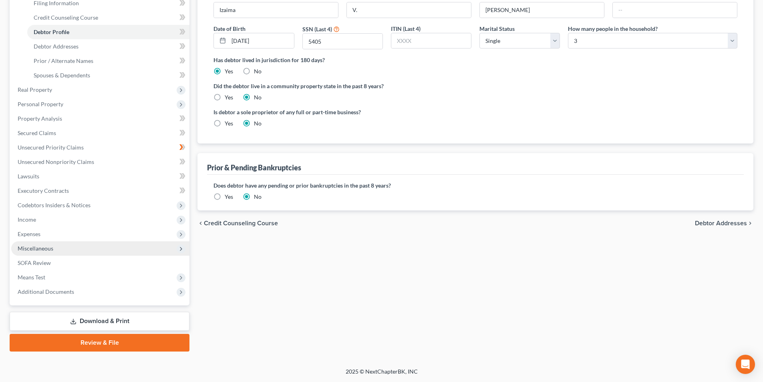
click at [38, 246] on span "Miscellaneous" at bounding box center [36, 248] width 36 height 7
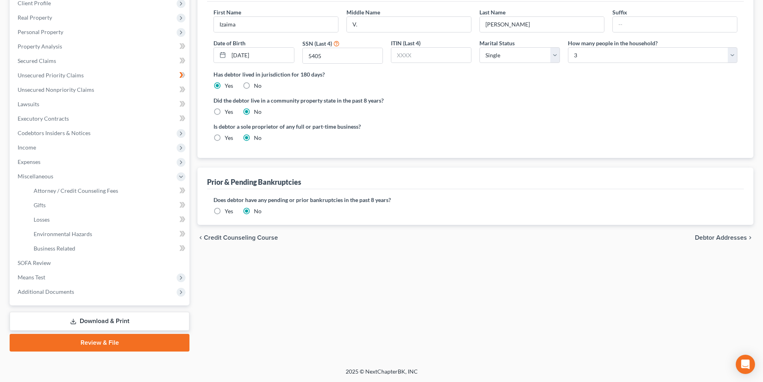
scroll to position [116, 0]
click at [92, 191] on span "Attorney / Credit Counseling Fees" at bounding box center [76, 190] width 85 height 7
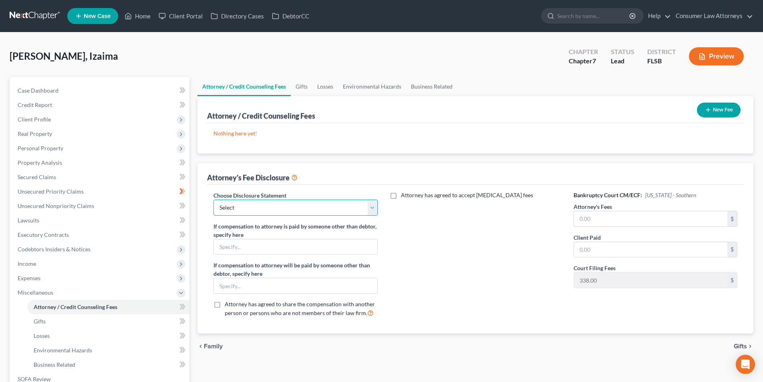
drag, startPoint x: 306, startPoint y: 204, endPoint x: 297, endPoint y: 207, distance: 9.4
click at [306, 204] on select "Select [GEOGRAPHIC_DATA] [GEOGRAPHIC_DATA] Northern Disclosure of Compensation …" at bounding box center [296, 207] width 164 height 16
click at [214, 199] on select "Select [GEOGRAPHIC_DATA] [GEOGRAPHIC_DATA] Northern Disclosure of Compensation …" at bounding box center [296, 207] width 164 height 16
click at [622, 216] on input "text" at bounding box center [650, 218] width 153 height 15
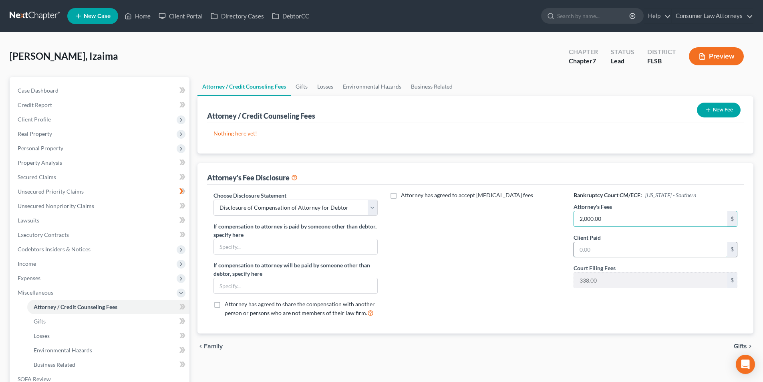
click at [586, 252] on input "text" at bounding box center [650, 249] width 153 height 15
click at [719, 110] on button "New Fee" at bounding box center [719, 110] width 44 height 15
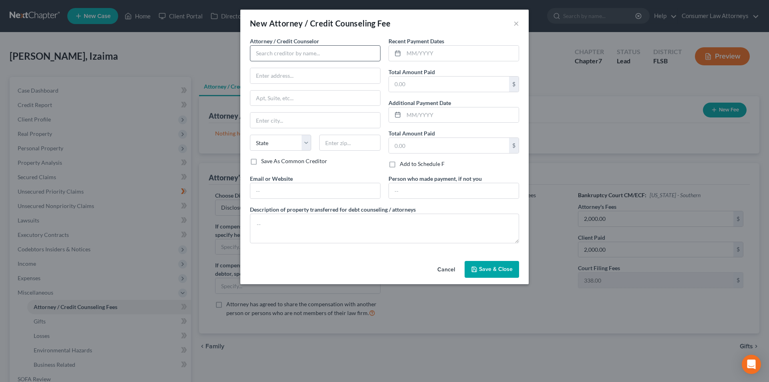
drag, startPoint x: 306, startPoint y: 41, endPoint x: 306, endPoint y: 47, distance: 6.1
click at [306, 42] on span "Attorney / Credit Counselor" at bounding box center [284, 41] width 69 height 7
click at [306, 50] on input "text" at bounding box center [315, 53] width 131 height 16
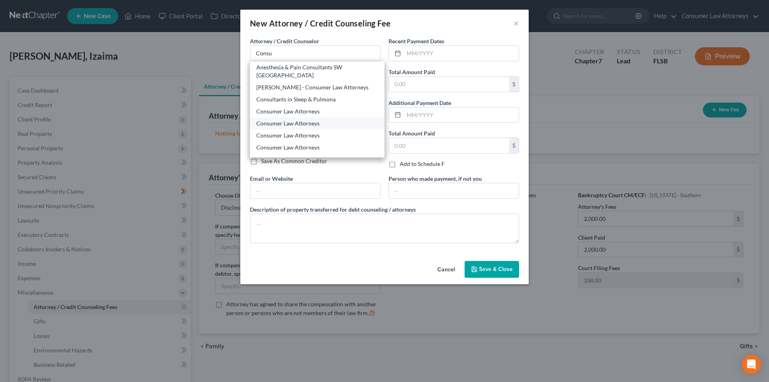
click at [301, 119] on div "Consumer Law Attorneys" at bounding box center [317, 123] width 122 height 8
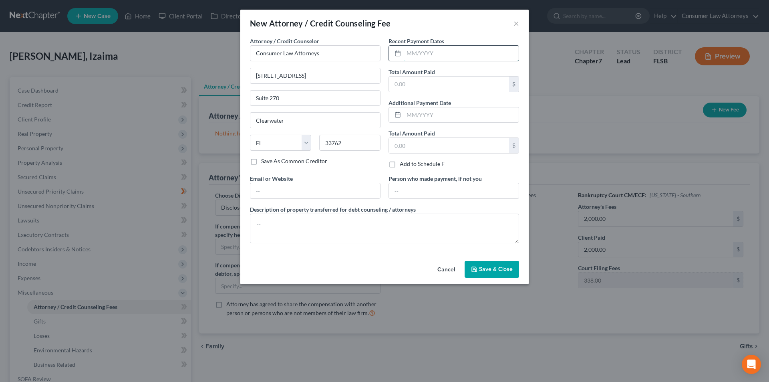
click at [416, 56] on input "text" at bounding box center [461, 53] width 115 height 15
click at [411, 87] on input "text" at bounding box center [449, 84] width 120 height 15
click at [347, 224] on textarea at bounding box center [384, 229] width 269 height 30
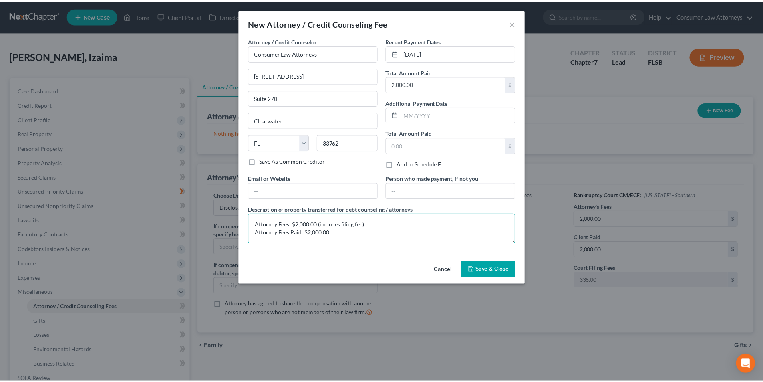
scroll to position [2, 0]
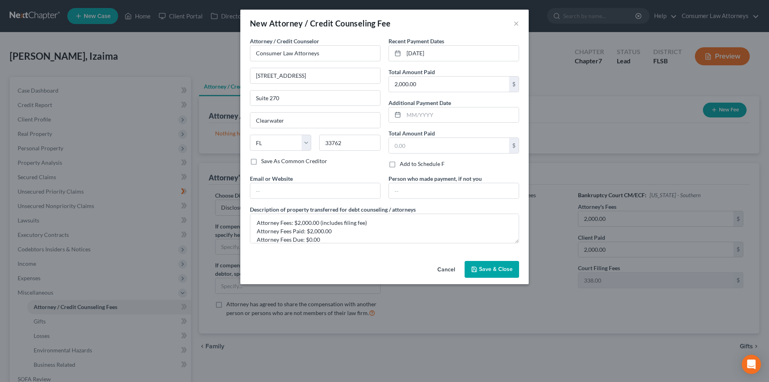
click at [500, 272] on button "Save & Close" at bounding box center [492, 269] width 54 height 17
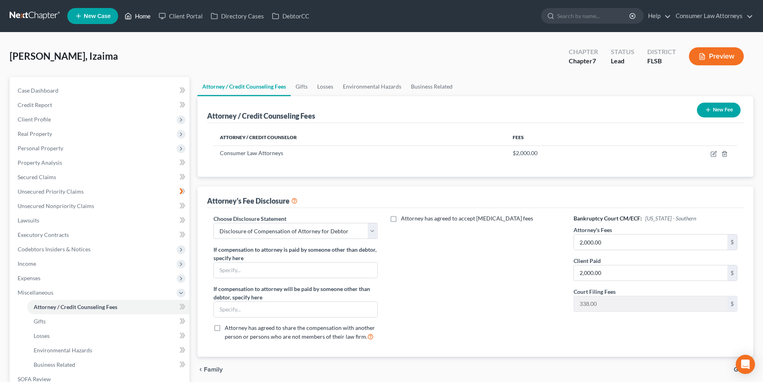
click at [141, 19] on link "Home" at bounding box center [138, 16] width 34 height 14
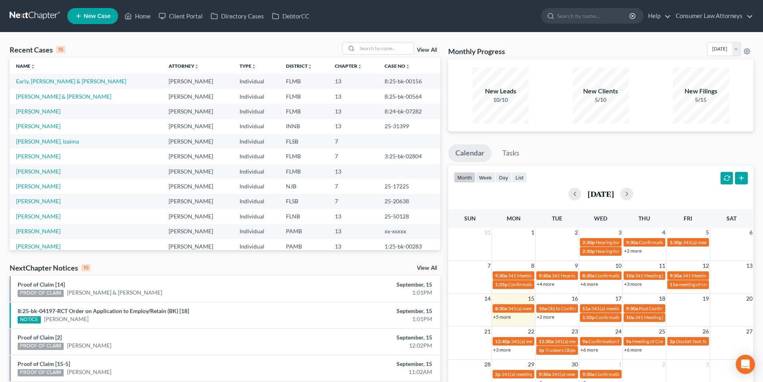
click at [430, 50] on link "View All" at bounding box center [427, 50] width 20 height 6
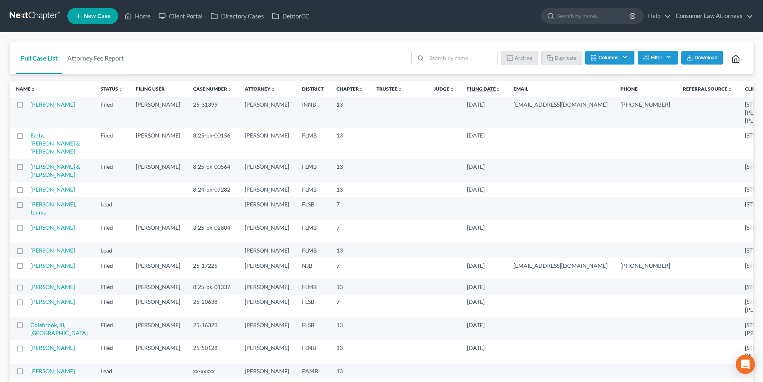
click at [467, 90] on link "Filing Date unfold_more expand_more expand_less" at bounding box center [484, 89] width 34 height 6
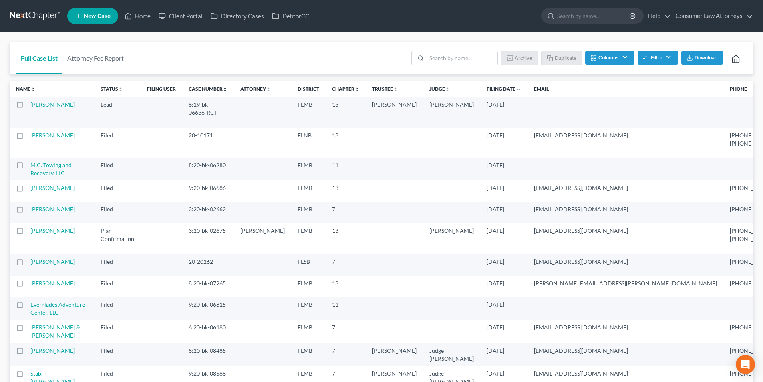
click at [487, 91] on link "Filing Date unfold_more expand_more expand_less" at bounding box center [504, 89] width 34 height 6
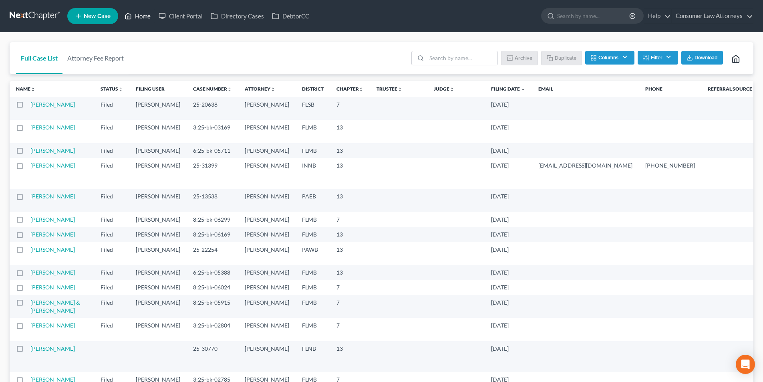
click at [143, 20] on link "Home" at bounding box center [138, 16] width 34 height 14
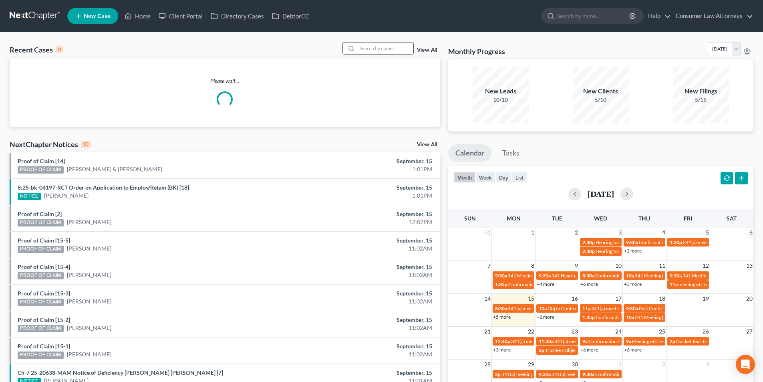
click at [383, 52] on input "search" at bounding box center [385, 48] width 56 height 12
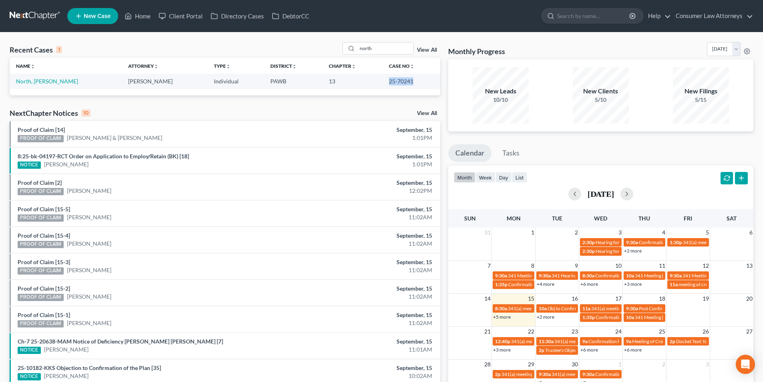
drag, startPoint x: 411, startPoint y: 83, endPoint x: 381, endPoint y: 81, distance: 29.7
click at [383, 81] on td "25-70241" at bounding box center [412, 81] width 58 height 15
copy td "25-70241"
